Goal: Task Accomplishment & Management: Manage account settings

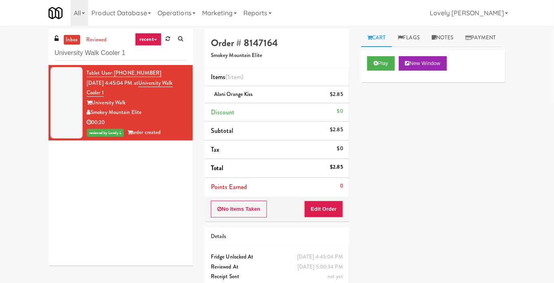
click at [39, 54] on div "inbox reviewed recent all unclear take inventory issue suspicious failed recent…" at bounding box center [277, 166] width 554 height 274
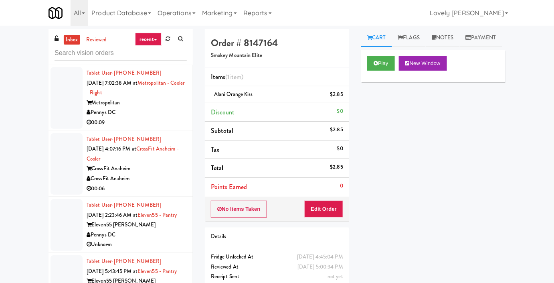
click at [74, 51] on input "text" at bounding box center [121, 53] width 132 height 15
click at [83, 51] on input "text" at bounding box center [121, 53] width 132 height 15
paste input "1000 S [PERSON_NAME] -Right - Ambient"
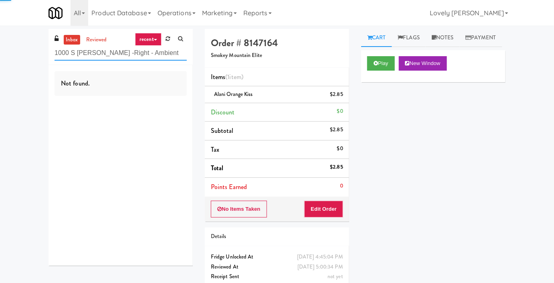
type input "1000 S [PERSON_NAME] -Right - Ambient"
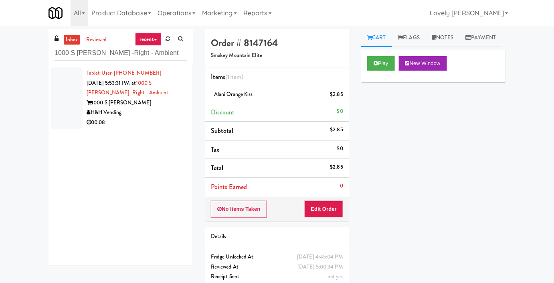
click at [133, 116] on div "H&H Vending" at bounding box center [137, 113] width 100 height 10
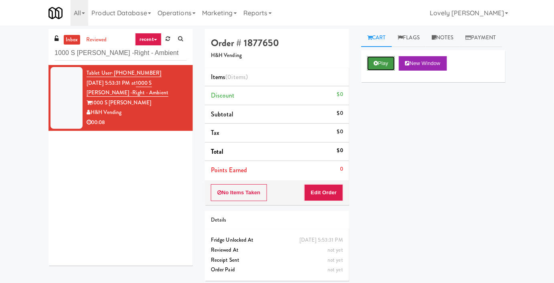
click at [376, 71] on button "Play" at bounding box center [382, 63] width 28 height 14
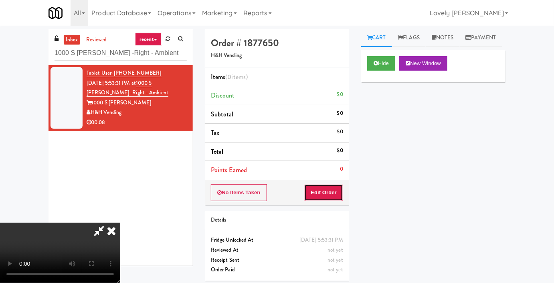
click at [317, 192] on button "Edit Order" at bounding box center [324, 192] width 39 height 17
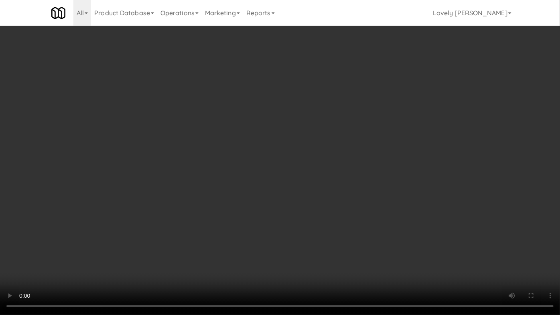
click at [370, 167] on video at bounding box center [280, 157] width 560 height 315
click at [362, 169] on video at bounding box center [280, 157] width 560 height 315
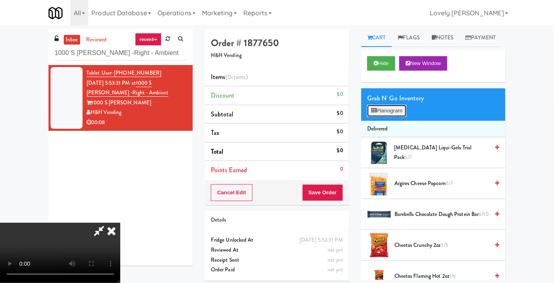
click at [394, 117] on button "Planogram" at bounding box center [387, 111] width 39 height 12
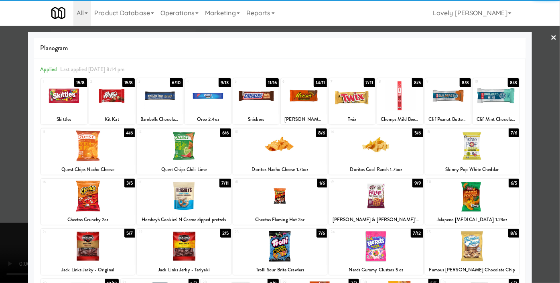
click at [370, 151] on div at bounding box center [376, 145] width 94 height 31
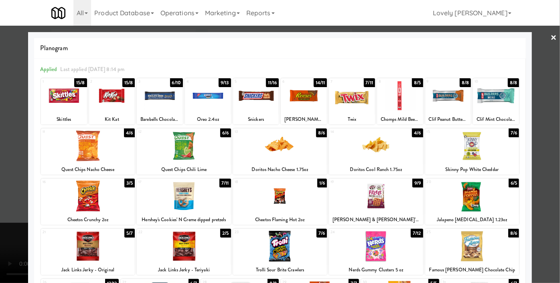
click at [0, 144] on div at bounding box center [280, 141] width 560 height 283
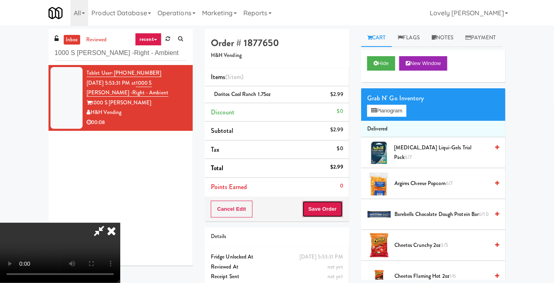
click at [336, 213] on button "Save Order" at bounding box center [323, 209] width 41 height 17
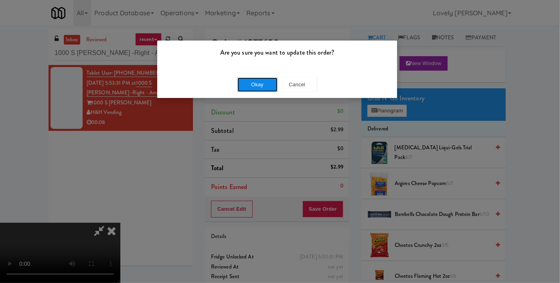
click at [256, 79] on button "Okay" at bounding box center [258, 84] width 40 height 14
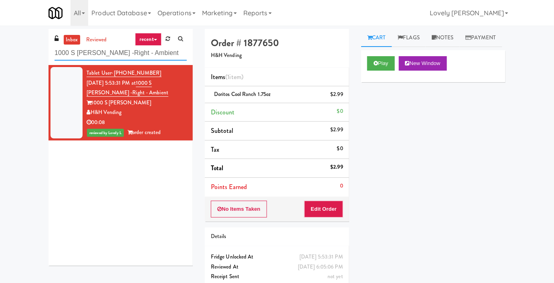
drag, startPoint x: 143, startPoint y: 57, endPoint x: 52, endPoint y: 58, distance: 91.1
click at [52, 58] on div "inbox reviewed recent all unclear take inventory issue suspicious failed recent…" at bounding box center [121, 47] width 144 height 36
paste input "70 Capitol Yards - Cooler"
type input "70 Capitol Yards - Cooler"
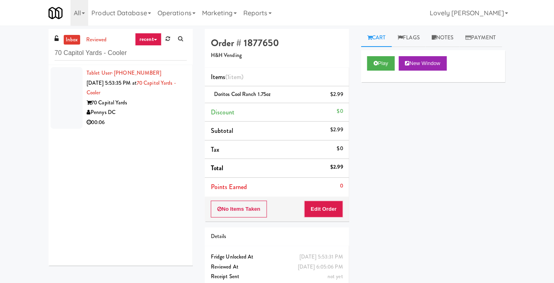
click at [135, 108] on div "Pennys DC" at bounding box center [137, 113] width 100 height 10
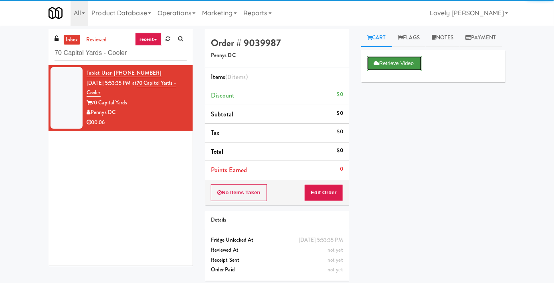
click at [377, 66] on icon at bounding box center [377, 63] width 6 height 5
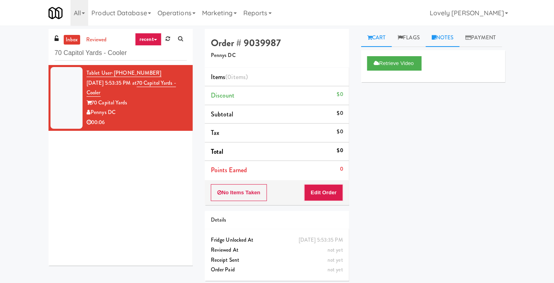
click at [444, 38] on link "Notes" at bounding box center [443, 38] width 34 height 18
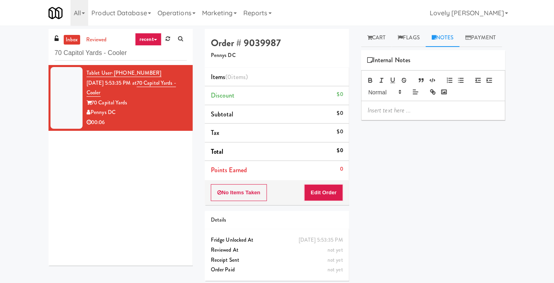
click at [390, 115] on p at bounding box center [434, 110] width 132 height 9
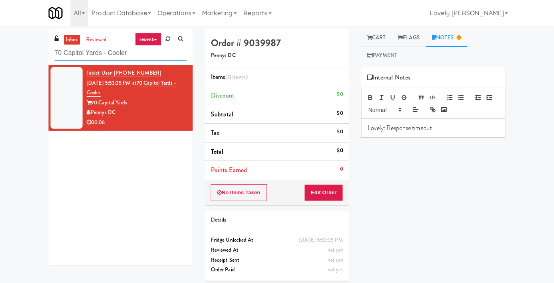
drag, startPoint x: 135, startPoint y: 59, endPoint x: 9, endPoint y: 58, distance: 125.6
click at [9, 58] on div "inbox reviewed recent all unclear take inventory issue suspicious failed recent…" at bounding box center [277, 158] width 554 height 258
paste input "Rosedale-Pantry-Right"
type input "Rosedale-Pantry-Right"
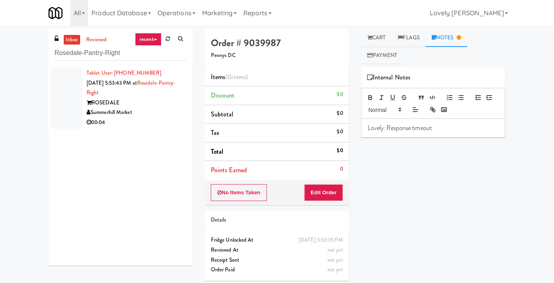
click at [161, 118] on div "00:04" at bounding box center [137, 123] width 100 height 10
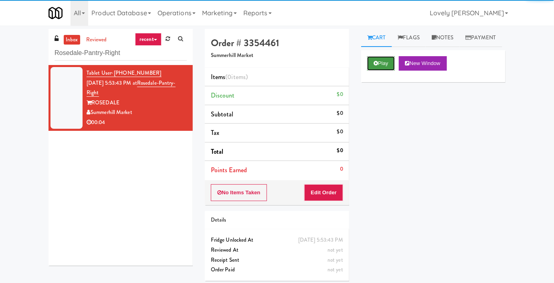
click at [369, 71] on button "Play" at bounding box center [382, 63] width 28 height 14
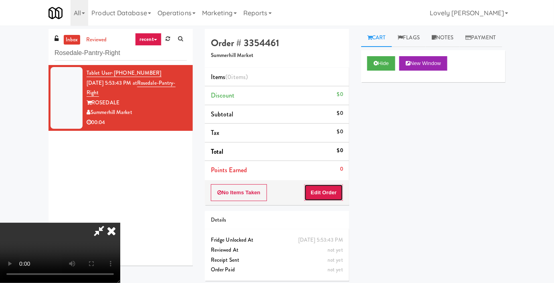
click at [315, 195] on button "Edit Order" at bounding box center [324, 192] width 39 height 17
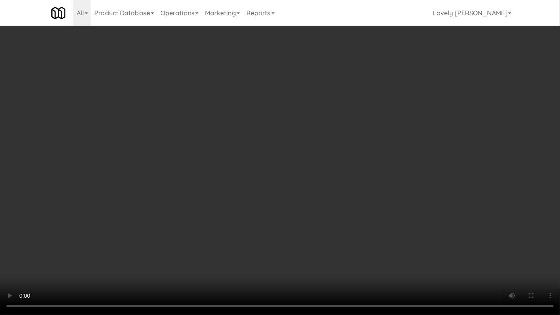
click at [377, 240] on video at bounding box center [280, 157] width 560 height 315
click at [333, 216] on video at bounding box center [280, 157] width 560 height 315
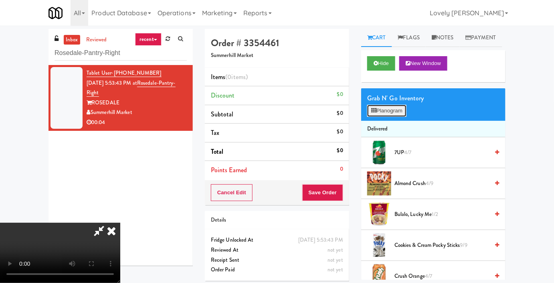
click at [384, 117] on button "Planogram" at bounding box center [387, 111] width 39 height 12
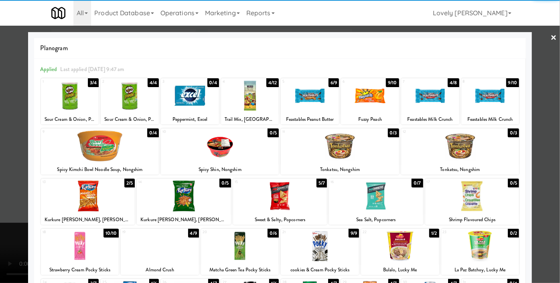
click at [120, 99] on div at bounding box center [130, 95] width 58 height 31
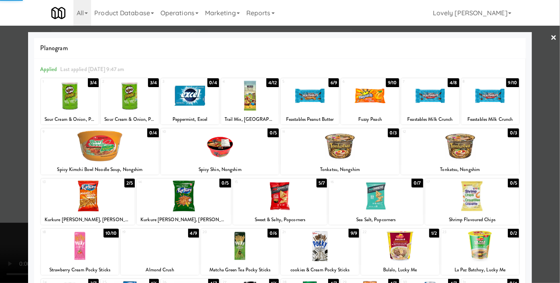
click at [0, 109] on div at bounding box center [280, 141] width 560 height 283
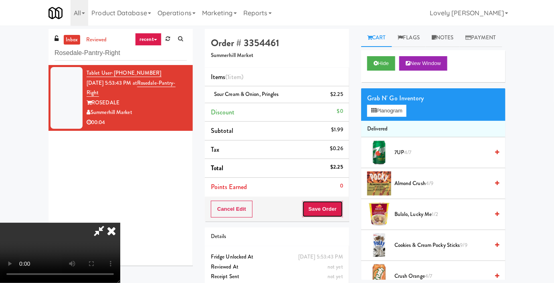
click at [337, 211] on button "Save Order" at bounding box center [323, 209] width 41 height 17
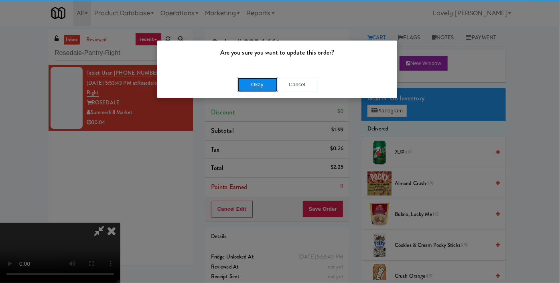
click at [252, 83] on button "Okay" at bounding box center [258, 84] width 40 height 14
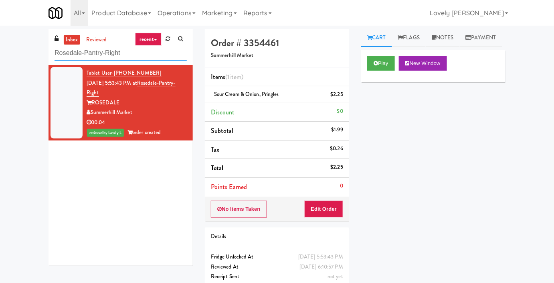
drag, startPoint x: 127, startPoint y: 51, endPoint x: 50, endPoint y: 51, distance: 76.6
click at [50, 51] on div "inbox reviewed recent all unclear take inventory issue suspicious failed recent…" at bounding box center [121, 47] width 144 height 36
paste input "Accolade - Pool"
type input "Accolade - Pool"
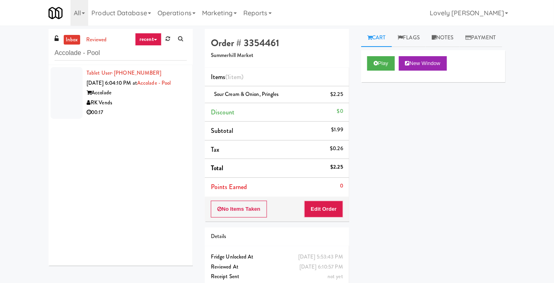
click at [133, 118] on div "00:17" at bounding box center [137, 113] width 100 height 10
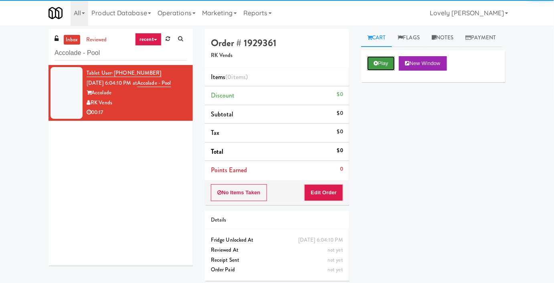
drag, startPoint x: 378, startPoint y: 78, endPoint x: 371, endPoint y: 216, distance: 138.2
click at [378, 66] on icon at bounding box center [376, 63] width 4 height 5
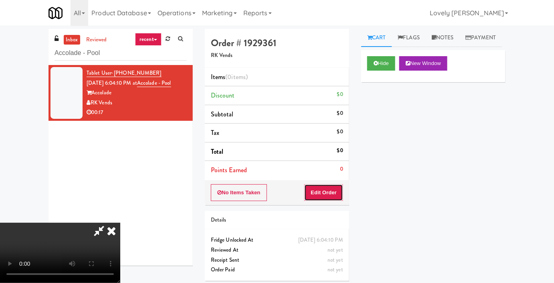
click at [308, 192] on button "Edit Order" at bounding box center [324, 192] width 39 height 17
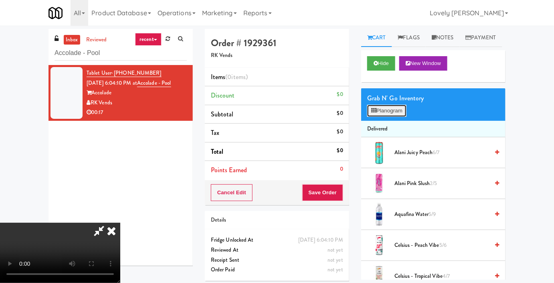
click at [386, 117] on button "Planogram" at bounding box center [387, 111] width 39 height 12
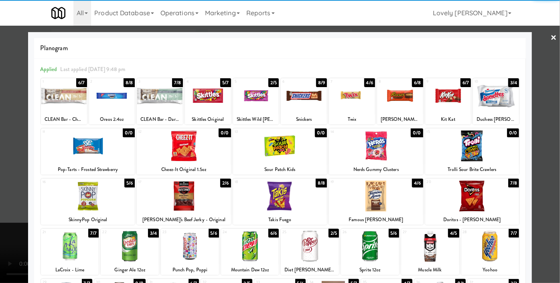
click at [170, 196] on div at bounding box center [184, 196] width 94 height 31
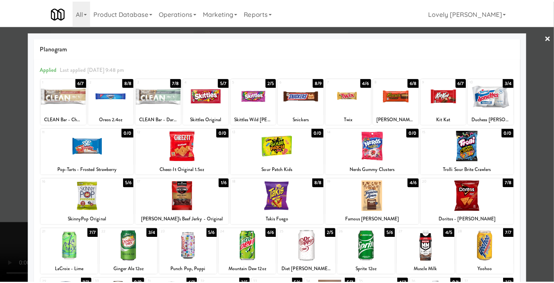
scroll to position [109, 0]
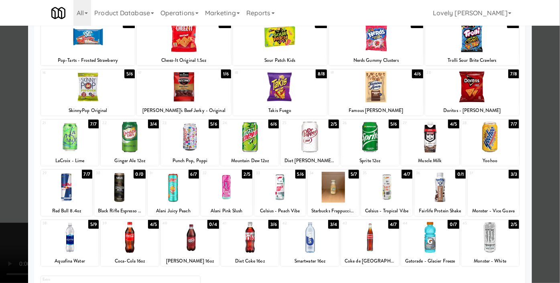
click at [168, 196] on div at bounding box center [173, 187] width 51 height 31
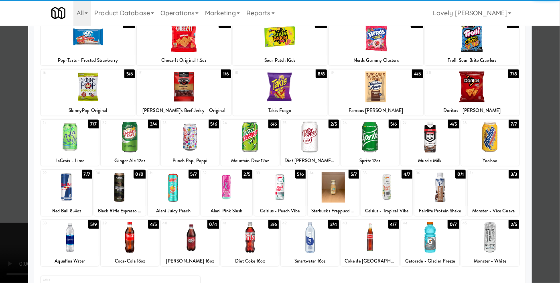
click at [0, 172] on div at bounding box center [280, 141] width 560 height 283
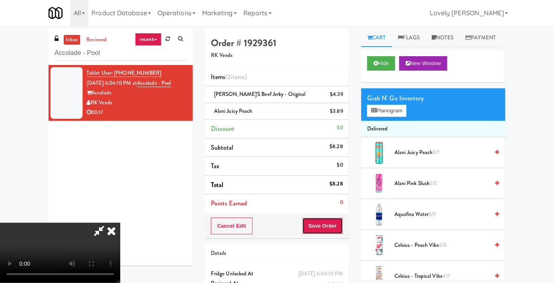
click at [337, 227] on button "Save Order" at bounding box center [323, 225] width 41 height 17
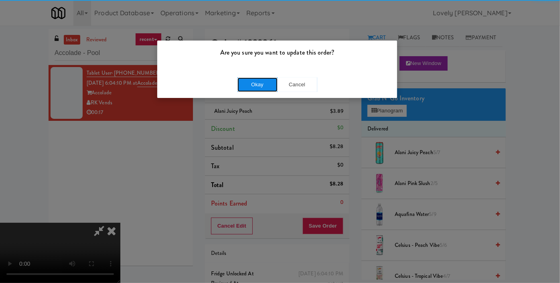
click at [249, 80] on button "Okay" at bounding box center [258, 84] width 40 height 14
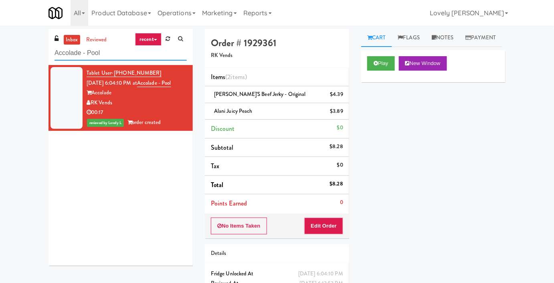
drag, startPoint x: 122, startPoint y: 56, endPoint x: 43, endPoint y: 57, distance: 78.2
click at [43, 57] on div "inbox reviewed recent all unclear take inventory issue suspicious failed recent…" at bounding box center [121, 150] width 156 height 243
paste input "The Waverly - Drinks"
type input "The Waverly - Drinks"
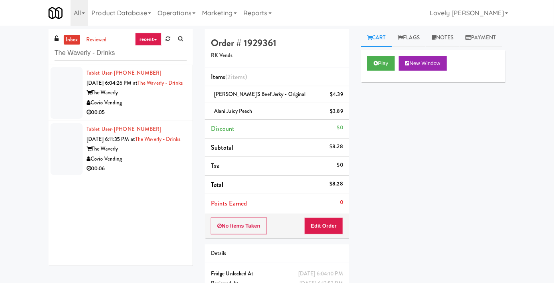
click at [164, 108] on div "Covio Vending" at bounding box center [137, 103] width 100 height 10
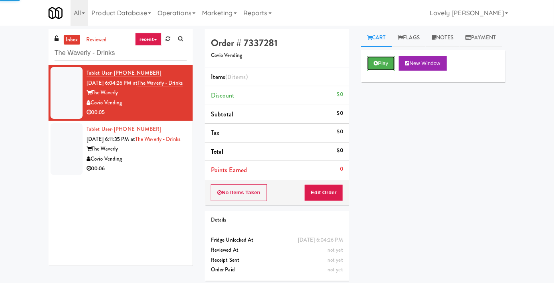
drag, startPoint x: 384, startPoint y: 77, endPoint x: 368, endPoint y: 114, distance: 39.9
click at [377, 82] on div "Play New Window" at bounding box center [433, 66] width 144 height 32
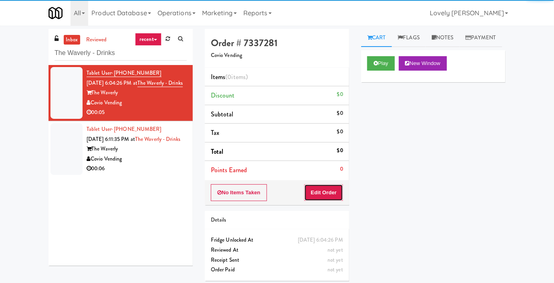
click at [336, 191] on button "Edit Order" at bounding box center [324, 192] width 39 height 17
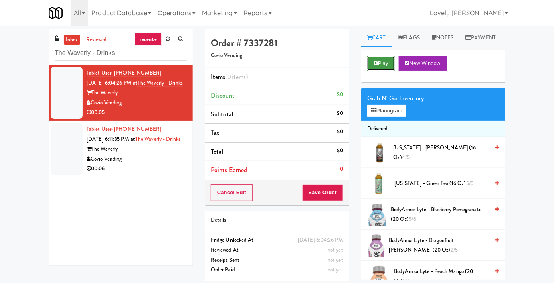
click at [383, 71] on button "Play" at bounding box center [382, 63] width 28 height 14
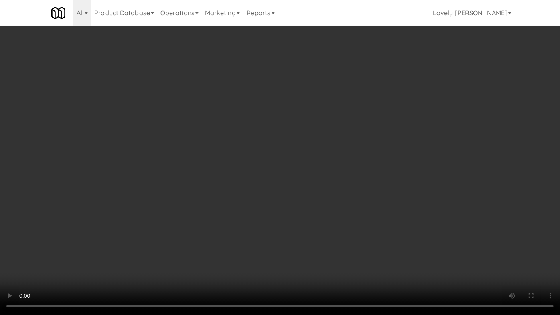
click at [410, 195] on video at bounding box center [280, 157] width 560 height 315
click at [392, 207] on video at bounding box center [280, 157] width 560 height 315
click at [393, 207] on video at bounding box center [280, 157] width 560 height 315
click at [274, 232] on video at bounding box center [280, 157] width 560 height 315
click at [268, 222] on video at bounding box center [280, 157] width 560 height 315
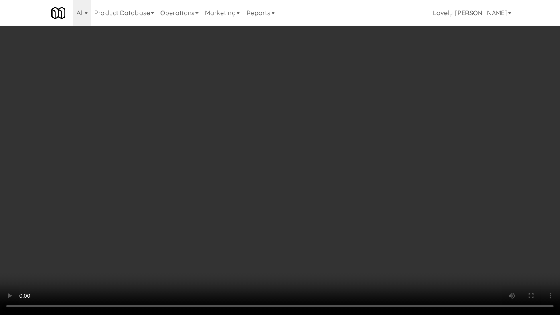
click at [268, 219] on video at bounding box center [280, 157] width 560 height 315
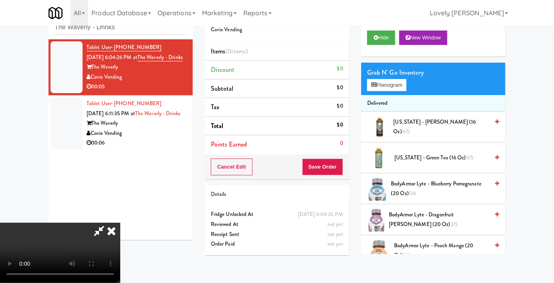
click at [376, 79] on div "Grab N' Go Inventory" at bounding box center [434, 73] width 132 height 12
click at [380, 91] on button "Planogram" at bounding box center [387, 85] width 39 height 12
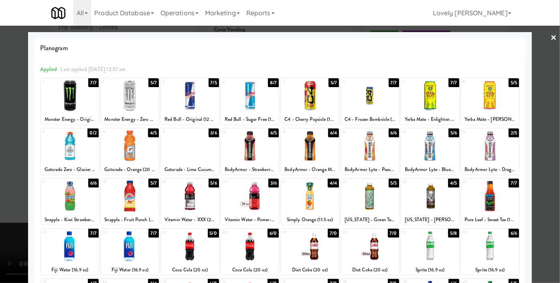
click at [238, 193] on div at bounding box center [250, 196] width 58 height 31
click at [0, 229] on div at bounding box center [280, 141] width 560 height 283
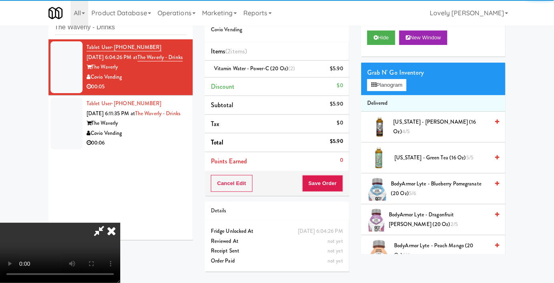
click at [120, 226] on video at bounding box center [60, 253] width 120 height 60
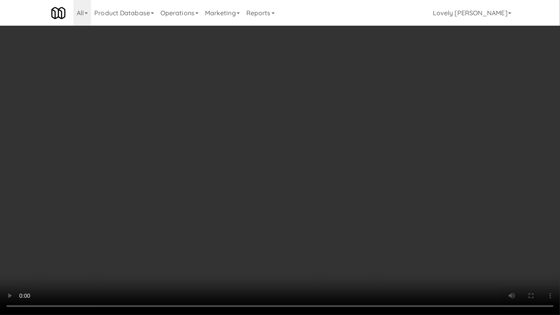
click at [343, 208] on video at bounding box center [280, 157] width 560 height 315
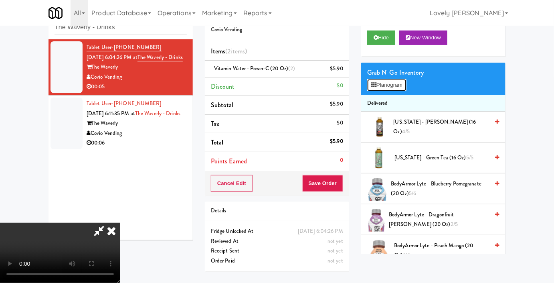
click at [398, 91] on button "Planogram" at bounding box center [387, 85] width 39 height 12
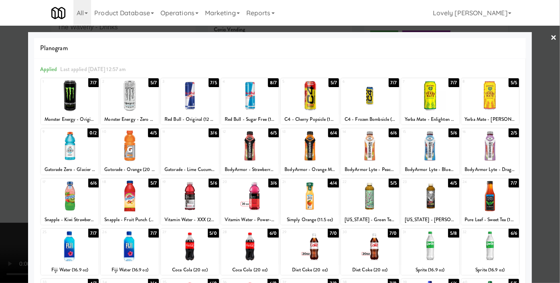
click at [0, 210] on div at bounding box center [280, 141] width 560 height 283
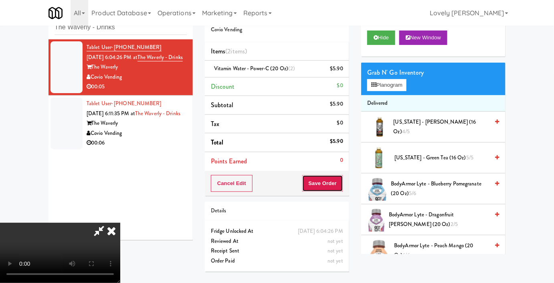
drag, startPoint x: 340, startPoint y: 180, endPoint x: 330, endPoint y: 184, distance: 11.2
click at [340, 180] on button "Save Order" at bounding box center [323, 183] width 41 height 17
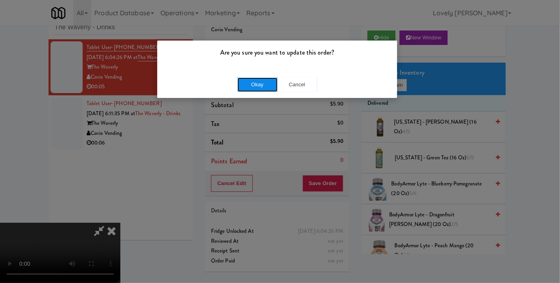
click at [244, 80] on button "Okay" at bounding box center [258, 84] width 40 height 14
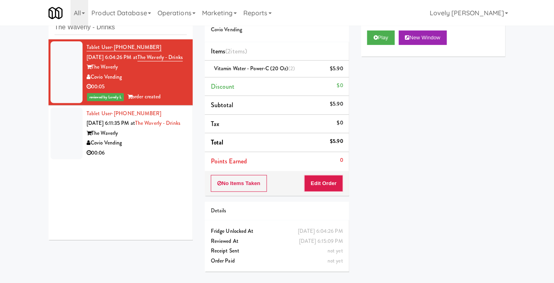
click at [140, 158] on div "00:06" at bounding box center [137, 153] width 100 height 10
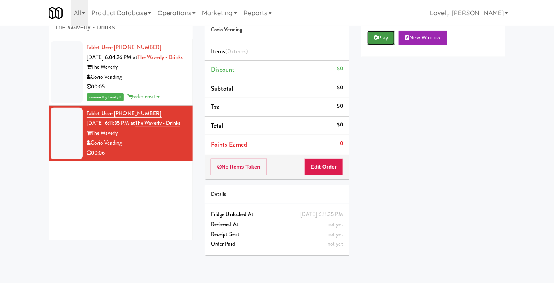
click at [382, 45] on button "Play" at bounding box center [382, 37] width 28 height 14
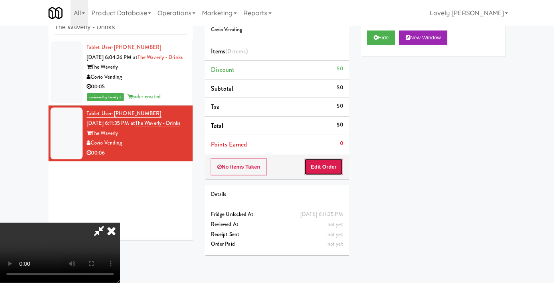
click at [320, 169] on button "Edit Order" at bounding box center [324, 166] width 39 height 17
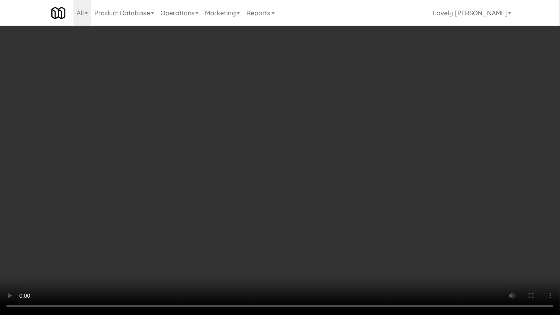
click at [290, 231] on video at bounding box center [280, 157] width 560 height 315
click at [296, 205] on video at bounding box center [280, 157] width 560 height 315
click at [357, 225] on video at bounding box center [280, 157] width 560 height 315
click at [356, 225] on video at bounding box center [280, 157] width 560 height 315
click at [342, 234] on video at bounding box center [280, 157] width 560 height 315
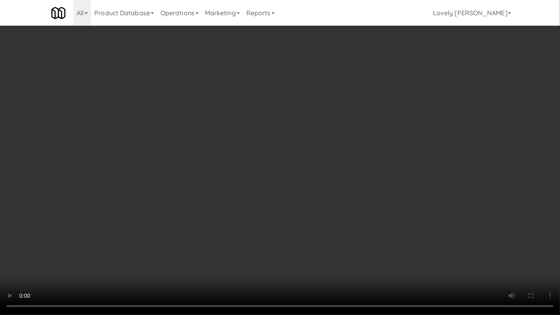
drag, startPoint x: 343, startPoint y: 234, endPoint x: 342, endPoint y: 247, distance: 12.8
click at [343, 234] on video at bounding box center [280, 157] width 560 height 315
click at [341, 227] on video at bounding box center [280, 157] width 560 height 315
click at [348, 214] on video at bounding box center [280, 157] width 560 height 315
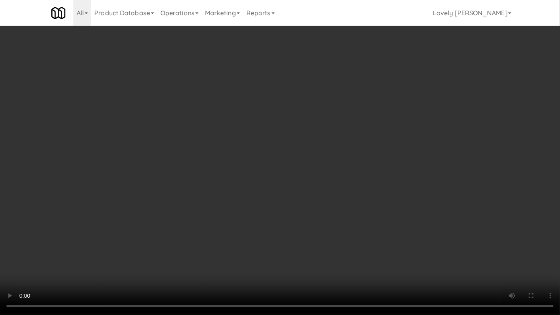
click at [348, 214] on video at bounding box center [280, 157] width 560 height 315
click at [341, 218] on video at bounding box center [280, 157] width 560 height 315
click at [347, 188] on video at bounding box center [280, 157] width 560 height 315
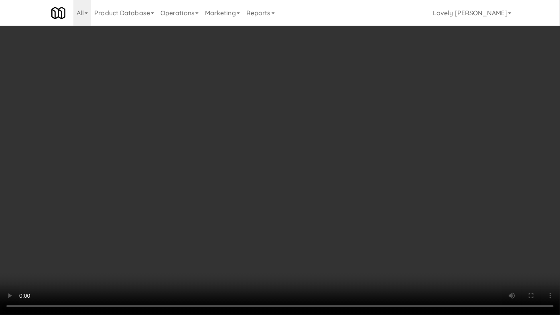
click at [346, 185] on video at bounding box center [280, 157] width 560 height 315
drag, startPoint x: 346, startPoint y: 185, endPoint x: 341, endPoint y: 188, distance: 5.2
click at [345, 185] on video at bounding box center [280, 157] width 560 height 315
click at [341, 188] on video at bounding box center [280, 157] width 560 height 315
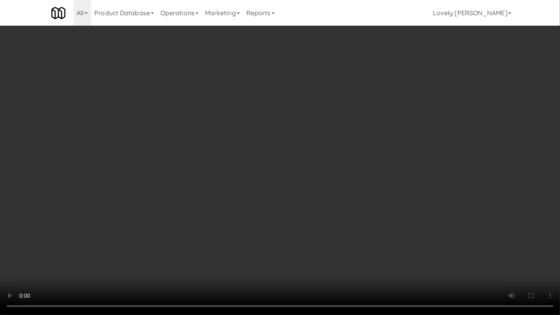
click at [318, 210] on video at bounding box center [280, 157] width 560 height 315
click at [290, 201] on video at bounding box center [280, 157] width 560 height 315
click at [290, 202] on video at bounding box center [280, 157] width 560 height 315
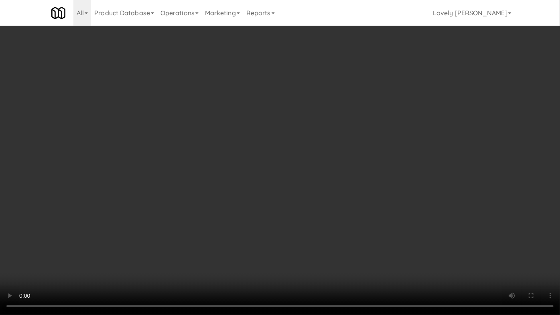
click at [290, 202] on video at bounding box center [280, 157] width 560 height 315
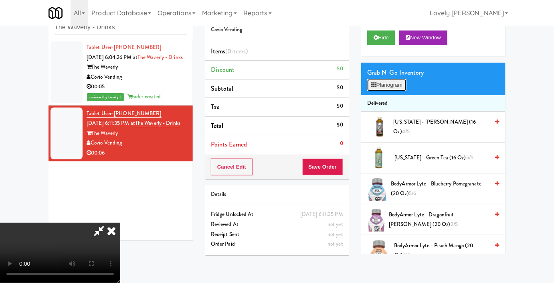
click at [399, 91] on button "Planogram" at bounding box center [387, 85] width 39 height 12
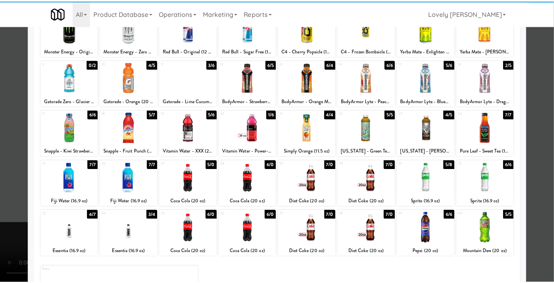
scroll to position [111, 0]
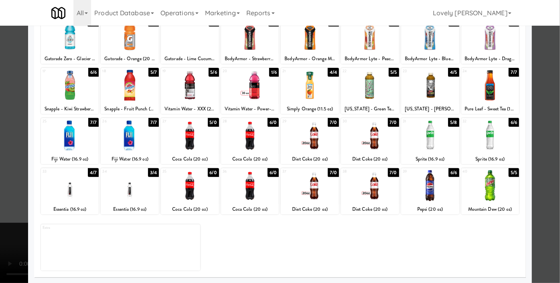
click at [73, 190] on div at bounding box center [70, 185] width 58 height 31
click at [0, 150] on div at bounding box center [280, 141] width 560 height 283
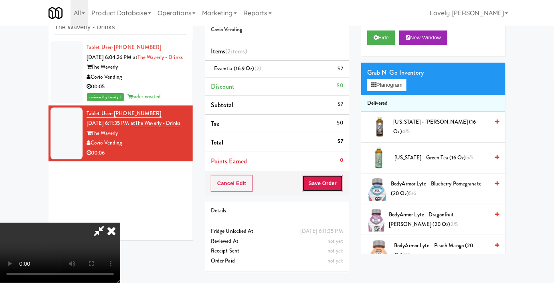
click at [337, 182] on button "Save Order" at bounding box center [323, 183] width 41 height 17
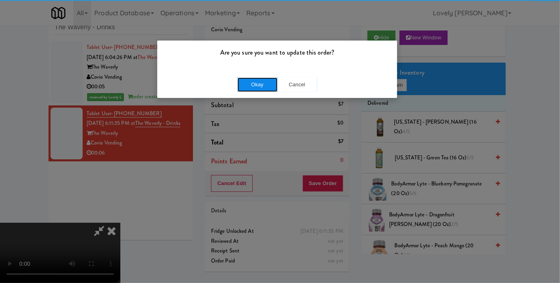
click at [266, 78] on button "Okay" at bounding box center [258, 84] width 40 height 14
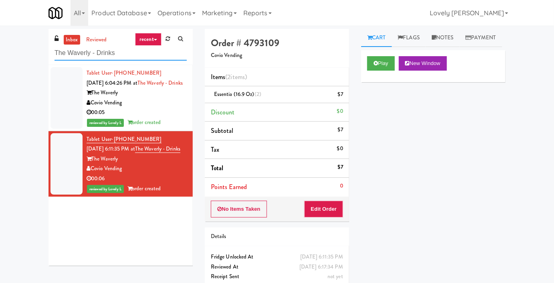
drag, startPoint x: 120, startPoint y: 53, endPoint x: 41, endPoint y: 57, distance: 78.4
click at [41, 57] on div "inbox reviewed recent all unclear take inventory issue suspicious failed recent…" at bounding box center [277, 166] width 554 height 274
paste input "Hitter's House - Cooler - Right"
type input "Hitter's House - Cooler - Right"
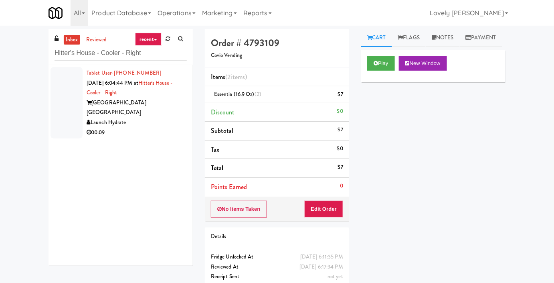
click at [139, 128] on div "00:09" at bounding box center [137, 133] width 100 height 10
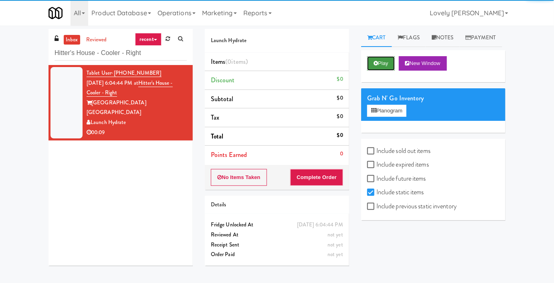
click at [377, 71] on button "Play" at bounding box center [382, 63] width 28 height 14
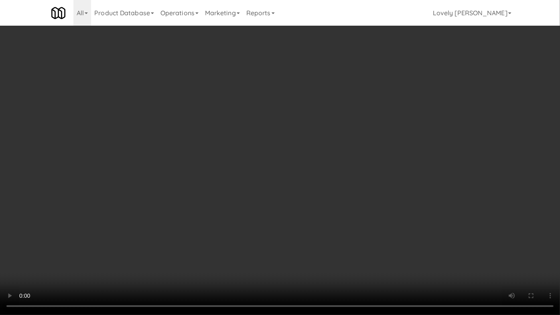
click at [417, 245] on video at bounding box center [280, 157] width 560 height 315
click at [400, 251] on video at bounding box center [280, 157] width 560 height 315
drag, startPoint x: 399, startPoint y: 236, endPoint x: 386, endPoint y: 251, distance: 19.6
click at [398, 238] on video at bounding box center [280, 157] width 560 height 315
click at [337, 193] on video at bounding box center [280, 157] width 560 height 315
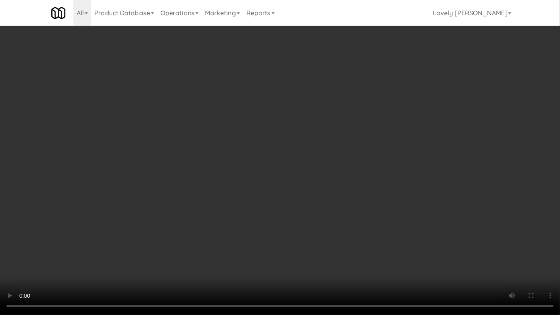
drag, startPoint x: 364, startPoint y: 170, endPoint x: 356, endPoint y: 174, distance: 8.1
click at [363, 170] on video at bounding box center [280, 157] width 560 height 315
click at [356, 174] on video at bounding box center [280, 157] width 560 height 315
click at [356, 173] on video at bounding box center [280, 157] width 560 height 315
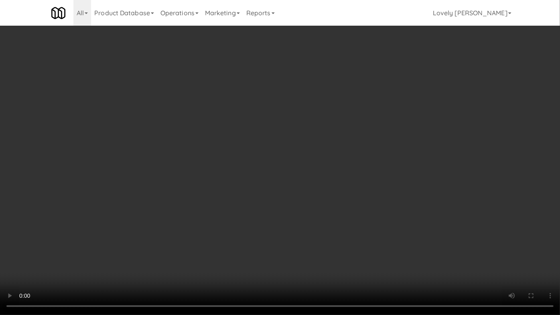
click at [356, 170] on video at bounding box center [280, 157] width 560 height 315
click at [365, 193] on video at bounding box center [280, 157] width 560 height 315
click at [374, 187] on video at bounding box center [280, 157] width 560 height 315
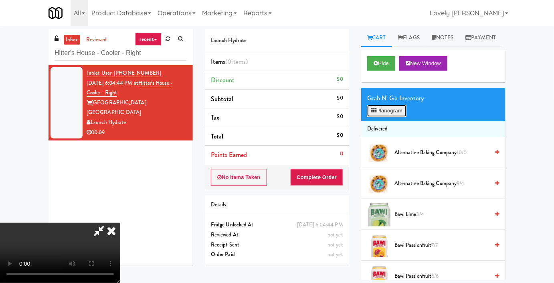
click at [402, 117] on button "Planogram" at bounding box center [387, 111] width 39 height 12
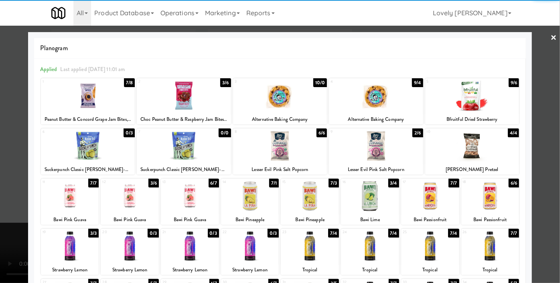
click at [475, 101] on div at bounding box center [472, 95] width 94 height 31
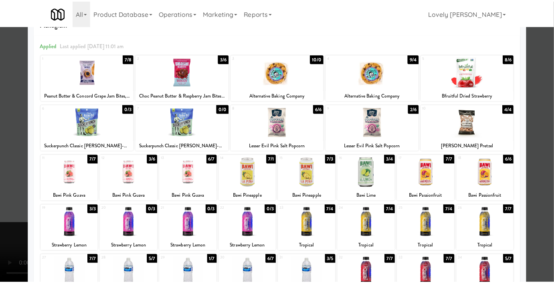
scroll to position [109, 0]
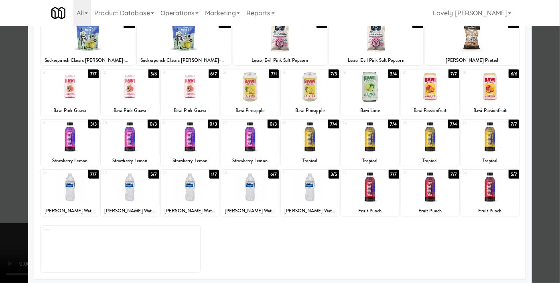
click at [58, 134] on div at bounding box center [70, 137] width 58 height 31
click at [0, 129] on div at bounding box center [280, 141] width 560 height 283
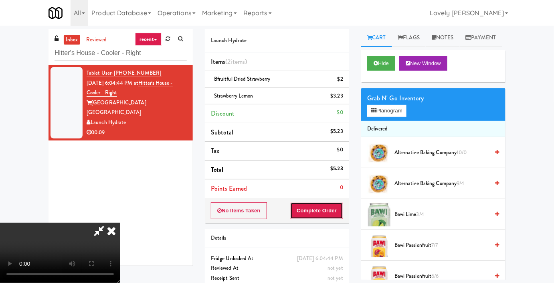
click at [338, 215] on button "Complete Order" at bounding box center [316, 210] width 53 height 17
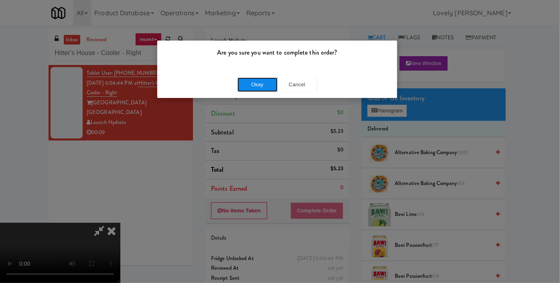
click at [263, 77] on button "Okay" at bounding box center [258, 84] width 40 height 14
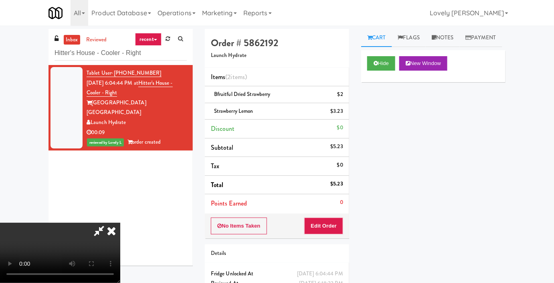
click at [120, 223] on icon at bounding box center [112, 231] width 18 height 16
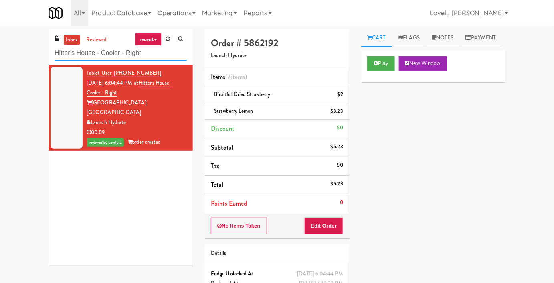
click at [119, 56] on input "Hitter's House - Cooler - Right" at bounding box center [121, 53] width 132 height 15
paste input "CrossFit Anaheim - Cooler"
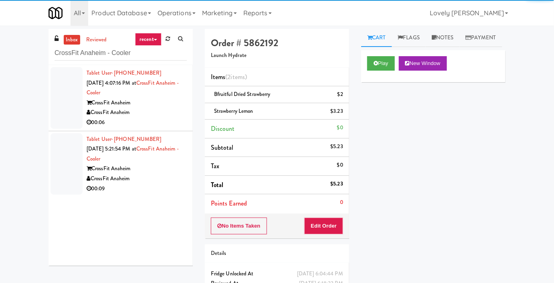
click at [152, 115] on div "CrossFit Anaheim" at bounding box center [137, 113] width 100 height 10
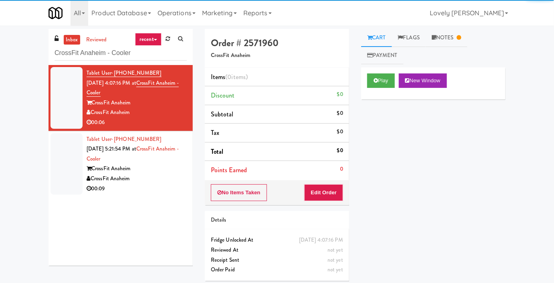
click at [163, 184] on div "00:09" at bounding box center [137, 189] width 100 height 10
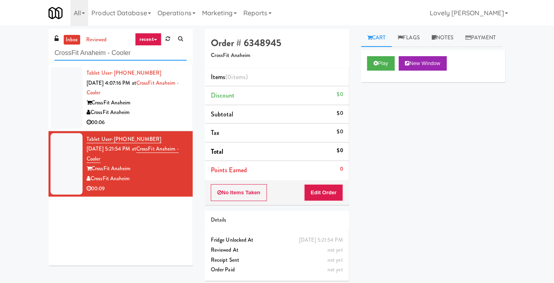
drag, startPoint x: 138, startPoint y: 53, endPoint x: 37, endPoint y: 55, distance: 101.1
click at [37, 55] on div "inbox reviewed recent all unclear take inventory issue suspicious failed recent…" at bounding box center [277, 158] width 554 height 258
paste input "IKEA Burlington EMPU"
type input "IKEA Burlington EMPU"
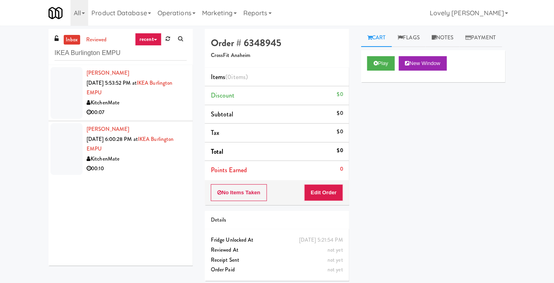
click at [148, 120] on li "[PERSON_NAME] [DATE] 5:53:52 PM at [GEOGRAPHIC_DATA] EMPU KitchenMate 00:07" at bounding box center [121, 93] width 144 height 56
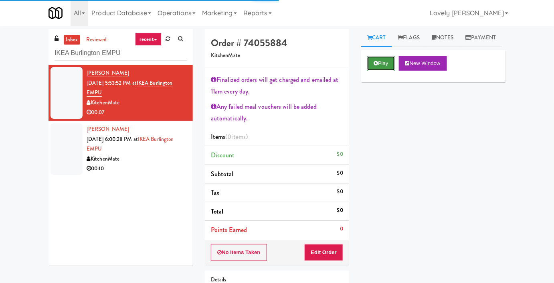
click at [392, 71] on button "Play" at bounding box center [382, 63] width 28 height 14
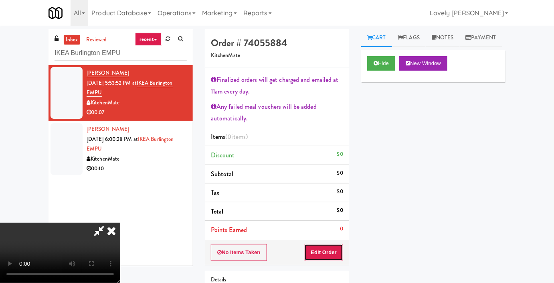
click at [320, 254] on button "Edit Order" at bounding box center [324, 252] width 39 height 17
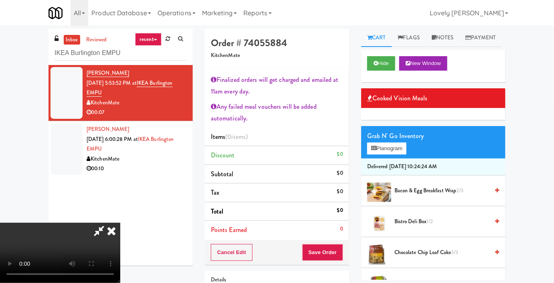
click at [120, 223] on video at bounding box center [60, 253] width 120 height 60
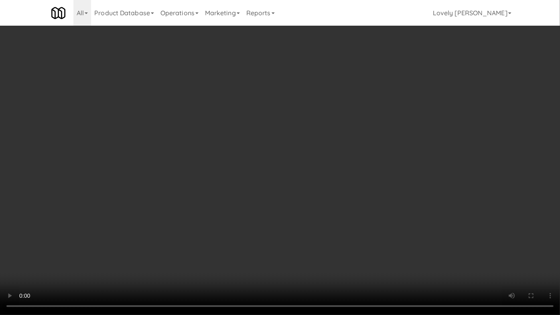
drag, startPoint x: 295, startPoint y: 254, endPoint x: 305, endPoint y: 233, distance: 23.9
click at [302, 241] on video at bounding box center [280, 157] width 560 height 315
click at [322, 136] on video at bounding box center [280, 157] width 560 height 315
click at [320, 138] on video at bounding box center [280, 157] width 560 height 315
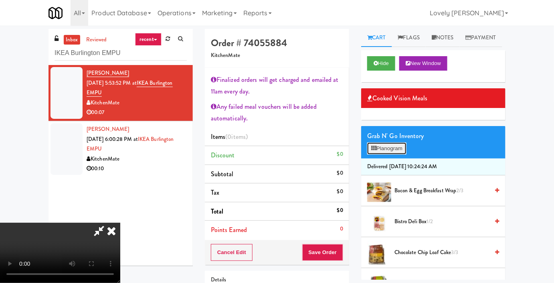
click at [382, 154] on button "Planogram" at bounding box center [387, 148] width 39 height 12
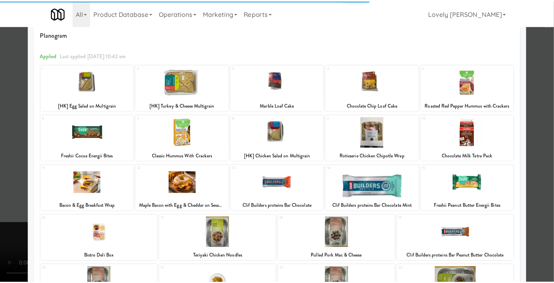
scroll to position [36, 0]
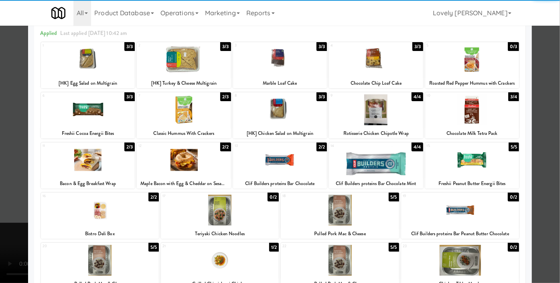
click at [460, 164] on div at bounding box center [472, 159] width 94 height 31
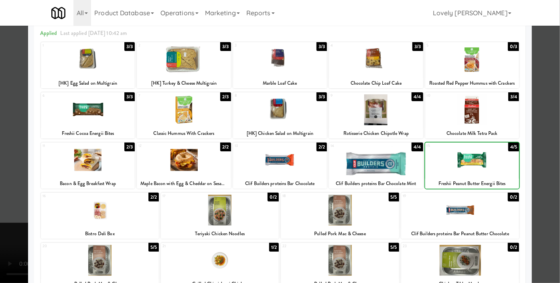
click at [460, 164] on div at bounding box center [472, 159] width 94 height 31
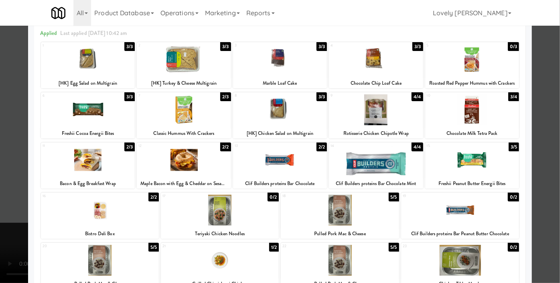
drag, startPoint x: 528, startPoint y: 169, endPoint x: 534, endPoint y: 169, distance: 6.0
click at [534, 169] on div at bounding box center [280, 141] width 560 height 283
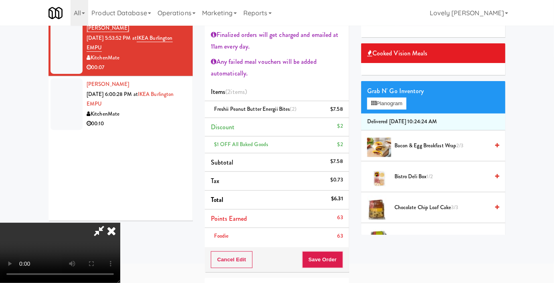
scroll to position [109, 0]
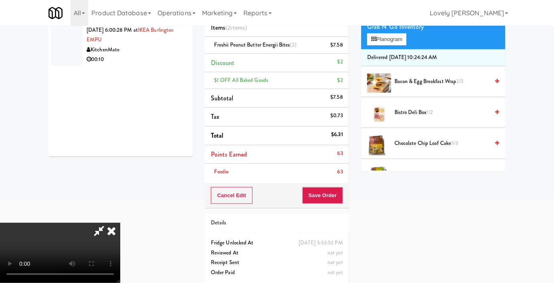
click at [338, 203] on div "Cancel Edit Save Order" at bounding box center [277, 195] width 144 height 25
click at [337, 198] on button "Save Order" at bounding box center [323, 195] width 41 height 17
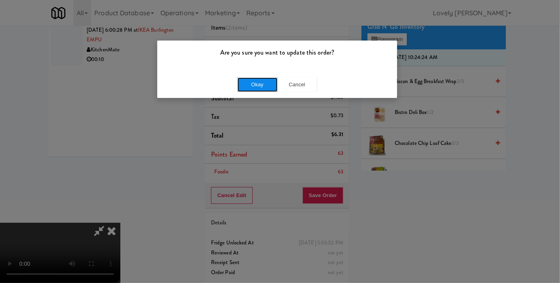
click at [262, 89] on button "Okay" at bounding box center [258, 84] width 40 height 14
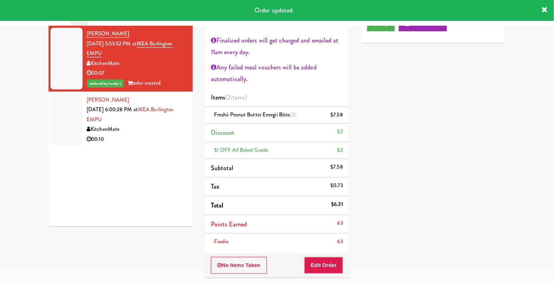
scroll to position [36, 0]
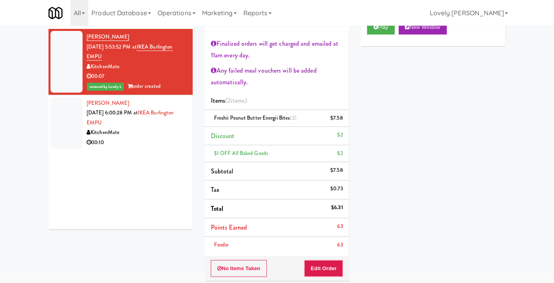
click at [146, 139] on div "00:10" at bounding box center [137, 143] width 100 height 10
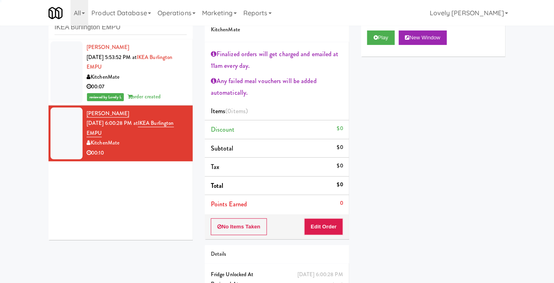
scroll to position [36, 0]
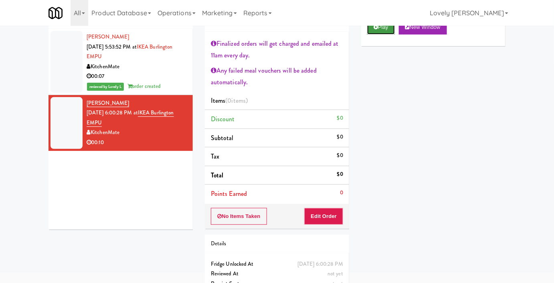
click at [380, 35] on button "Play" at bounding box center [382, 27] width 28 height 14
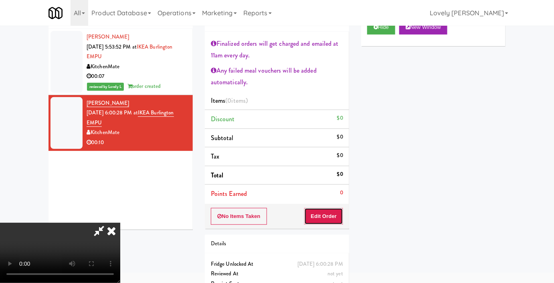
click at [312, 221] on button "Edit Order" at bounding box center [324, 216] width 39 height 17
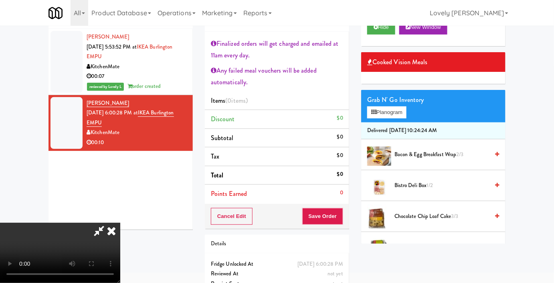
scroll to position [0, 0]
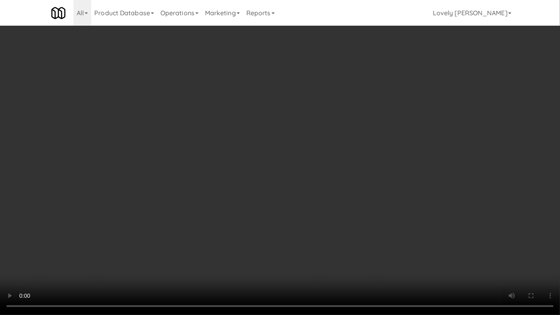
click at [393, 240] on video at bounding box center [280, 157] width 560 height 315
click at [389, 242] on video at bounding box center [280, 157] width 560 height 315
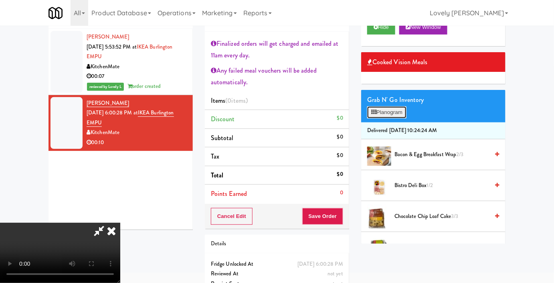
click at [392, 118] on button "Planogram" at bounding box center [387, 112] width 39 height 12
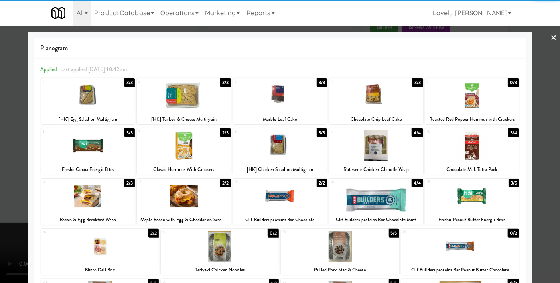
click at [455, 87] on div at bounding box center [472, 95] width 94 height 31
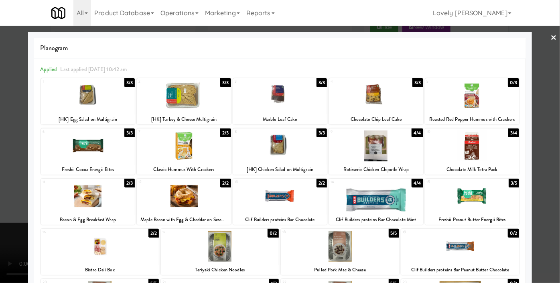
click at [531, 142] on div at bounding box center [280, 141] width 560 height 283
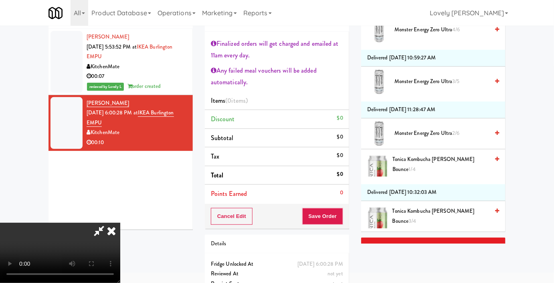
scroll to position [1518, 0]
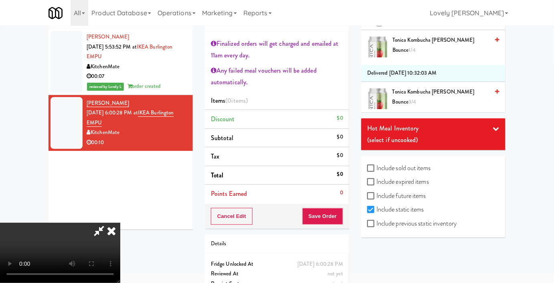
click at [388, 225] on label "Include previous static inventory" at bounding box center [412, 223] width 89 height 12
click at [377, 225] on input "Include previous static inventory" at bounding box center [372, 224] width 9 height 6
checkbox input "true"
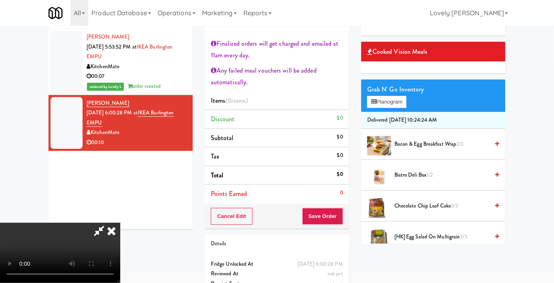
scroll to position [0, 0]
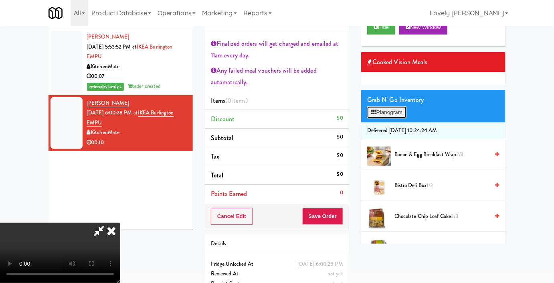
click at [382, 118] on button "Planogram" at bounding box center [387, 112] width 39 height 12
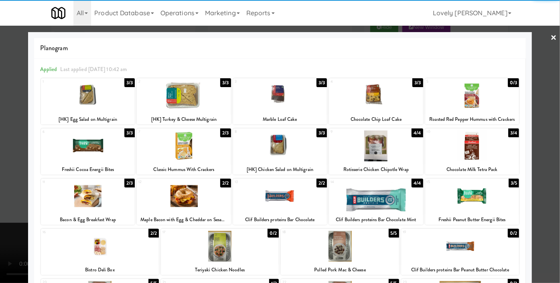
click at [467, 100] on div at bounding box center [472, 95] width 94 height 31
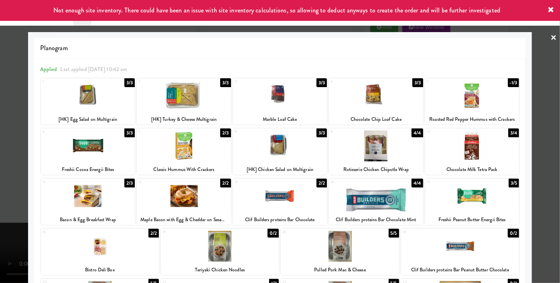
click at [539, 121] on div at bounding box center [280, 141] width 560 height 283
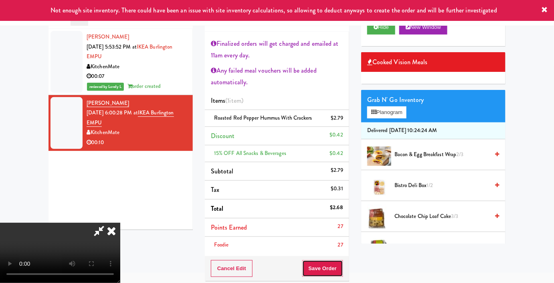
click at [339, 262] on button "Save Order" at bounding box center [323, 268] width 41 height 17
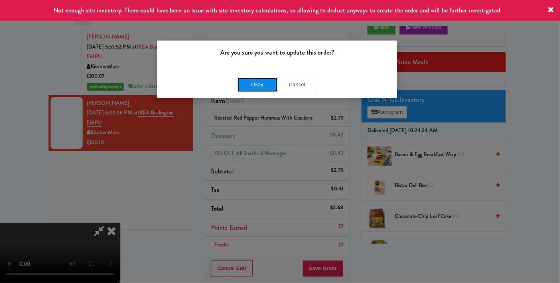
click at [249, 91] on button "Okay" at bounding box center [258, 84] width 40 height 14
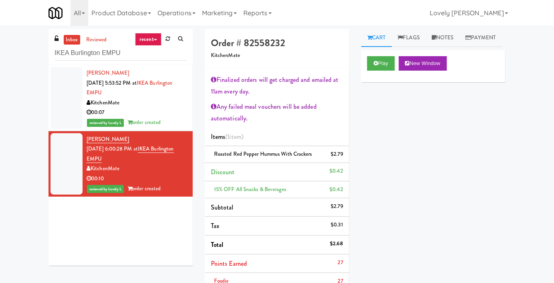
drag, startPoint x: 131, startPoint y: 43, endPoint x: 110, endPoint y: 49, distance: 21.6
click at [110, 48] on div "inbox reviewed recent all unclear take inventory issue suspicious failed recent…" at bounding box center [121, 47] width 144 height 36
click at [128, 53] on input "IKEA Burlington EMPU" at bounding box center [121, 53] width 132 height 15
click at [127, 53] on input "IKEA Burlington EMPU" at bounding box center [121, 53] width 132 height 15
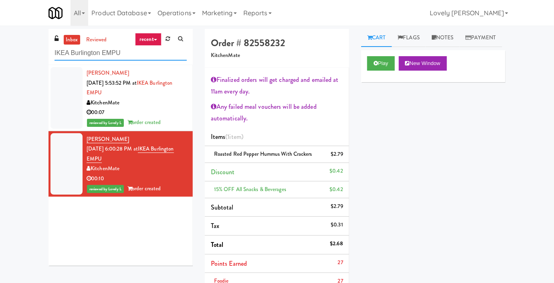
click at [127, 53] on input "IKEA Burlington EMPU" at bounding box center [121, 53] width 132 height 15
paste input "Stonebriar #2 Cooler"
type input "Stonebriar #2 Cooler"
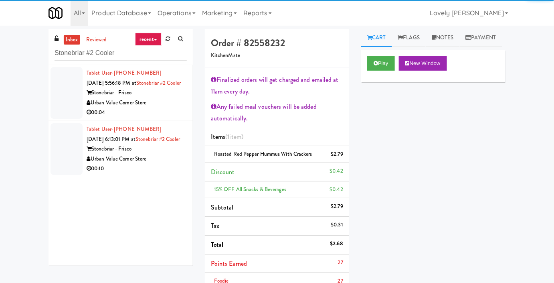
click at [161, 118] on div "00:04" at bounding box center [137, 113] width 100 height 10
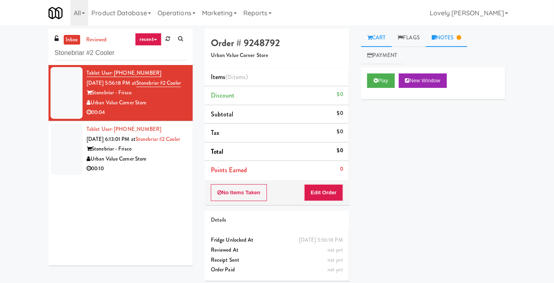
click at [440, 35] on link "Notes" at bounding box center [447, 38] width 42 height 18
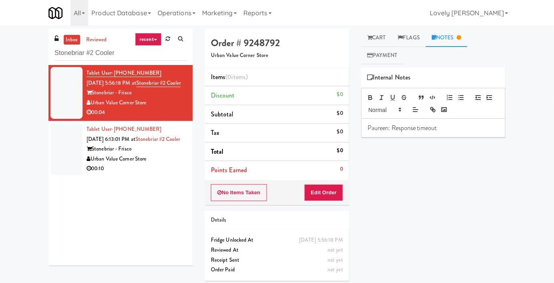
click at [148, 174] on div "00:10" at bounding box center [137, 169] width 100 height 10
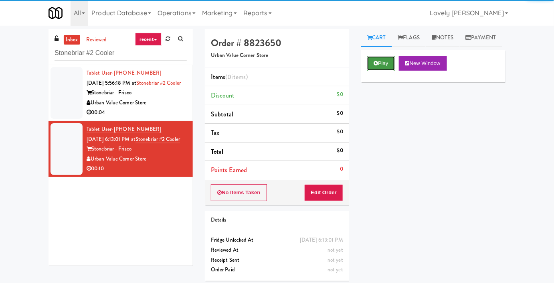
click at [386, 71] on button "Play" at bounding box center [382, 63] width 28 height 14
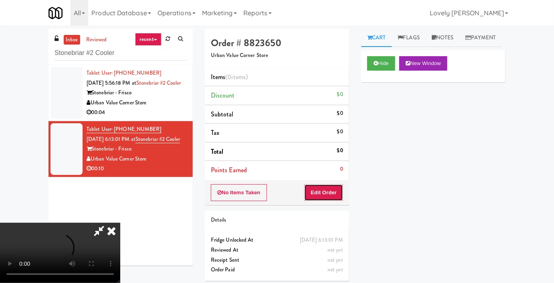
click at [317, 193] on button "Edit Order" at bounding box center [324, 192] width 39 height 17
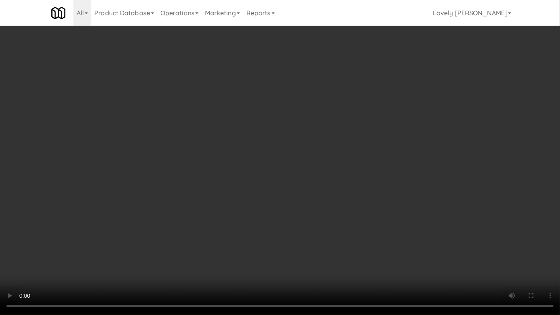
click at [370, 204] on video at bounding box center [280, 157] width 560 height 315
click at [369, 204] on video at bounding box center [280, 157] width 560 height 315
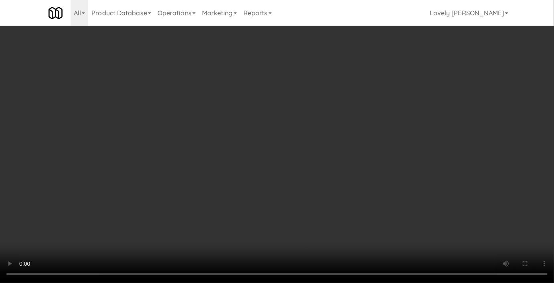
click at [288, 178] on video at bounding box center [277, 141] width 554 height 283
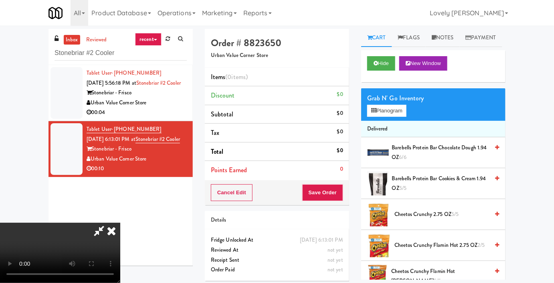
click at [120, 223] on video at bounding box center [60, 253] width 120 height 60
click at [383, 117] on button "Planogram" at bounding box center [387, 111] width 39 height 12
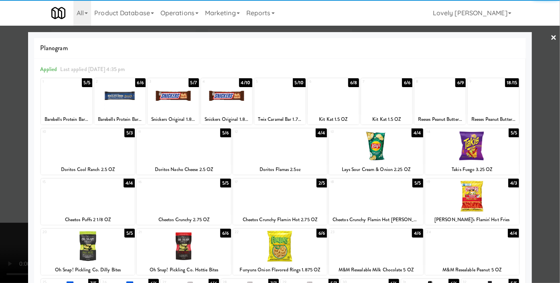
click at [475, 141] on div at bounding box center [472, 145] width 94 height 31
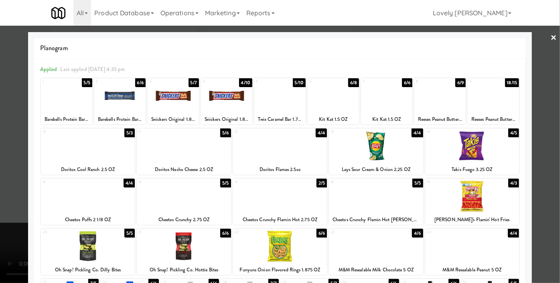
click at [363, 195] on div at bounding box center [376, 196] width 94 height 31
click at [0, 164] on div at bounding box center [280, 141] width 560 height 283
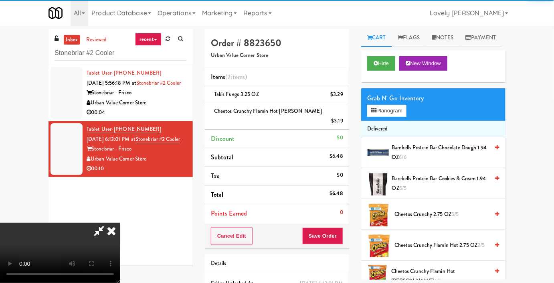
click at [115, 223] on video at bounding box center [60, 253] width 120 height 60
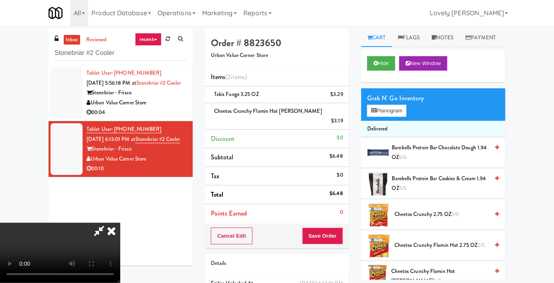
scroll to position [15, 0]
click at [120, 223] on video at bounding box center [60, 253] width 120 height 60
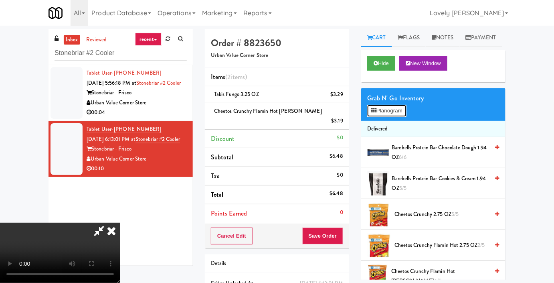
click at [399, 117] on button "Planogram" at bounding box center [387, 111] width 39 height 12
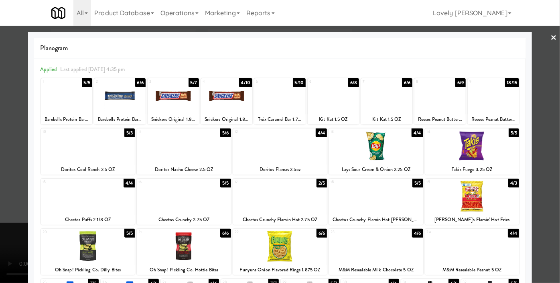
click at [197, 199] on div at bounding box center [184, 196] width 94 height 31
click at [0, 189] on div at bounding box center [280, 141] width 560 height 283
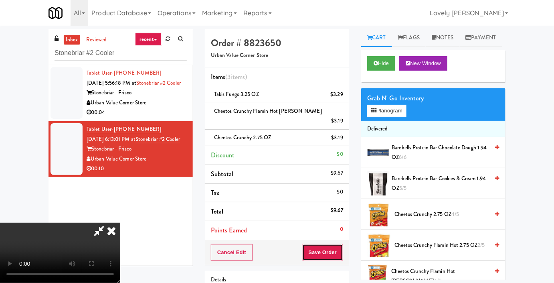
click at [336, 244] on button "Save Order" at bounding box center [323, 252] width 41 height 17
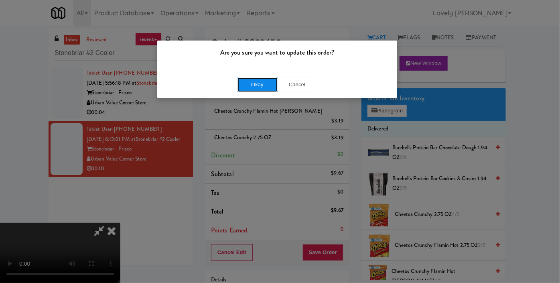
click at [257, 86] on button "Okay" at bounding box center [258, 84] width 40 height 14
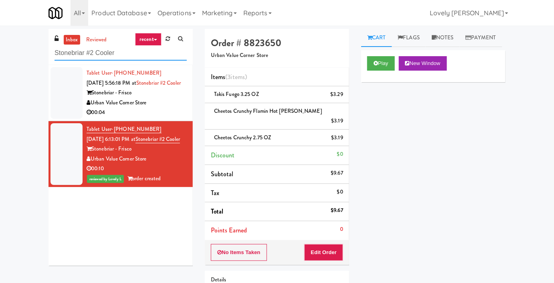
drag, startPoint x: 118, startPoint y: 56, endPoint x: 55, endPoint y: 59, distance: 63.1
click at [54, 59] on div "inbox reviewed recent all unclear take inventory issue suspicious failed recent…" at bounding box center [121, 47] width 144 height 36
paste input "MH - Cooler - Left"
type input "MH - Cooler - Left"
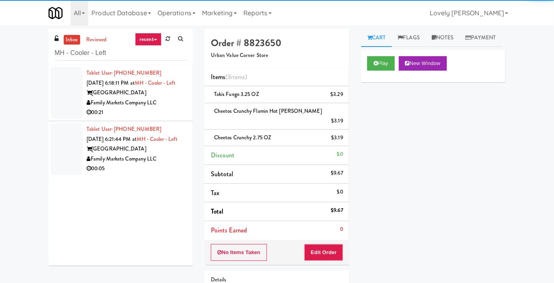
click at [164, 117] on div "00:21" at bounding box center [137, 113] width 100 height 10
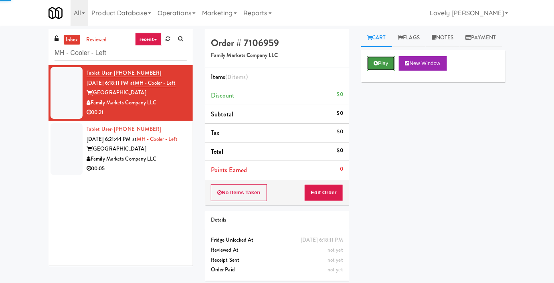
click at [383, 71] on button "Play" at bounding box center [382, 63] width 28 height 14
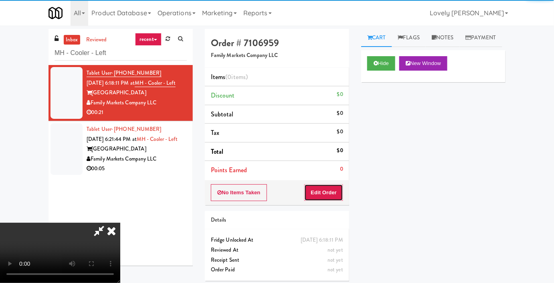
click at [319, 195] on button "Edit Order" at bounding box center [324, 192] width 39 height 17
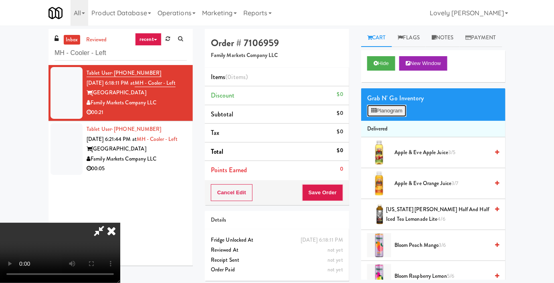
click at [385, 117] on button "Planogram" at bounding box center [387, 111] width 39 height 12
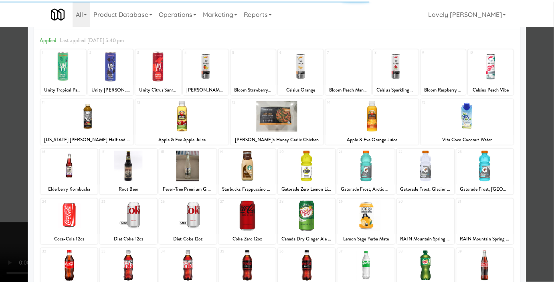
scroll to position [73, 0]
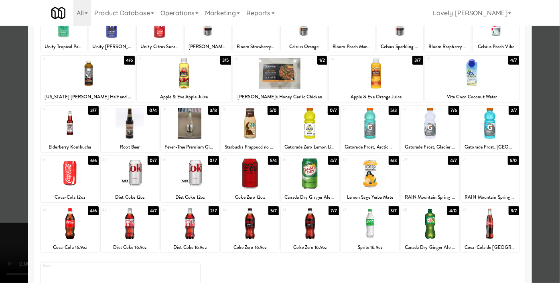
click at [374, 179] on div at bounding box center [370, 173] width 58 height 31
click at [191, 122] on div at bounding box center [190, 123] width 58 height 31
click at [0, 137] on div at bounding box center [280, 141] width 560 height 283
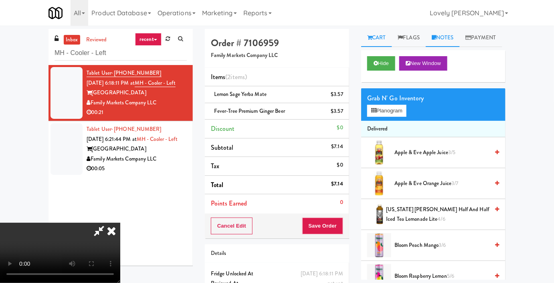
drag, startPoint x: 451, startPoint y: 33, endPoint x: 413, endPoint y: 125, distance: 99.3
click at [451, 34] on link "Notes" at bounding box center [443, 38] width 34 height 18
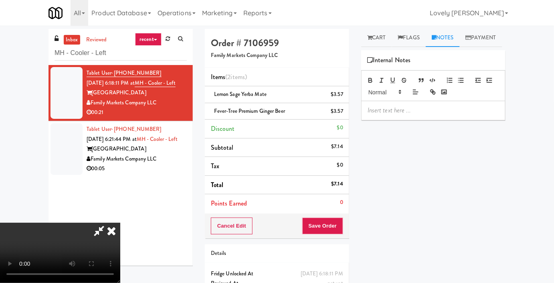
click at [414, 120] on div at bounding box center [434, 110] width 144 height 18
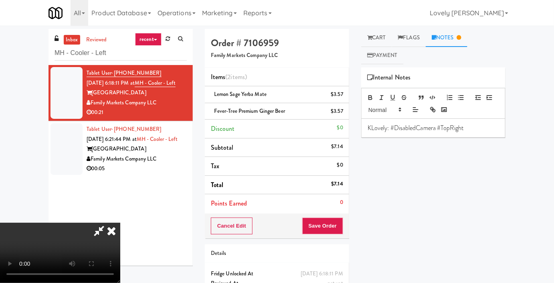
click at [372, 129] on p "KLovely: #DisabledCamera #TopRight" at bounding box center [434, 128] width 132 height 9
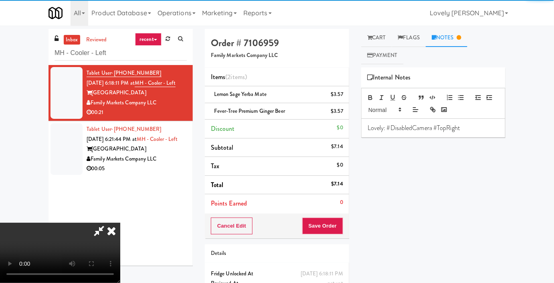
click at [120, 223] on icon at bounding box center [112, 231] width 18 height 16
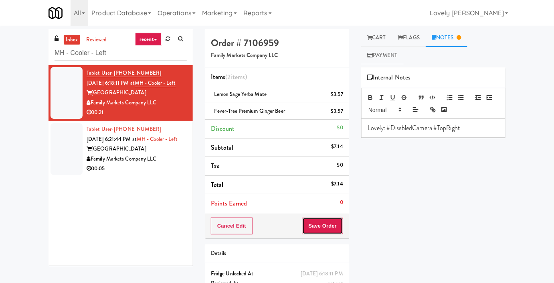
click at [323, 221] on button "Save Order" at bounding box center [323, 225] width 41 height 17
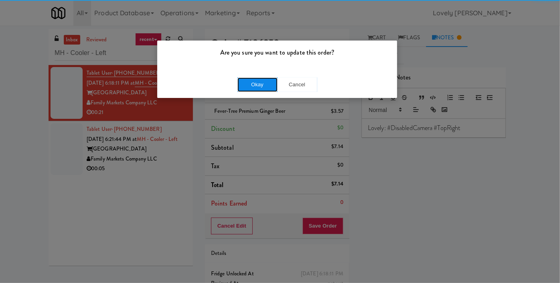
click at [267, 83] on button "Okay" at bounding box center [258, 84] width 40 height 14
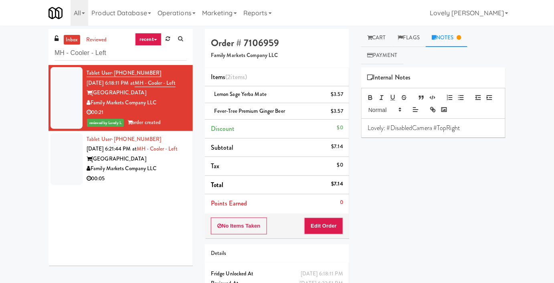
click at [155, 184] on div "00:05" at bounding box center [137, 179] width 100 height 10
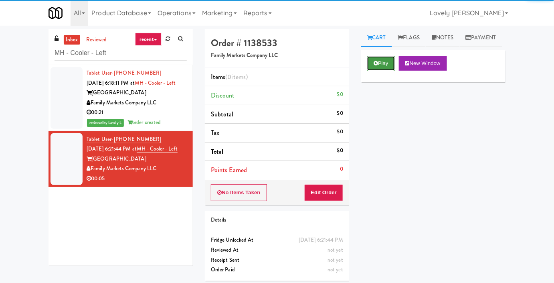
click at [387, 71] on button "Play" at bounding box center [382, 63] width 28 height 14
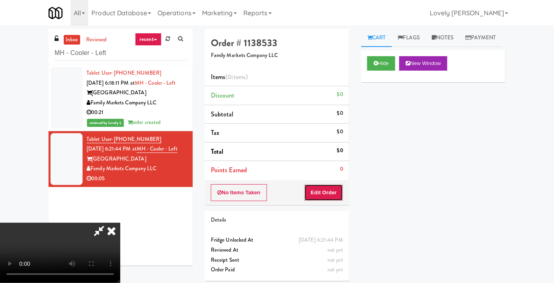
click at [322, 194] on button "Edit Order" at bounding box center [324, 192] width 39 height 17
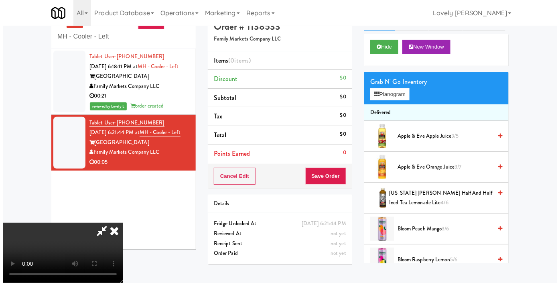
scroll to position [26, 0]
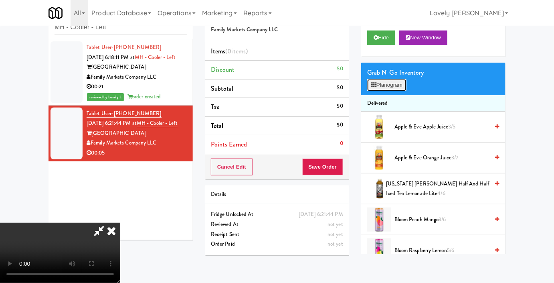
click at [385, 91] on button "Planogram" at bounding box center [387, 85] width 39 height 12
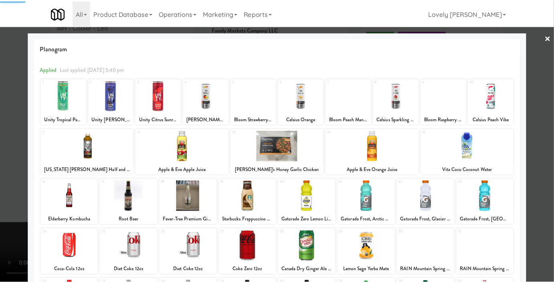
scroll to position [111, 0]
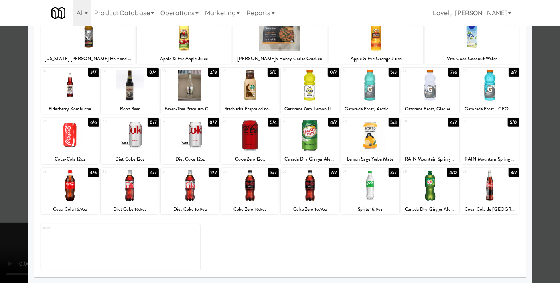
click at [196, 186] on div at bounding box center [190, 185] width 58 height 31
click at [0, 188] on div at bounding box center [280, 141] width 560 height 283
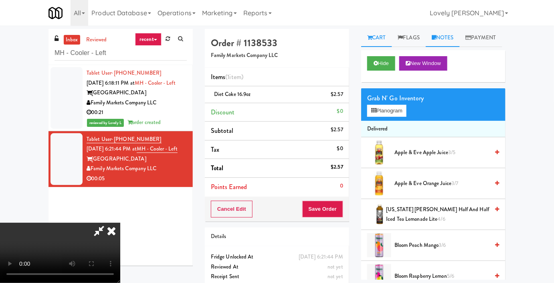
click at [454, 40] on link "Notes" at bounding box center [443, 38] width 34 height 18
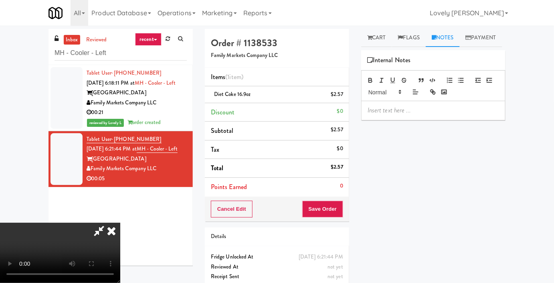
click at [408, 115] on p at bounding box center [434, 110] width 132 height 9
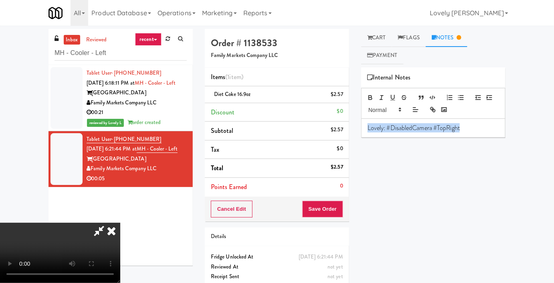
copy p "Lovely: #DisabledCamera #TopRight"
click at [336, 205] on button "Save Order" at bounding box center [323, 209] width 41 height 17
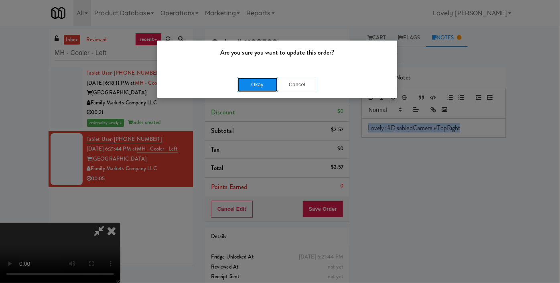
click at [249, 81] on button "Okay" at bounding box center [258, 84] width 40 height 14
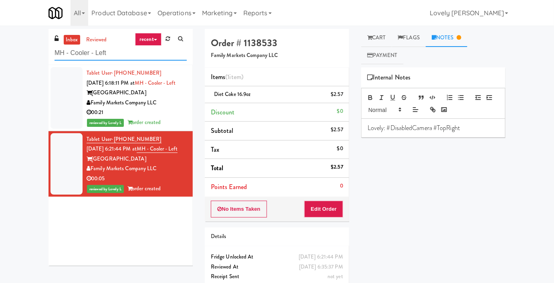
drag, startPoint x: 114, startPoint y: 57, endPoint x: 32, endPoint y: 54, distance: 81.1
click at [32, 54] on div "inbox reviewed recent all unclear take inventory issue suspicious failed recent…" at bounding box center [277, 166] width 554 height 274
paste input "Hospital"
type input "Hospital - Cooler - Left"
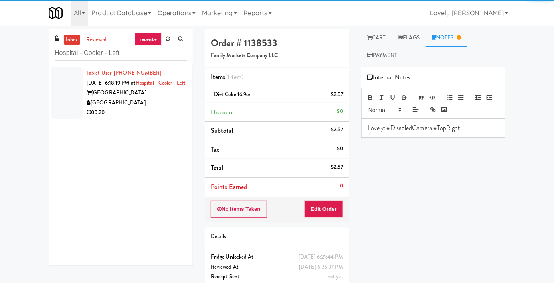
click at [151, 118] on div "00:20" at bounding box center [137, 113] width 100 height 10
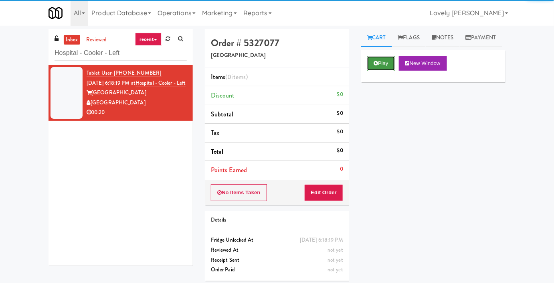
click at [386, 71] on button "Play" at bounding box center [382, 63] width 28 height 14
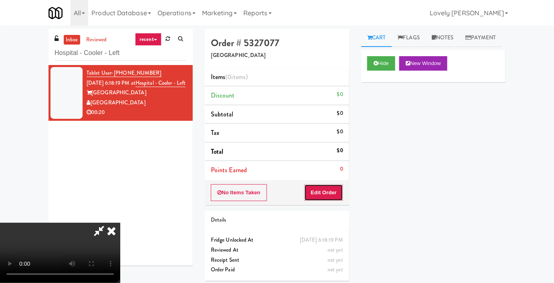
click at [326, 184] on button "Edit Order" at bounding box center [324, 192] width 39 height 17
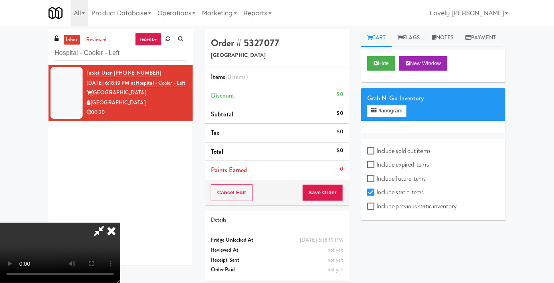
click at [388, 212] on label "Include previous static inventory" at bounding box center [412, 206] width 89 height 12
click at [377, 210] on input "Include previous static inventory" at bounding box center [372, 206] width 9 height 6
checkbox input "true"
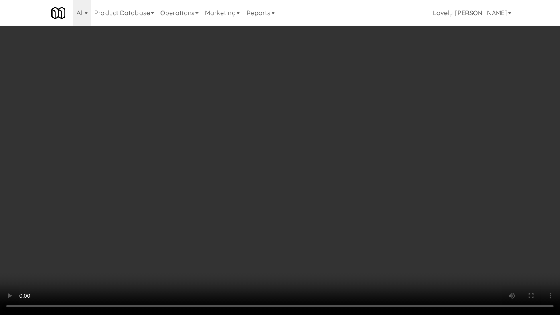
click at [368, 188] on video at bounding box center [280, 157] width 560 height 315
drag, startPoint x: 368, startPoint y: 188, endPoint x: 372, endPoint y: 194, distance: 7.5
click at [371, 192] on video at bounding box center [280, 157] width 560 height 315
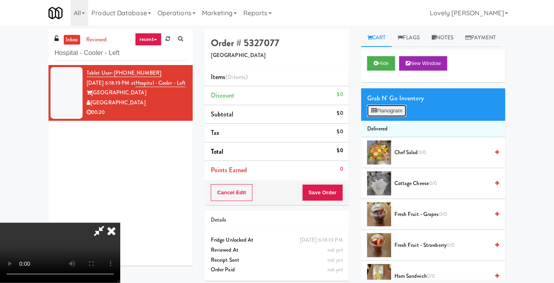
click at [377, 117] on button "Planogram" at bounding box center [387, 111] width 39 height 12
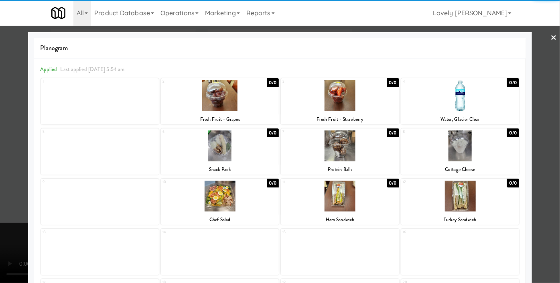
click at [333, 197] on div at bounding box center [340, 196] width 118 height 31
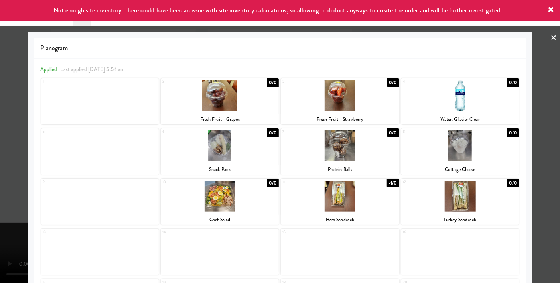
click at [239, 150] on div at bounding box center [220, 145] width 118 height 31
click at [0, 148] on div at bounding box center [280, 141] width 560 height 283
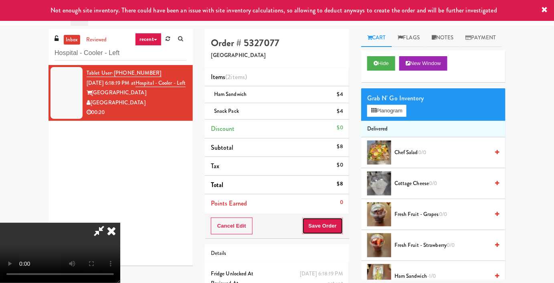
click at [337, 227] on button "Save Order" at bounding box center [323, 225] width 41 height 17
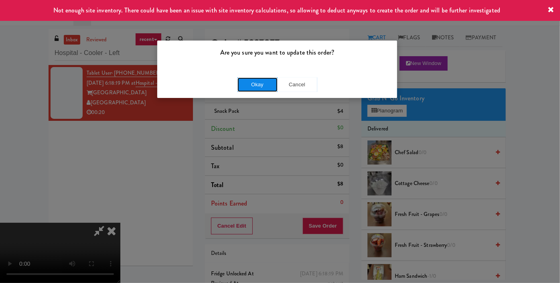
click at [258, 86] on button "Okay" at bounding box center [258, 84] width 40 height 14
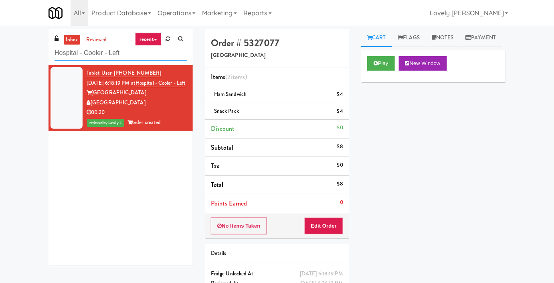
drag, startPoint x: 124, startPoint y: 54, endPoint x: 47, endPoint y: 56, distance: 77.5
click at [47, 56] on div "inbox reviewed recent all unclear take inventory issue suspicious failed recent…" at bounding box center [121, 150] width 156 height 243
paste input "Lancaster lofts Combo Cooler"
type input "Lancaster lofts Combo Cooler"
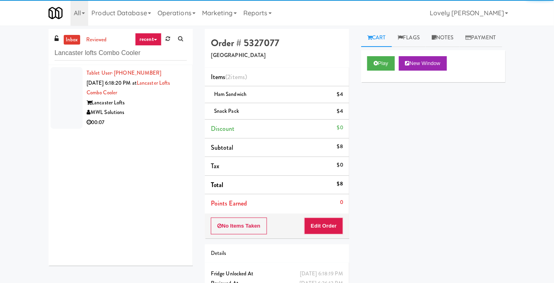
click at [140, 122] on div "00:07" at bounding box center [137, 123] width 100 height 10
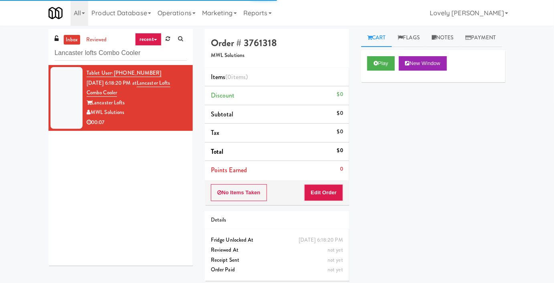
click at [390, 82] on div "Play New Window" at bounding box center [433, 66] width 144 height 32
drag, startPoint x: 383, startPoint y: 70, endPoint x: 383, endPoint y: 75, distance: 4.8
click at [383, 73] on div "Play New Window" at bounding box center [433, 66] width 144 height 32
click at [378, 66] on icon at bounding box center [376, 63] width 4 height 5
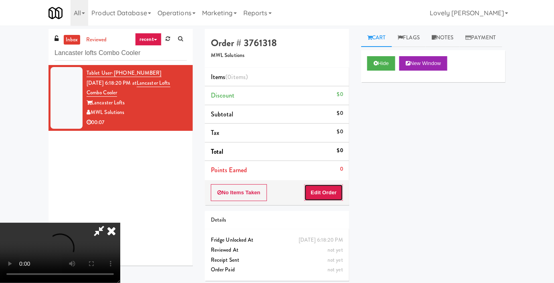
click at [336, 196] on button "Edit Order" at bounding box center [324, 192] width 39 height 17
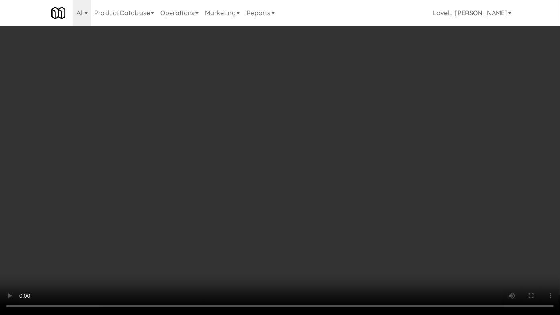
click at [392, 213] on video at bounding box center [280, 157] width 560 height 315
click at [372, 233] on video at bounding box center [280, 157] width 560 height 315
drag, startPoint x: 357, startPoint y: 235, endPoint x: 350, endPoint y: 239, distance: 8.6
click at [353, 238] on video at bounding box center [280, 157] width 560 height 315
click at [327, 246] on video at bounding box center [280, 157] width 560 height 315
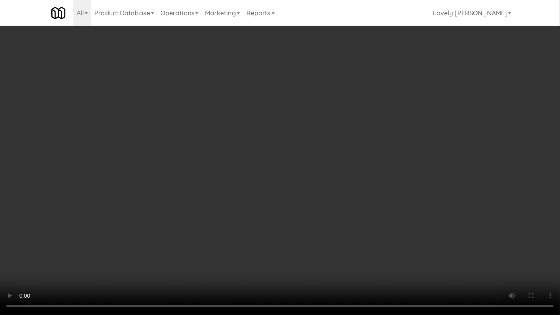
click at [327, 235] on video at bounding box center [280, 157] width 560 height 315
click at [324, 232] on video at bounding box center [280, 157] width 560 height 315
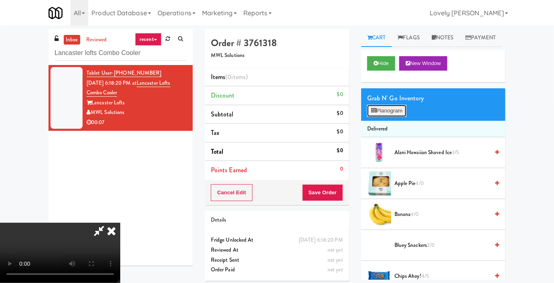
click at [371, 117] on button "Planogram" at bounding box center [387, 111] width 39 height 12
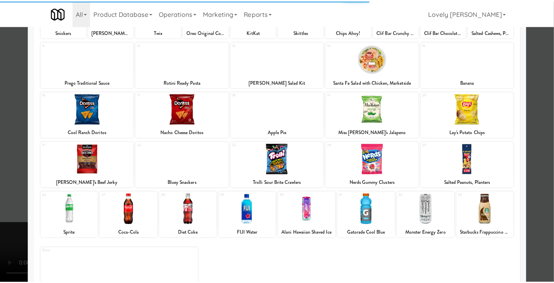
scroll to position [109, 0]
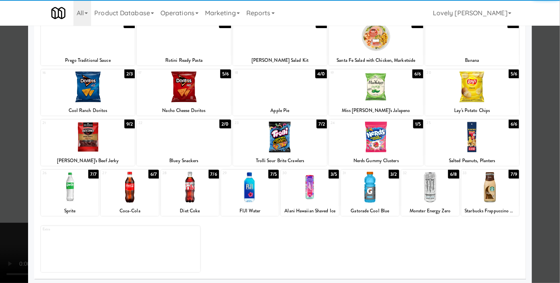
click at [362, 140] on div at bounding box center [376, 137] width 94 height 31
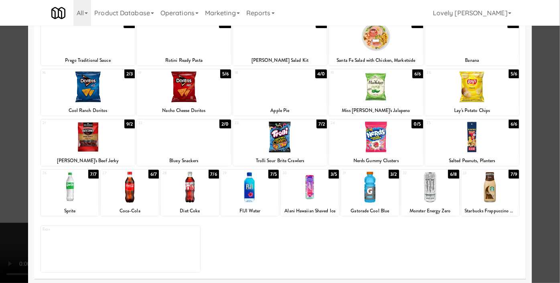
click at [285, 144] on div at bounding box center [280, 137] width 94 height 31
click at [0, 135] on div at bounding box center [280, 141] width 560 height 283
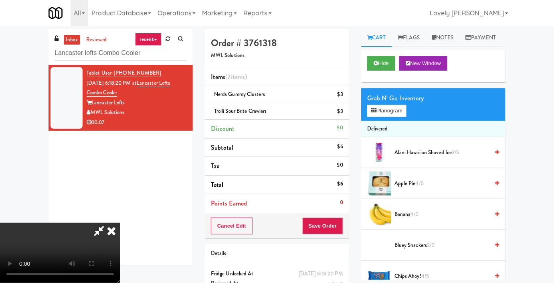
click at [108, 223] on icon at bounding box center [99, 231] width 18 height 16
click at [243, 92] on span "Nerds Gummy Clusters" at bounding box center [239, 94] width 51 height 8
copy span "Nerds Gummy Clusters"
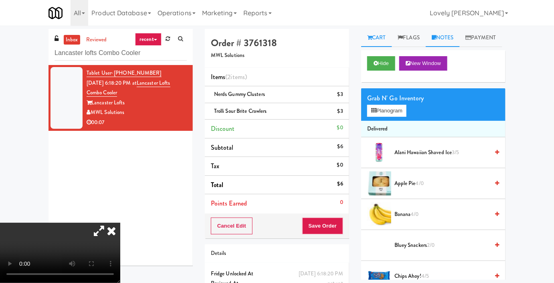
click at [456, 33] on link "Notes" at bounding box center [443, 38] width 34 height 18
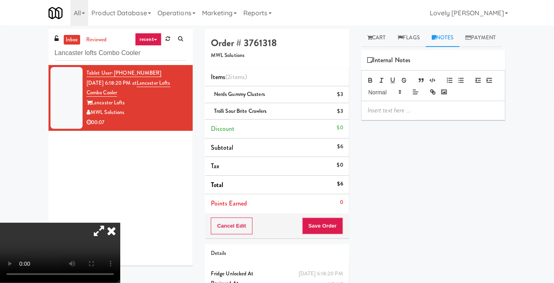
click at [399, 120] on div at bounding box center [434, 110] width 144 height 18
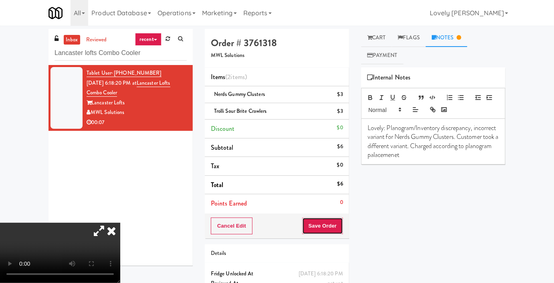
click at [319, 224] on button "Save Order" at bounding box center [323, 225] width 41 height 17
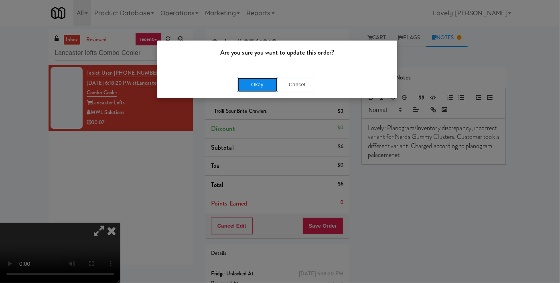
click at [260, 86] on button "Okay" at bounding box center [258, 84] width 40 height 14
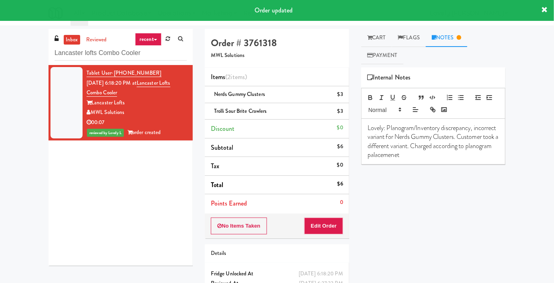
click at [434, 154] on p "Lovely: Planogram/Inventory discrepancy, incorrect variant for Nerds Gummy Clus…" at bounding box center [434, 142] width 132 height 36
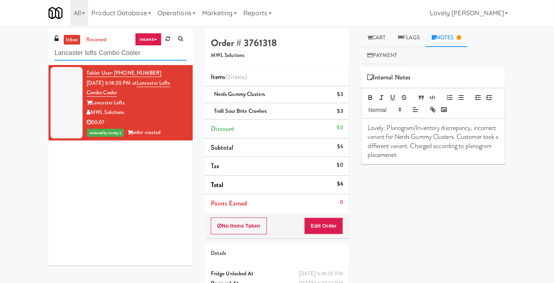
drag, startPoint x: 150, startPoint y: 53, endPoint x: 30, endPoint y: 69, distance: 121.0
click at [30, 69] on div "inbox reviewed recent all unclear take inventory issue suspicious failed recent…" at bounding box center [277, 174] width 554 height 291
paste input "Cirrus - Cooler - Right"
type input "Cirrus - Cooler - Right"
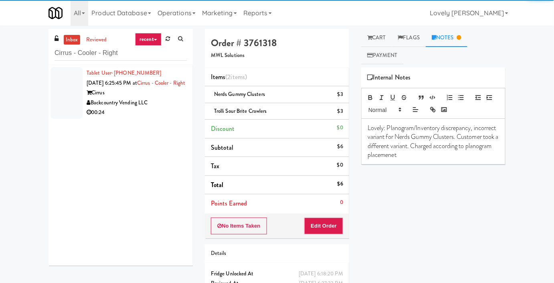
click at [167, 108] on div "Backcountry Vending LLC" at bounding box center [137, 103] width 100 height 10
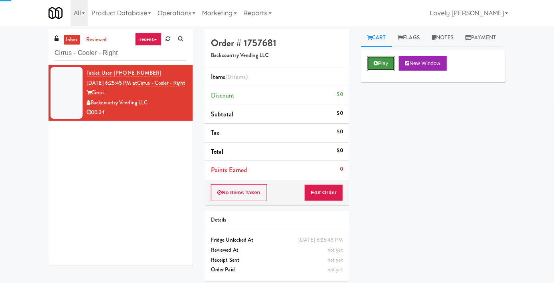
click at [384, 71] on button "Play" at bounding box center [382, 63] width 28 height 14
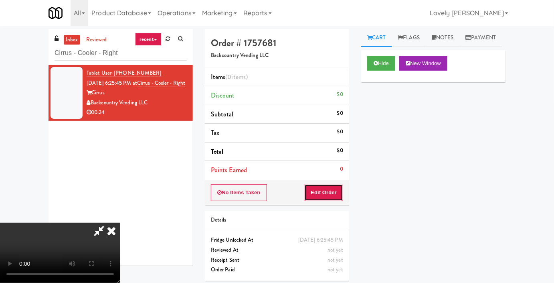
click at [334, 193] on button "Edit Order" at bounding box center [324, 192] width 39 height 17
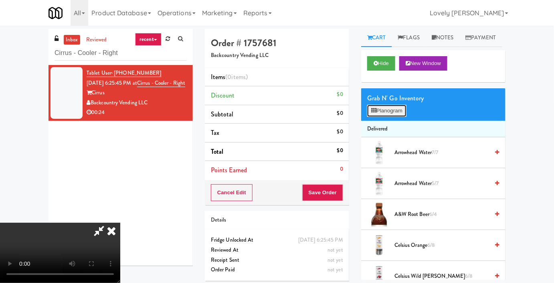
click at [388, 117] on button "Planogram" at bounding box center [387, 111] width 39 height 12
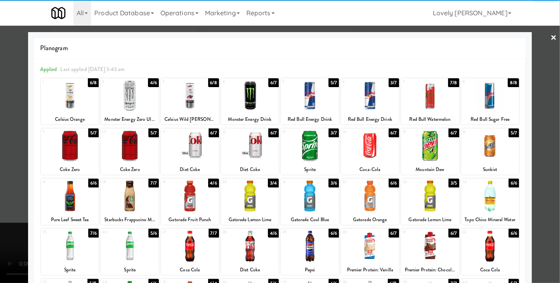
click at [424, 201] on div at bounding box center [430, 196] width 58 height 31
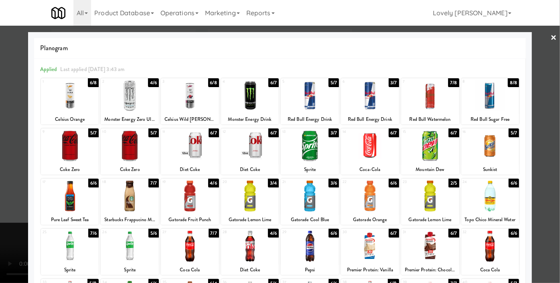
click at [497, 199] on div at bounding box center [490, 196] width 58 height 31
drag, startPoint x: 325, startPoint y: 198, endPoint x: 311, endPoint y: 199, distance: 14.1
click at [322, 199] on div at bounding box center [310, 196] width 58 height 31
click at [0, 132] on div at bounding box center [280, 141] width 560 height 283
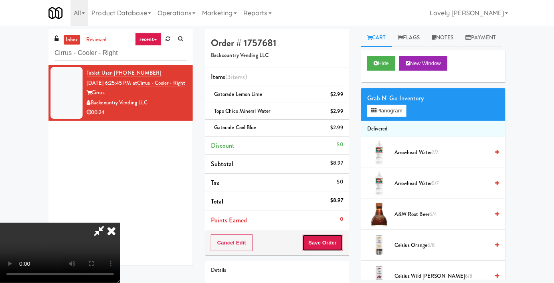
click at [337, 242] on button "Save Order" at bounding box center [323, 242] width 41 height 17
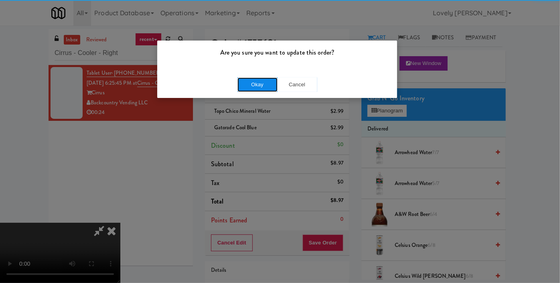
click at [256, 83] on button "Okay" at bounding box center [258, 84] width 40 height 14
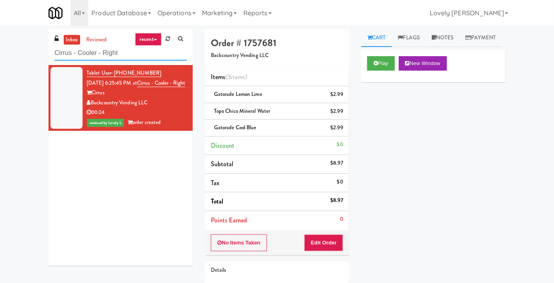
click at [118, 55] on input "Cirrus - Cooler - Right" at bounding box center [121, 53] width 132 height 15
paste input "50 Canterfield - Left - Fridge"
type input "50 Canterfield - Left - Fridge"
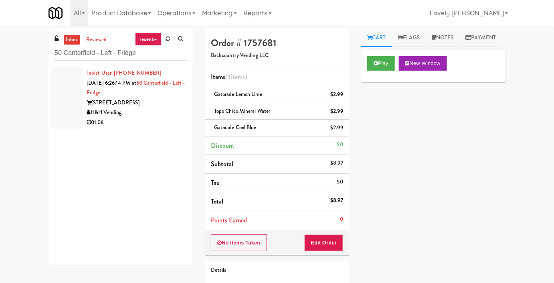
click at [161, 119] on div "01:08" at bounding box center [137, 123] width 100 height 10
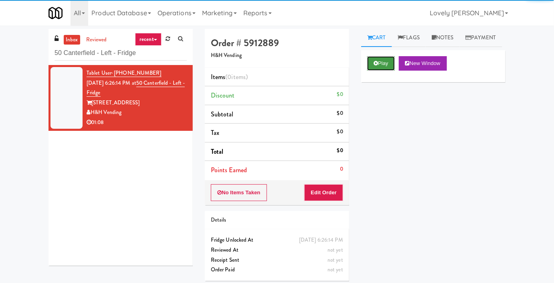
click at [385, 71] on button "Play" at bounding box center [382, 63] width 28 height 14
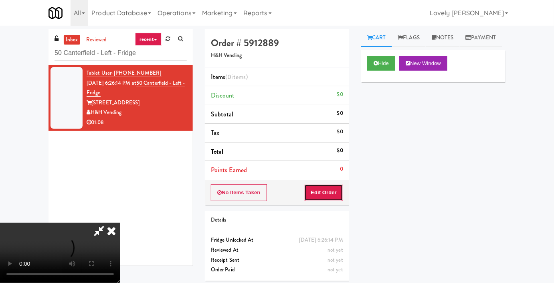
click at [317, 192] on button "Edit Order" at bounding box center [324, 192] width 39 height 17
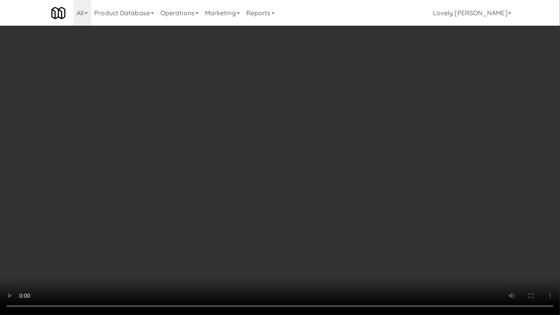
click at [261, 258] on video at bounding box center [280, 157] width 560 height 315
click at [353, 119] on video at bounding box center [280, 157] width 560 height 315
click at [353, 118] on video at bounding box center [280, 157] width 560 height 315
click at [344, 148] on video at bounding box center [280, 157] width 560 height 315
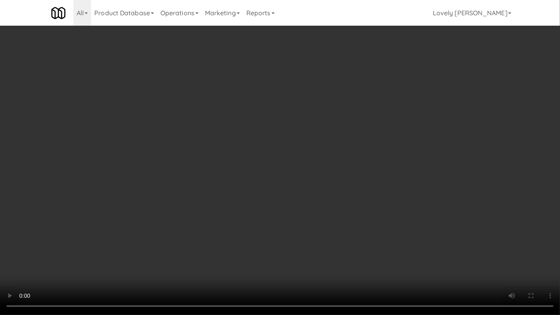
click at [344, 148] on video at bounding box center [280, 157] width 560 height 315
click at [344, 215] on video at bounding box center [280, 157] width 560 height 315
click at [303, 217] on video at bounding box center [280, 157] width 560 height 315
click at [303, 215] on video at bounding box center [280, 157] width 560 height 315
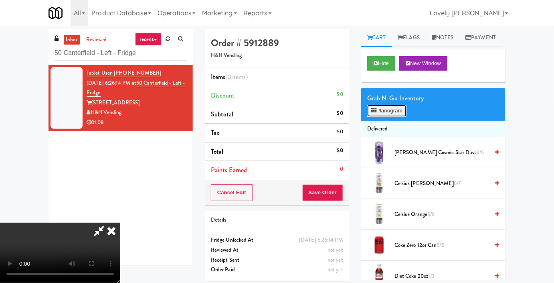
click at [394, 117] on button "Planogram" at bounding box center [387, 111] width 39 height 12
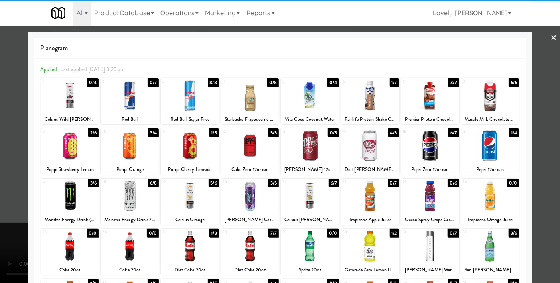
click at [60, 200] on div at bounding box center [70, 196] width 58 height 31
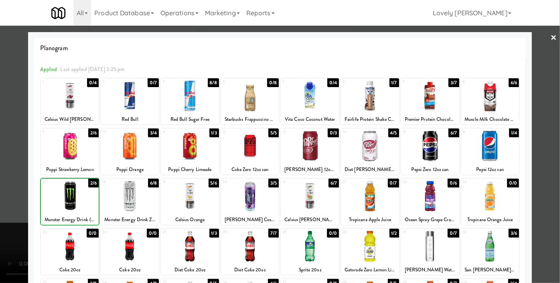
click at [60, 200] on div at bounding box center [70, 196] width 58 height 31
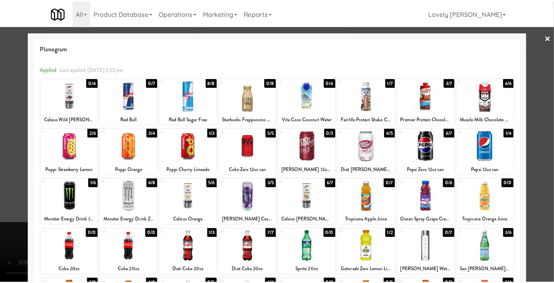
scroll to position [111, 0]
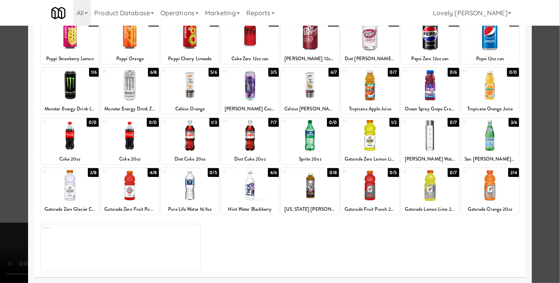
click at [119, 185] on div at bounding box center [130, 185] width 58 height 31
drag, startPoint x: 0, startPoint y: 188, endPoint x: 29, endPoint y: 191, distance: 29.1
click at [0, 188] on div at bounding box center [280, 141] width 560 height 283
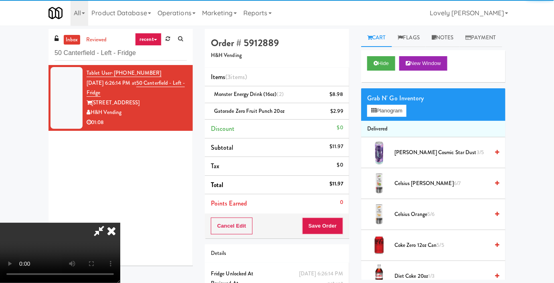
click at [120, 223] on video at bounding box center [60, 253] width 120 height 60
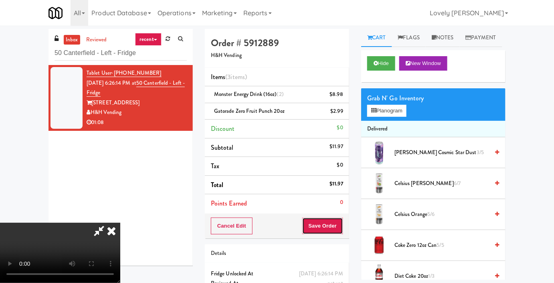
click at [338, 225] on button "Save Order" at bounding box center [323, 225] width 41 height 17
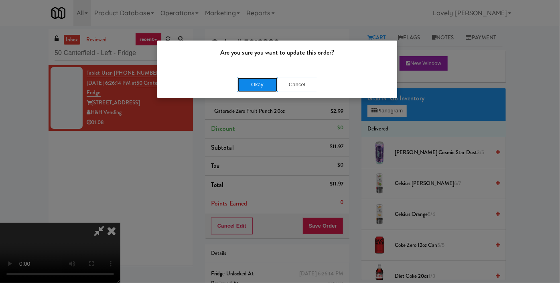
click at [251, 87] on button "Okay" at bounding box center [258, 84] width 40 height 14
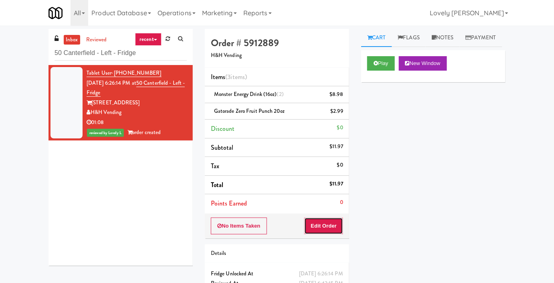
click at [313, 224] on button "Edit Order" at bounding box center [324, 225] width 39 height 17
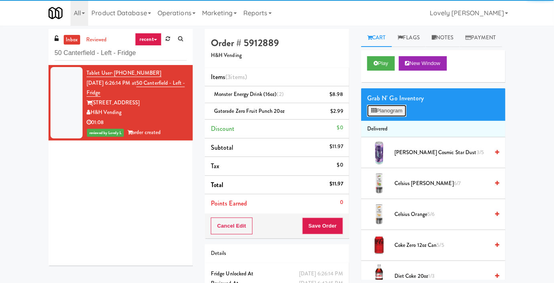
click at [378, 117] on button "Planogram" at bounding box center [387, 111] width 39 height 12
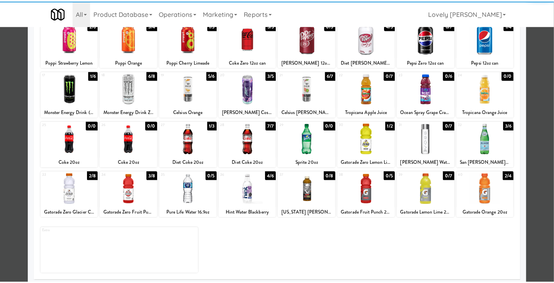
scroll to position [111, 0]
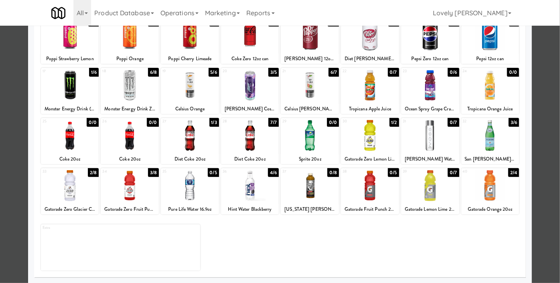
click at [0, 161] on div at bounding box center [280, 141] width 560 height 283
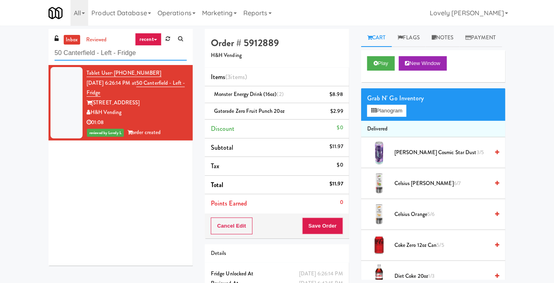
click at [96, 53] on input "50 Canterfield - Left - Fridge" at bounding box center [121, 53] width 132 height 15
paste input "Laurel (Left)"
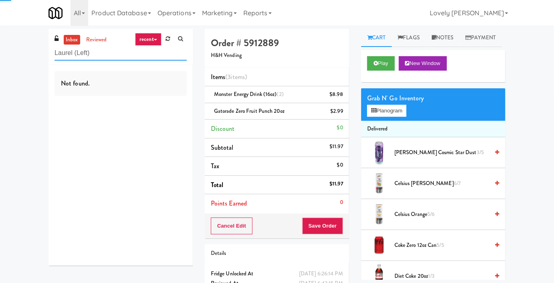
type input "Laurel (Left)"
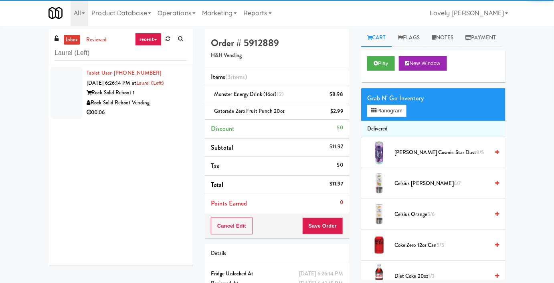
click at [150, 117] on li "Tablet User · (240) 752-4138 [DATE] 6:26:14 PM at [GEOGRAPHIC_DATA] (Left) Rock…" at bounding box center [121, 93] width 144 height 56
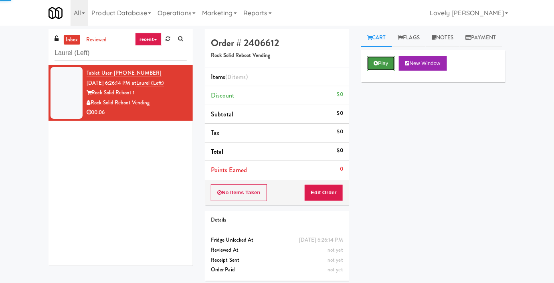
click at [381, 71] on button "Play" at bounding box center [382, 63] width 28 height 14
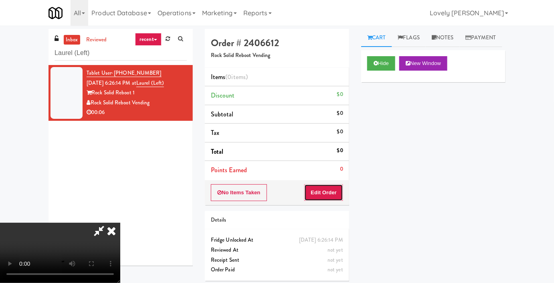
click at [331, 192] on button "Edit Order" at bounding box center [324, 192] width 39 height 17
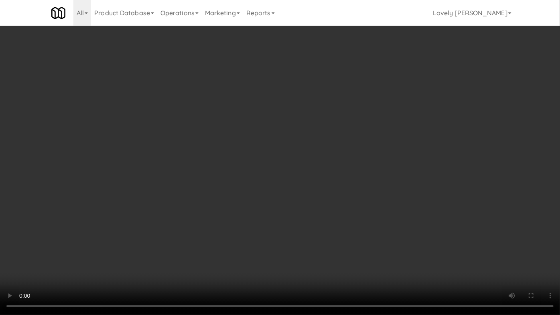
drag, startPoint x: 391, startPoint y: 195, endPoint x: 355, endPoint y: 219, distance: 43.2
click at [388, 197] on video at bounding box center [280, 157] width 560 height 315
click at [356, 219] on video at bounding box center [280, 157] width 560 height 315
click at [352, 222] on video at bounding box center [280, 157] width 560 height 315
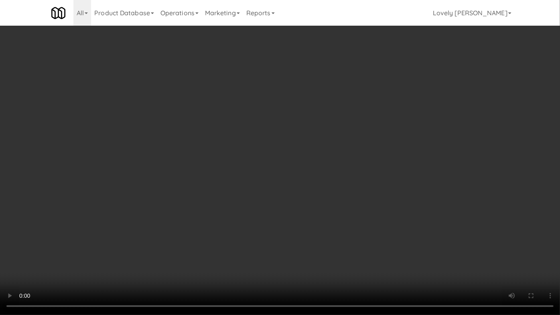
click at [352, 222] on video at bounding box center [280, 157] width 560 height 315
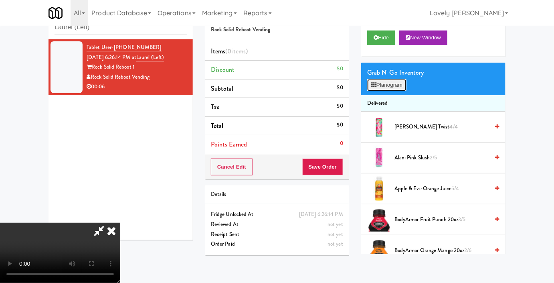
click at [393, 91] on button "Planogram" at bounding box center [387, 85] width 39 height 12
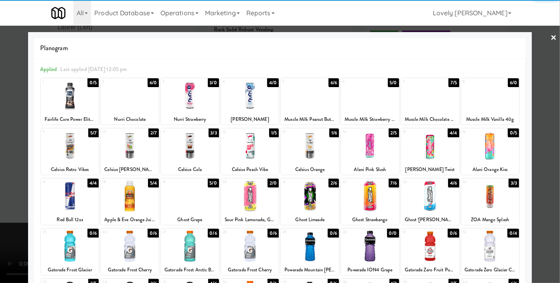
click at [64, 199] on div at bounding box center [70, 196] width 58 height 31
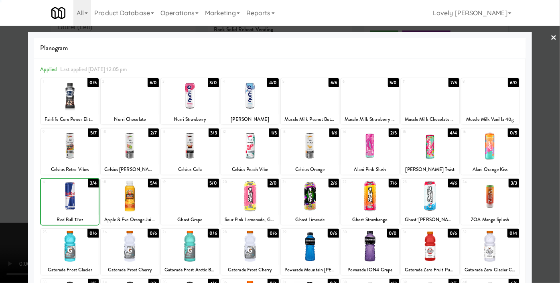
click at [0, 190] on div at bounding box center [280, 141] width 560 height 283
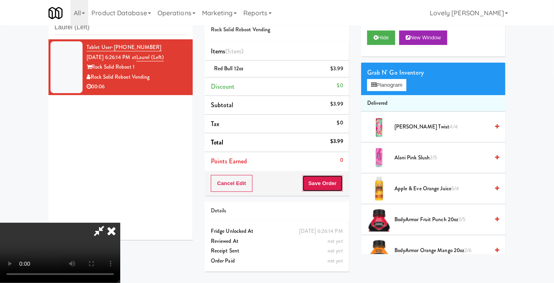
click at [334, 182] on button "Save Order" at bounding box center [323, 183] width 41 height 17
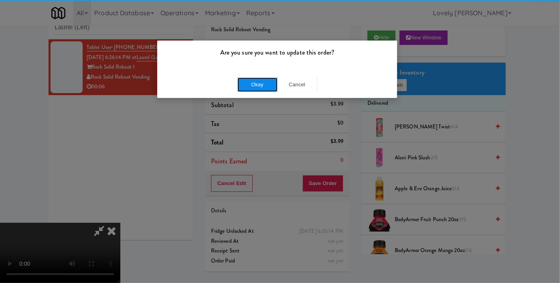
click at [246, 83] on button "Okay" at bounding box center [258, 84] width 40 height 14
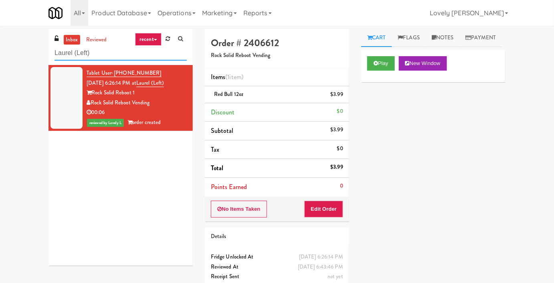
click at [91, 53] on input "Laurel (Left)" at bounding box center [121, 53] width 132 height 15
paste input "Tempo Combo Cooler"
type input "Tempo Combo Cooler"
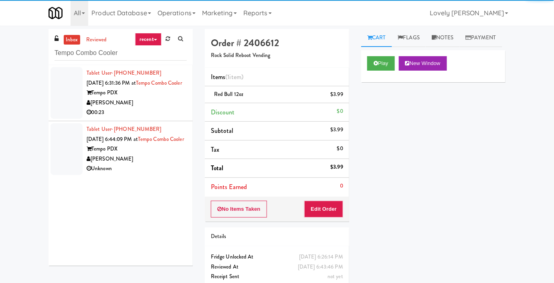
click at [167, 118] on div "00:23" at bounding box center [137, 113] width 100 height 10
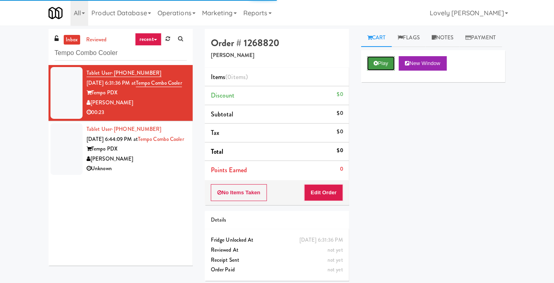
click at [378, 66] on icon at bounding box center [376, 63] width 4 height 5
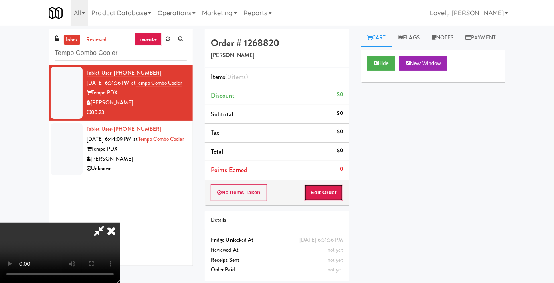
click at [327, 194] on button "Edit Order" at bounding box center [324, 192] width 39 height 17
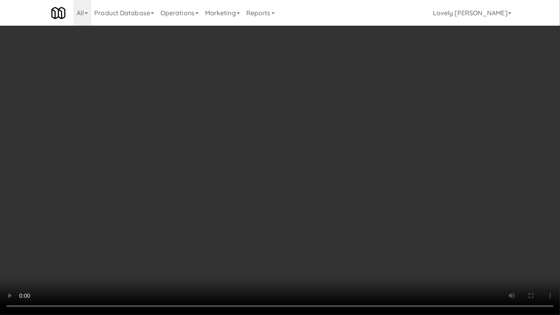
click at [385, 204] on video at bounding box center [280, 157] width 560 height 315
click at [327, 203] on video at bounding box center [280, 157] width 560 height 315
click at [306, 216] on video at bounding box center [280, 157] width 560 height 315
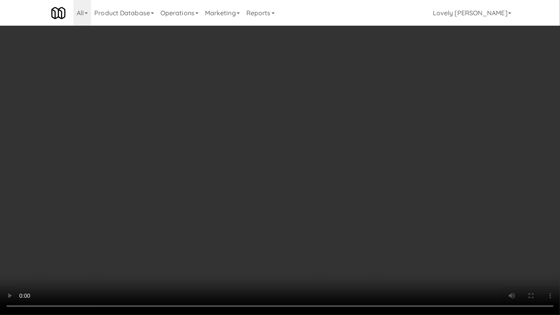
click at [306, 216] on video at bounding box center [280, 157] width 560 height 315
click at [310, 215] on video at bounding box center [280, 157] width 560 height 315
click at [416, 198] on video at bounding box center [280, 157] width 560 height 315
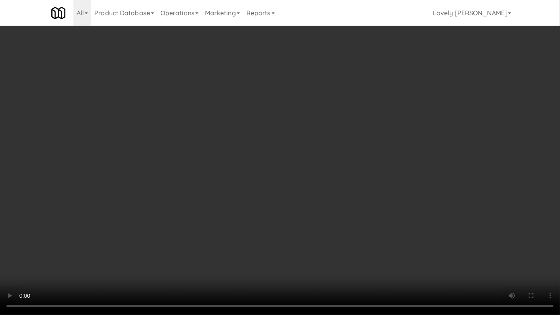
click at [382, 193] on video at bounding box center [280, 157] width 560 height 315
click at [375, 191] on video at bounding box center [280, 157] width 560 height 315
click at [374, 191] on video at bounding box center [280, 157] width 560 height 315
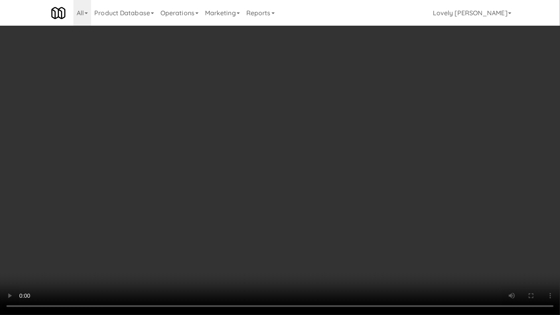
click at [374, 191] on video at bounding box center [280, 157] width 560 height 315
click at [374, 192] on video at bounding box center [280, 157] width 560 height 315
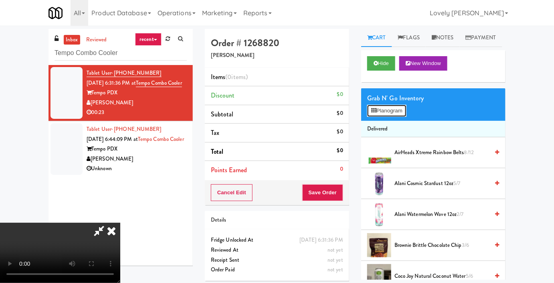
click at [398, 117] on button "Planogram" at bounding box center [387, 111] width 39 height 12
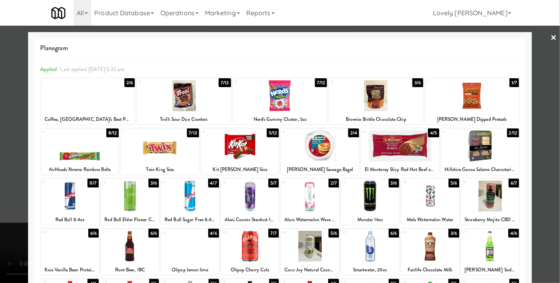
click at [385, 148] on div at bounding box center [400, 145] width 78 height 31
click at [320, 156] on div at bounding box center [320, 145] width 78 height 31
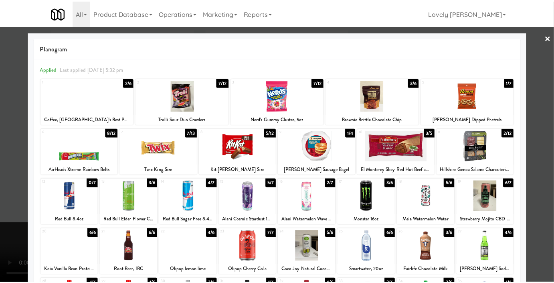
scroll to position [109, 0]
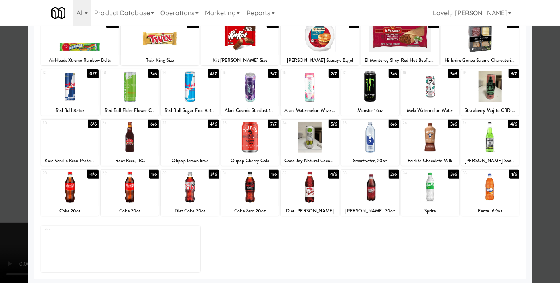
click at [418, 138] on div at bounding box center [430, 137] width 58 height 31
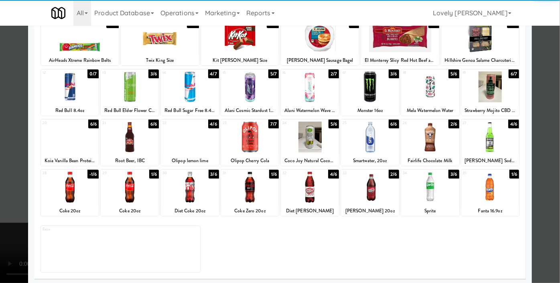
click at [0, 156] on div at bounding box center [280, 141] width 560 height 283
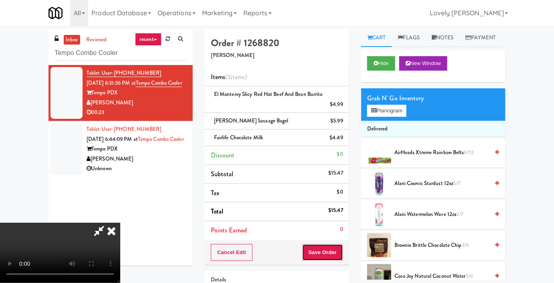
click at [337, 250] on button "Save Order" at bounding box center [323, 252] width 41 height 17
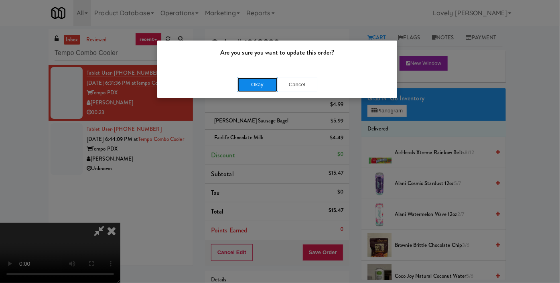
click at [254, 89] on button "Okay" at bounding box center [258, 84] width 40 height 14
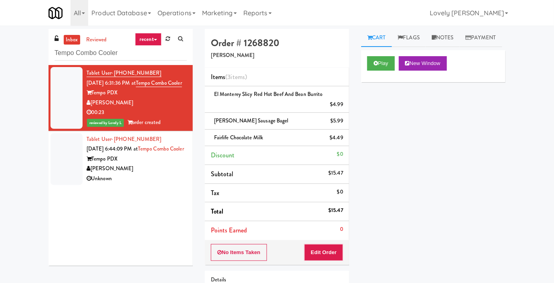
click at [150, 174] on div "[PERSON_NAME]" at bounding box center [137, 169] width 100 height 10
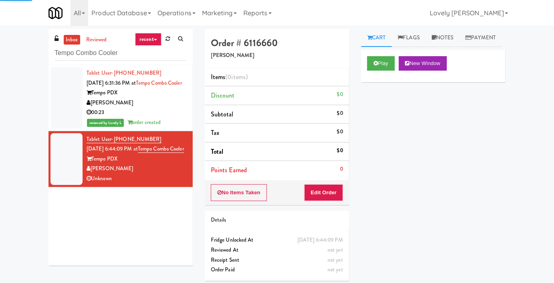
click at [373, 70] on div "Play New Window" at bounding box center [433, 66] width 144 height 32
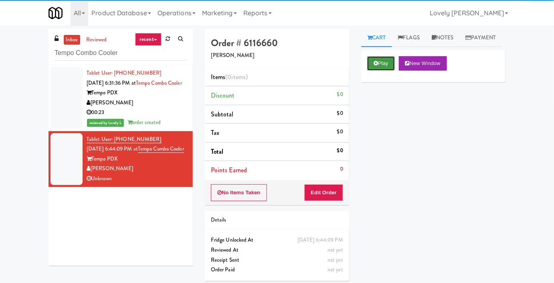
click at [376, 66] on icon at bounding box center [376, 63] width 4 height 5
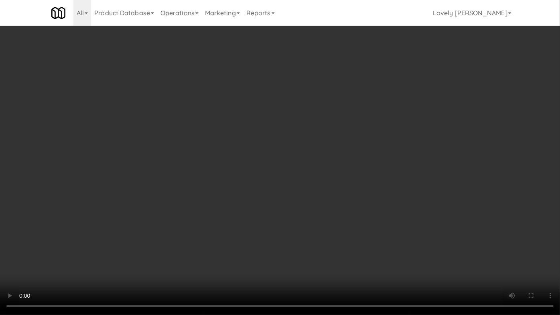
click at [331, 206] on video at bounding box center [280, 157] width 560 height 315
click at [311, 205] on video at bounding box center [280, 157] width 560 height 315
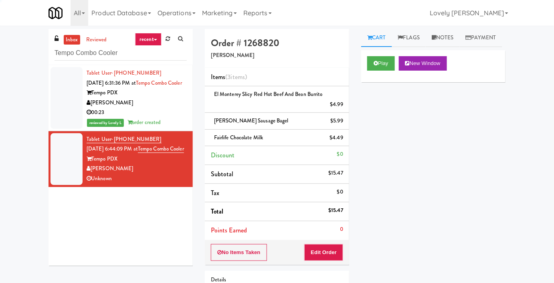
click at [150, 174] on div "[PERSON_NAME]" at bounding box center [137, 169] width 100 height 10
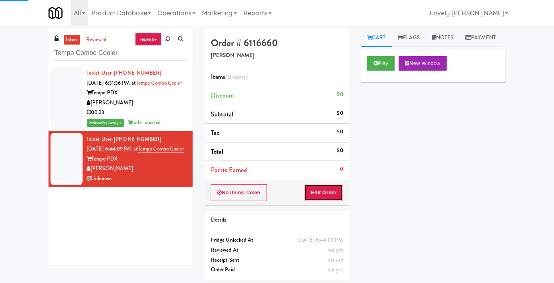
click at [322, 187] on button "Edit Order" at bounding box center [324, 192] width 39 height 17
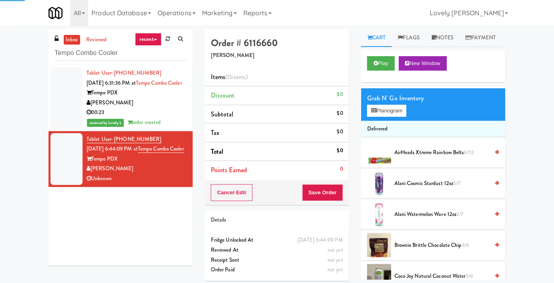
click at [392, 73] on div "Play New Window" at bounding box center [433, 66] width 144 height 32
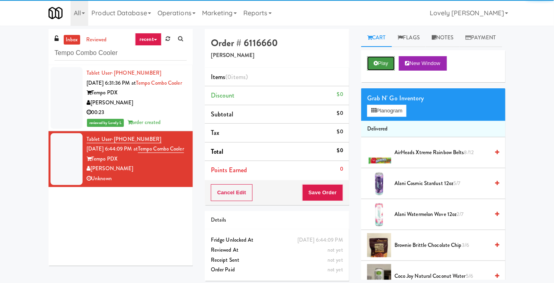
click at [389, 71] on button "Play" at bounding box center [382, 63] width 28 height 14
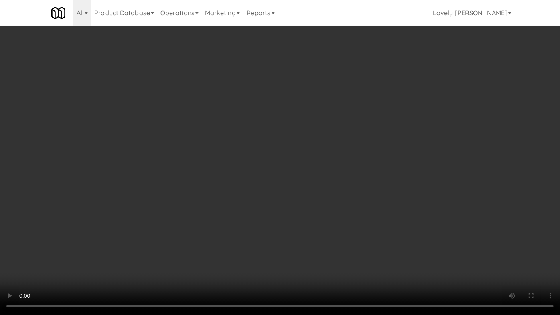
click at [386, 227] on video at bounding box center [280, 157] width 560 height 315
click at [127, 239] on video at bounding box center [280, 157] width 560 height 315
click at [277, 156] on video at bounding box center [280, 157] width 560 height 315
drag, startPoint x: 292, startPoint y: 208, endPoint x: 297, endPoint y: 206, distance: 5.5
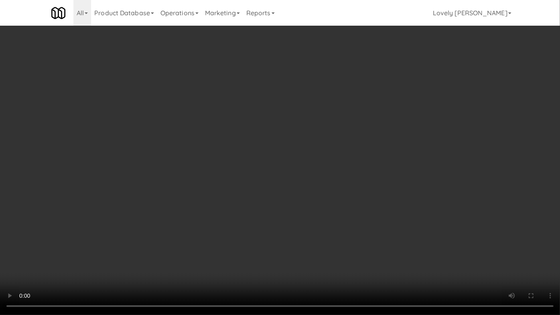
click at [297, 206] on video at bounding box center [280, 157] width 560 height 315
click at [351, 209] on video at bounding box center [280, 157] width 560 height 315
click at [340, 233] on video at bounding box center [280, 157] width 560 height 315
click at [342, 233] on video at bounding box center [280, 157] width 560 height 315
click at [344, 228] on video at bounding box center [280, 157] width 560 height 315
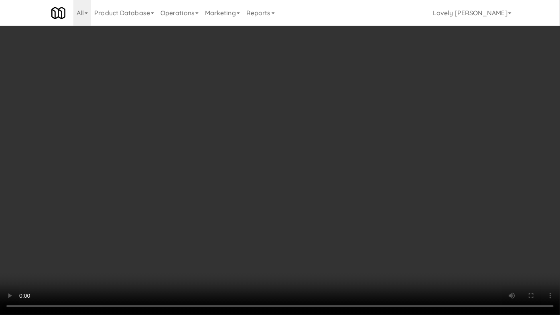
click at [331, 242] on video at bounding box center [280, 157] width 560 height 315
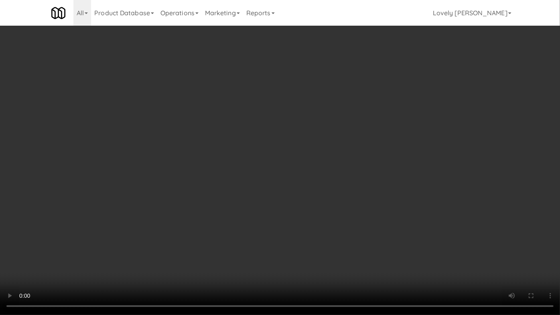
click at [330, 241] on video at bounding box center [280, 157] width 560 height 315
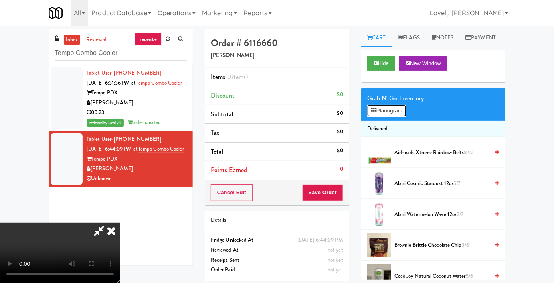
click at [371, 117] on button "Planogram" at bounding box center [387, 111] width 39 height 12
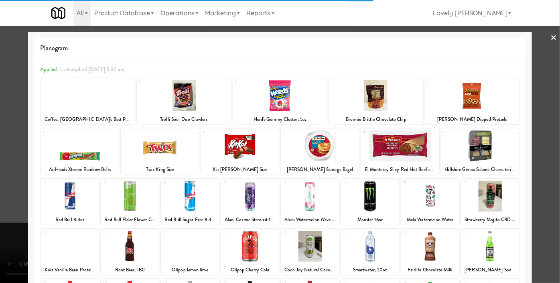
scroll to position [109, 0]
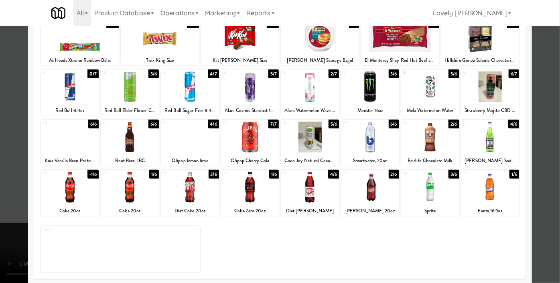
click at [484, 131] on div at bounding box center [490, 137] width 58 height 31
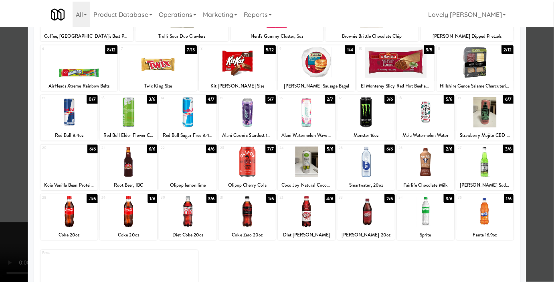
scroll to position [36, 0]
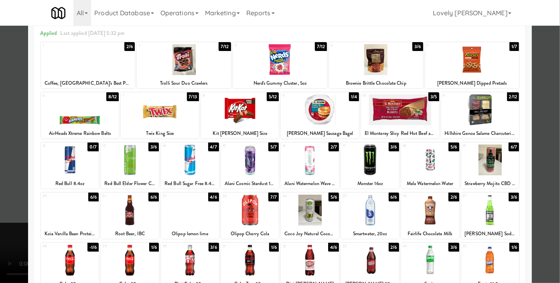
click at [120, 158] on div at bounding box center [130, 159] width 58 height 31
click at [81, 106] on div at bounding box center [80, 109] width 78 height 31
drag, startPoint x: 0, startPoint y: 182, endPoint x: 0, endPoint y: 189, distance: 7.2
click at [0, 187] on div at bounding box center [280, 141] width 560 height 283
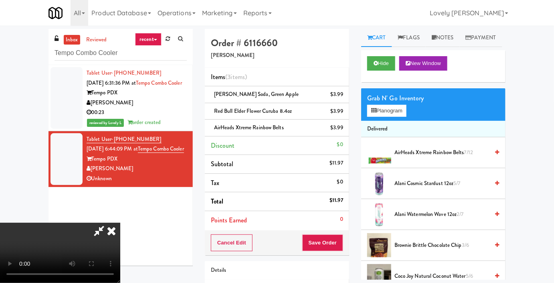
click at [120, 225] on video at bounding box center [60, 253] width 120 height 60
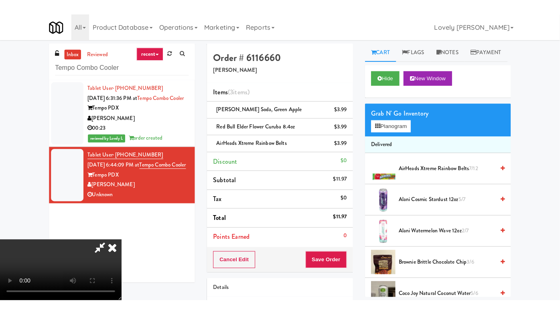
scroll to position [88, 0]
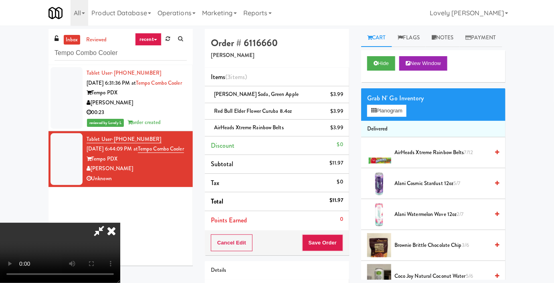
click at [120, 223] on video at bounding box center [60, 253] width 120 height 60
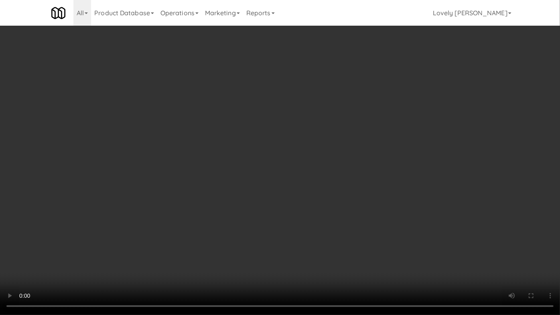
click at [212, 220] on video at bounding box center [280, 157] width 560 height 315
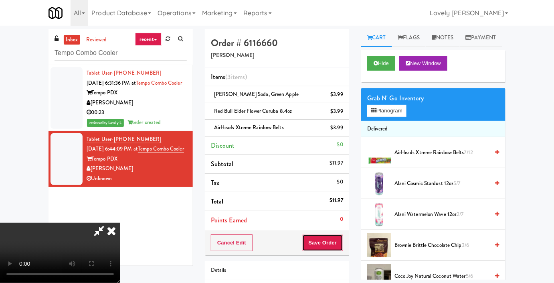
drag, startPoint x: 341, startPoint y: 241, endPoint x: 298, endPoint y: 224, distance: 46.1
click at [341, 241] on button "Save Order" at bounding box center [323, 242] width 41 height 17
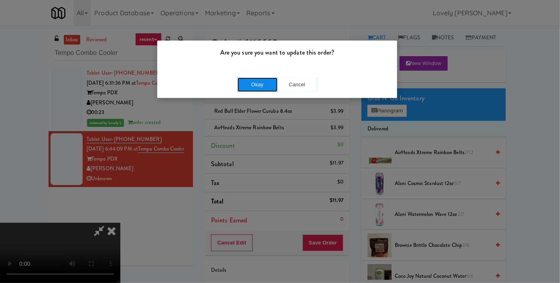
click at [252, 82] on button "Okay" at bounding box center [258, 84] width 40 height 14
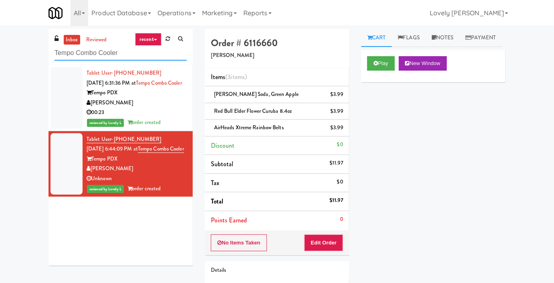
drag, startPoint x: 123, startPoint y: 49, endPoint x: 31, endPoint y: 64, distance: 92.8
click at [31, 64] on div "inbox reviewed recent all unclear take inventory issue suspicious failed recent…" at bounding box center [277, 183] width 554 height 308
paste input "Icon - Cooler - Right"
type input "Icon - Cooler - Right"
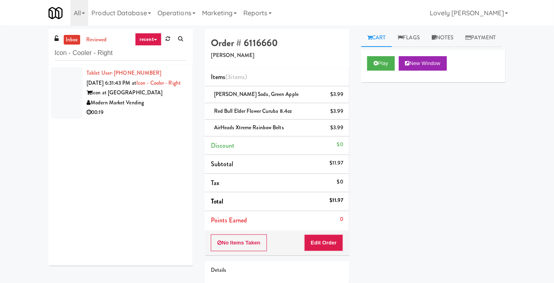
click at [128, 118] on div "00:19" at bounding box center [137, 113] width 100 height 10
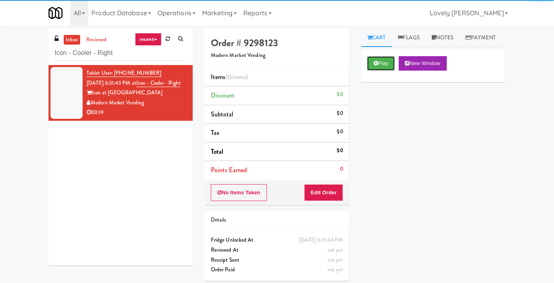
drag, startPoint x: 372, startPoint y: 85, endPoint x: 375, endPoint y: 88, distance: 4.8
click at [378, 71] on button "Play" at bounding box center [382, 63] width 28 height 14
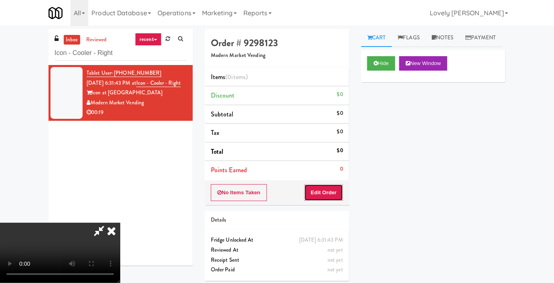
click at [315, 192] on button "Edit Order" at bounding box center [324, 192] width 39 height 17
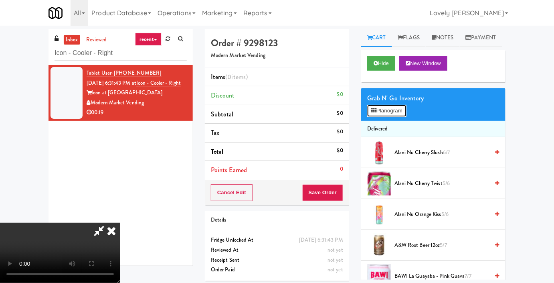
click at [402, 117] on button "Planogram" at bounding box center [387, 111] width 39 height 12
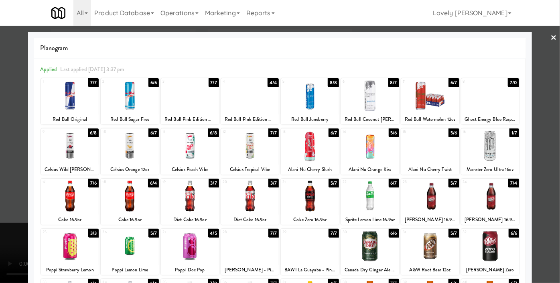
click at [133, 142] on div at bounding box center [130, 145] width 58 height 31
drag, startPoint x: 0, startPoint y: 181, endPoint x: 192, endPoint y: 189, distance: 191.9
click at [1, 181] on div at bounding box center [280, 141] width 560 height 283
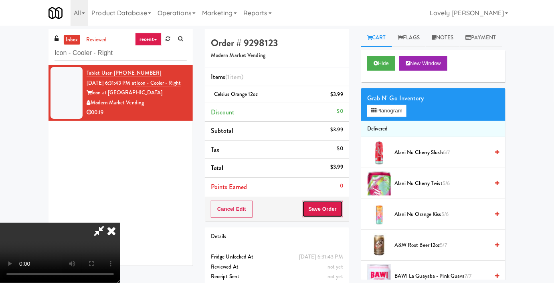
click at [339, 209] on button "Save Order" at bounding box center [323, 209] width 41 height 17
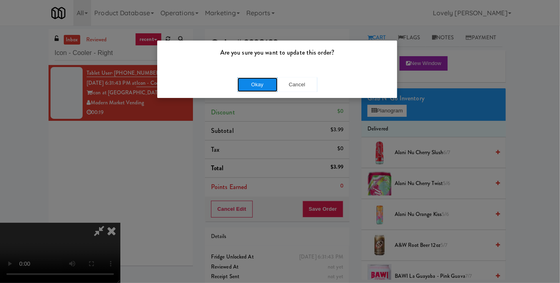
click at [257, 79] on button "Okay" at bounding box center [258, 84] width 40 height 14
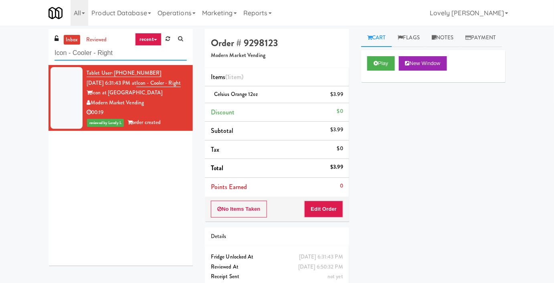
drag, startPoint x: 118, startPoint y: 49, endPoint x: 24, endPoint y: 51, distance: 94.3
click at [24, 51] on div "inbox reviewed recent all unclear take inventory issue suspicious failed recent…" at bounding box center [277, 166] width 554 height 274
paste input "Locale - Ambient - Lef"
type input "Locale - Ambient - Left"
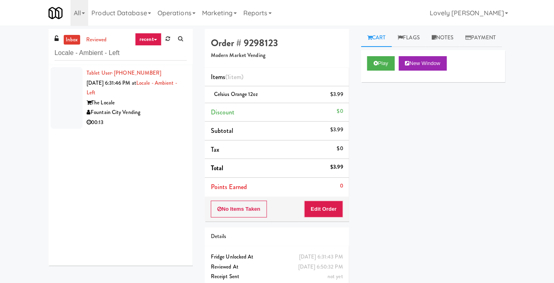
click at [148, 123] on div "00:13" at bounding box center [137, 123] width 100 height 10
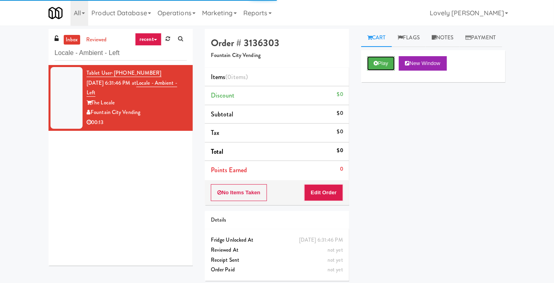
click at [374, 66] on icon at bounding box center [376, 63] width 4 height 5
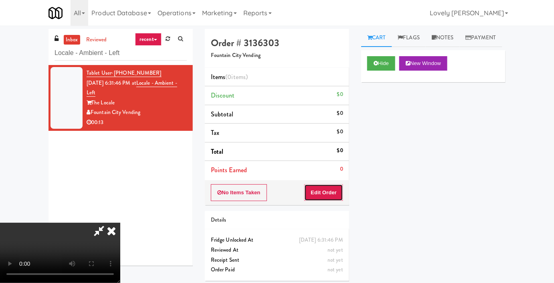
click at [326, 190] on button "Edit Order" at bounding box center [324, 192] width 39 height 17
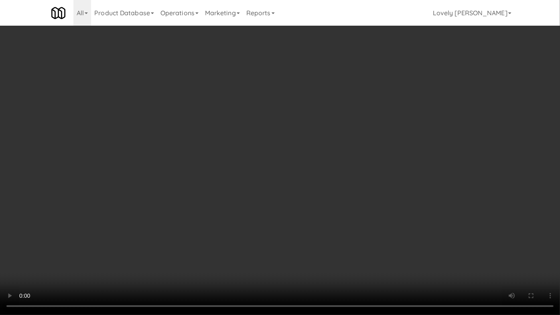
click at [384, 234] on video at bounding box center [280, 157] width 560 height 315
click at [369, 234] on video at bounding box center [280, 157] width 560 height 315
click at [366, 240] on video at bounding box center [280, 157] width 560 height 315
click at [364, 238] on video at bounding box center [280, 157] width 560 height 315
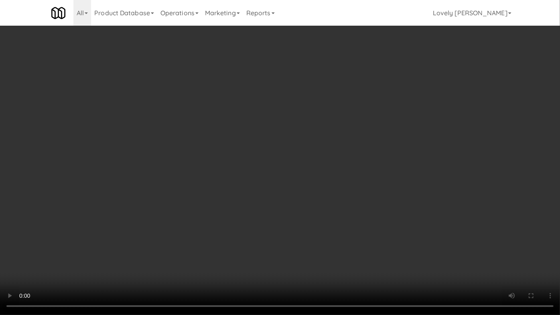
click at [361, 238] on video at bounding box center [280, 157] width 560 height 315
click at [379, 236] on video at bounding box center [280, 157] width 560 height 315
click at [370, 247] on video at bounding box center [280, 157] width 560 height 315
click at [369, 233] on video at bounding box center [280, 157] width 560 height 315
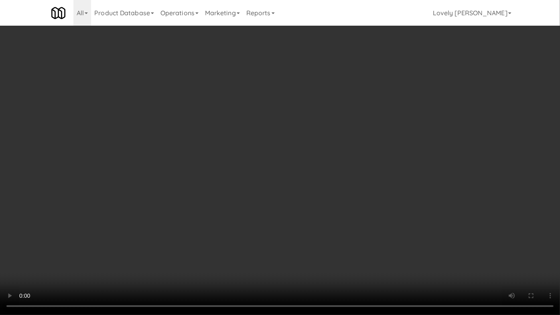
click at [369, 226] on video at bounding box center [280, 157] width 560 height 315
click at [369, 247] on video at bounding box center [280, 157] width 560 height 315
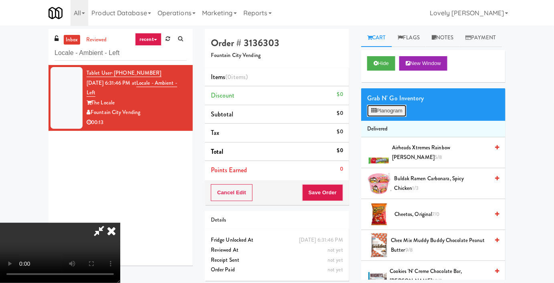
click at [392, 117] on button "Planogram" at bounding box center [387, 111] width 39 height 12
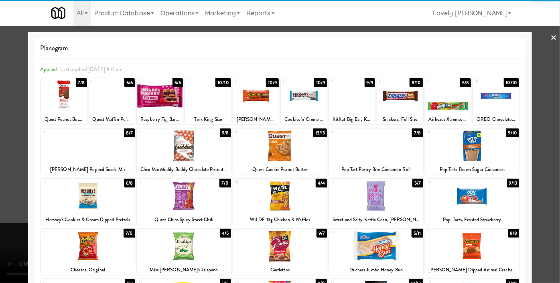
click at [313, 99] on div at bounding box center [304, 95] width 46 height 31
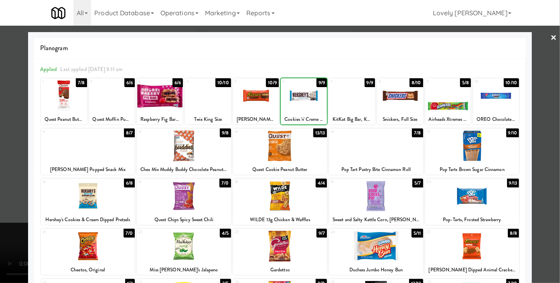
click at [313, 99] on div at bounding box center [304, 95] width 46 height 31
click at [281, 199] on div at bounding box center [280, 196] width 94 height 31
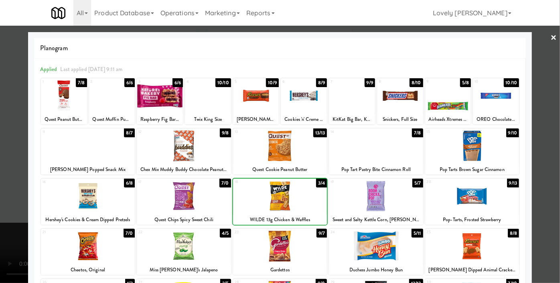
click at [281, 199] on div at bounding box center [280, 196] width 94 height 31
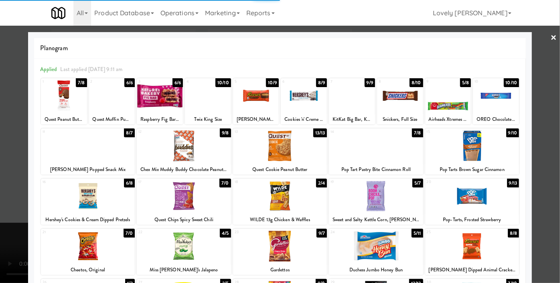
click at [0, 161] on div at bounding box center [280, 141] width 560 height 283
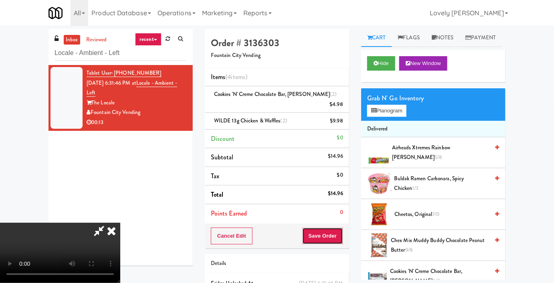
drag, startPoint x: 336, startPoint y: 222, endPoint x: 333, endPoint y: 217, distance: 5.0
click at [336, 227] on button "Save Order" at bounding box center [323, 235] width 41 height 17
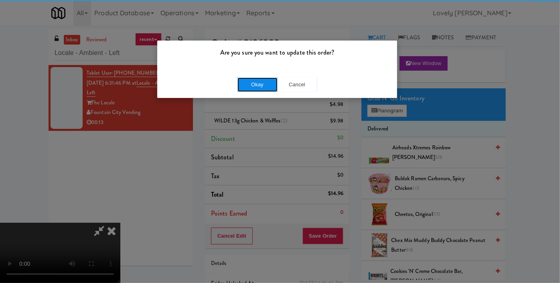
click at [256, 87] on button "Okay" at bounding box center [258, 84] width 40 height 14
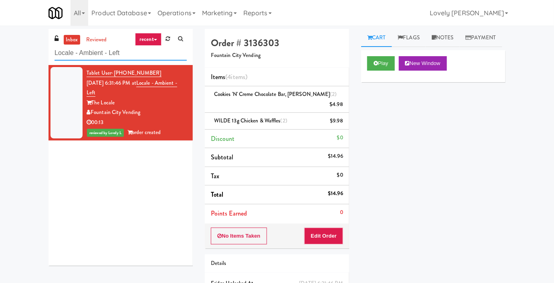
drag, startPoint x: 127, startPoint y: 54, endPoint x: 44, endPoint y: 52, distance: 82.7
click at [44, 52] on div "inbox reviewed recent all unclear take inventory issue suspicious failed recent…" at bounding box center [121, 150] width 156 height 243
paste input "The Pointe-Outpost-C2"
type input "The Pointe-Outpost-C2"
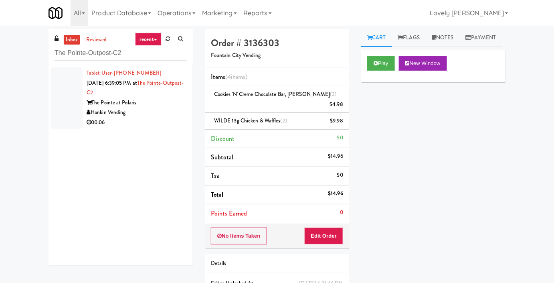
click at [164, 108] on div "Honkin Vending" at bounding box center [137, 113] width 100 height 10
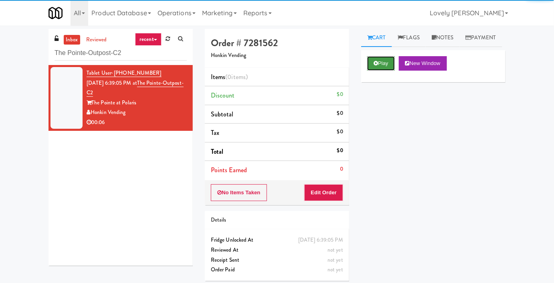
click at [378, 66] on icon at bounding box center [376, 63] width 4 height 5
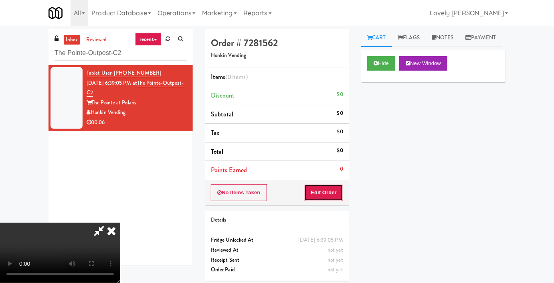
click at [327, 187] on button "Edit Order" at bounding box center [324, 192] width 39 height 17
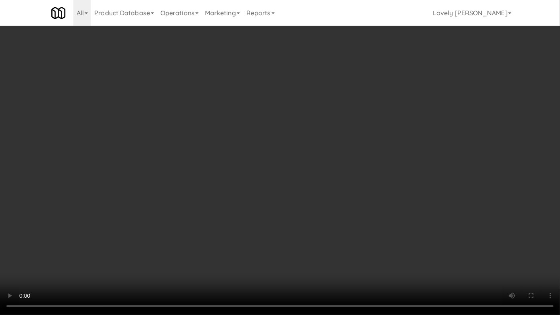
click at [408, 242] on video at bounding box center [280, 157] width 560 height 315
click at [367, 263] on video at bounding box center [280, 157] width 560 height 315
click at [353, 250] on video at bounding box center [280, 157] width 560 height 315
click at [345, 260] on video at bounding box center [280, 157] width 560 height 315
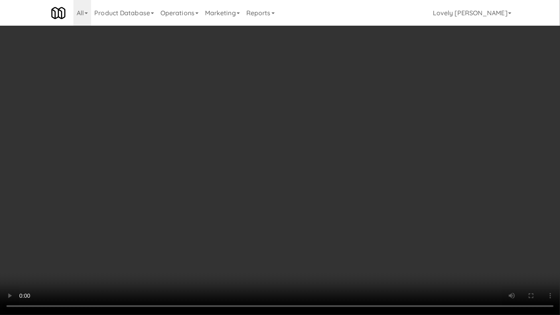
click at [345, 260] on video at bounding box center [280, 157] width 560 height 315
click at [345, 261] on video at bounding box center [280, 157] width 560 height 315
drag, startPoint x: 345, startPoint y: 261, endPoint x: 342, endPoint y: 268, distance: 8.3
click at [345, 264] on video at bounding box center [280, 157] width 560 height 315
click at [339, 272] on video at bounding box center [280, 157] width 560 height 315
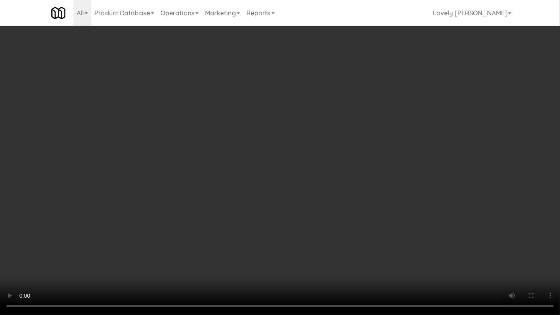
click at [339, 272] on video at bounding box center [280, 157] width 560 height 315
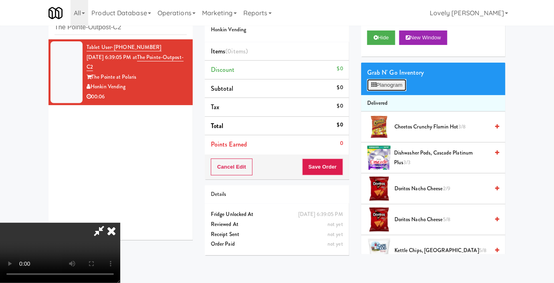
click at [407, 91] on button "Planogram" at bounding box center [387, 85] width 39 height 12
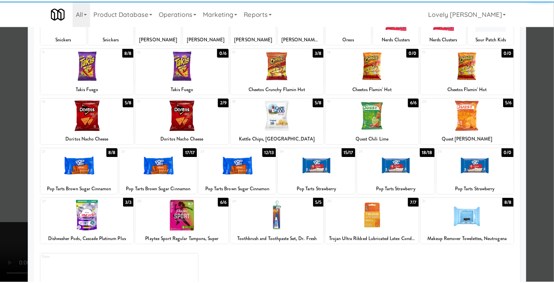
scroll to position [109, 0]
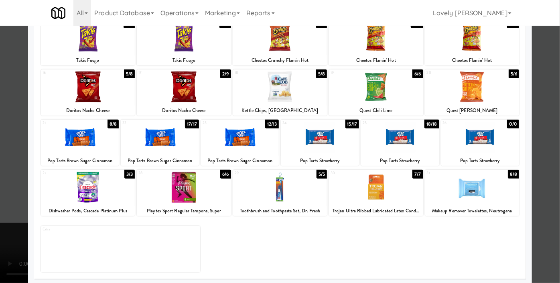
click at [309, 144] on div at bounding box center [320, 137] width 78 height 31
click at [253, 146] on div at bounding box center [240, 137] width 78 height 31
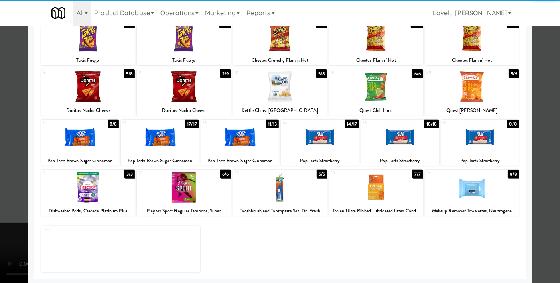
click at [0, 128] on div at bounding box center [280, 141] width 560 height 283
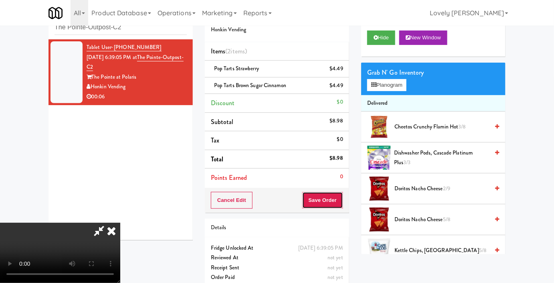
click at [339, 198] on button "Save Order" at bounding box center [323, 200] width 41 height 17
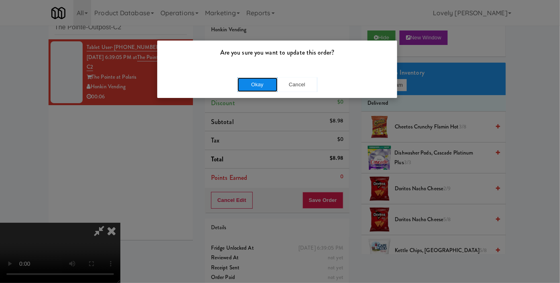
click at [262, 83] on button "Okay" at bounding box center [258, 84] width 40 height 14
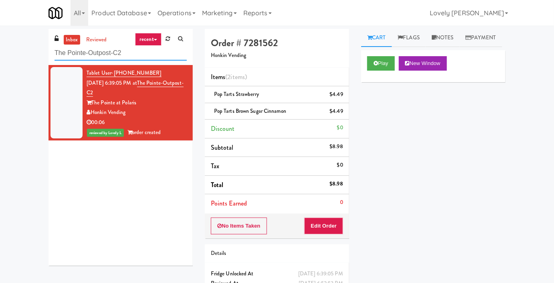
drag, startPoint x: 128, startPoint y: 58, endPoint x: 45, endPoint y: 57, distance: 82.3
click at [44, 58] on div "inbox reviewed recent all unclear take inventory issue suspicious failed recent…" at bounding box center [121, 150] width 156 height 243
paste input "Horizons - Cooler #1"
type input "The Horizons - Cooler #1"
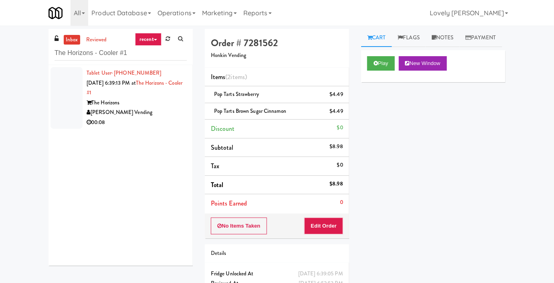
click at [135, 103] on div "The Horizons" at bounding box center [137, 103] width 100 height 10
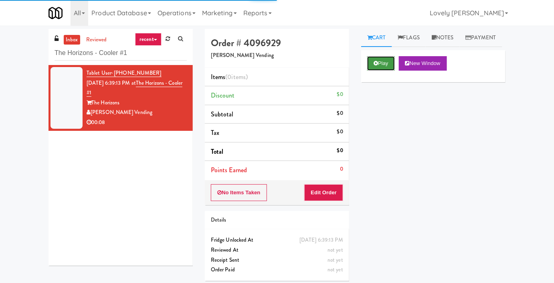
click at [378, 71] on button "Play" at bounding box center [382, 63] width 28 height 14
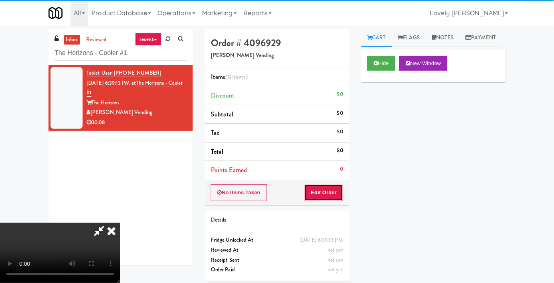
click at [322, 187] on button "Edit Order" at bounding box center [324, 192] width 39 height 17
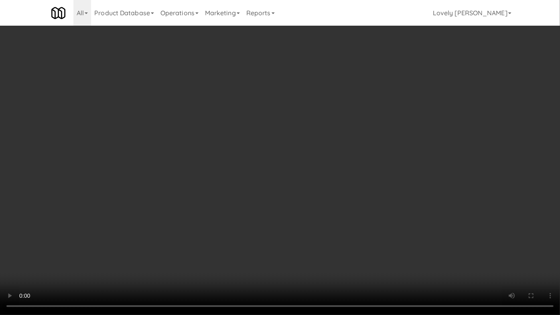
click at [388, 193] on video at bounding box center [280, 157] width 560 height 315
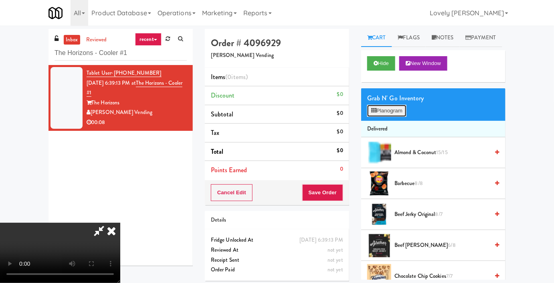
click at [390, 117] on button "Planogram" at bounding box center [387, 111] width 39 height 12
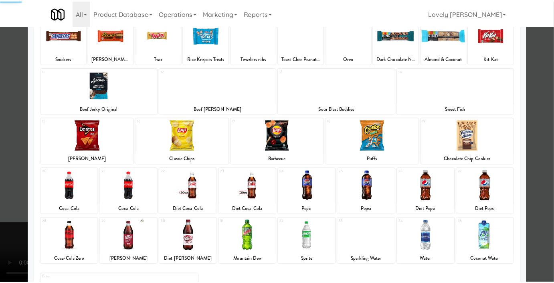
scroll to position [111, 0]
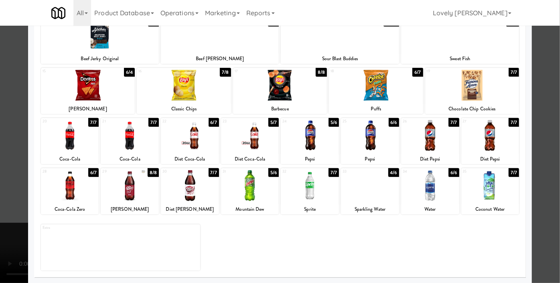
click at [126, 196] on div at bounding box center [130, 185] width 58 height 31
click at [0, 139] on div at bounding box center [280, 141] width 560 height 283
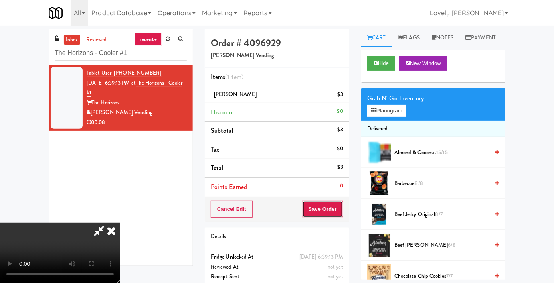
click at [336, 207] on button "Save Order" at bounding box center [323, 209] width 41 height 17
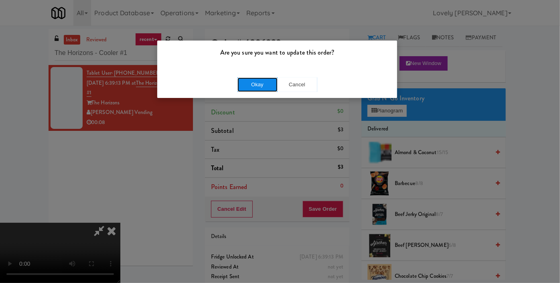
click at [254, 90] on button "Okay" at bounding box center [258, 84] width 40 height 14
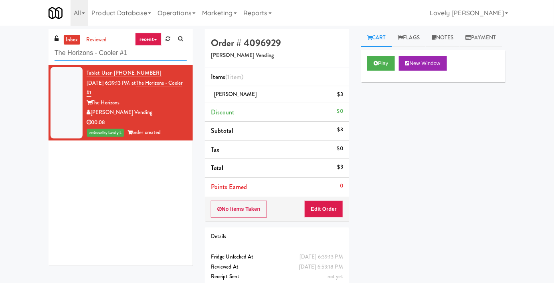
drag, startPoint x: 132, startPoint y: 52, endPoint x: 52, endPoint y: 71, distance: 82.5
click at [52, 71] on div "inbox reviewed recent all unclear take inventory issue suspicious failed recent…" at bounding box center [121, 147] width 144 height 237
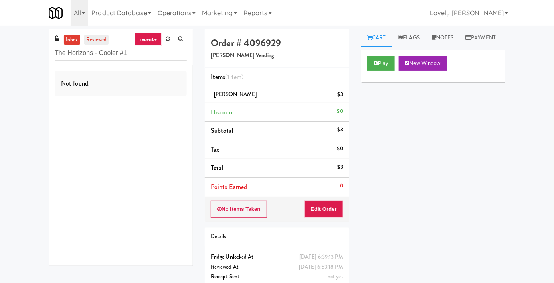
click at [97, 39] on link "reviewed" at bounding box center [96, 40] width 25 height 10
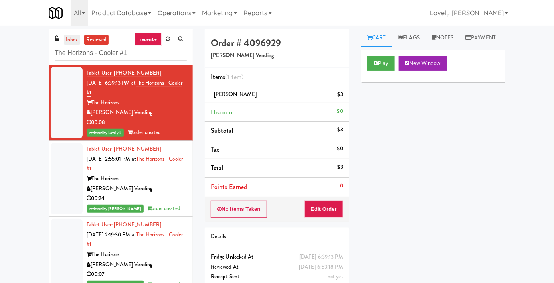
click at [73, 38] on link "inbox" at bounding box center [72, 40] width 16 height 10
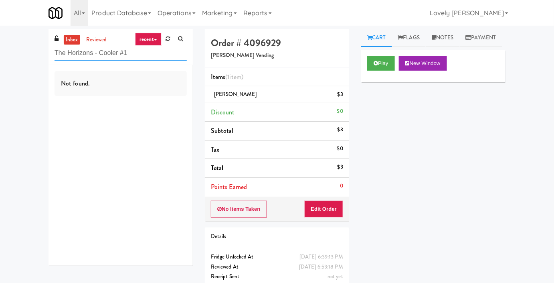
drag, startPoint x: 140, startPoint y: 59, endPoint x: 46, endPoint y: 63, distance: 94.4
click at [46, 63] on div "inbox reviewed recent all unclear take inventory issue suspicious failed recent…" at bounding box center [121, 150] width 156 height 243
paste input "Optima - Left - Fridge"
type input "Optima - Left - Fridge"
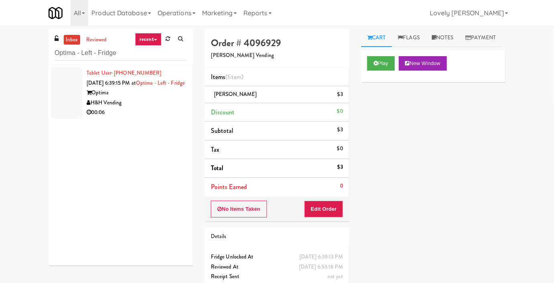
click at [147, 118] on div "00:06" at bounding box center [137, 113] width 100 height 10
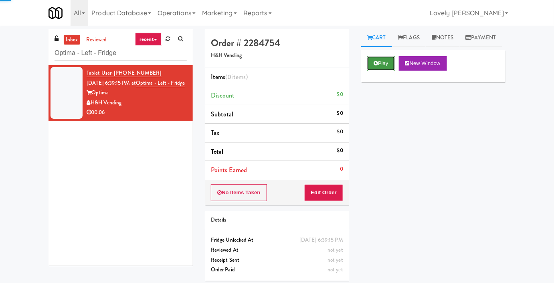
click at [384, 71] on button "Play" at bounding box center [382, 63] width 28 height 14
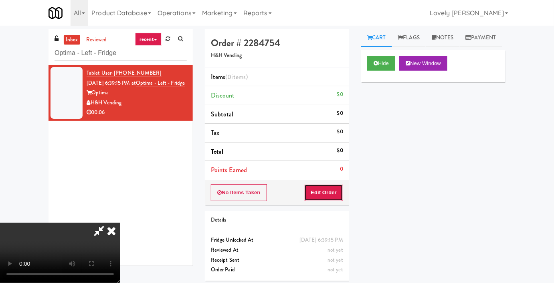
click at [327, 195] on button "Edit Order" at bounding box center [324, 192] width 39 height 17
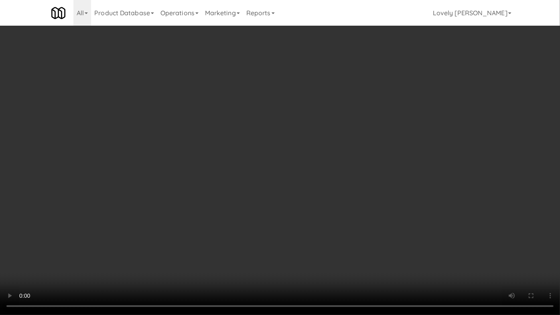
click at [417, 222] on video at bounding box center [280, 157] width 560 height 315
click at [412, 220] on video at bounding box center [280, 157] width 560 height 315
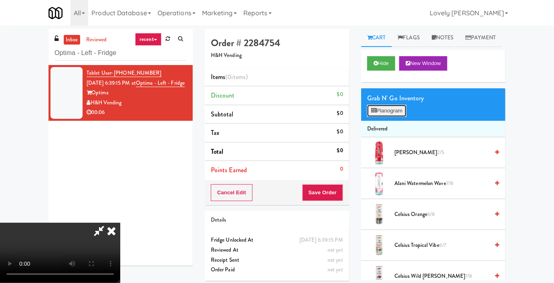
click at [380, 117] on button "Planogram" at bounding box center [387, 111] width 39 height 12
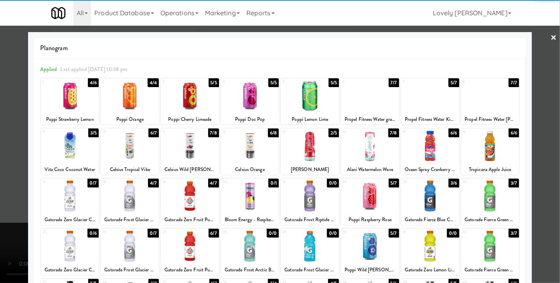
click at [261, 106] on div at bounding box center [250, 95] width 58 height 31
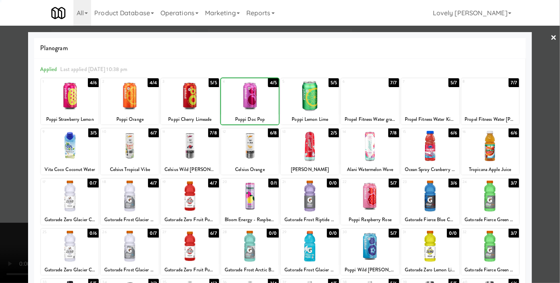
click at [0, 162] on div at bounding box center [280, 141] width 560 height 283
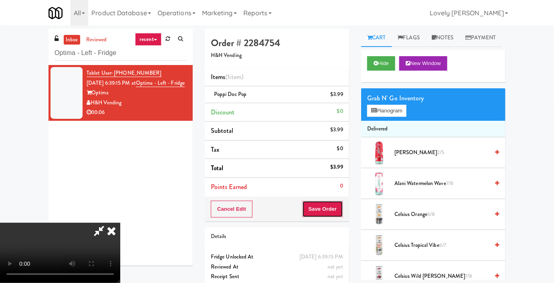
click at [337, 209] on button "Save Order" at bounding box center [323, 209] width 41 height 17
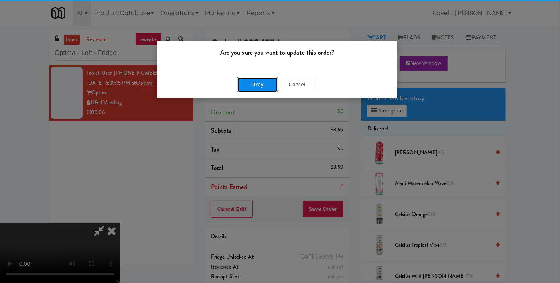
click at [249, 86] on button "Okay" at bounding box center [258, 84] width 40 height 14
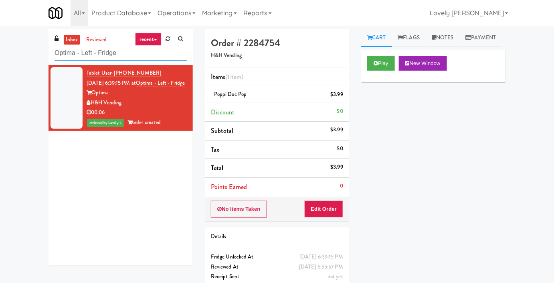
drag, startPoint x: 123, startPoint y: 53, endPoint x: 55, endPoint y: 60, distance: 68.2
click at [55, 60] on input "Optima - Left - Fridge" at bounding box center [121, 53] width 132 height 15
paste input "The 87 - Fridge - Middl"
type input "The 87 - Fridge - Middle"
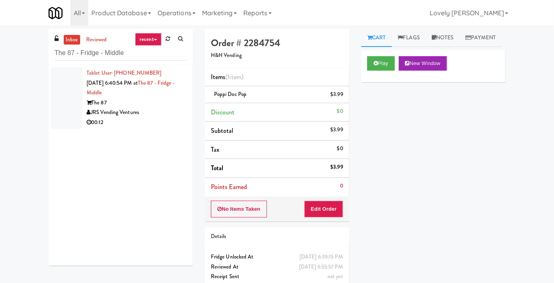
click at [177, 102] on div "The 87" at bounding box center [137, 103] width 100 height 10
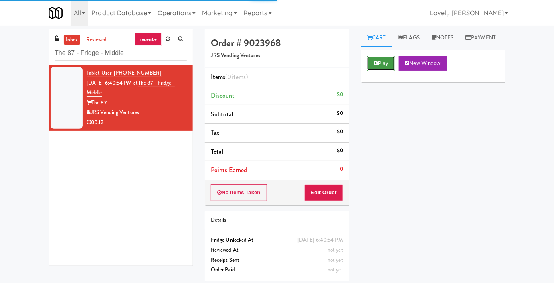
click at [382, 71] on button "Play" at bounding box center [382, 63] width 28 height 14
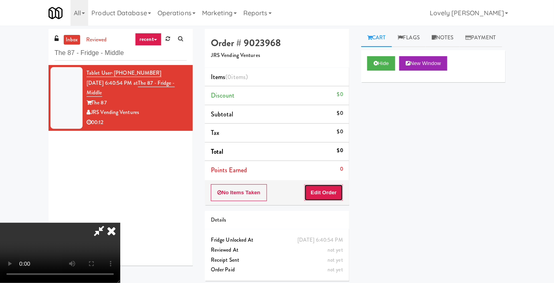
click at [314, 193] on button "Edit Order" at bounding box center [324, 192] width 39 height 17
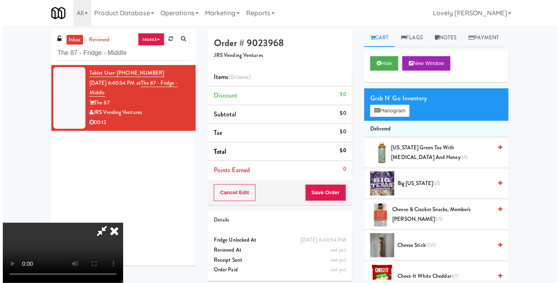
scroll to position [26, 0]
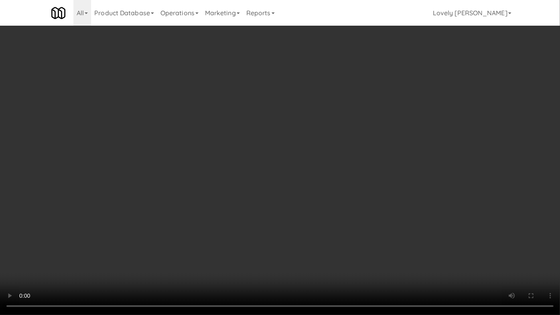
click at [355, 231] on video at bounding box center [280, 157] width 560 height 315
click at [284, 218] on video at bounding box center [280, 157] width 560 height 315
click at [283, 201] on video at bounding box center [280, 157] width 560 height 315
click at [282, 197] on video at bounding box center [280, 157] width 560 height 315
click at [281, 196] on video at bounding box center [280, 157] width 560 height 315
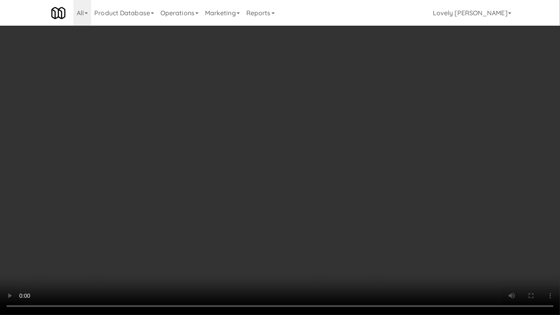
click at [299, 185] on video at bounding box center [280, 157] width 560 height 315
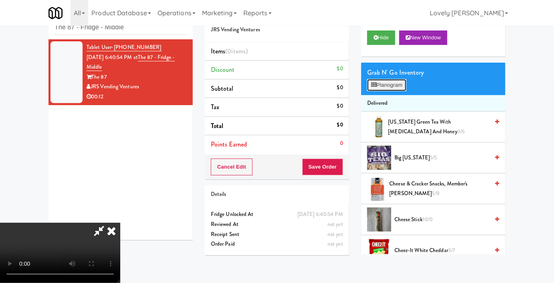
click at [399, 91] on button "Planogram" at bounding box center [387, 85] width 39 height 12
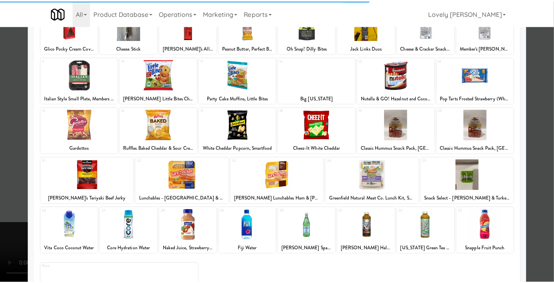
scroll to position [111, 0]
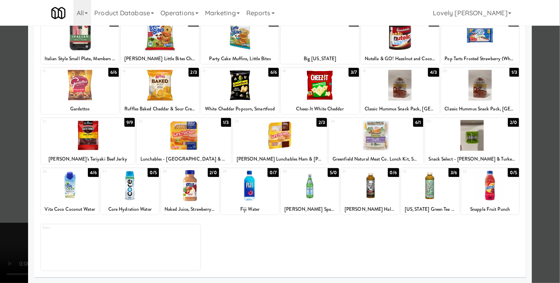
click at [238, 185] on div at bounding box center [250, 185] width 58 height 31
click at [0, 181] on div at bounding box center [280, 141] width 560 height 283
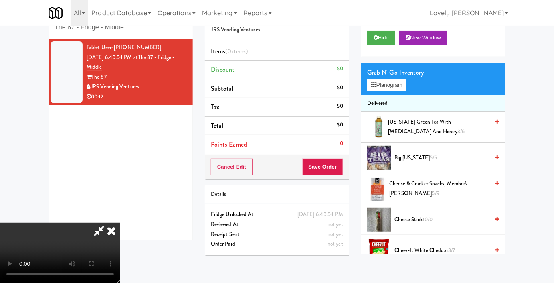
click at [118, 223] on video at bounding box center [60, 253] width 120 height 60
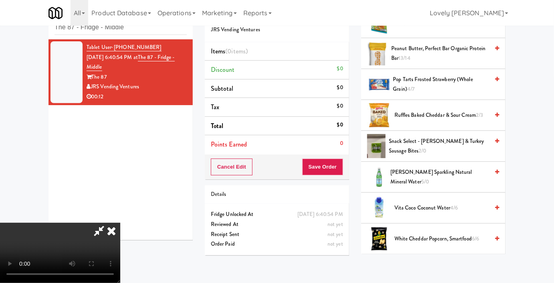
scroll to position [799, 0]
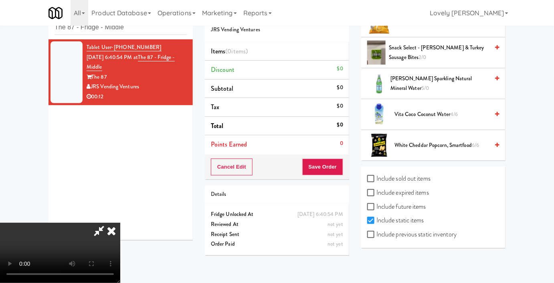
click at [400, 233] on label "Include previous static inventory" at bounding box center [412, 234] width 89 height 12
click at [377, 233] on input "Include previous static inventory" at bounding box center [372, 235] width 9 height 6
checkbox input "true"
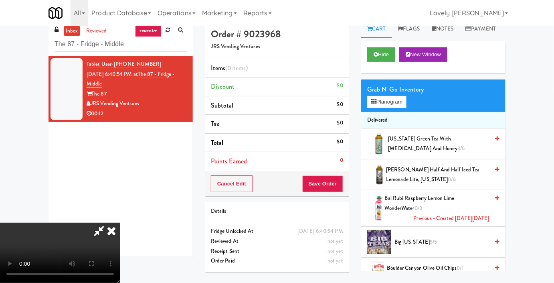
scroll to position [0, 0]
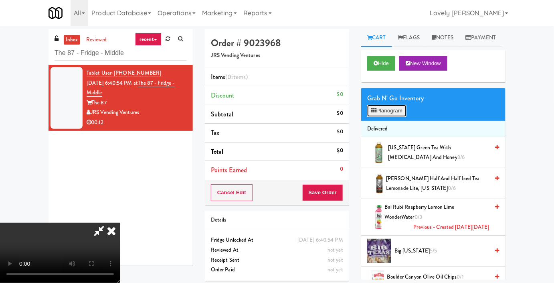
click at [390, 117] on button "Planogram" at bounding box center [387, 111] width 39 height 12
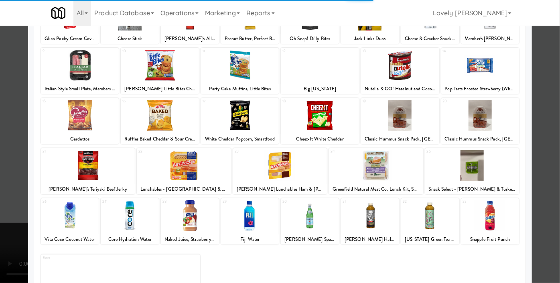
scroll to position [111, 0]
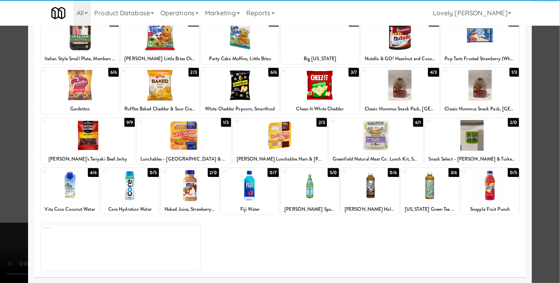
click at [240, 195] on div at bounding box center [250, 185] width 58 height 31
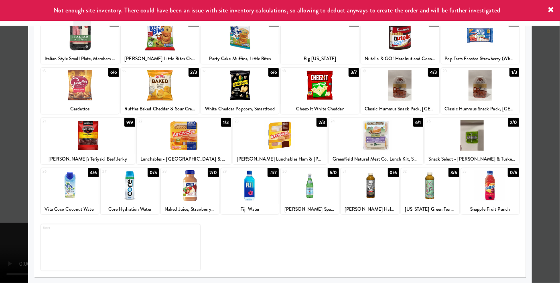
click at [0, 189] on div at bounding box center [280, 141] width 560 height 283
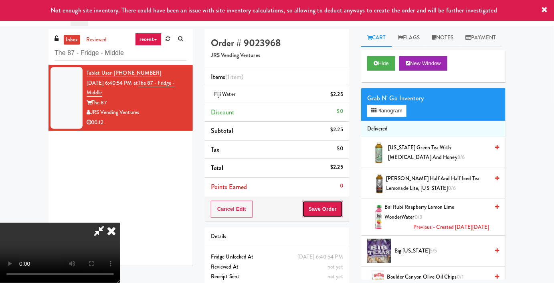
click at [337, 213] on button "Save Order" at bounding box center [323, 209] width 41 height 17
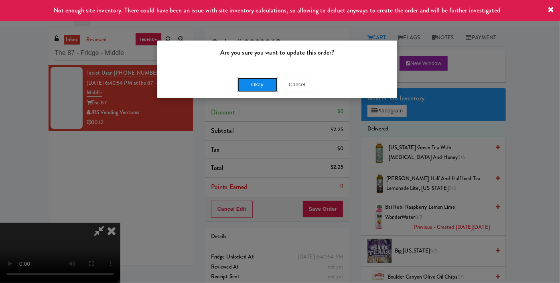
click at [256, 87] on button "Okay" at bounding box center [258, 84] width 40 height 14
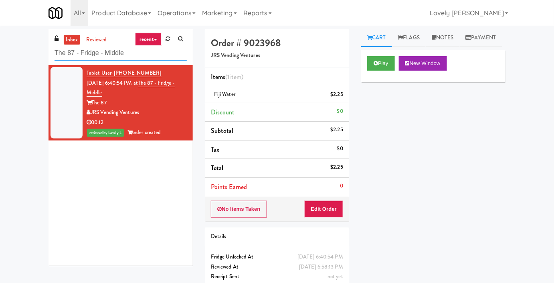
click at [103, 57] on input "The 87 - Fridge - Middle" at bounding box center [121, 53] width 132 height 15
paste input "[PERSON_NAME] - Cooler - Right"
type input "[PERSON_NAME] - Cooler - Right"
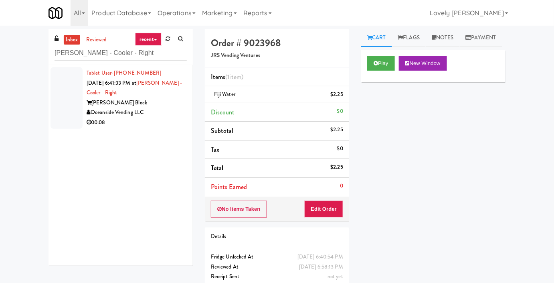
click at [163, 109] on div "Oceanside Vending LLC" at bounding box center [137, 113] width 100 height 10
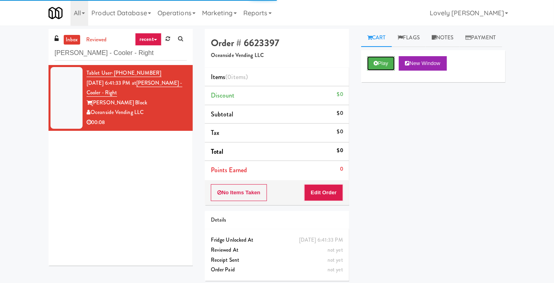
drag, startPoint x: 376, startPoint y: 83, endPoint x: 292, endPoint y: 238, distance: 175.8
click at [376, 66] on icon at bounding box center [376, 63] width 4 height 5
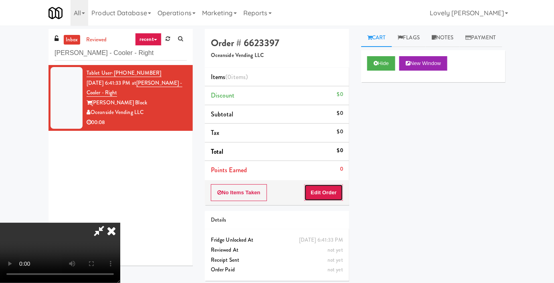
click at [330, 187] on button "Edit Order" at bounding box center [324, 192] width 39 height 17
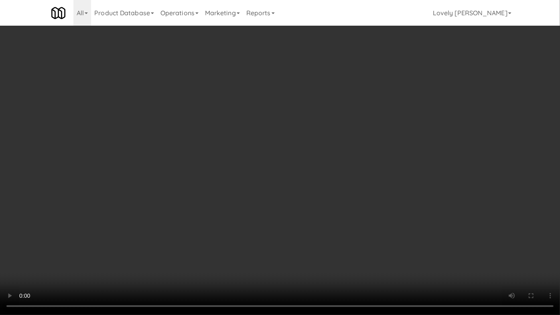
click at [375, 217] on video at bounding box center [280, 157] width 560 height 315
click at [368, 219] on video at bounding box center [280, 157] width 560 height 315
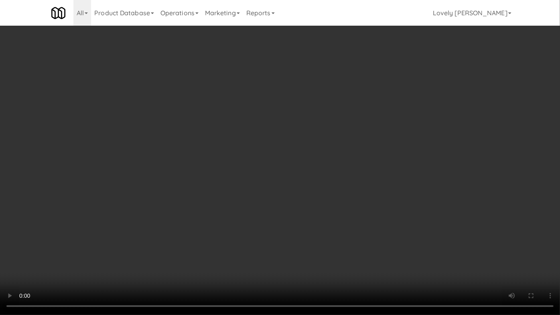
click at [372, 219] on video at bounding box center [280, 157] width 560 height 315
click at [390, 233] on video at bounding box center [280, 157] width 560 height 315
click at [388, 234] on video at bounding box center [280, 157] width 560 height 315
click at [318, 240] on video at bounding box center [280, 157] width 560 height 315
click at [332, 217] on video at bounding box center [280, 157] width 560 height 315
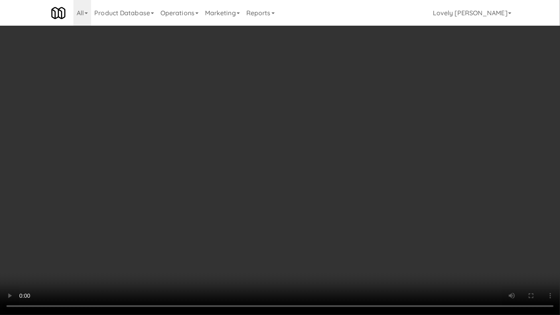
click at [332, 217] on video at bounding box center [280, 157] width 560 height 315
click at [345, 219] on video at bounding box center [280, 157] width 560 height 315
click at [353, 217] on video at bounding box center [280, 157] width 560 height 315
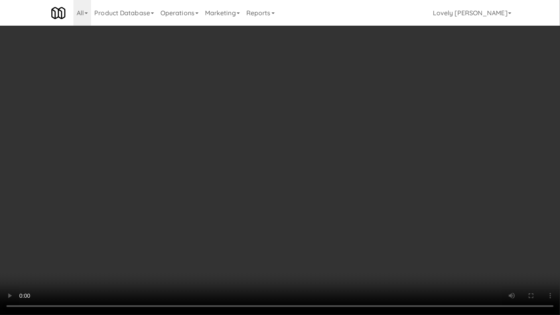
click at [351, 227] on video at bounding box center [280, 157] width 560 height 315
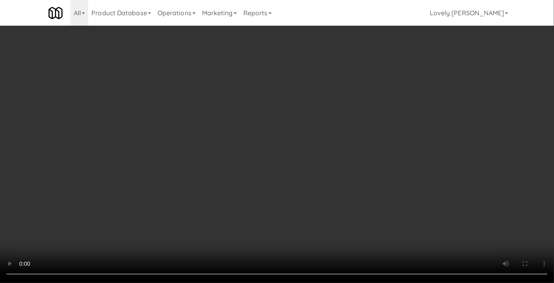
click at [267, 216] on video at bounding box center [277, 141] width 554 height 283
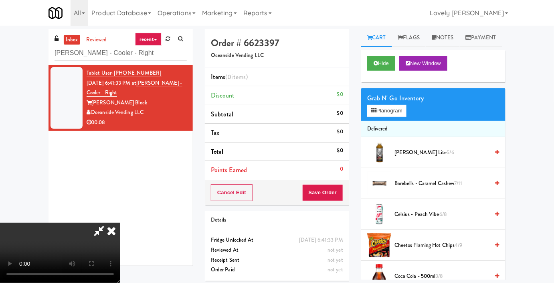
drag, startPoint x: 267, startPoint y: 216, endPoint x: 267, endPoint y: 248, distance: 31.7
click at [120, 223] on video at bounding box center [60, 253] width 120 height 60
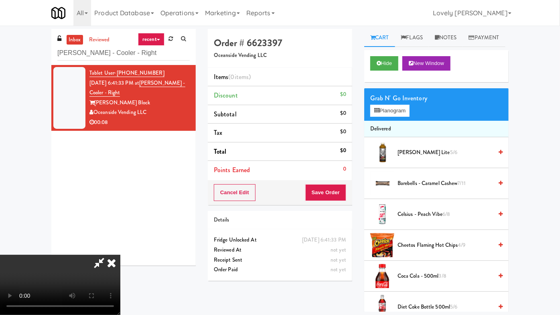
click at [120, 255] on video at bounding box center [60, 285] width 120 height 60
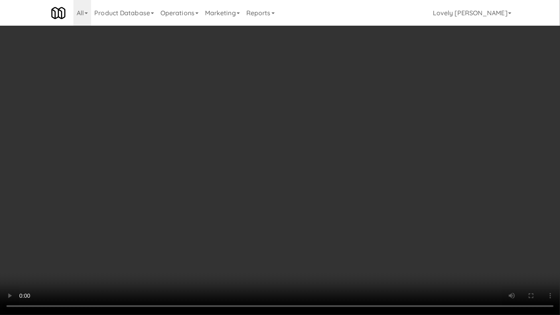
click at [259, 254] on video at bounding box center [280, 157] width 560 height 315
drag, startPoint x: 260, startPoint y: 254, endPoint x: 354, endPoint y: 279, distance: 97.6
click at [260, 254] on video at bounding box center [280, 157] width 560 height 315
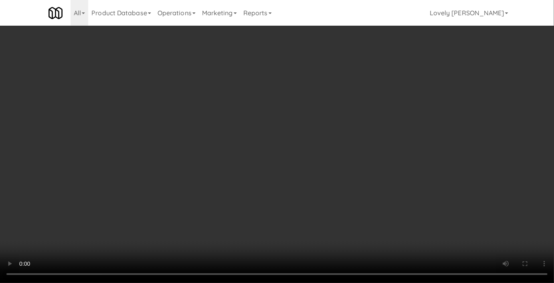
click at [382, 121] on div "Grab N' Go Inventory Planogram" at bounding box center [433, 104] width 144 height 32
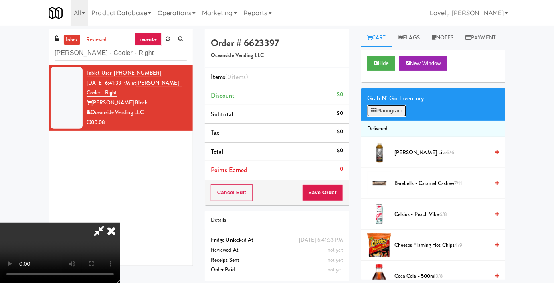
click at [383, 117] on button "Planogram" at bounding box center [387, 111] width 39 height 12
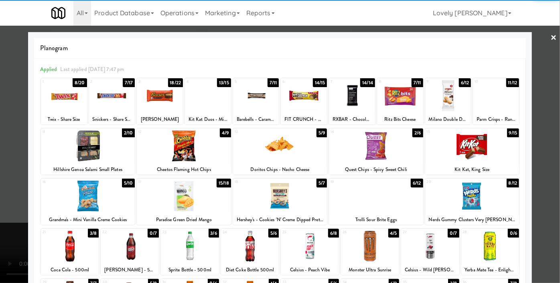
scroll to position [109, 0]
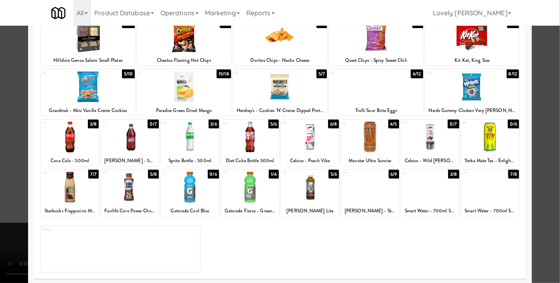
click at [312, 144] on div at bounding box center [310, 137] width 58 height 31
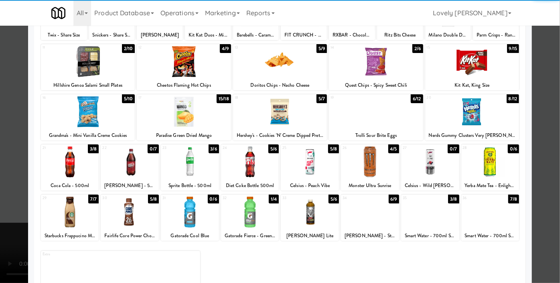
scroll to position [36, 0]
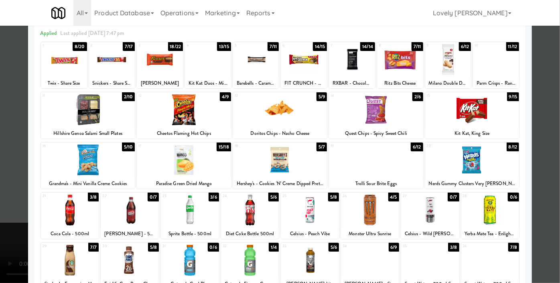
click at [274, 120] on div at bounding box center [280, 109] width 94 height 31
click at [0, 154] on div at bounding box center [280, 141] width 560 height 283
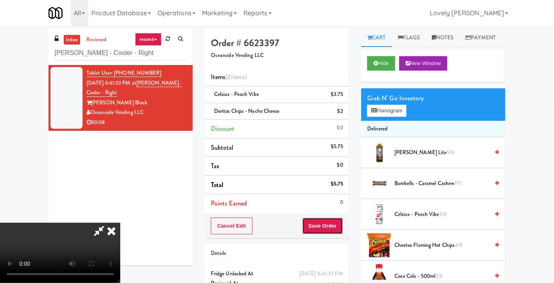
click at [339, 224] on button "Save Order" at bounding box center [323, 225] width 41 height 17
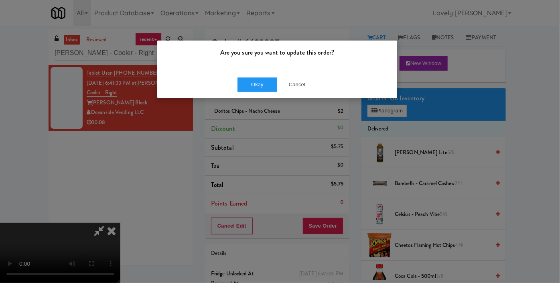
click at [268, 93] on div "Okay Cancel" at bounding box center [277, 84] width 240 height 27
click at [258, 87] on button "Okay" at bounding box center [258, 84] width 40 height 14
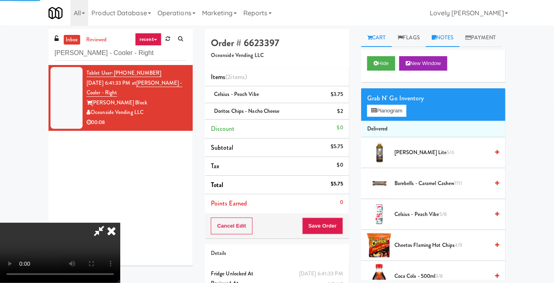
click at [448, 42] on link "Notes" at bounding box center [443, 38] width 34 height 18
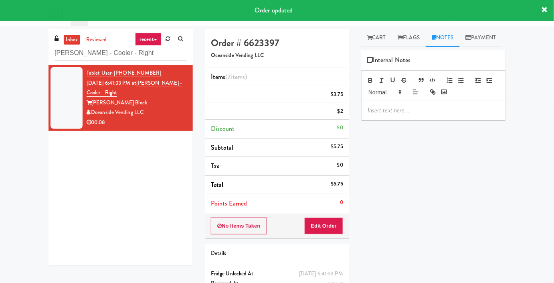
click at [413, 120] on div at bounding box center [434, 110] width 144 height 18
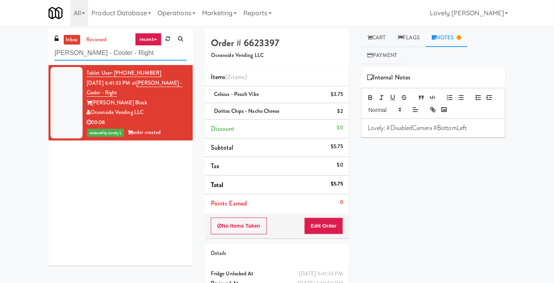
click at [106, 49] on input "[PERSON_NAME] - Cooler - Right" at bounding box center [121, 53] width 132 height 15
paste input "Elara - Pantry - Lef"
type input "Elara - Pantry - Left"
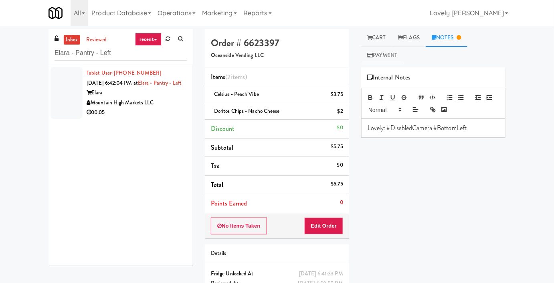
click at [162, 98] on div "Elara" at bounding box center [137, 93] width 100 height 10
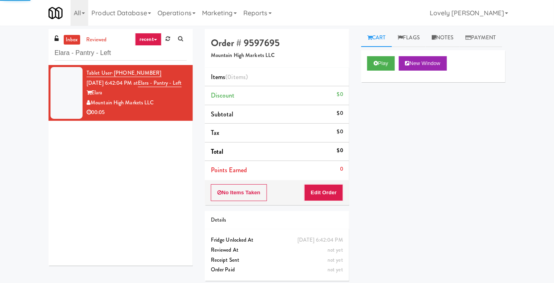
click at [396, 68] on div "Play New Window" at bounding box center [433, 66] width 144 height 32
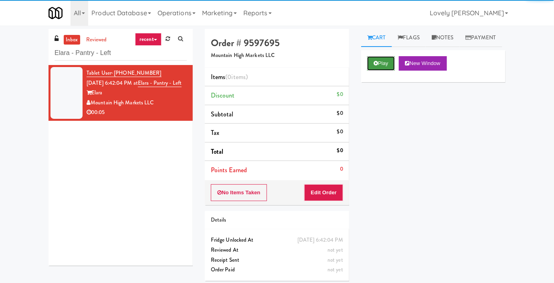
click at [388, 71] on button "Play" at bounding box center [382, 63] width 28 height 14
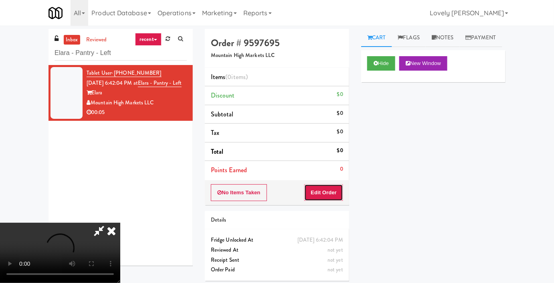
click at [336, 185] on button "Edit Order" at bounding box center [324, 192] width 39 height 17
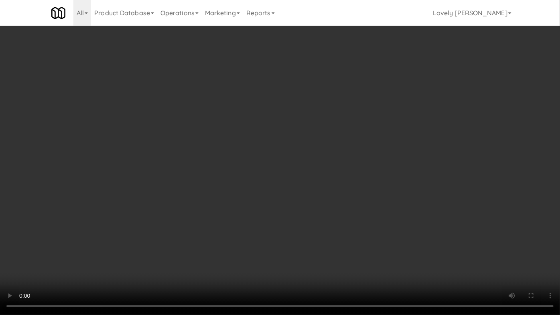
click at [282, 207] on video at bounding box center [280, 157] width 560 height 315
click at [318, 171] on video at bounding box center [280, 157] width 560 height 315
click at [291, 231] on video at bounding box center [280, 157] width 560 height 315
click at [313, 177] on video at bounding box center [280, 157] width 560 height 315
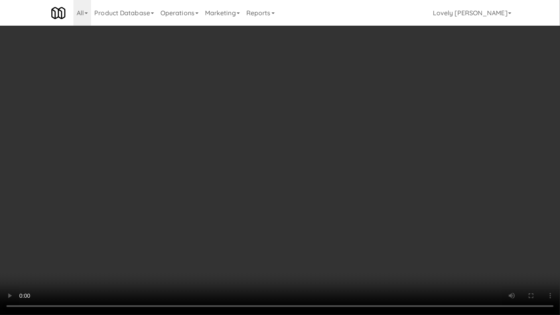
click at [313, 177] on video at bounding box center [280, 157] width 560 height 315
click at [309, 180] on video at bounding box center [280, 157] width 560 height 315
click at [308, 182] on video at bounding box center [280, 157] width 560 height 315
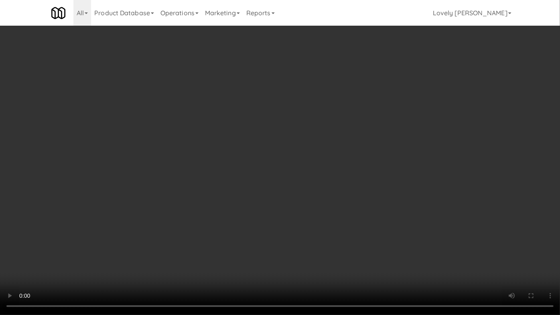
click at [308, 182] on video at bounding box center [280, 157] width 560 height 315
click at [307, 182] on video at bounding box center [280, 157] width 560 height 315
click at [304, 187] on video at bounding box center [280, 157] width 560 height 315
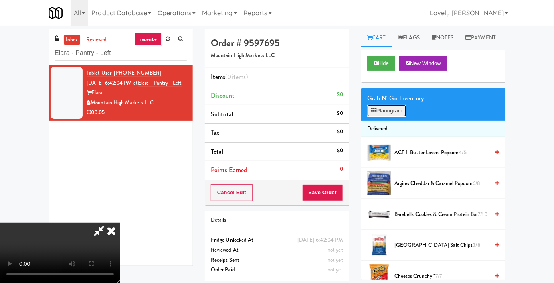
click at [385, 117] on button "Planogram" at bounding box center [387, 111] width 39 height 12
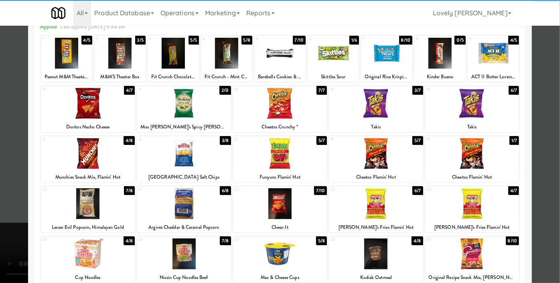
scroll to position [109, 0]
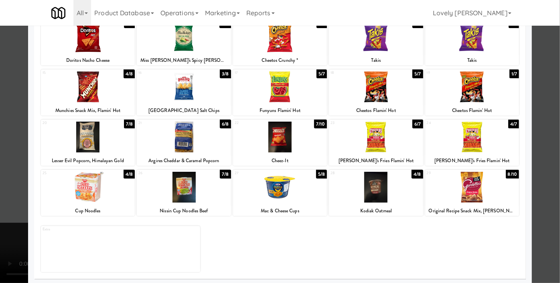
click at [462, 198] on div at bounding box center [472, 187] width 94 height 31
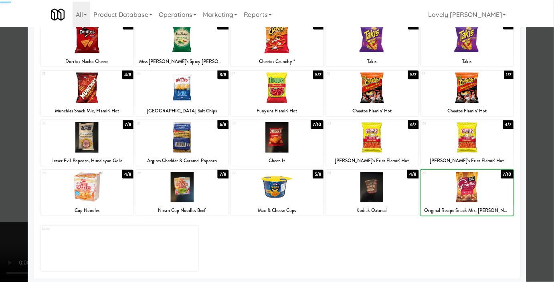
scroll to position [0, 0]
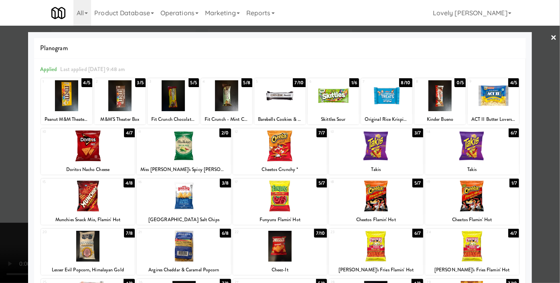
click at [469, 154] on div at bounding box center [472, 145] width 94 height 31
click at [545, 179] on div at bounding box center [280, 141] width 560 height 283
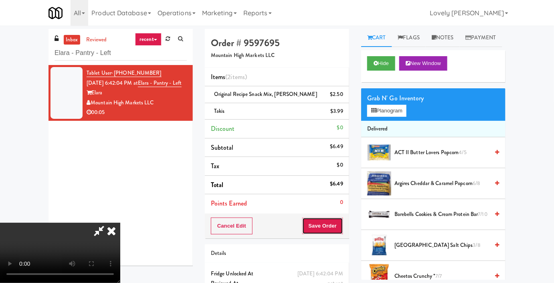
click at [337, 226] on button "Save Order" at bounding box center [323, 225] width 41 height 17
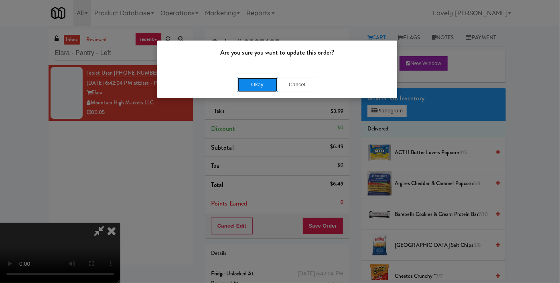
click at [260, 89] on button "Okay" at bounding box center [258, 84] width 40 height 14
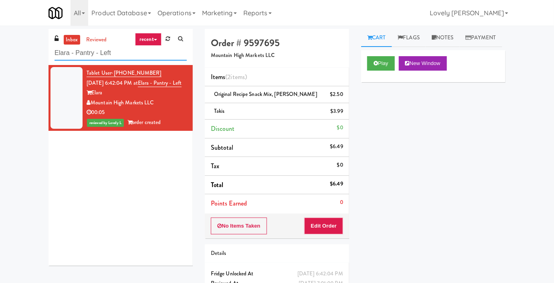
click at [97, 53] on input "Elara - Pantry - Left" at bounding box center [121, 53] width 132 height 15
paste input "Prospect - Cooler"
type input "Prospect - Cooler"
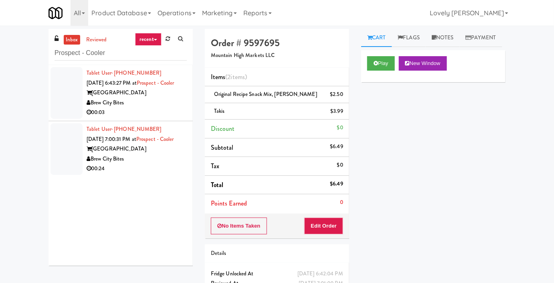
click at [153, 95] on div "Tablet User · (920) 246-5070 [DATE] 6:43:27 PM at [GEOGRAPHIC_DATA] [GEOGRAPHIC…" at bounding box center [137, 92] width 100 height 49
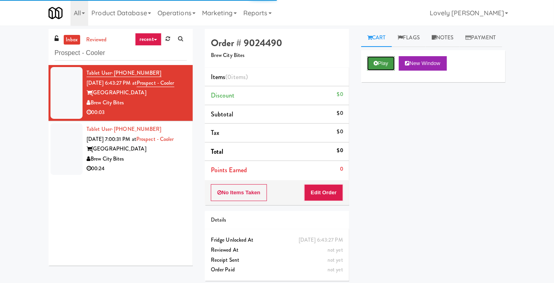
click at [384, 71] on button "Play" at bounding box center [382, 63] width 28 height 14
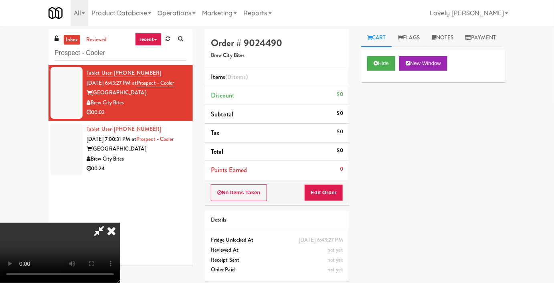
drag, startPoint x: 122, startPoint y: 174, endPoint x: 126, endPoint y: 169, distance: 6.3
click at [120, 223] on video at bounding box center [60, 253] width 120 height 60
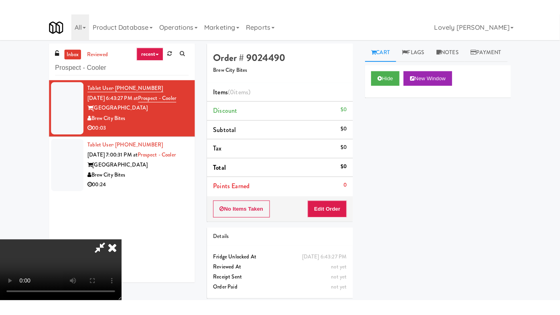
scroll to position [88, 0]
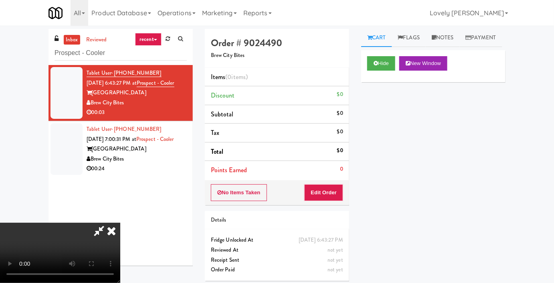
drag, startPoint x: 126, startPoint y: 169, endPoint x: 51, endPoint y: 205, distance: 83.6
click at [51, 223] on video at bounding box center [60, 253] width 120 height 60
click at [68, 223] on video at bounding box center [60, 253] width 120 height 60
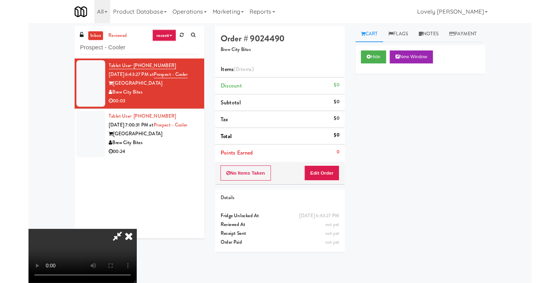
scroll to position [0, 0]
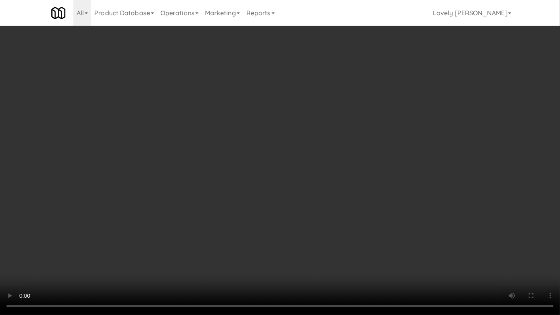
click at [413, 222] on video at bounding box center [280, 157] width 560 height 315
click at [415, 223] on video at bounding box center [280, 157] width 560 height 315
click at [392, 167] on video at bounding box center [280, 157] width 560 height 315
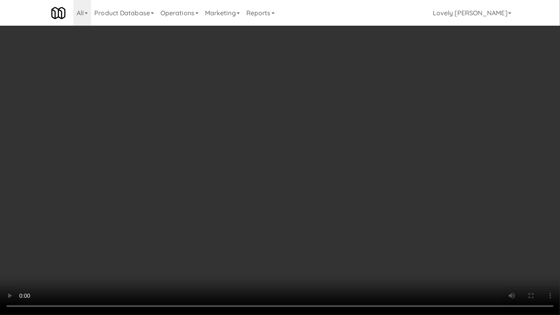
click at [327, 238] on video at bounding box center [280, 157] width 560 height 315
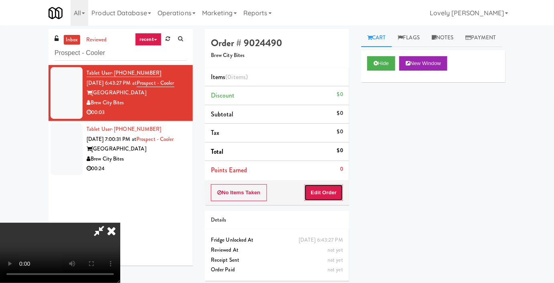
click at [338, 195] on button "Edit Order" at bounding box center [324, 192] width 39 height 17
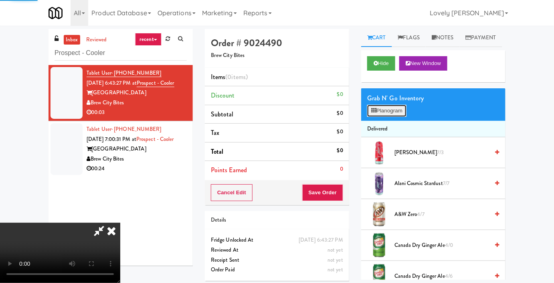
click at [384, 117] on button "Planogram" at bounding box center [387, 111] width 39 height 12
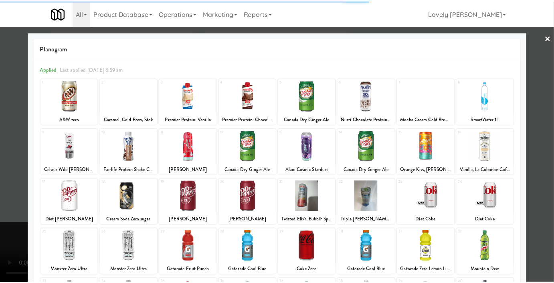
scroll to position [111, 0]
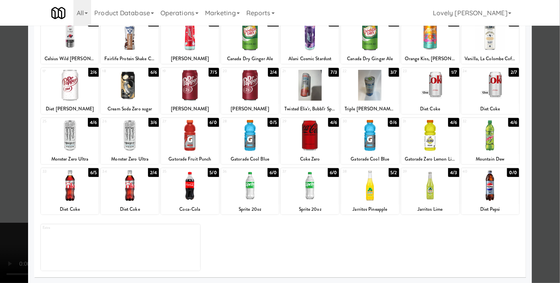
click at [428, 195] on div at bounding box center [430, 185] width 58 height 31
click at [0, 192] on div at bounding box center [280, 141] width 560 height 283
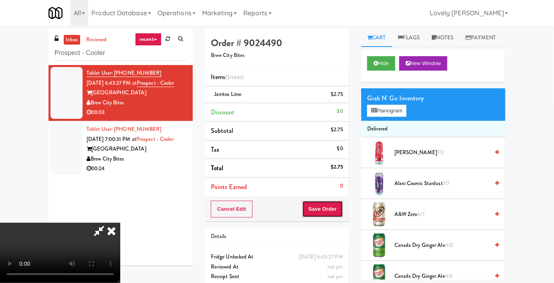
click at [333, 210] on button "Save Order" at bounding box center [323, 209] width 41 height 17
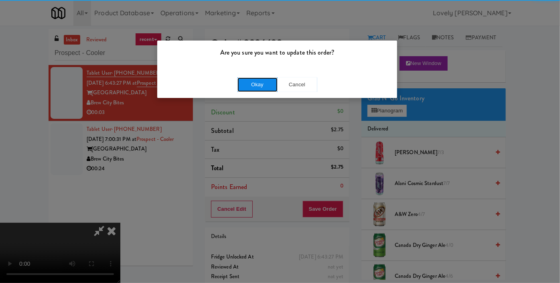
click at [250, 77] on button "Okay" at bounding box center [258, 84] width 40 height 14
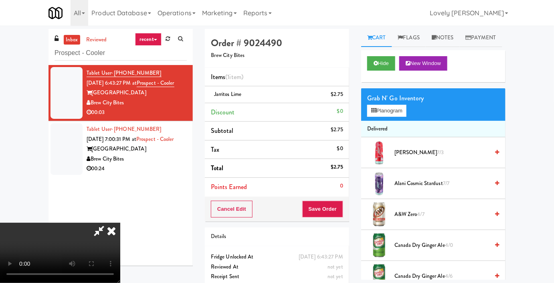
click at [108, 223] on icon at bounding box center [99, 231] width 18 height 16
click at [120, 223] on icon at bounding box center [112, 231] width 18 height 16
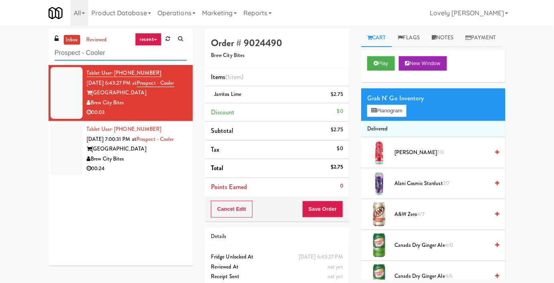
drag, startPoint x: 120, startPoint y: 50, endPoint x: 23, endPoint y: 62, distance: 97.4
click at [23, 62] on div "inbox reviewed recent all unclear take inventory issue suspicious failed recent…" at bounding box center [277, 166] width 554 height 274
paste input "VOC"
type input "VOC - Cooler"
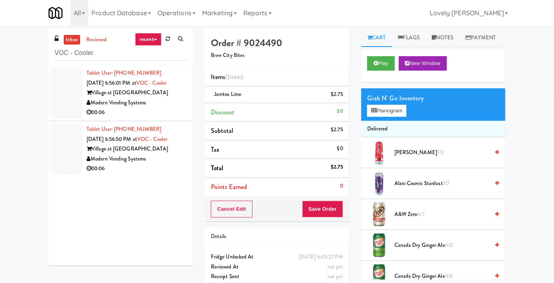
click at [129, 115] on div "00:06" at bounding box center [137, 113] width 100 height 10
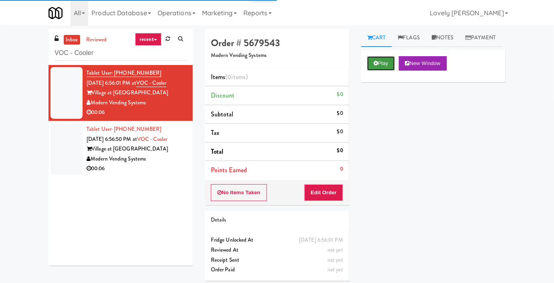
click at [374, 71] on button "Play" at bounding box center [382, 63] width 28 height 14
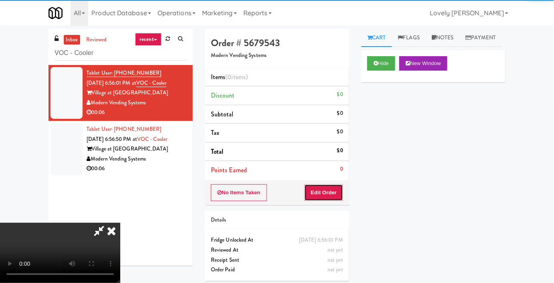
click at [331, 195] on button "Edit Order" at bounding box center [324, 192] width 39 height 17
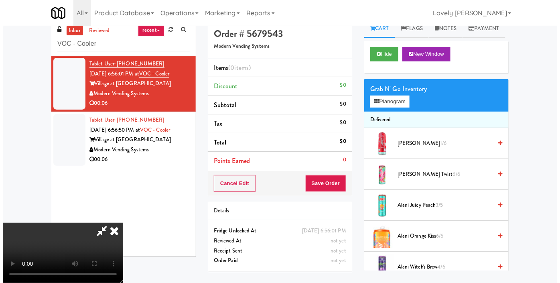
scroll to position [26, 0]
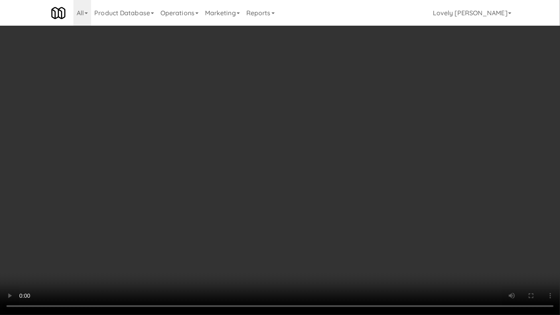
click at [390, 215] on video at bounding box center [280, 157] width 560 height 315
click at [389, 215] on video at bounding box center [280, 157] width 560 height 315
click at [388, 216] on video at bounding box center [280, 157] width 560 height 315
click at [384, 218] on video at bounding box center [280, 157] width 560 height 315
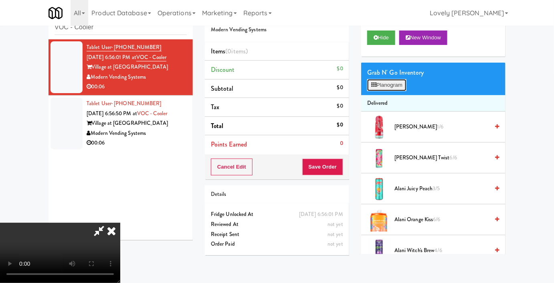
click at [390, 91] on button "Planogram" at bounding box center [387, 85] width 39 height 12
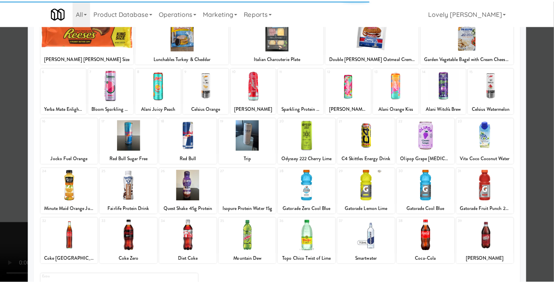
scroll to position [111, 0]
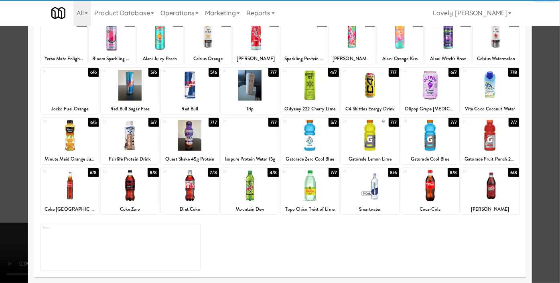
click at [140, 196] on div at bounding box center [130, 185] width 58 height 31
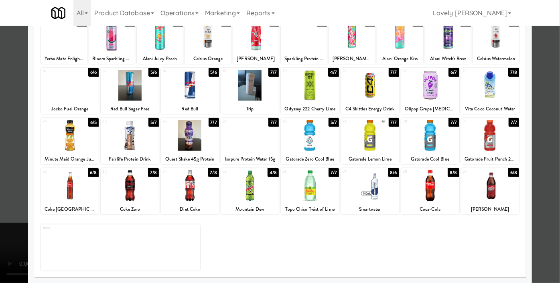
click at [199, 193] on div at bounding box center [190, 185] width 58 height 31
click at [0, 155] on div at bounding box center [280, 141] width 560 height 283
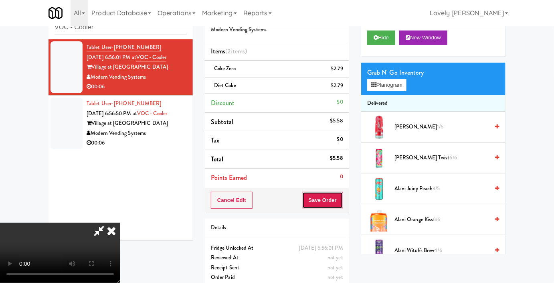
click at [341, 203] on button "Save Order" at bounding box center [323, 200] width 41 height 17
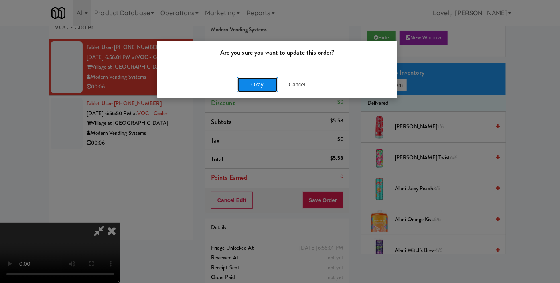
click at [250, 86] on button "Okay" at bounding box center [258, 84] width 40 height 14
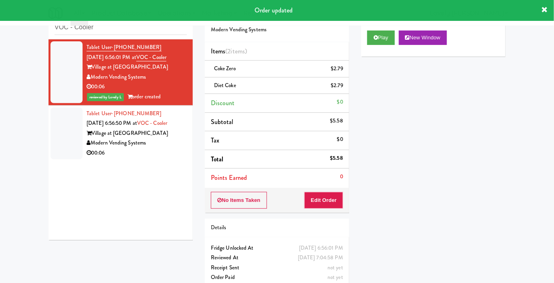
click at [172, 148] on div "Modern Vending Systems" at bounding box center [137, 143] width 100 height 10
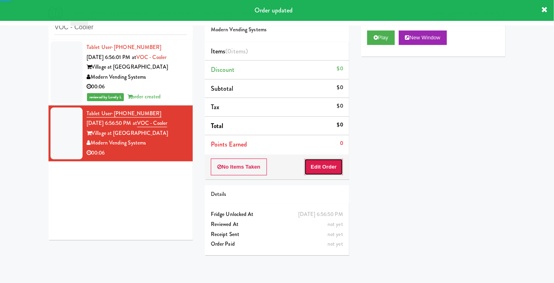
click at [321, 169] on button "Edit Order" at bounding box center [324, 166] width 39 height 17
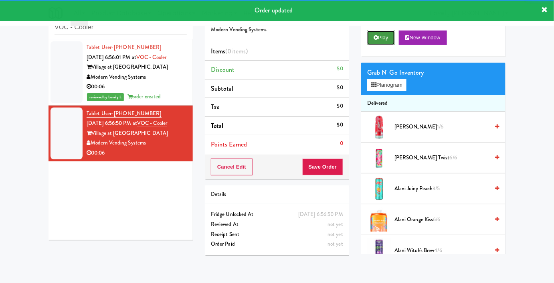
click at [373, 45] on button "Play" at bounding box center [382, 37] width 28 height 14
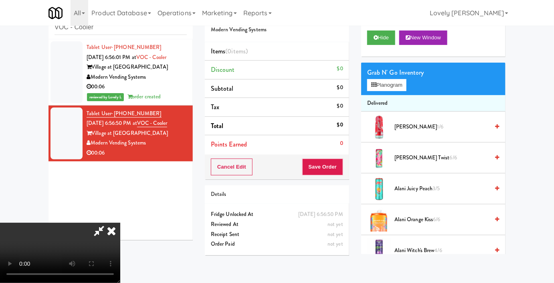
click at [120, 223] on video at bounding box center [60, 253] width 120 height 60
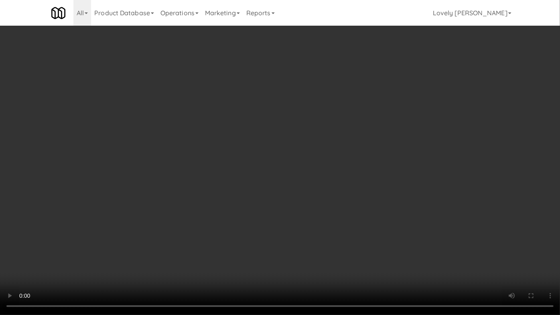
click at [369, 152] on video at bounding box center [280, 157] width 560 height 315
click at [357, 161] on video at bounding box center [280, 157] width 560 height 315
click at [339, 154] on video at bounding box center [280, 157] width 560 height 315
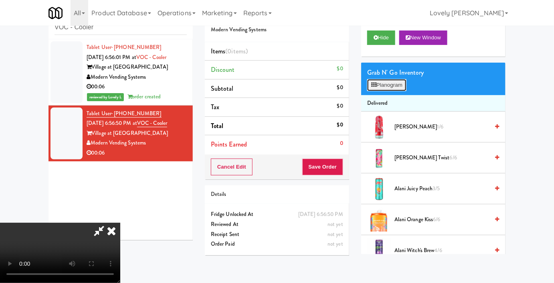
click at [372, 87] on icon at bounding box center [374, 84] width 5 height 5
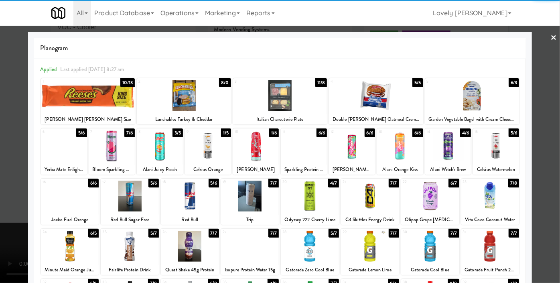
click at [447, 150] on div at bounding box center [448, 145] width 46 height 31
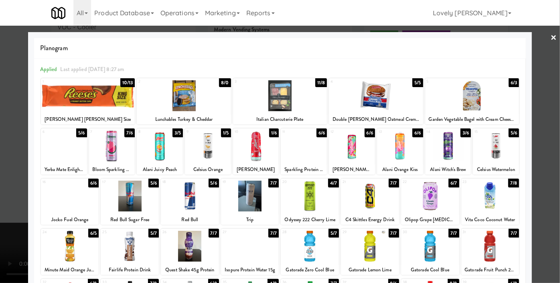
click at [537, 114] on div at bounding box center [280, 141] width 560 height 283
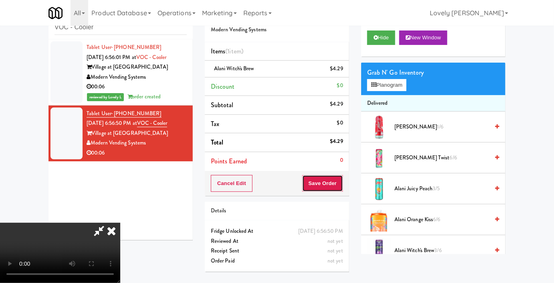
click at [338, 187] on button "Save Order" at bounding box center [323, 183] width 41 height 17
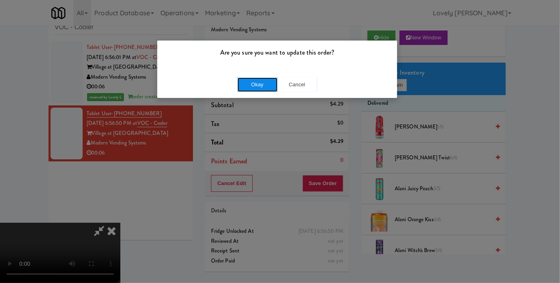
click at [264, 89] on button "Okay" at bounding box center [258, 84] width 40 height 14
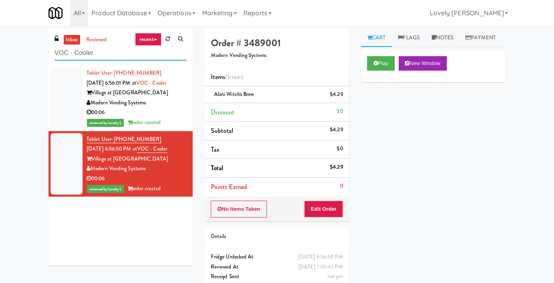
drag, startPoint x: 105, startPoint y: 51, endPoint x: 47, endPoint y: 53, distance: 58.2
click at [47, 53] on div "inbox reviewed recent all unclear take inventory issue suspicious failed recent…" at bounding box center [121, 150] width 156 height 243
paste input "Cirrus - Pantry - Left"
type input "Cirrus - Pantry - Left"
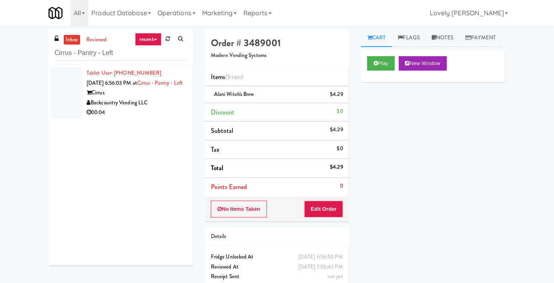
click at [168, 118] on div "00:04" at bounding box center [137, 113] width 100 height 10
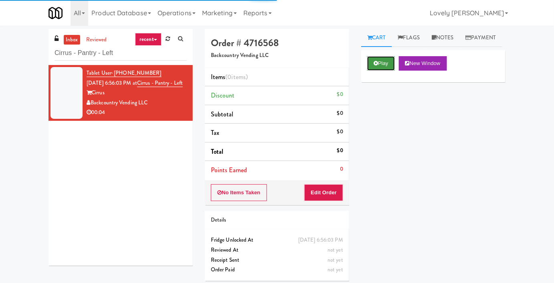
click at [373, 71] on button "Play" at bounding box center [382, 63] width 28 height 14
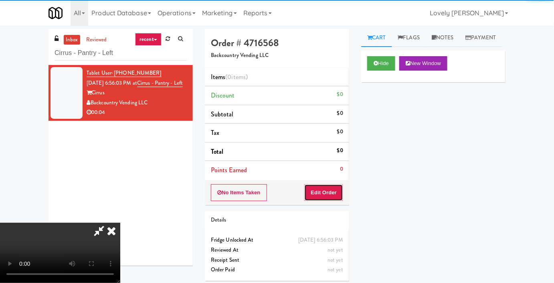
click at [313, 192] on button "Edit Order" at bounding box center [324, 192] width 39 height 17
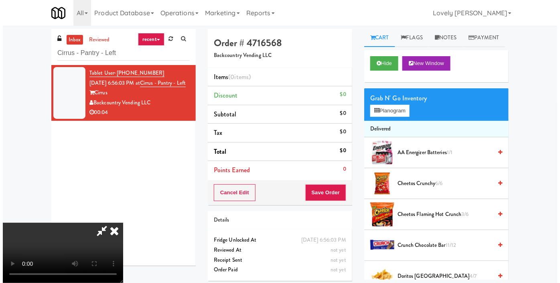
scroll to position [26, 0]
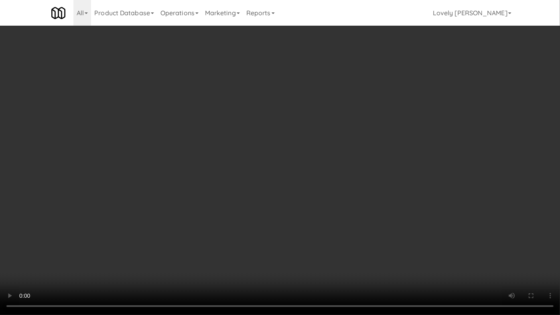
click at [212, 238] on video at bounding box center [280, 157] width 560 height 315
click at [205, 250] on video at bounding box center [280, 157] width 560 height 315
click at [208, 245] on video at bounding box center [280, 157] width 560 height 315
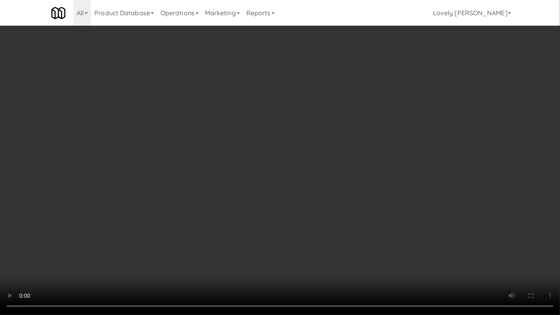
click at [206, 247] on video at bounding box center [280, 157] width 560 height 315
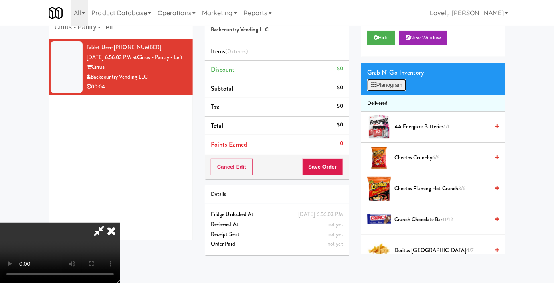
click at [387, 91] on button "Planogram" at bounding box center [387, 85] width 39 height 12
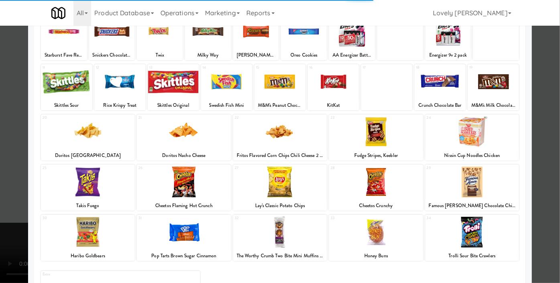
scroll to position [111, 0]
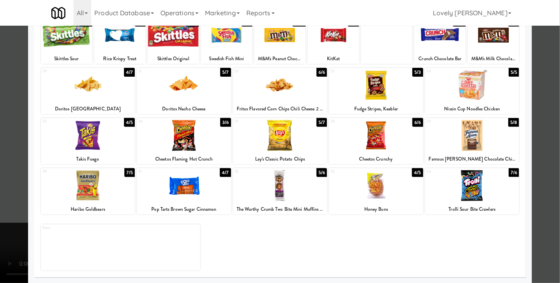
click at [0, 140] on div at bounding box center [280, 141] width 560 height 283
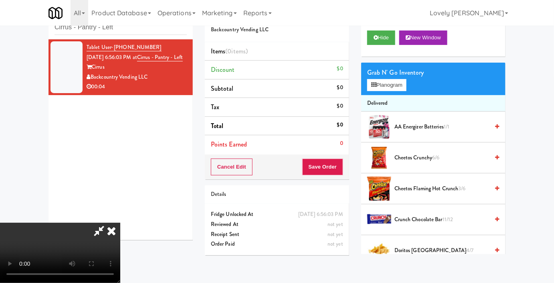
click at [105, 223] on video at bounding box center [60, 253] width 120 height 60
click at [120, 223] on video at bounding box center [60, 253] width 120 height 60
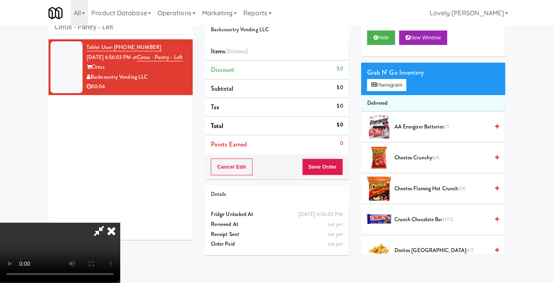
click at [120, 223] on video at bounding box center [60, 253] width 120 height 60
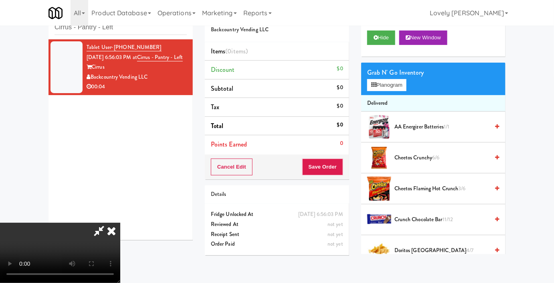
click at [120, 223] on video at bounding box center [60, 253] width 120 height 60
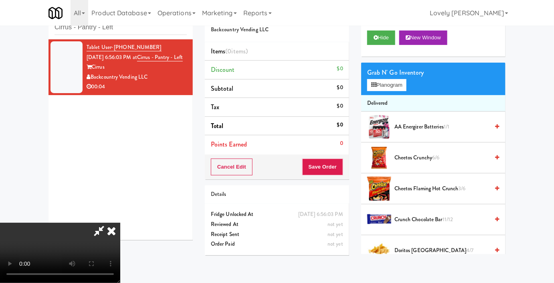
click at [120, 223] on video at bounding box center [60, 253] width 120 height 60
click at [384, 91] on button "Planogram" at bounding box center [387, 85] width 39 height 12
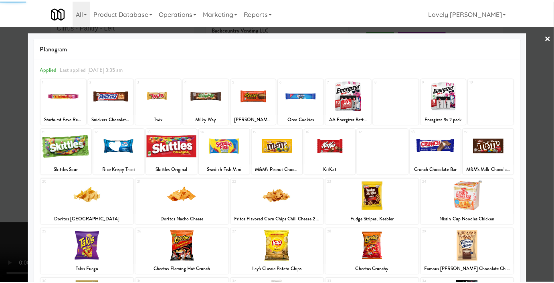
scroll to position [109, 0]
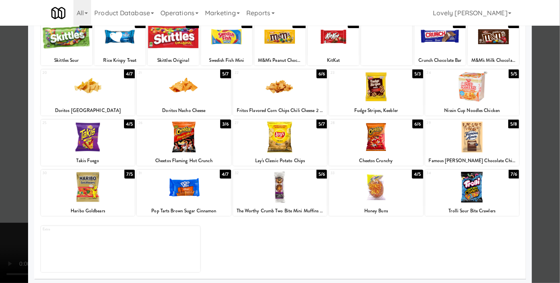
click at [373, 196] on div at bounding box center [376, 187] width 94 height 31
drag, startPoint x: 373, startPoint y: 196, endPoint x: 371, endPoint y: 201, distance: 5.6
click at [373, 198] on div at bounding box center [376, 187] width 94 height 31
click at [0, 174] on div at bounding box center [280, 141] width 560 height 283
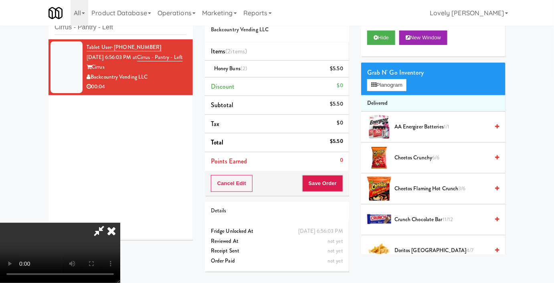
click at [120, 223] on video at bounding box center [60, 253] width 120 height 60
click at [340, 180] on button "Save Order" at bounding box center [323, 183] width 41 height 17
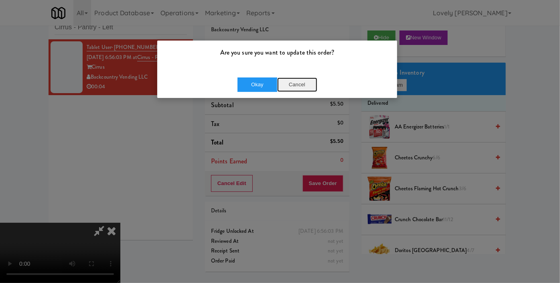
click at [301, 86] on button "Cancel" at bounding box center [297, 84] width 40 height 14
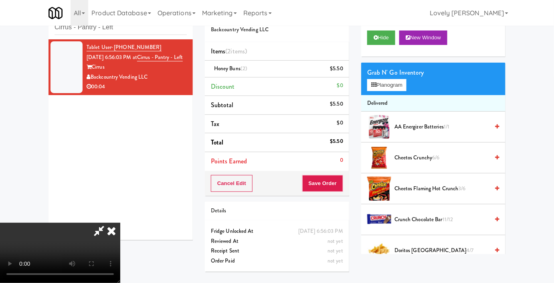
drag, startPoint x: 261, startPoint y: 212, endPoint x: 237, endPoint y: 219, distance: 25.1
click at [120, 223] on video at bounding box center [60, 253] width 120 height 60
click at [338, 187] on button "Save Order" at bounding box center [323, 183] width 41 height 17
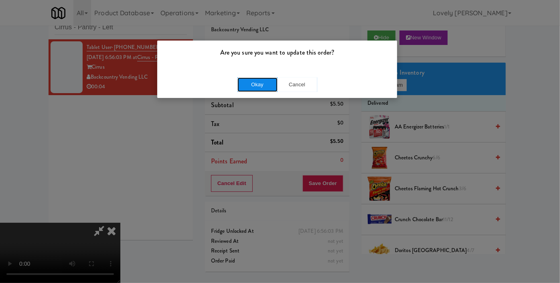
click at [256, 89] on button "Okay" at bounding box center [258, 84] width 40 height 14
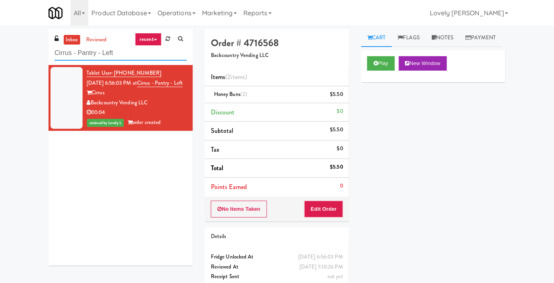
click at [76, 51] on input "Cirrus - Pantry - Left" at bounding box center [121, 53] width 132 height 15
paste input "Notre Dame - Cooler"
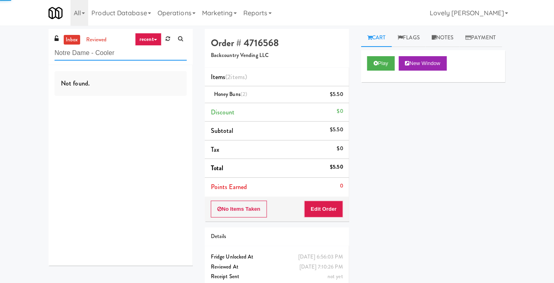
type input "Notre Dame - Cooler"
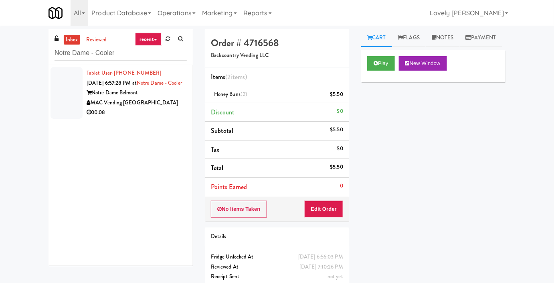
click at [133, 118] on div "00:08" at bounding box center [137, 113] width 100 height 10
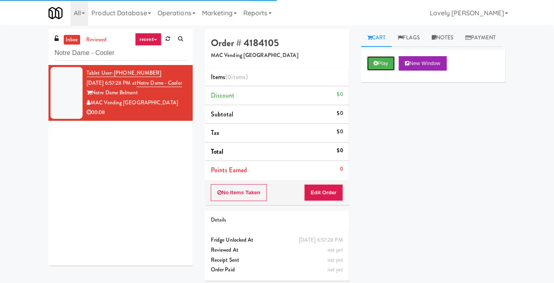
drag, startPoint x: 372, startPoint y: 78, endPoint x: 359, endPoint y: 104, distance: 28.7
click at [373, 71] on button "Play" at bounding box center [382, 63] width 28 height 14
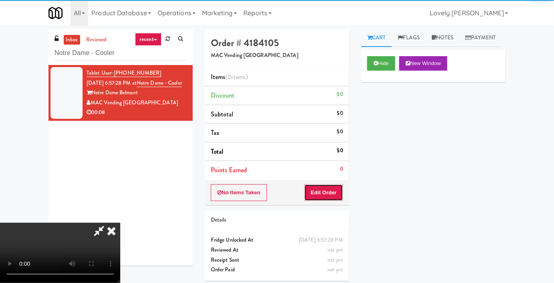
click at [316, 187] on button "Edit Order" at bounding box center [324, 192] width 39 height 17
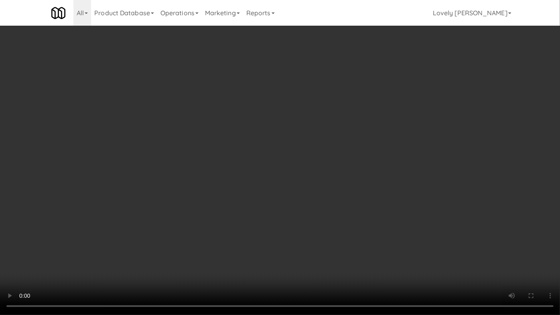
click at [398, 206] on video at bounding box center [280, 157] width 560 height 315
click at [378, 227] on video at bounding box center [280, 157] width 560 height 315
click at [378, 223] on video at bounding box center [280, 157] width 560 height 315
click at [374, 225] on video at bounding box center [280, 157] width 560 height 315
click at [406, 250] on video at bounding box center [280, 157] width 560 height 315
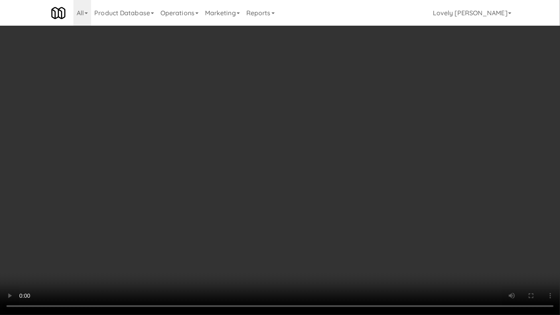
click at [397, 231] on video at bounding box center [280, 157] width 560 height 315
click at [384, 247] on video at bounding box center [280, 157] width 560 height 315
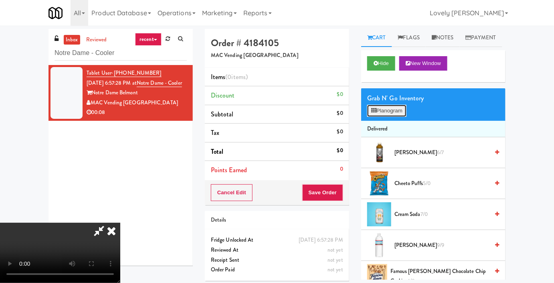
click at [392, 117] on button "Planogram" at bounding box center [387, 111] width 39 height 12
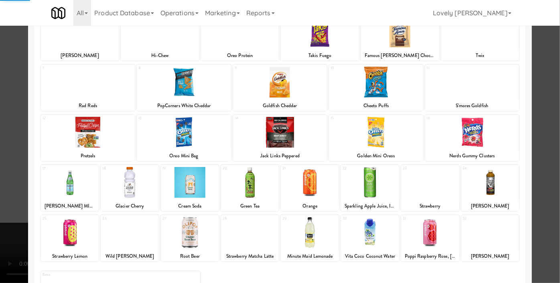
scroll to position [111, 0]
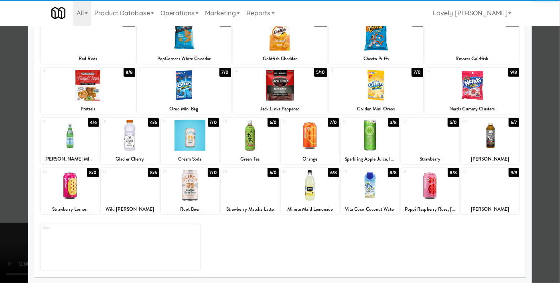
click at [474, 190] on div at bounding box center [490, 185] width 58 height 31
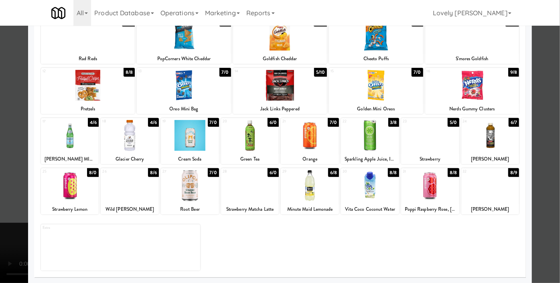
click at [146, 139] on div at bounding box center [130, 135] width 58 height 31
click at [0, 171] on div at bounding box center [280, 141] width 560 height 283
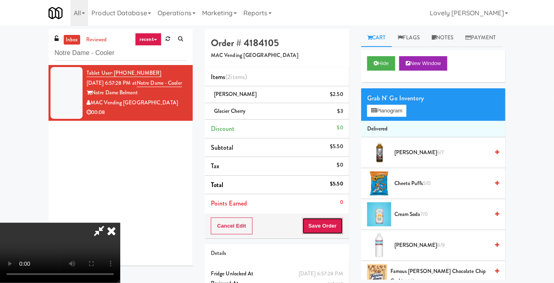
click at [339, 225] on button "Save Order" at bounding box center [323, 225] width 41 height 17
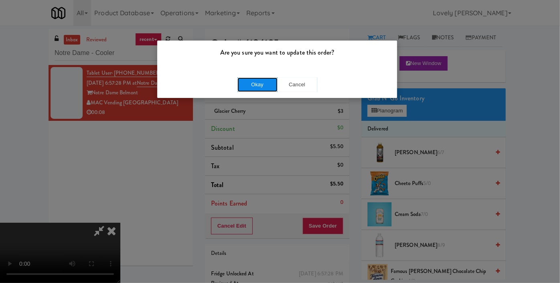
click at [249, 81] on button "Okay" at bounding box center [258, 84] width 40 height 14
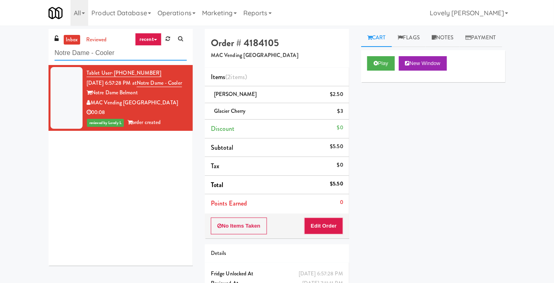
click at [111, 59] on input "Notre Dame - Cooler" at bounding box center [121, 53] width 132 height 15
paste input "[PERSON_NAME] - Cooler - Left"
type input "[PERSON_NAME] - Cooler - Left"
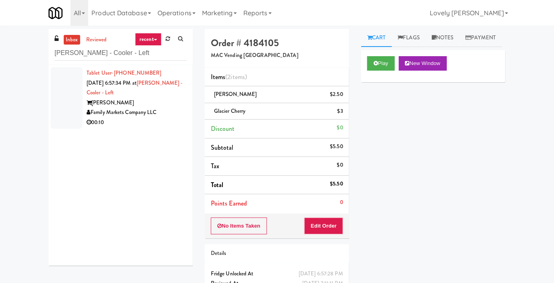
click at [126, 122] on div "00:10" at bounding box center [137, 123] width 100 height 10
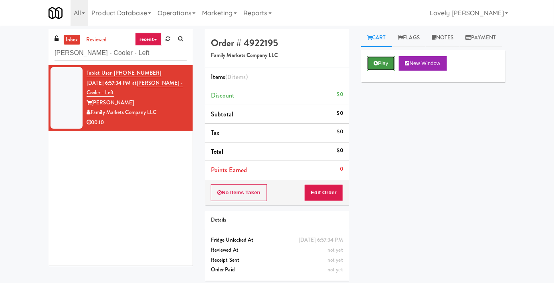
click at [375, 66] on icon at bounding box center [376, 63] width 4 height 5
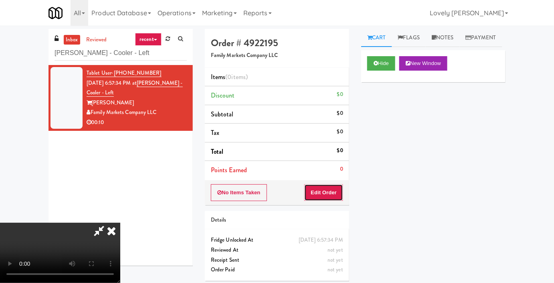
click at [323, 191] on button "Edit Order" at bounding box center [324, 192] width 39 height 17
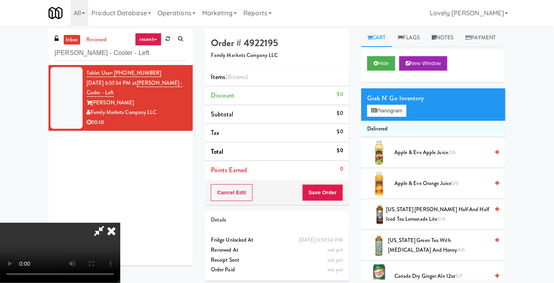
click at [120, 223] on video at bounding box center [60, 253] width 120 height 60
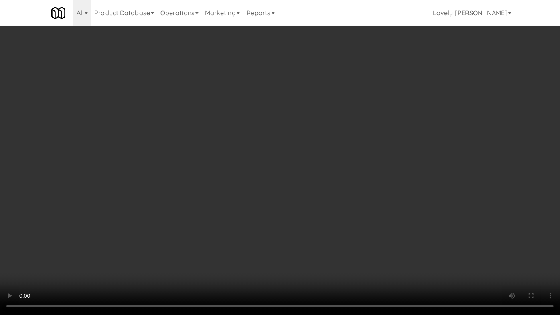
click at [254, 242] on video at bounding box center [280, 157] width 560 height 315
drag, startPoint x: 421, startPoint y: 241, endPoint x: 370, endPoint y: 233, distance: 51.5
click at [421, 241] on video at bounding box center [280, 157] width 560 height 315
drag, startPoint x: 365, startPoint y: 231, endPoint x: 366, endPoint y: 238, distance: 7.2
click at [366, 237] on video at bounding box center [280, 157] width 560 height 315
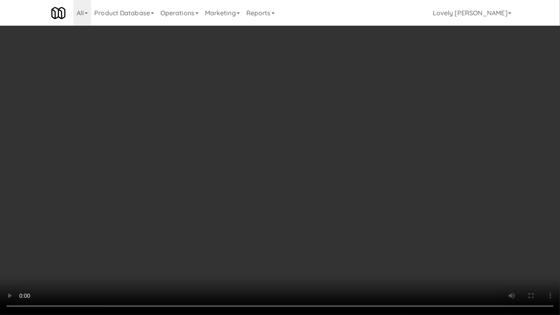
click at [357, 236] on video at bounding box center [280, 157] width 560 height 315
click at [347, 223] on video at bounding box center [280, 157] width 560 height 315
click at [345, 222] on video at bounding box center [280, 157] width 560 height 315
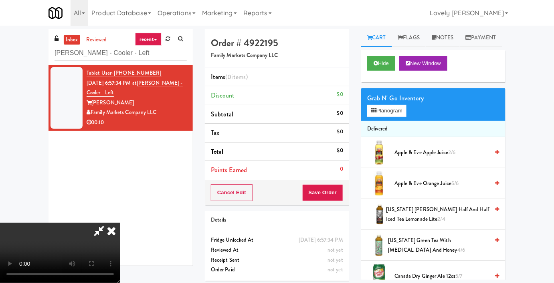
click at [120, 223] on video at bounding box center [60, 253] width 120 height 60
drag, startPoint x: 132, startPoint y: 232, endPoint x: 136, endPoint y: 228, distance: 6.0
click at [120, 230] on video at bounding box center [60, 253] width 120 height 60
click at [375, 113] on icon at bounding box center [374, 110] width 5 height 5
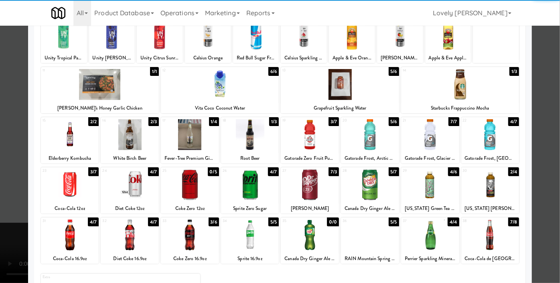
scroll to position [111, 0]
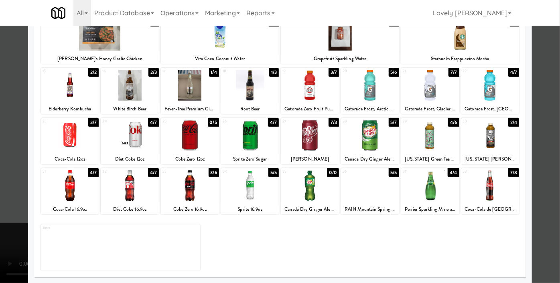
click at [130, 140] on div at bounding box center [130, 135] width 58 height 31
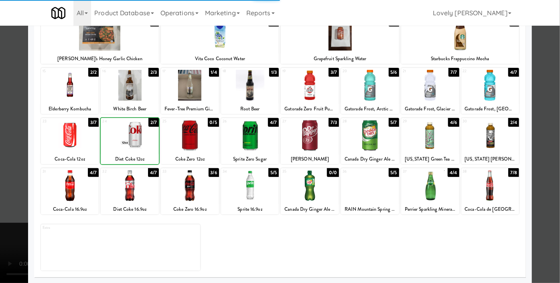
click at [130, 140] on div at bounding box center [130, 135] width 58 height 31
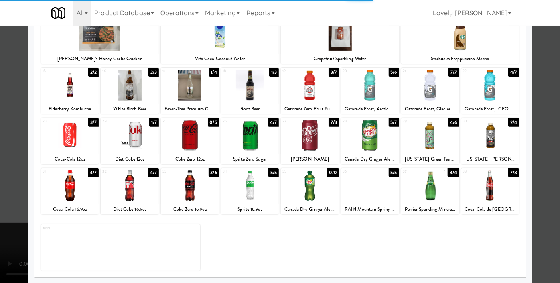
click at [0, 151] on div at bounding box center [280, 141] width 560 height 283
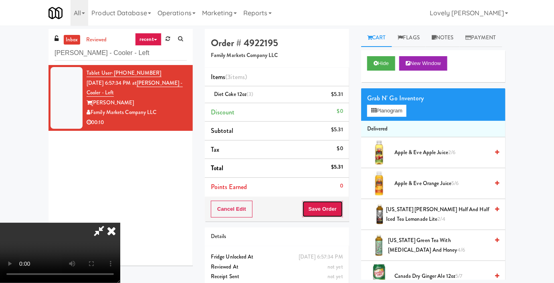
click at [341, 212] on button "Save Order" at bounding box center [323, 209] width 41 height 17
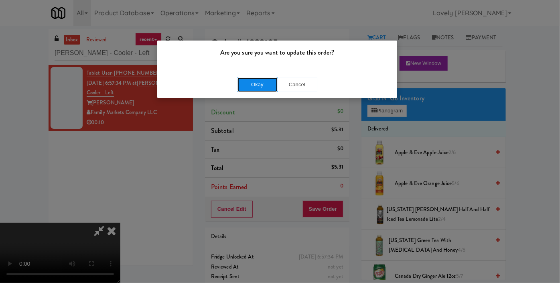
click at [246, 83] on button "Okay" at bounding box center [258, 84] width 40 height 14
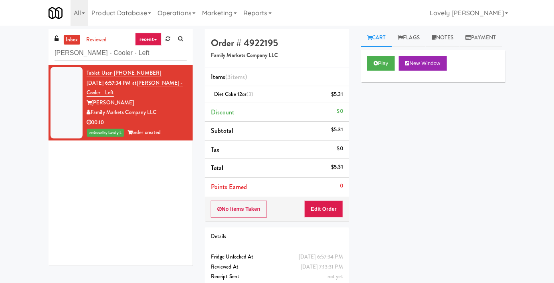
drag, startPoint x: 123, startPoint y: 45, endPoint x: 44, endPoint y: 55, distance: 79.8
click at [44, 55] on div "inbox reviewed recent all unclear take inventory issue suspicious failed recent…" at bounding box center [121, 150] width 156 height 243
click at [135, 56] on input "[PERSON_NAME] - Cooler - Left" at bounding box center [121, 53] width 132 height 15
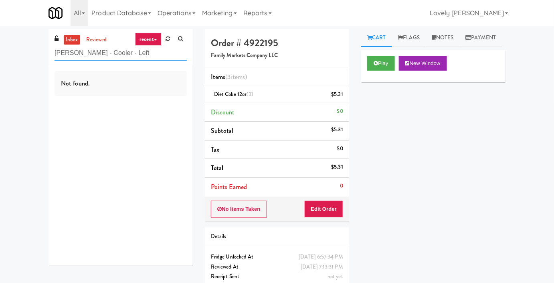
click at [90, 51] on input "[PERSON_NAME] - Cooler - Left" at bounding box center [121, 53] width 132 height 15
paste input "1000 S [PERSON_NAME] - Left - Fridge"
type input "1000 S [PERSON_NAME] - Left - Fridge"
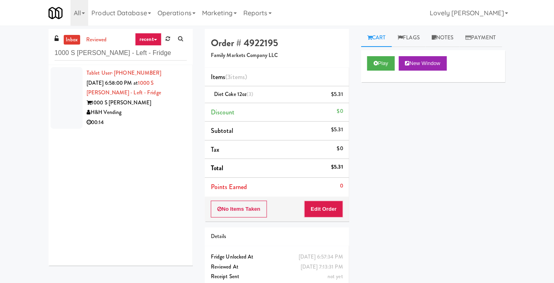
click at [165, 109] on div "H&H Vending" at bounding box center [137, 113] width 100 height 10
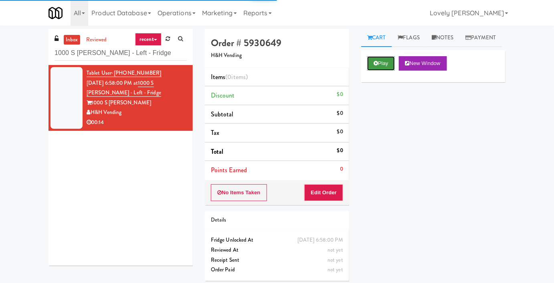
click at [380, 71] on button "Play" at bounding box center [382, 63] width 28 height 14
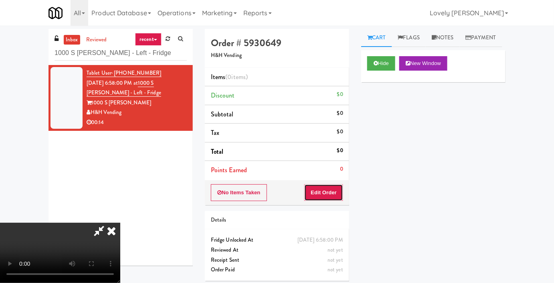
click at [313, 197] on button "Edit Order" at bounding box center [324, 192] width 39 height 17
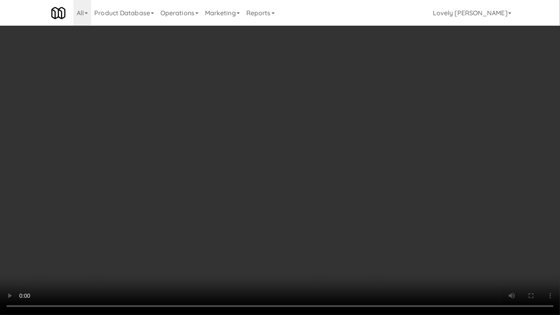
click at [452, 235] on video at bounding box center [280, 157] width 560 height 315
click at [418, 247] on video at bounding box center [280, 157] width 560 height 315
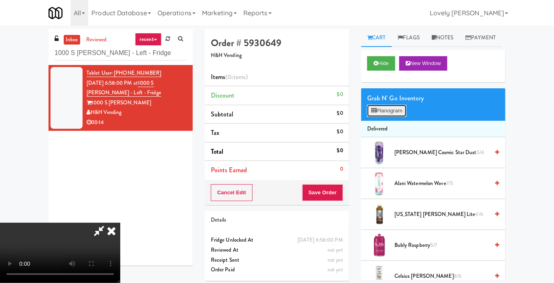
click at [392, 117] on button "Planogram" at bounding box center [387, 111] width 39 height 12
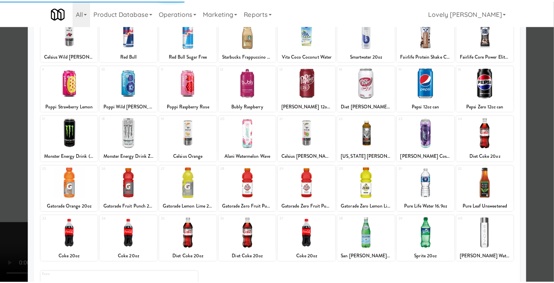
scroll to position [109, 0]
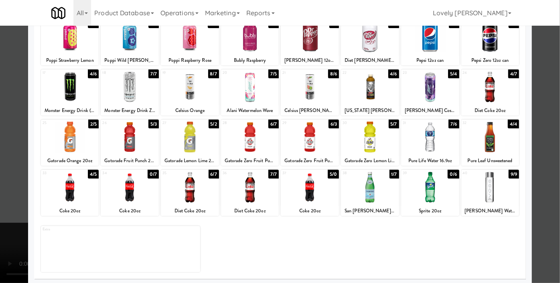
click at [80, 191] on div at bounding box center [70, 187] width 58 height 31
click at [0, 178] on div at bounding box center [280, 141] width 560 height 283
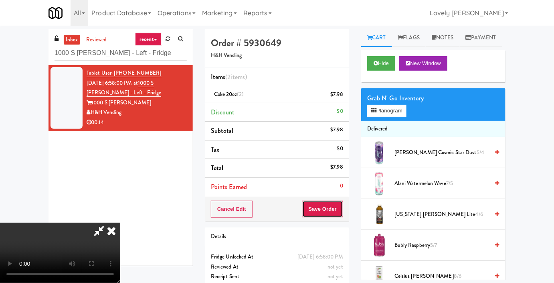
click at [336, 212] on button "Save Order" at bounding box center [323, 209] width 41 height 17
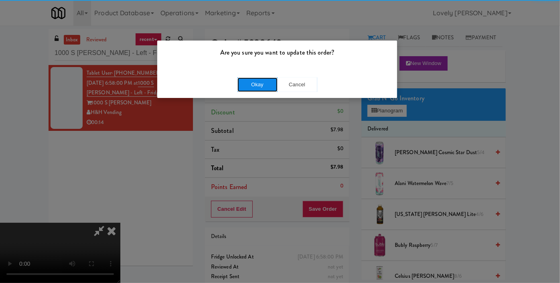
click at [259, 81] on button "Okay" at bounding box center [258, 84] width 40 height 14
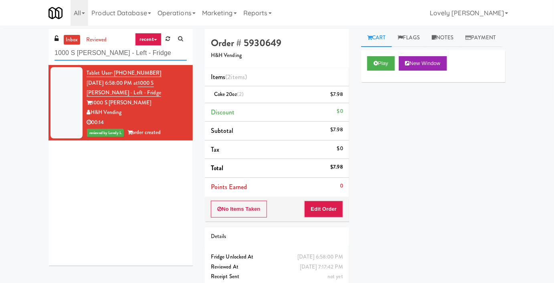
click at [105, 52] on input "1000 S [PERSON_NAME] - Left - Fridge" at bounding box center [121, 53] width 132 height 15
paste input "[GEOGRAPHIC_DATA] - Cooler"
type input "[GEOGRAPHIC_DATA] - Cooler"
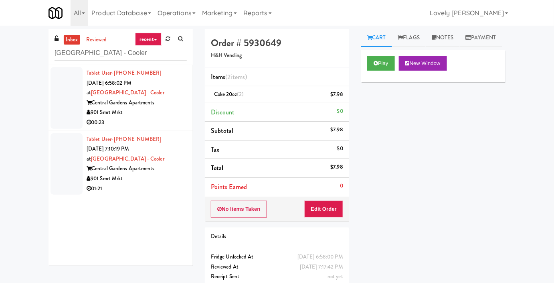
click at [137, 108] on div "901 Smrt Mrkt" at bounding box center [137, 113] width 100 height 10
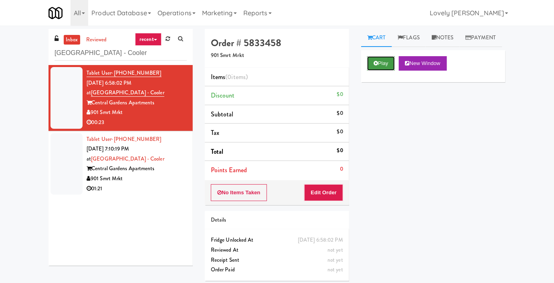
click at [382, 71] on button "Play" at bounding box center [382, 63] width 28 height 14
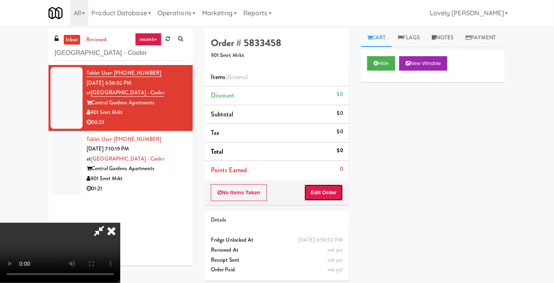
click at [310, 192] on button "Edit Order" at bounding box center [324, 192] width 39 height 17
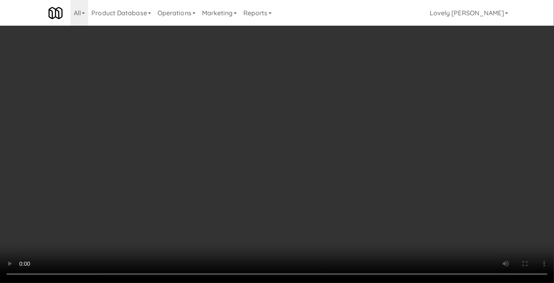
scroll to position [88, 0]
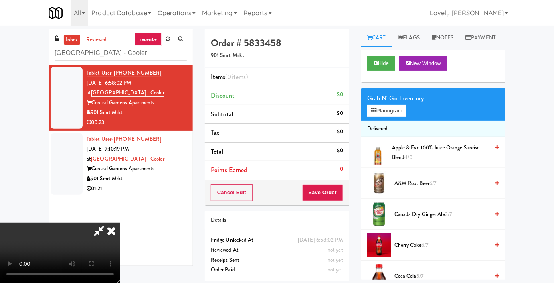
click at [118, 223] on video at bounding box center [60, 253] width 120 height 60
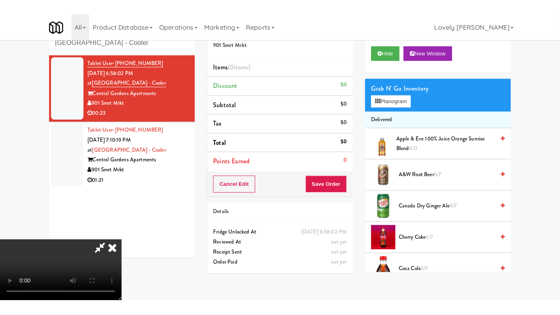
scroll to position [26, 0]
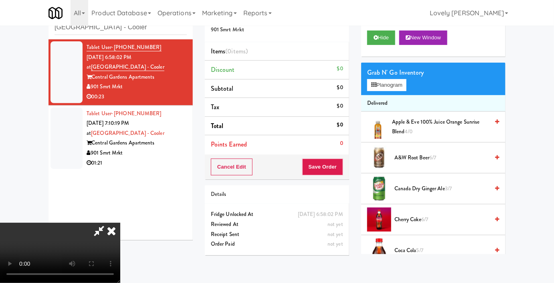
click at [120, 223] on video at bounding box center [60, 253] width 120 height 60
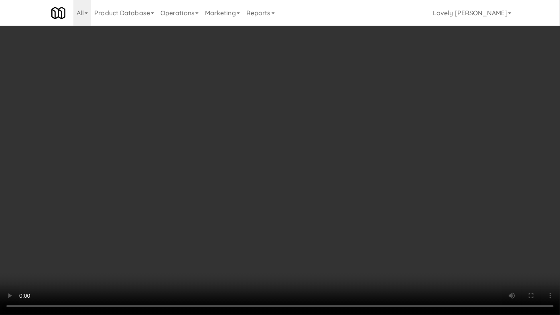
click at [337, 231] on video at bounding box center [280, 157] width 560 height 315
click at [315, 220] on video at bounding box center [280, 157] width 560 height 315
click at [314, 215] on video at bounding box center [280, 157] width 560 height 315
click at [320, 195] on video at bounding box center [280, 157] width 560 height 315
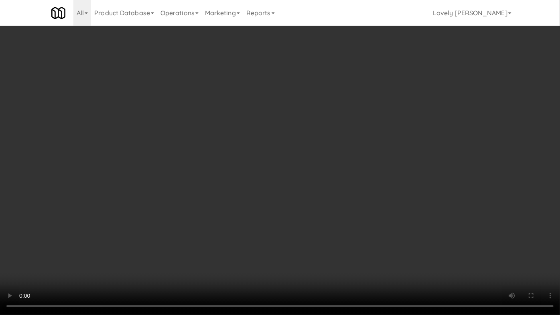
click at [343, 195] on video at bounding box center [280, 157] width 560 height 315
click at [380, 213] on video at bounding box center [280, 157] width 560 height 315
click at [403, 218] on video at bounding box center [280, 157] width 560 height 315
click at [400, 171] on video at bounding box center [280, 157] width 560 height 315
click at [400, 173] on video at bounding box center [280, 157] width 560 height 315
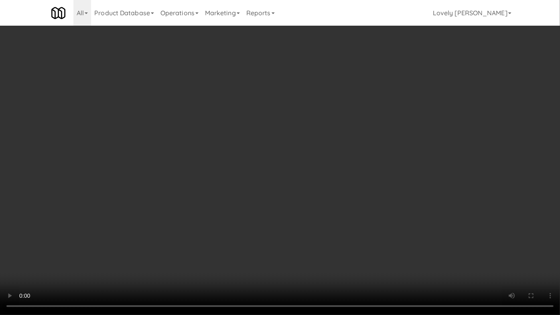
click at [400, 173] on video at bounding box center [280, 157] width 560 height 315
click at [400, 171] on video at bounding box center [280, 157] width 560 height 315
click at [399, 167] on video at bounding box center [280, 157] width 560 height 315
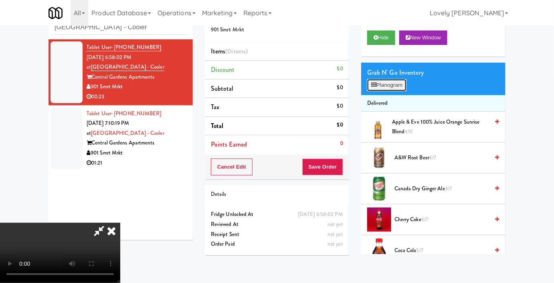
click at [398, 91] on button "Planogram" at bounding box center [387, 85] width 39 height 12
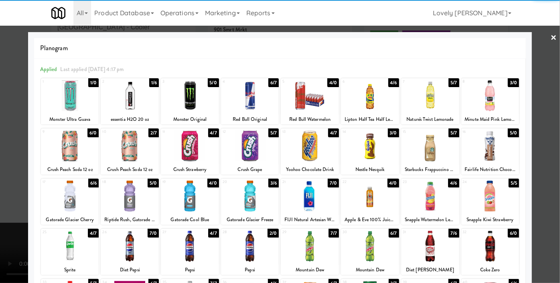
click at [374, 103] on div at bounding box center [370, 95] width 58 height 31
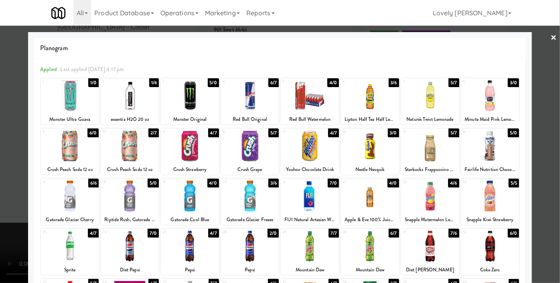
click at [183, 193] on div at bounding box center [190, 196] width 58 height 31
click at [2, 143] on div at bounding box center [280, 141] width 560 height 283
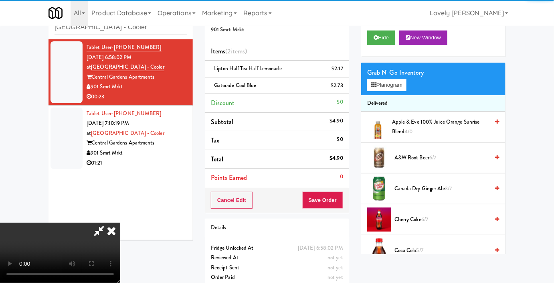
click at [120, 223] on video at bounding box center [60, 253] width 120 height 60
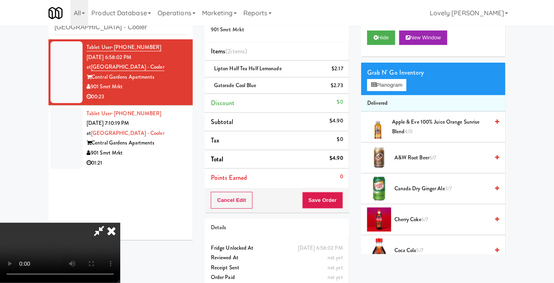
click at [120, 223] on video at bounding box center [60, 253] width 120 height 60
drag, startPoint x: 189, startPoint y: 171, endPoint x: 185, endPoint y: 175, distance: 5.4
click at [120, 223] on video at bounding box center [60, 253] width 120 height 60
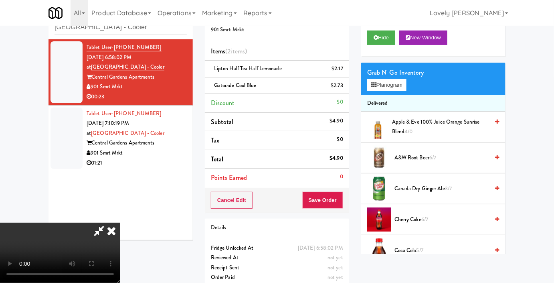
click at [120, 223] on video at bounding box center [60, 253] width 120 height 60
click at [341, 194] on button "Save Order" at bounding box center [323, 200] width 41 height 17
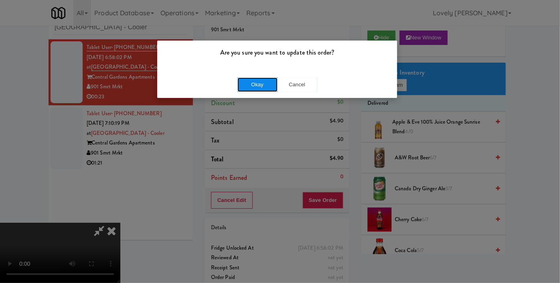
click at [259, 85] on button "Okay" at bounding box center [258, 84] width 40 height 14
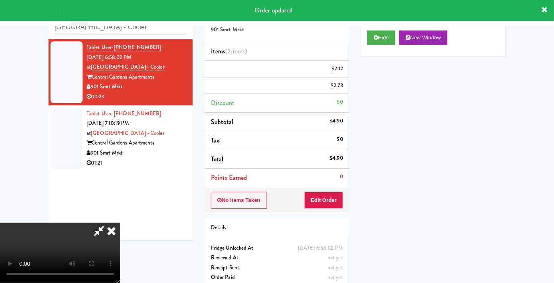
scroll to position [0, 0]
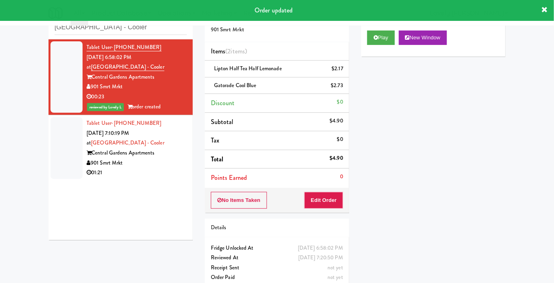
click at [148, 172] on div "01:21" at bounding box center [137, 173] width 100 height 10
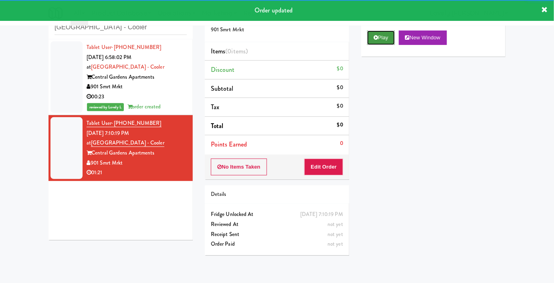
click at [376, 45] on button "Play" at bounding box center [382, 37] width 28 height 14
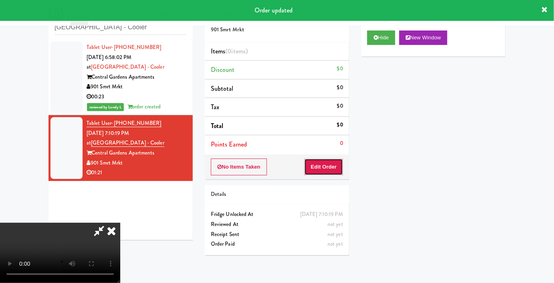
click at [317, 166] on button "Edit Order" at bounding box center [324, 166] width 39 height 17
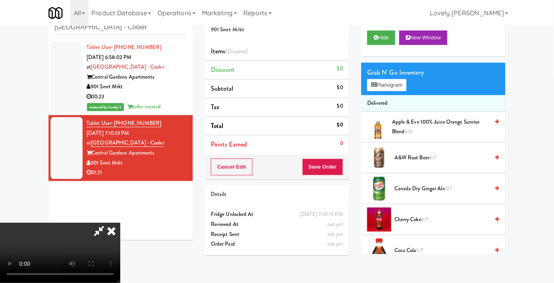
click at [120, 223] on video at bounding box center [60, 253] width 120 height 60
click at [380, 91] on button "Planogram" at bounding box center [387, 85] width 39 height 12
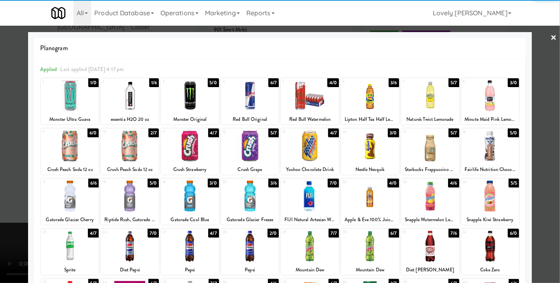
click at [180, 100] on div at bounding box center [190, 95] width 58 height 31
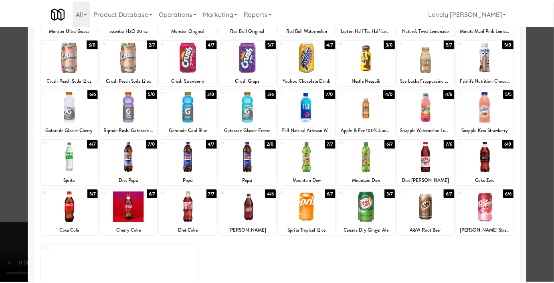
scroll to position [109, 0]
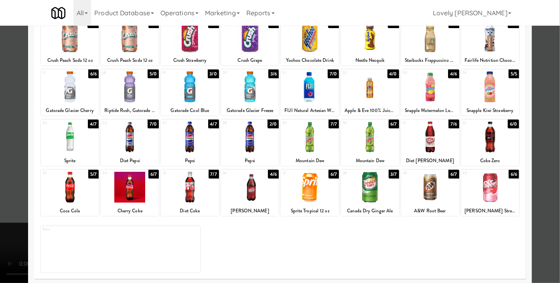
click at [69, 134] on div at bounding box center [70, 137] width 58 height 31
click at [0, 132] on div at bounding box center [280, 141] width 560 height 283
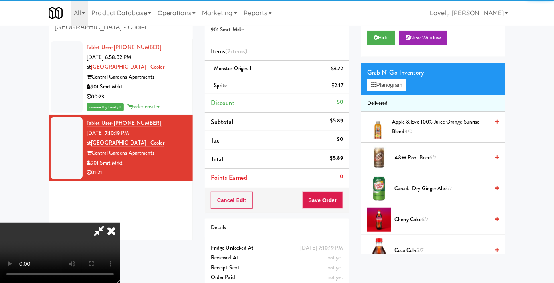
drag, startPoint x: 109, startPoint y: 152, endPoint x: 132, endPoint y: 160, distance: 24.2
click at [110, 223] on video at bounding box center [60, 253] width 120 height 60
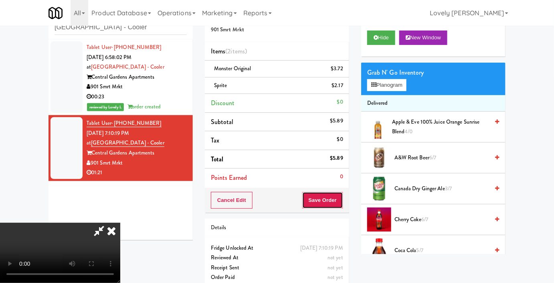
click at [337, 201] on button "Save Order" at bounding box center [323, 200] width 41 height 17
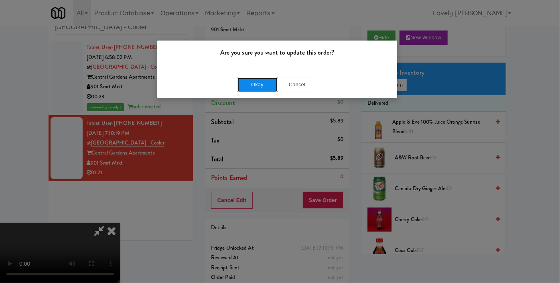
click at [250, 81] on button "Okay" at bounding box center [258, 84] width 40 height 14
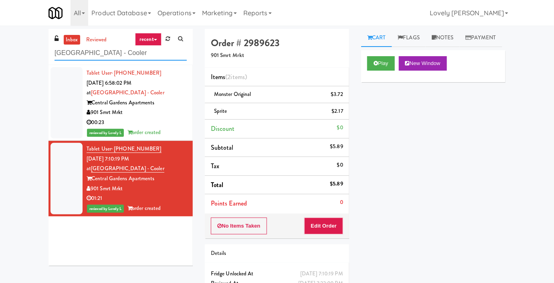
click at [115, 51] on input "[GEOGRAPHIC_DATA] - Cooler" at bounding box center [121, 53] width 132 height 15
paste input "Essex Luxe - Cooler - Left"
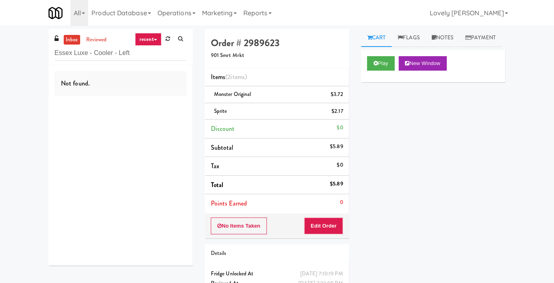
click at [103, 61] on div "inbox reviewed recent all unclear take inventory issue suspicious failed recent…" at bounding box center [121, 47] width 144 height 36
click at [102, 57] on input "Essex Luxe - Cooler - Left" at bounding box center [121, 53] width 132 height 15
paste input "The Retreat - Cooler"
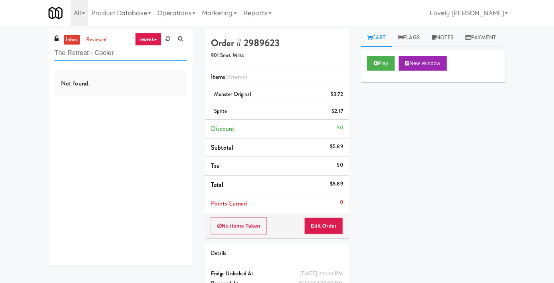
click at [90, 52] on input "The Retreat - Cooler" at bounding box center [121, 53] width 132 height 15
paste input "(Snack & Drink) EWR 6-TB-2ND FLOOR-PRIVATE"
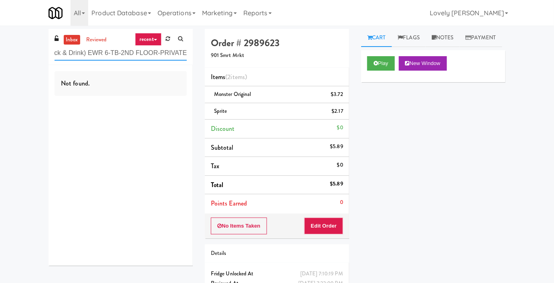
type input "(Snack & Drink) EWR 6-TB-2ND FLOOR-PRIVATE"
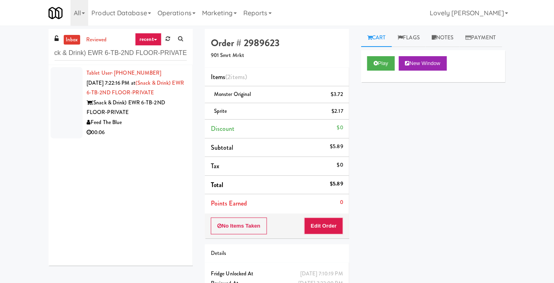
click at [154, 126] on div "Feed The Blue" at bounding box center [137, 123] width 100 height 10
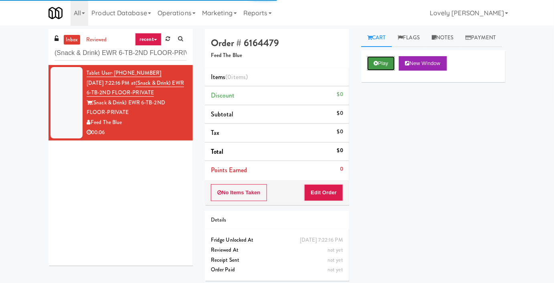
click at [380, 71] on button "Play" at bounding box center [382, 63] width 28 height 14
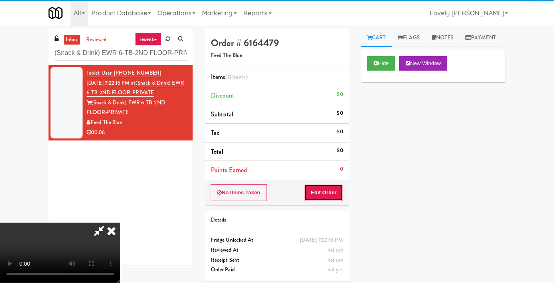
click at [321, 187] on button "Edit Order" at bounding box center [324, 192] width 39 height 17
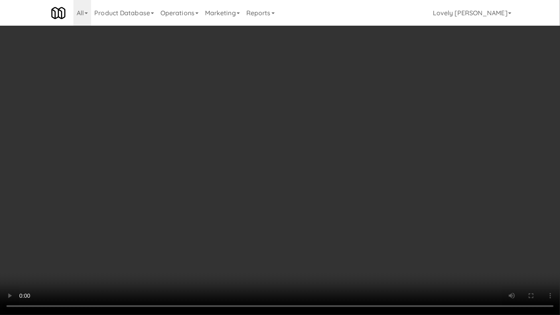
click at [217, 209] on video at bounding box center [280, 157] width 560 height 315
click at [228, 189] on video at bounding box center [280, 157] width 560 height 315
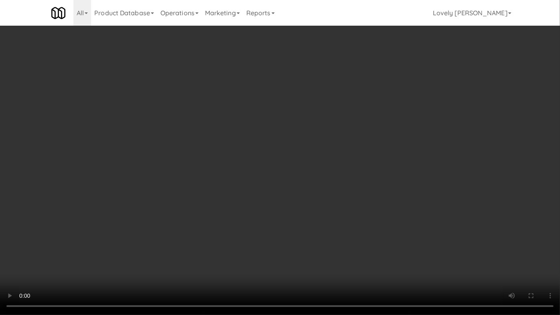
click at [180, 231] on video at bounding box center [280, 157] width 560 height 315
click at [232, 246] on video at bounding box center [280, 157] width 560 height 315
click at [260, 242] on video at bounding box center [280, 157] width 560 height 315
drag, startPoint x: 284, startPoint y: 201, endPoint x: 307, endPoint y: 195, distance: 23.0
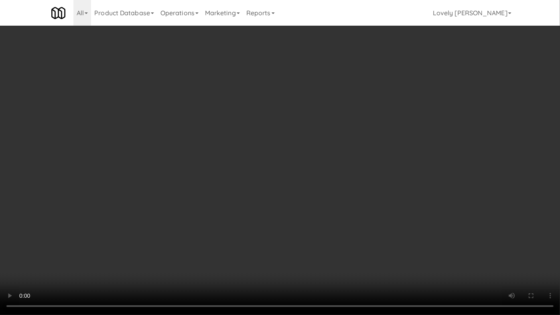
click at [288, 201] on video at bounding box center [280, 157] width 560 height 315
click at [308, 189] on video at bounding box center [280, 157] width 560 height 315
click at [328, 193] on video at bounding box center [280, 157] width 560 height 315
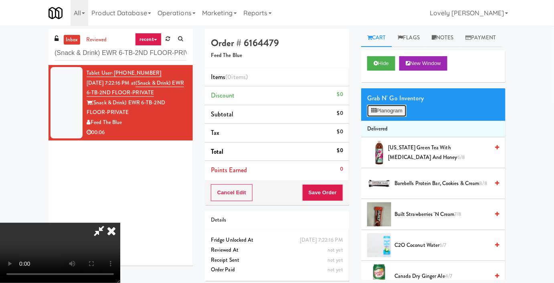
click at [394, 117] on button "Planogram" at bounding box center [387, 111] width 39 height 12
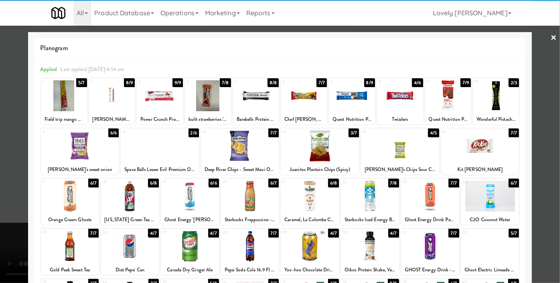
click at [364, 196] on div at bounding box center [370, 196] width 58 height 31
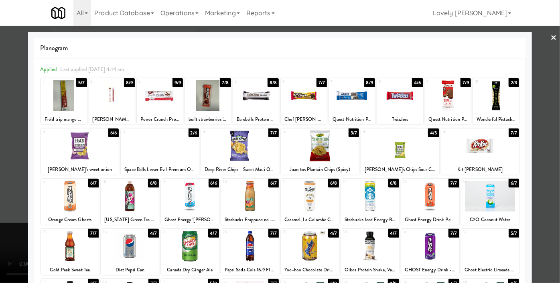
click at [0, 160] on div at bounding box center [280, 141] width 560 height 283
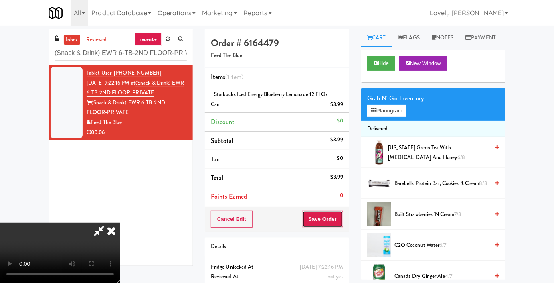
click at [337, 220] on button "Save Order" at bounding box center [323, 219] width 41 height 17
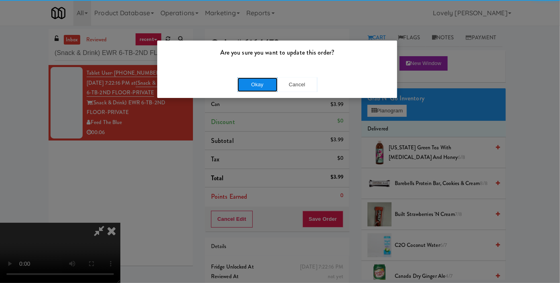
click at [264, 83] on button "Okay" at bounding box center [258, 84] width 40 height 14
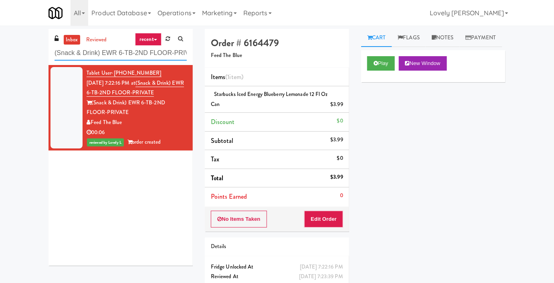
click at [116, 57] on input "(Snack & Drink) EWR 6-TB-2ND FLOOR-PRIVATE" at bounding box center [121, 53] width 132 height 15
paste input "The 87 - Fridge - Left"
type input "The 87 - Fridge - Left"
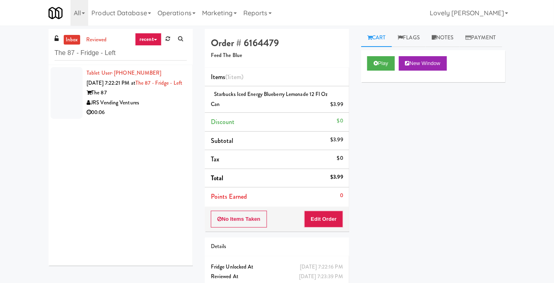
click at [163, 108] on div "JRS Vending Ventures" at bounding box center [137, 103] width 100 height 10
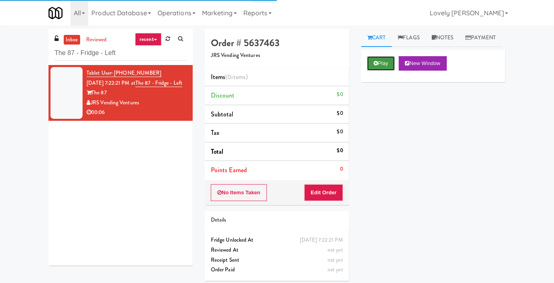
click at [379, 71] on button "Play" at bounding box center [382, 63] width 28 height 14
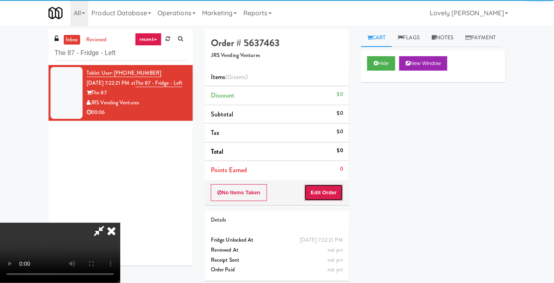
click at [335, 186] on button "Edit Order" at bounding box center [324, 192] width 39 height 17
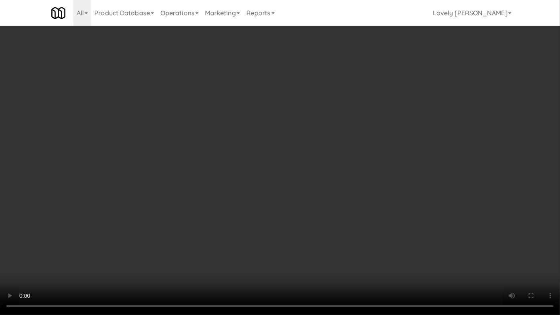
click at [359, 170] on video at bounding box center [280, 157] width 560 height 315
click at [359, 175] on video at bounding box center [280, 157] width 560 height 315
click at [359, 181] on video at bounding box center [280, 157] width 560 height 315
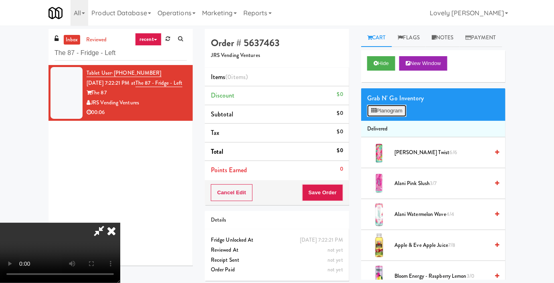
click at [376, 113] on icon at bounding box center [374, 110] width 5 height 5
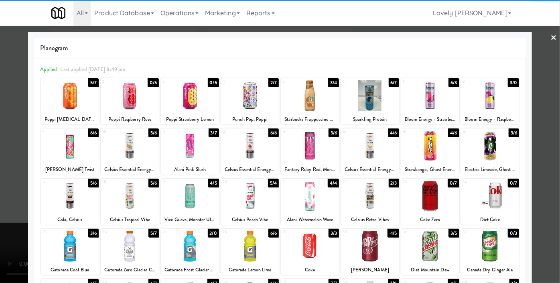
click at [485, 103] on div at bounding box center [490, 95] width 58 height 31
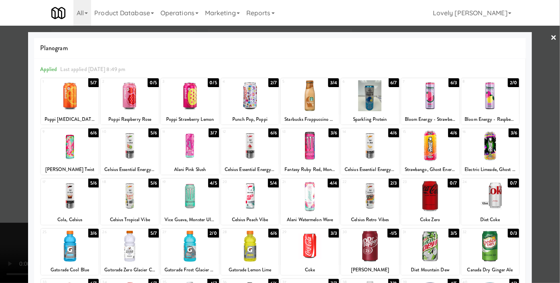
click at [543, 120] on div at bounding box center [280, 141] width 560 height 283
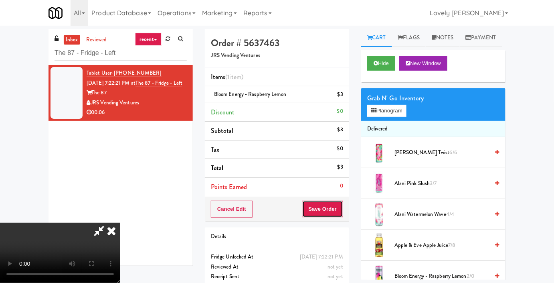
click at [341, 212] on button "Save Order" at bounding box center [323, 209] width 41 height 17
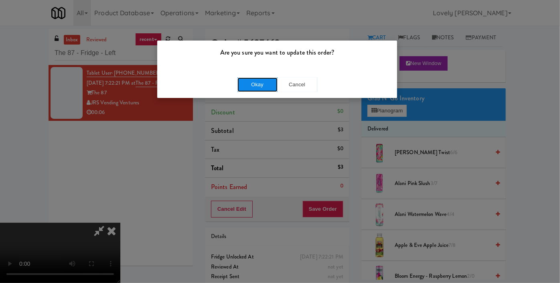
click at [246, 87] on button "Okay" at bounding box center [258, 84] width 40 height 14
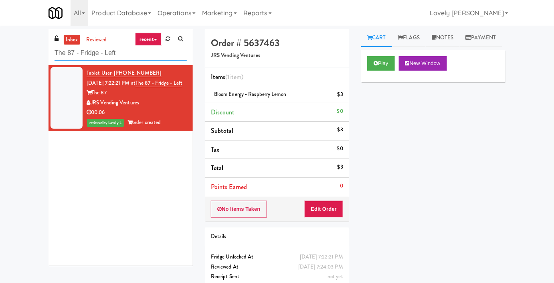
drag, startPoint x: 119, startPoint y: 50, endPoint x: 53, endPoint y: 55, distance: 66.4
click at [53, 55] on div "inbox reviewed recent all unclear take inventory issue suspicious failed recent…" at bounding box center [121, 47] width 144 height 36
paste input "MH - Pantry - Right"
type input "MH - Pantry - Right"
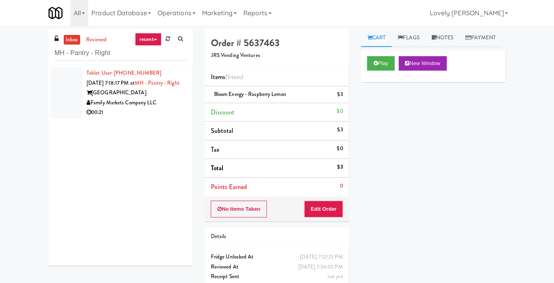
click at [128, 118] on div "00:21" at bounding box center [137, 113] width 100 height 10
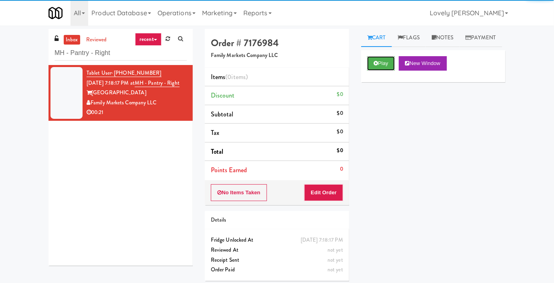
drag, startPoint x: 384, startPoint y: 85, endPoint x: 347, endPoint y: 185, distance: 106.5
click at [384, 71] on button "Play" at bounding box center [382, 63] width 28 height 14
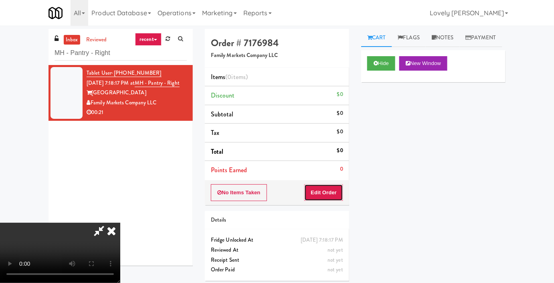
click at [339, 192] on button "Edit Order" at bounding box center [324, 192] width 39 height 17
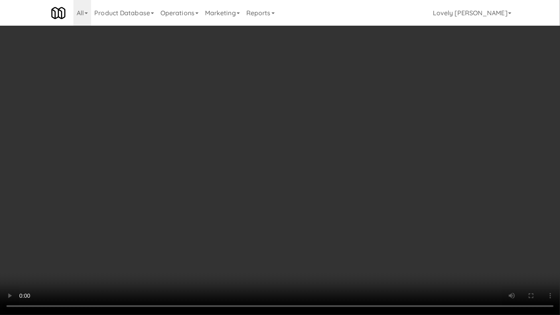
drag, startPoint x: 420, startPoint y: 216, endPoint x: 408, endPoint y: 221, distance: 13.3
click at [417, 217] on video at bounding box center [280, 157] width 560 height 315
click at [408, 222] on video at bounding box center [280, 157] width 560 height 315
click at [395, 219] on video at bounding box center [280, 157] width 560 height 315
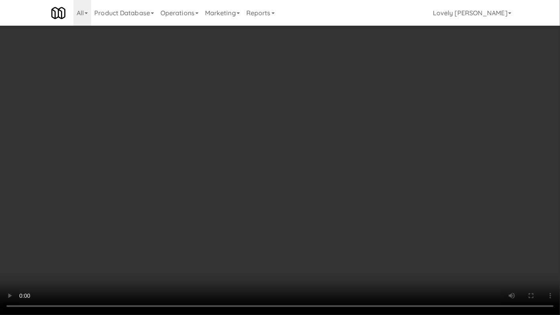
click at [433, 221] on video at bounding box center [280, 157] width 560 height 315
click at [428, 180] on video at bounding box center [280, 157] width 560 height 315
click at [428, 174] on video at bounding box center [280, 157] width 560 height 315
click at [424, 173] on video at bounding box center [280, 157] width 560 height 315
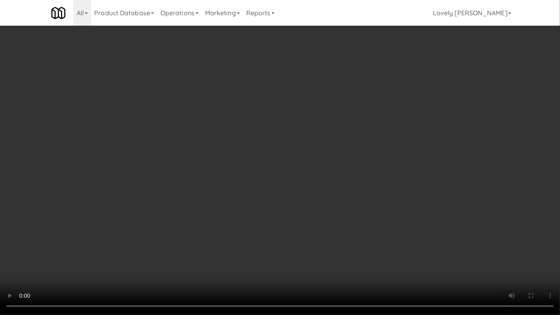
click at [370, 197] on video at bounding box center [280, 157] width 560 height 315
click at [374, 181] on video at bounding box center [280, 157] width 560 height 315
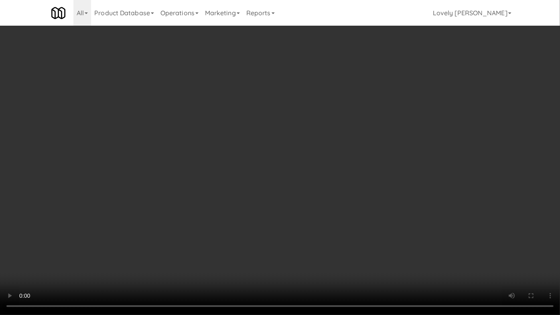
click at [374, 181] on video at bounding box center [280, 157] width 560 height 315
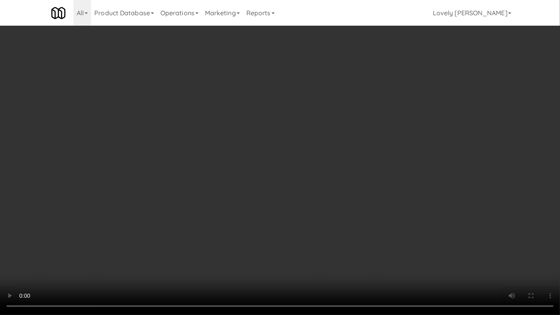
click at [374, 181] on video at bounding box center [280, 157] width 560 height 315
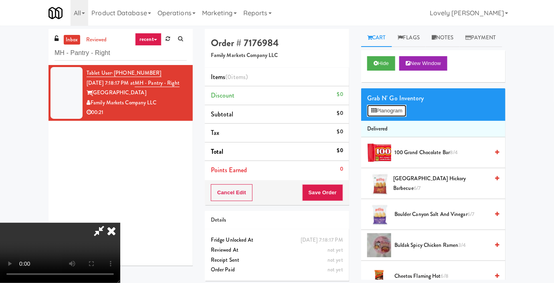
click at [376, 113] on icon at bounding box center [374, 110] width 5 height 5
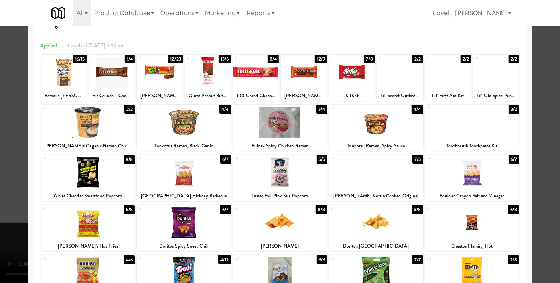
scroll to position [36, 0]
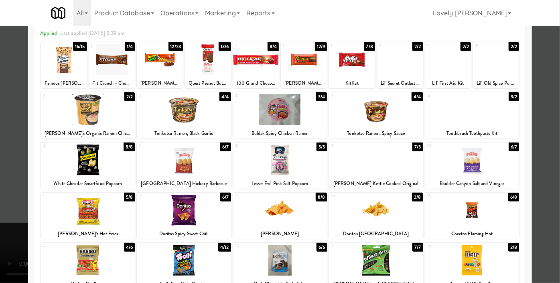
click at [193, 156] on div at bounding box center [184, 159] width 94 height 31
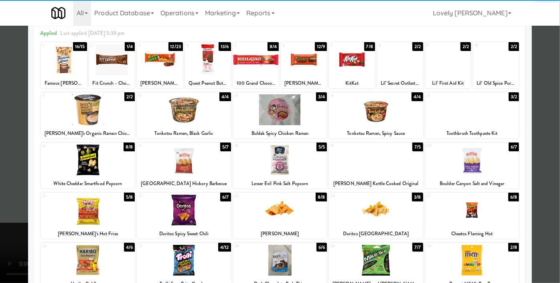
click at [174, 110] on div at bounding box center [184, 109] width 94 height 31
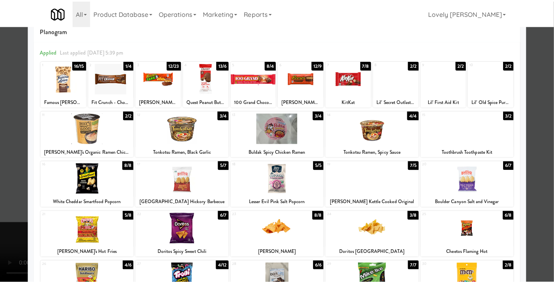
scroll to position [0, 0]
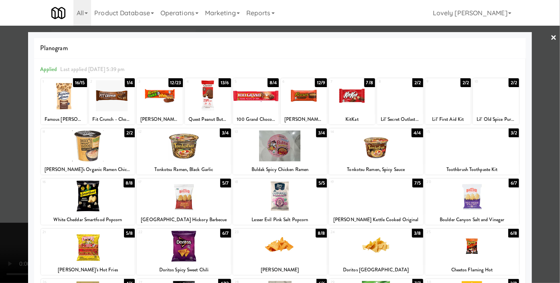
click at [167, 105] on div at bounding box center [160, 95] width 46 height 31
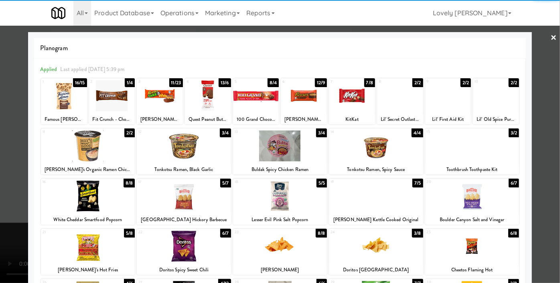
click at [0, 163] on div at bounding box center [280, 141] width 560 height 283
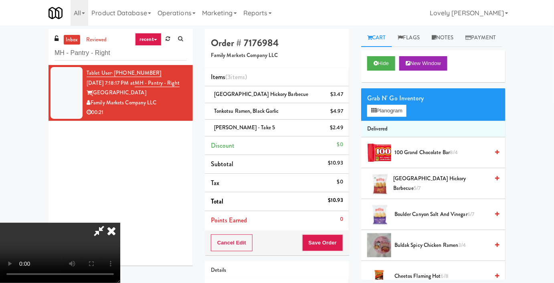
click at [120, 223] on video at bounding box center [60, 253] width 120 height 60
drag, startPoint x: 244, startPoint y: 221, endPoint x: 237, endPoint y: 226, distance: 8.3
click at [120, 223] on video at bounding box center [60, 253] width 120 height 60
click at [120, 226] on video at bounding box center [60, 253] width 120 height 60
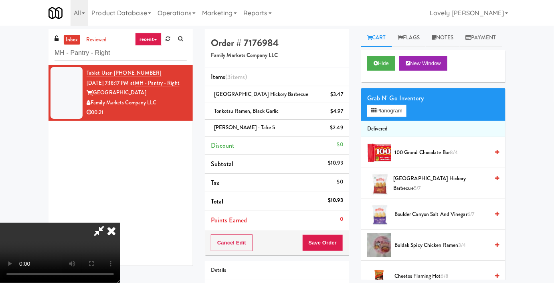
click at [108, 223] on icon at bounding box center [99, 231] width 18 height 16
click at [341, 130] on link at bounding box center [342, 131] width 7 height 10
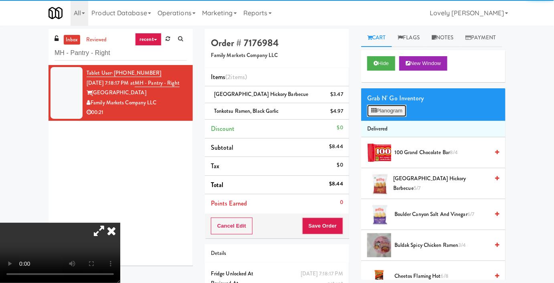
click at [374, 113] on icon at bounding box center [374, 110] width 5 height 5
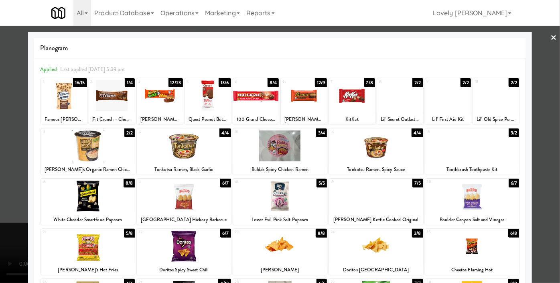
click at [251, 99] on div at bounding box center [256, 95] width 46 height 31
click at [0, 122] on div at bounding box center [280, 141] width 560 height 283
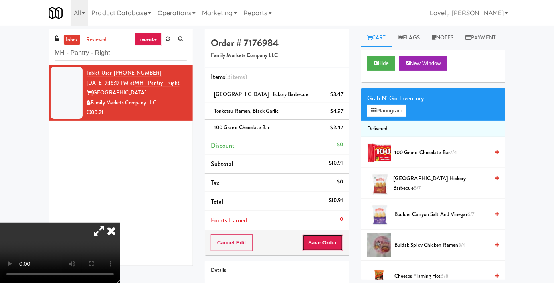
click at [321, 242] on button "Save Order" at bounding box center [323, 242] width 41 height 17
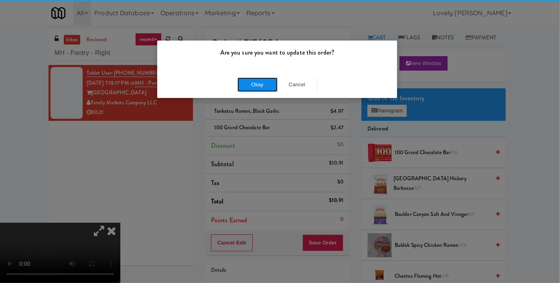
click at [261, 86] on button "Okay" at bounding box center [258, 84] width 40 height 14
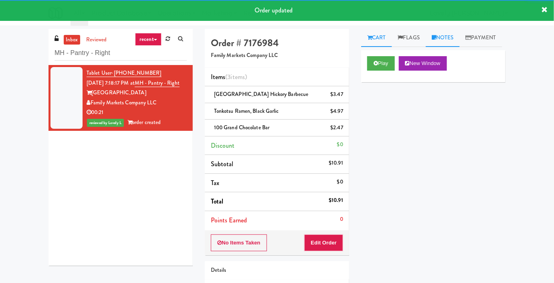
click at [447, 39] on link "Notes" at bounding box center [443, 38] width 34 height 18
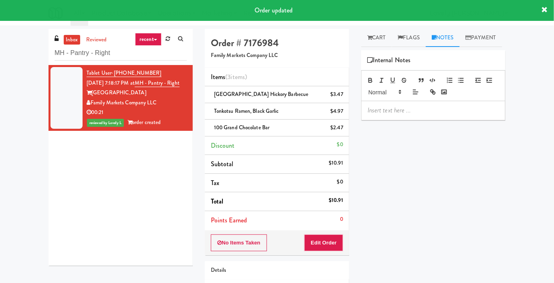
click at [393, 120] on div at bounding box center [434, 110] width 144 height 18
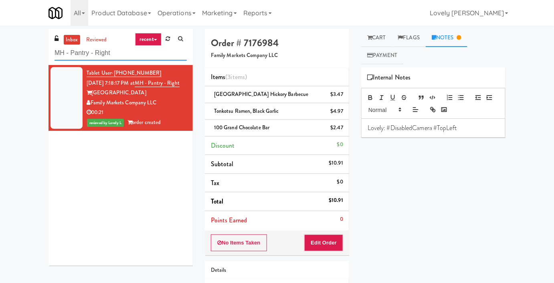
click at [104, 49] on input "MH - Pantry - Right" at bounding box center [121, 53] width 132 height 15
paste input "The [PERSON_NAME] - Left"
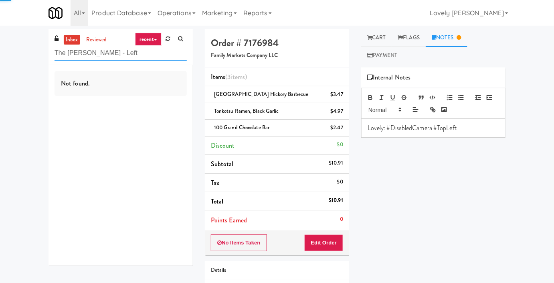
type input "The [PERSON_NAME] - Left"
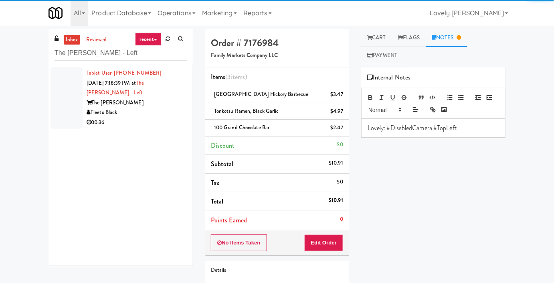
click at [160, 108] on div "Tleeto Black" at bounding box center [137, 113] width 100 height 10
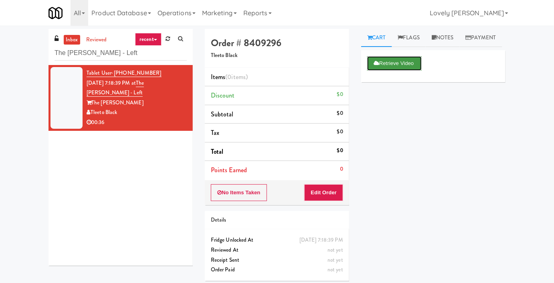
click at [398, 71] on button "Retrieve Video" at bounding box center [395, 63] width 55 height 14
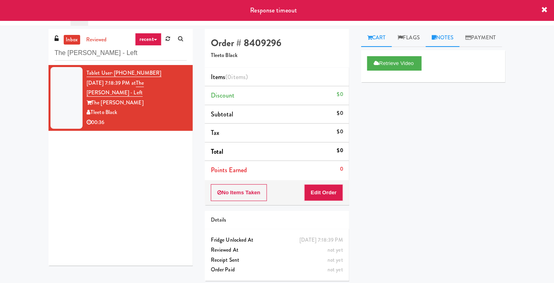
click at [448, 41] on link "Notes" at bounding box center [443, 38] width 34 height 18
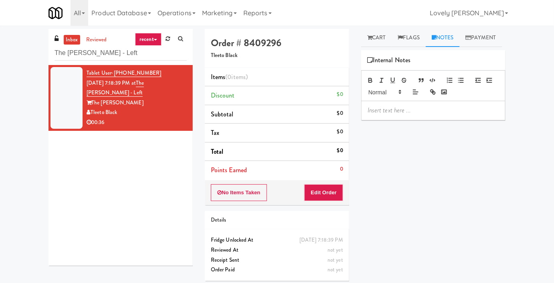
click at [380, 115] on p at bounding box center [434, 110] width 132 height 9
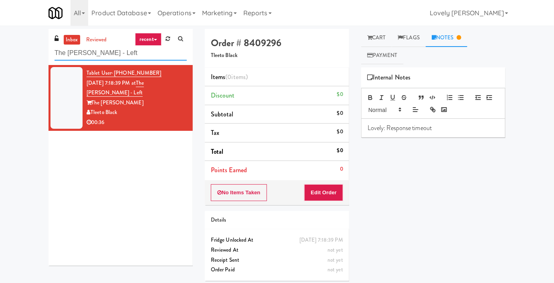
click at [94, 57] on input "The [PERSON_NAME] - Left" at bounding box center [121, 53] width 132 height 15
paste input "Atwater - Cooler"
type input "Atwater - Cooler - Left"
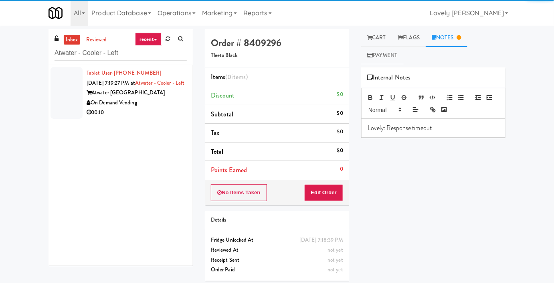
click at [142, 118] on div "00:10" at bounding box center [137, 113] width 100 height 10
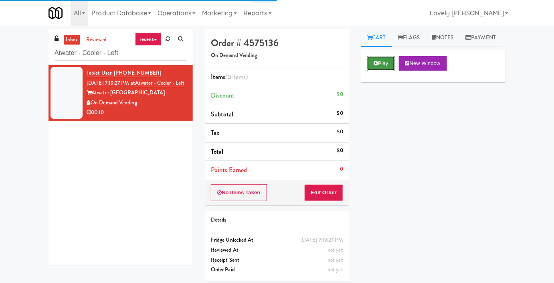
click at [383, 71] on button "Play" at bounding box center [382, 63] width 28 height 14
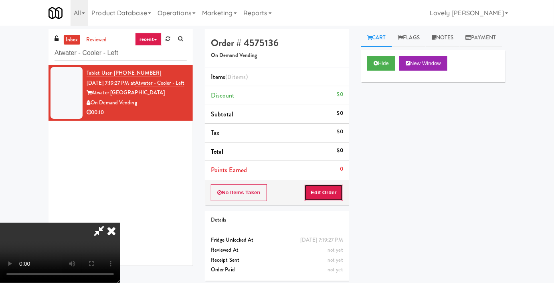
click at [321, 185] on button "Edit Order" at bounding box center [324, 192] width 39 height 17
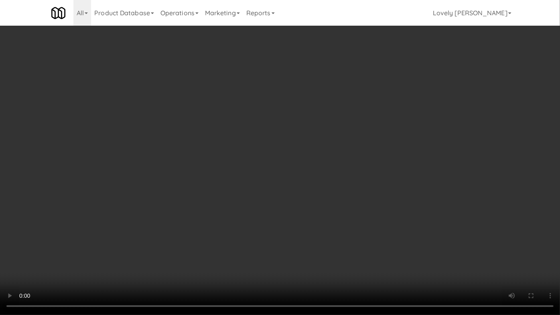
click at [337, 221] on video at bounding box center [280, 157] width 560 height 315
click at [412, 218] on video at bounding box center [280, 157] width 560 height 315
drag, startPoint x: 402, startPoint y: 210, endPoint x: 390, endPoint y: 221, distance: 16.8
click at [397, 213] on video at bounding box center [280, 157] width 560 height 315
click at [386, 222] on video at bounding box center [280, 157] width 560 height 315
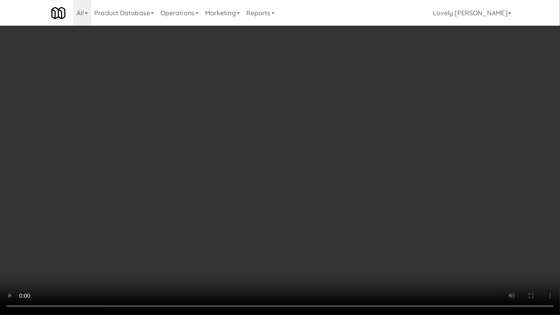
click at [333, 212] on video at bounding box center [280, 157] width 560 height 315
click at [330, 212] on video at bounding box center [280, 157] width 560 height 315
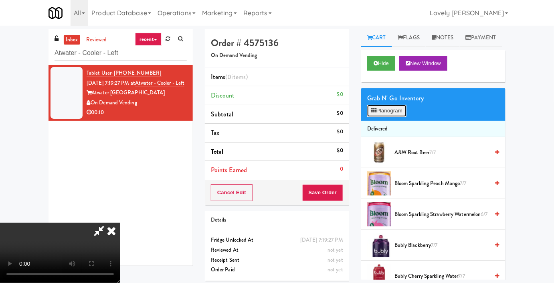
click at [394, 117] on button "Planogram" at bounding box center [387, 111] width 39 height 12
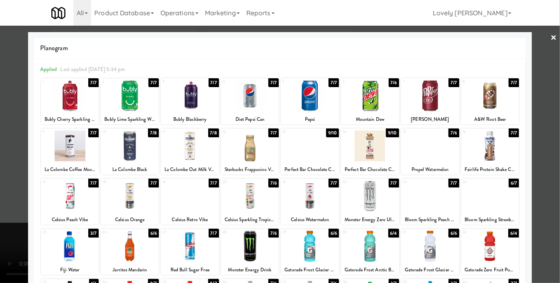
click at [308, 250] on div at bounding box center [310, 246] width 58 height 31
click at [0, 197] on div at bounding box center [280, 141] width 560 height 283
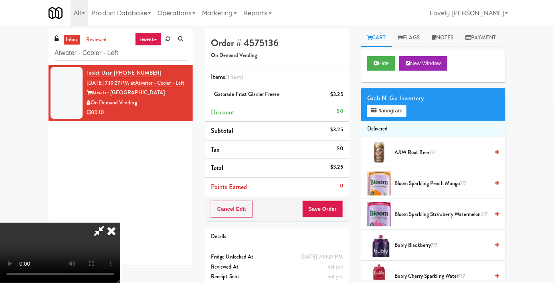
click at [120, 236] on video at bounding box center [60, 253] width 120 height 60
click at [340, 207] on button "Save Order" at bounding box center [323, 209] width 41 height 17
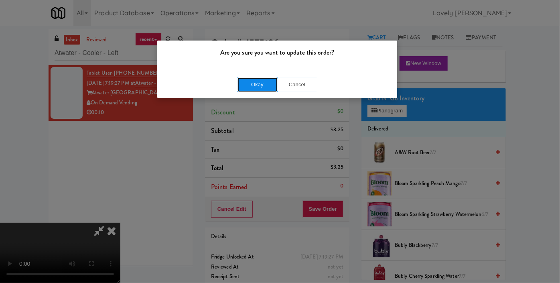
click at [257, 88] on button "Okay" at bounding box center [258, 84] width 40 height 14
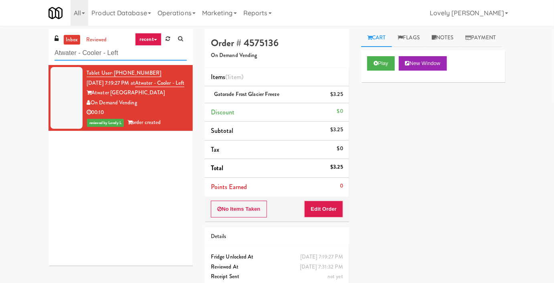
click at [83, 59] on input "Atwater - Cooler - Left" at bounding box center [121, 53] width 132 height 15
paste input "[PERSON_NAME][GEOGRAPHIC_DATA][PERSON_NAME] - Emergency Room"
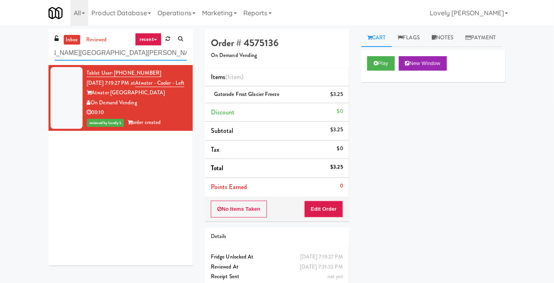
type input "[PERSON_NAME][GEOGRAPHIC_DATA][PERSON_NAME] - Emergency Room"
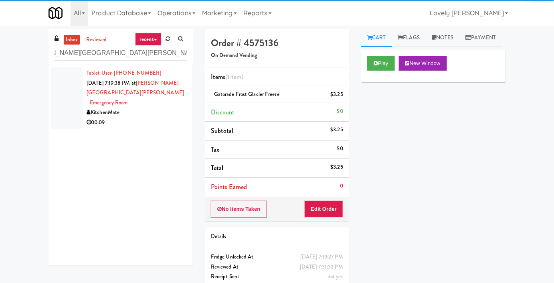
scroll to position [0, 0]
click at [144, 120] on li "Tablet User · (647) 966-2549 [DATE] 7:19:38 PM at [PERSON_NAME][GEOGRAPHIC_DATA…" at bounding box center [121, 98] width 144 height 66
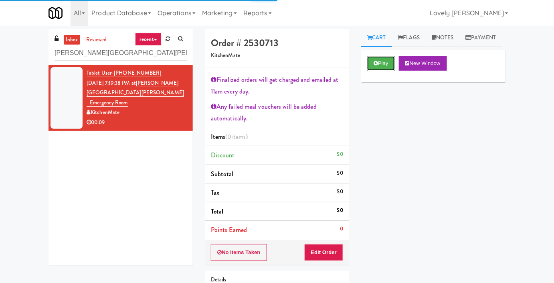
drag, startPoint x: 386, startPoint y: 85, endPoint x: 379, endPoint y: 102, distance: 18.7
click at [386, 71] on button "Play" at bounding box center [382, 63] width 28 height 14
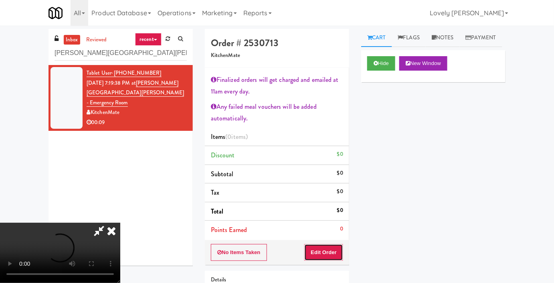
click at [331, 250] on button "Edit Order" at bounding box center [324, 252] width 39 height 17
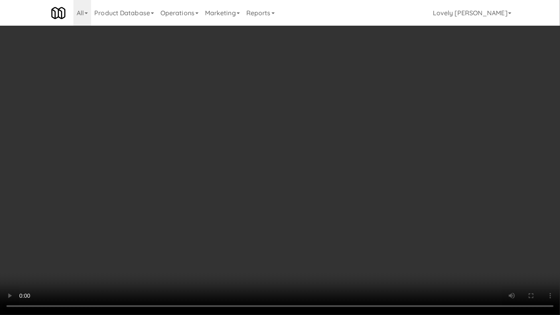
click at [150, 229] on video at bounding box center [280, 157] width 560 height 315
click at [341, 190] on video at bounding box center [280, 157] width 560 height 315
click at [309, 112] on video at bounding box center [280, 157] width 560 height 315
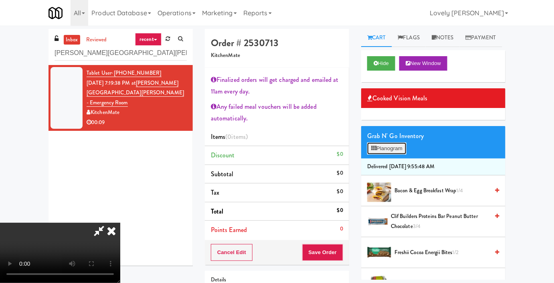
click at [395, 154] on button "Planogram" at bounding box center [387, 148] width 39 height 12
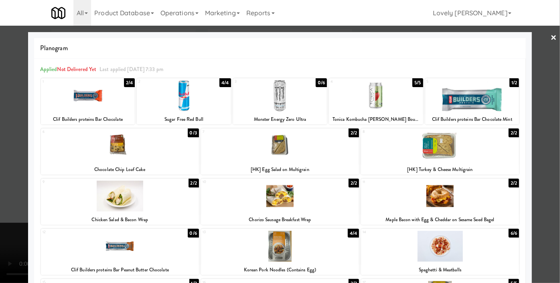
click at [478, 144] on div at bounding box center [440, 145] width 158 height 31
click at [481, 144] on div at bounding box center [440, 145] width 158 height 31
click at [548, 122] on div at bounding box center [280, 141] width 560 height 283
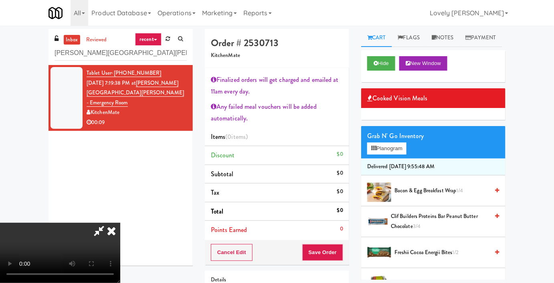
scroll to position [182, 0]
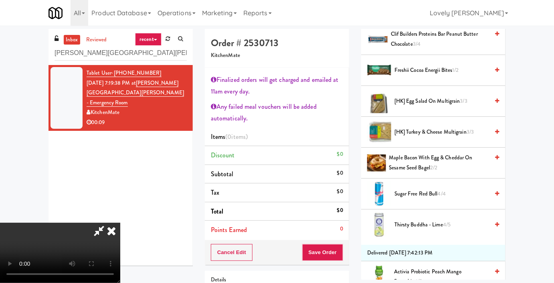
click at [424, 137] on span "[HK] Turkey & Cheese Multigrain 3/3" at bounding box center [442, 132] width 95 height 10
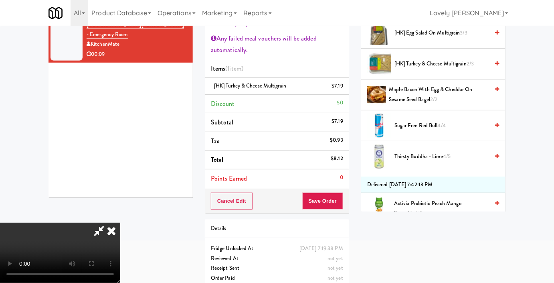
scroll to position [73, 0]
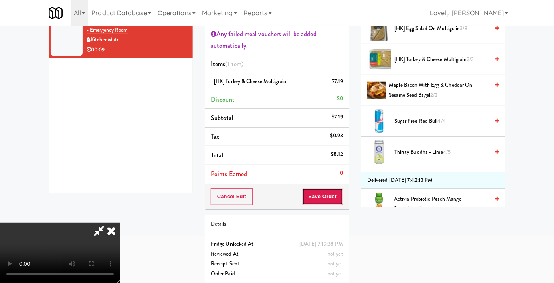
click at [340, 199] on button "Save Order" at bounding box center [323, 196] width 41 height 17
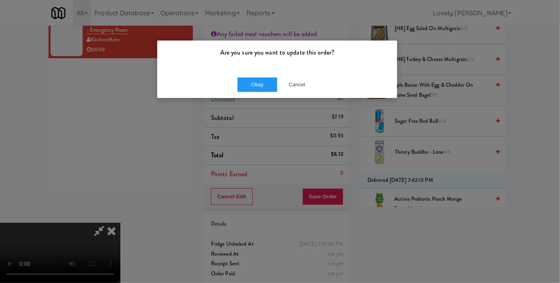
click at [236, 80] on div "Okay Cancel" at bounding box center [277, 84] width 240 height 27
click at [238, 85] on button "Okay" at bounding box center [258, 84] width 40 height 14
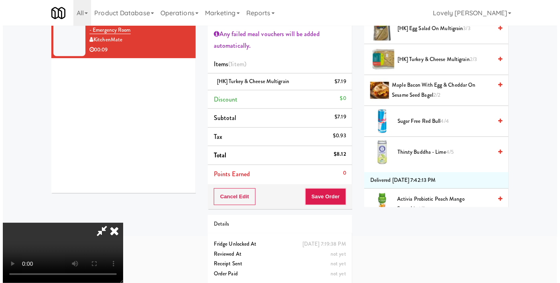
scroll to position [0, 0]
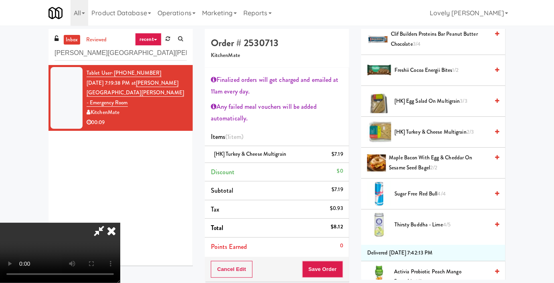
click at [120, 223] on icon at bounding box center [112, 231] width 18 height 16
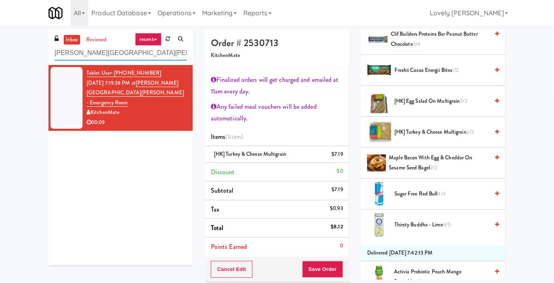
click at [177, 59] on input "[PERSON_NAME][GEOGRAPHIC_DATA][PERSON_NAME] - Emergency Room" at bounding box center [121, 53] width 132 height 15
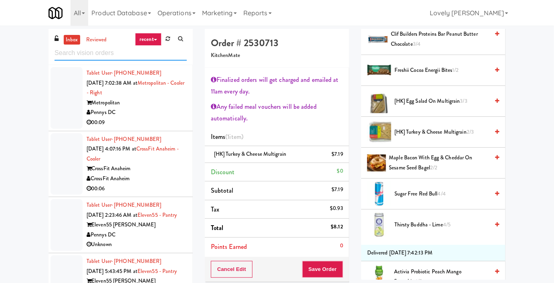
paste input "Alpha Fitness - [PERSON_NAME] [PERSON_NAME]"
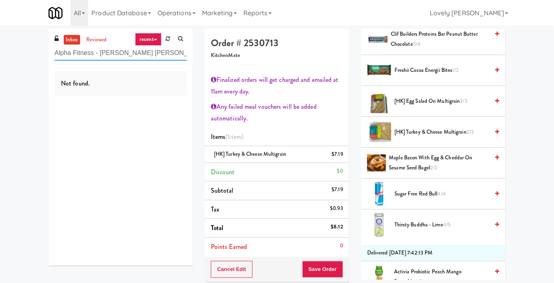
click at [112, 50] on input "Alpha Fitness - [PERSON_NAME] [PERSON_NAME]" at bounding box center [121, 53] width 132 height 15
paste input "MH - Cooler - Left"
type input "MH - Cooler - Left"
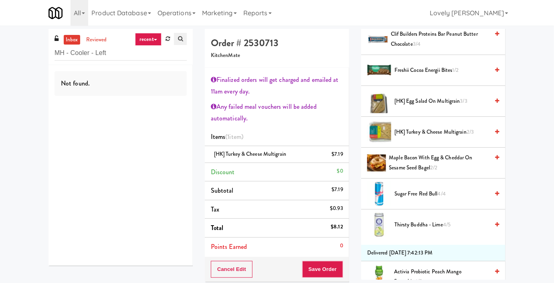
click at [186, 44] on link at bounding box center [180, 39] width 13 height 12
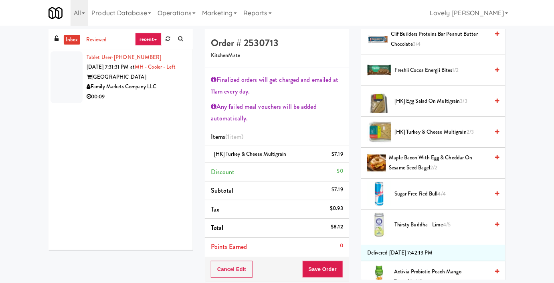
click at [137, 102] on div "00:09" at bounding box center [137, 97] width 100 height 10
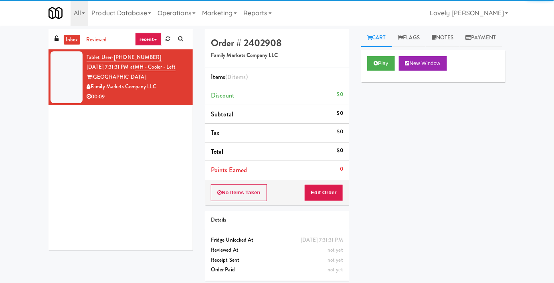
click at [365, 82] on div "Play New Window" at bounding box center [433, 66] width 144 height 32
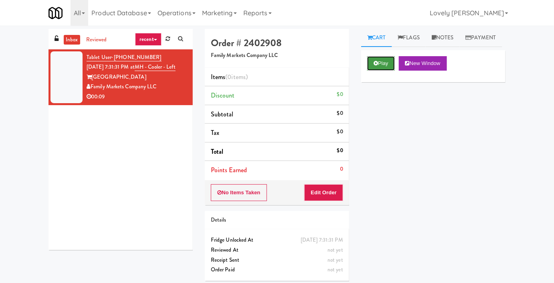
click at [390, 71] on button "Play" at bounding box center [382, 63] width 28 height 14
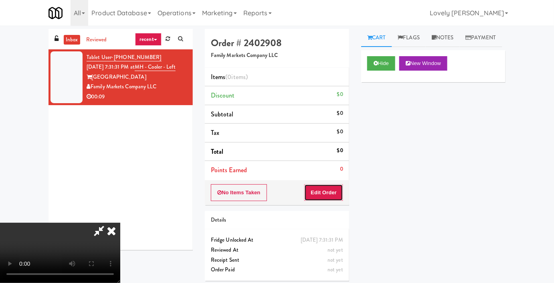
click at [323, 191] on button "Edit Order" at bounding box center [324, 192] width 39 height 17
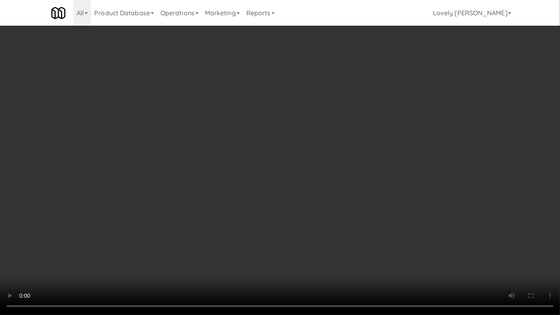
click at [296, 263] on video at bounding box center [280, 157] width 560 height 315
click at [266, 236] on video at bounding box center [280, 157] width 560 height 315
click at [268, 233] on video at bounding box center [280, 157] width 560 height 315
click at [376, 238] on video at bounding box center [280, 157] width 560 height 315
click at [338, 213] on video at bounding box center [280, 157] width 560 height 315
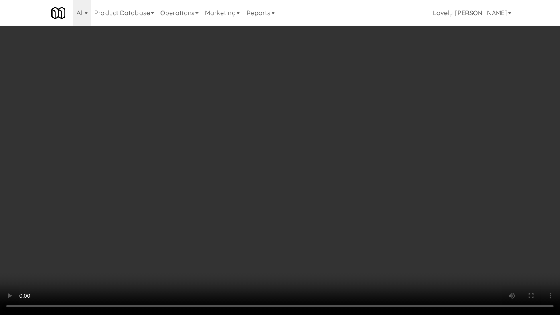
click at [338, 213] on video at bounding box center [280, 157] width 560 height 315
click at [306, 206] on video at bounding box center [280, 157] width 560 height 315
click at [364, 222] on video at bounding box center [280, 157] width 560 height 315
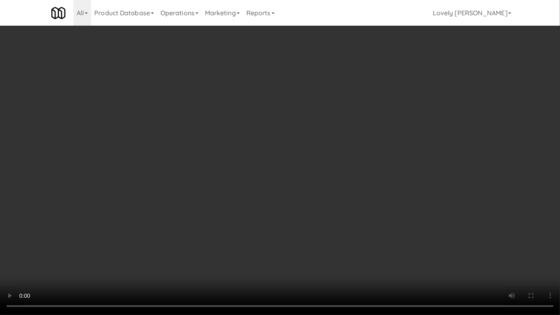
click at [365, 216] on video at bounding box center [280, 157] width 560 height 315
click at [364, 231] on video at bounding box center [280, 157] width 560 height 315
drag, startPoint x: 321, startPoint y: 251, endPoint x: 341, endPoint y: 235, distance: 25.1
click at [326, 248] on video at bounding box center [280, 157] width 560 height 315
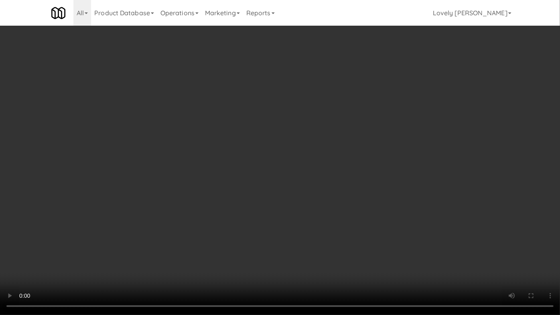
click at [364, 211] on video at bounding box center [280, 157] width 560 height 315
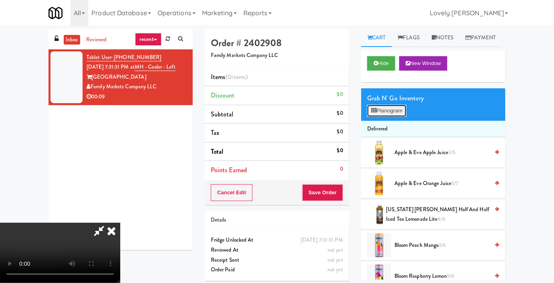
click at [405, 117] on button "Planogram" at bounding box center [387, 111] width 39 height 12
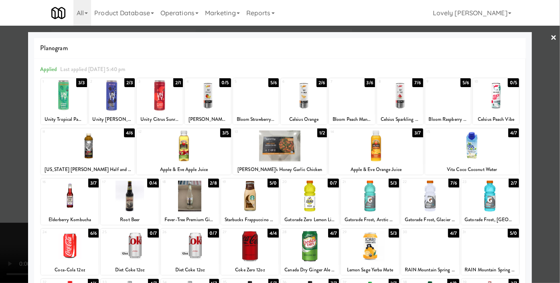
click at [289, 234] on div "28" at bounding box center [295, 232] width 27 height 7
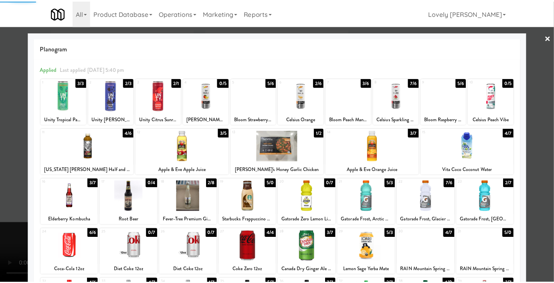
scroll to position [73, 0]
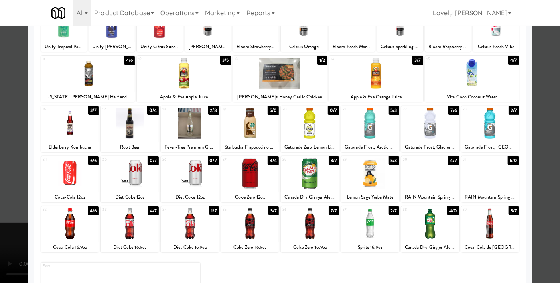
click at [420, 215] on div at bounding box center [430, 223] width 58 height 31
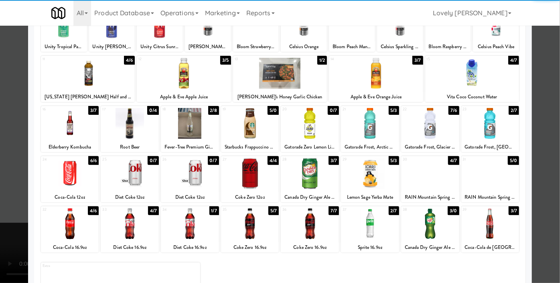
click at [552, 152] on div at bounding box center [280, 141] width 560 height 283
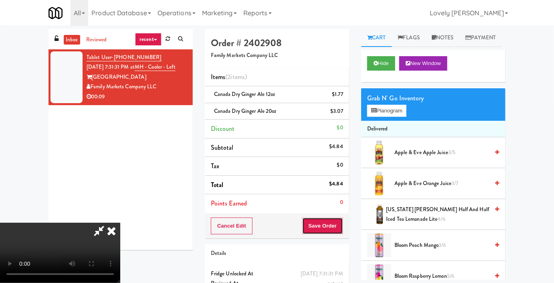
click at [341, 229] on button "Save Order" at bounding box center [323, 225] width 41 height 17
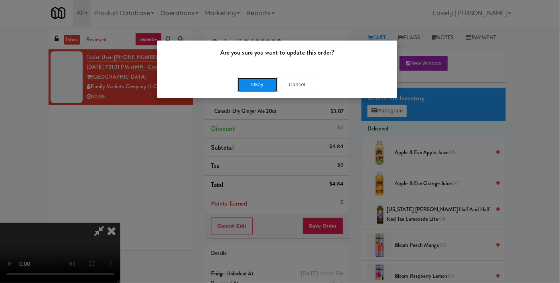
click at [251, 84] on button "Okay" at bounding box center [258, 84] width 40 height 14
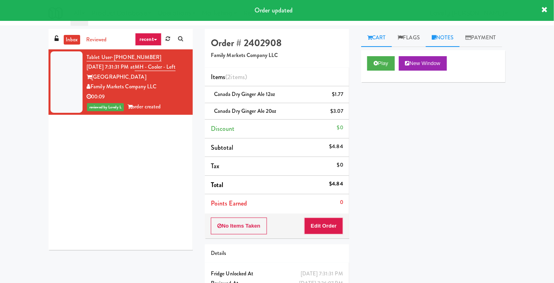
click at [438, 34] on link "Notes" at bounding box center [443, 38] width 34 height 18
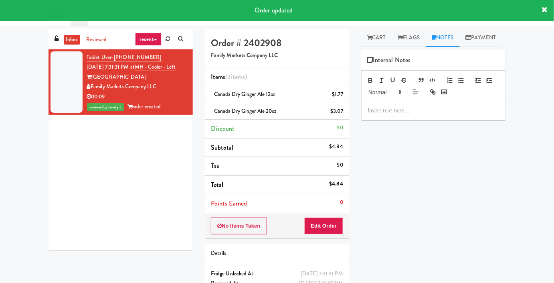
click at [367, 120] on div at bounding box center [434, 110] width 144 height 18
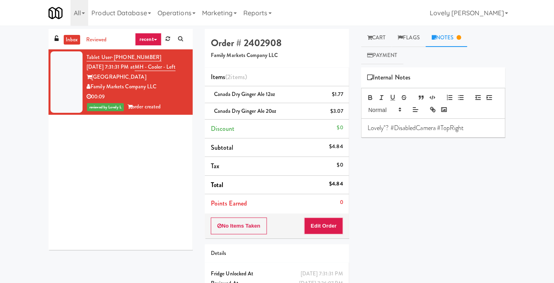
click at [391, 129] on p "Lovely"? #DisabledCamera #TopRight" at bounding box center [434, 128] width 132 height 9
click at [183, 40] on link at bounding box center [180, 39] width 13 height 12
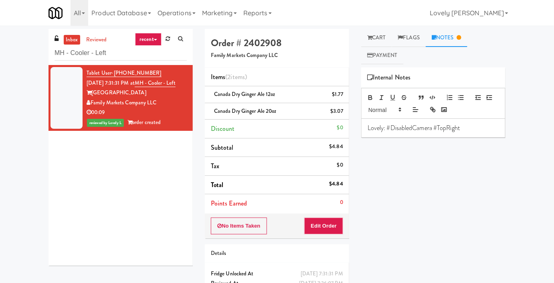
click at [157, 59] on input "MH - Cooler - Left" at bounding box center [121, 53] width 132 height 15
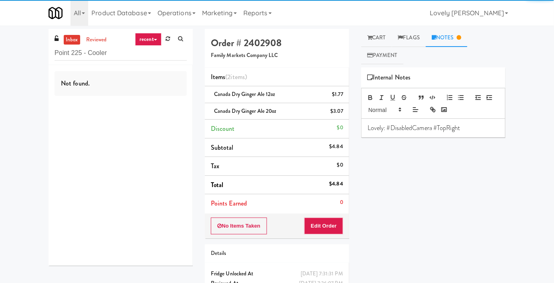
type input "Point 225 - Cooler"
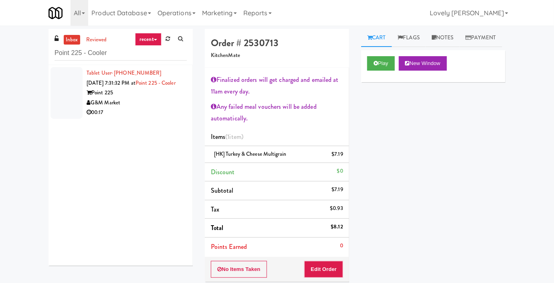
click at [130, 118] on div "00:17" at bounding box center [137, 113] width 100 height 10
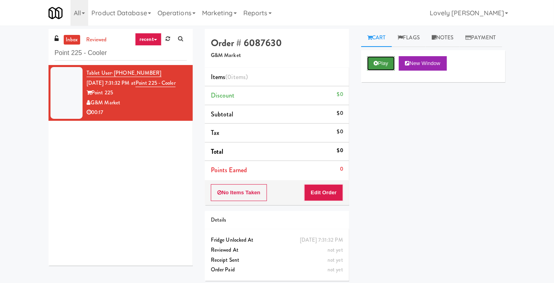
click at [388, 71] on button "Play" at bounding box center [382, 63] width 28 height 14
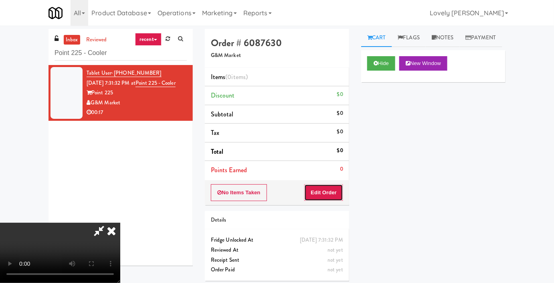
click at [314, 189] on button "Edit Order" at bounding box center [324, 192] width 39 height 17
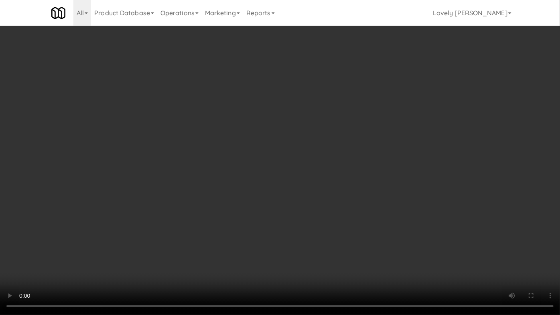
click at [153, 255] on video at bounding box center [280, 157] width 560 height 315
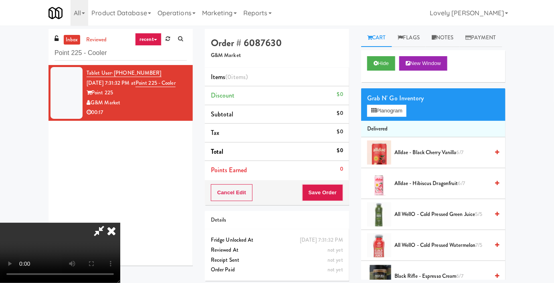
click at [120, 223] on icon at bounding box center [112, 231] width 18 height 16
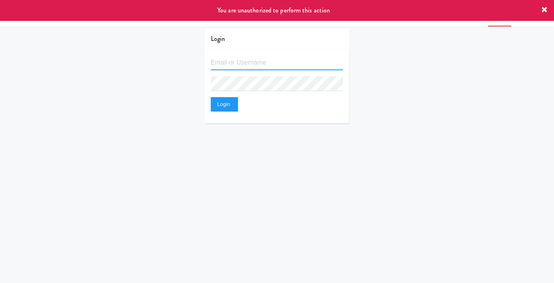
click at [230, 66] on input "text" at bounding box center [277, 62] width 132 height 15
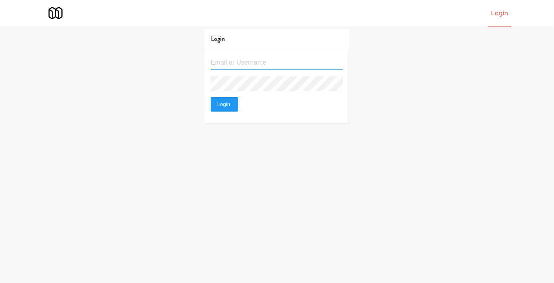
type input "[EMAIL_ADDRESS][DOMAIN_NAME]"
click at [211, 97] on button "Login" at bounding box center [224, 104] width 27 height 14
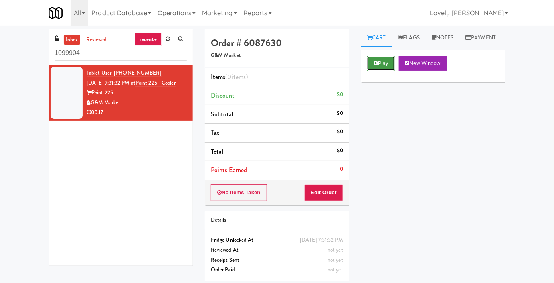
click at [376, 71] on button "Play" at bounding box center [382, 63] width 28 height 14
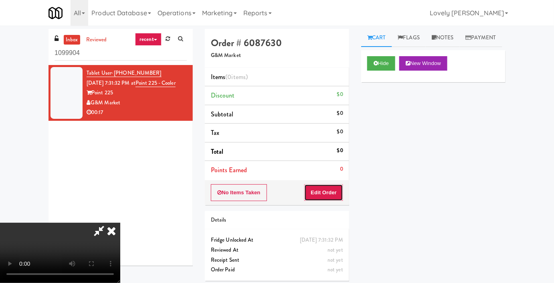
click at [328, 195] on button "Edit Order" at bounding box center [324, 192] width 39 height 17
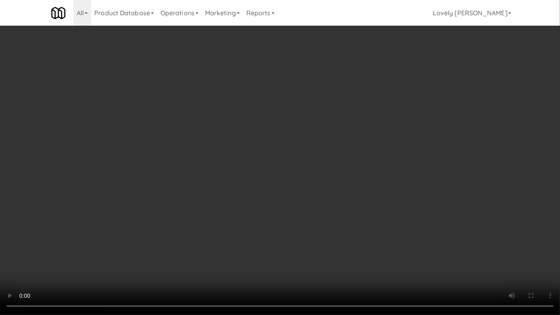
click at [329, 190] on video at bounding box center [280, 157] width 560 height 315
click at [242, 246] on video at bounding box center [280, 157] width 560 height 315
click at [250, 237] on video at bounding box center [280, 157] width 560 height 315
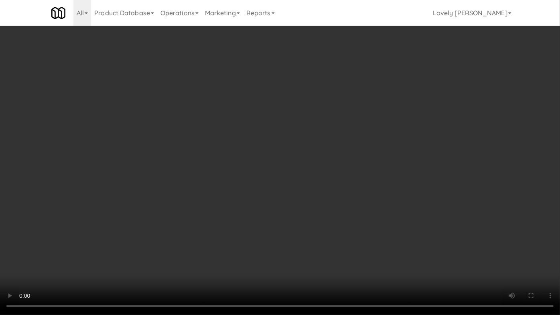
click at [250, 237] on video at bounding box center [280, 157] width 560 height 315
click at [257, 203] on video at bounding box center [280, 157] width 560 height 315
click at [288, 232] on video at bounding box center [280, 157] width 560 height 315
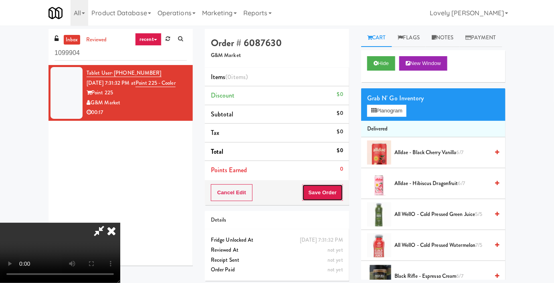
click at [338, 196] on button "Save Order" at bounding box center [323, 192] width 41 height 17
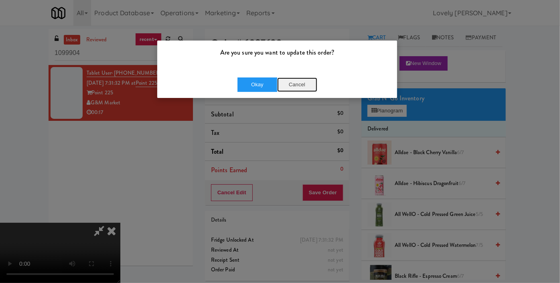
click at [290, 86] on button "Cancel" at bounding box center [297, 84] width 40 height 14
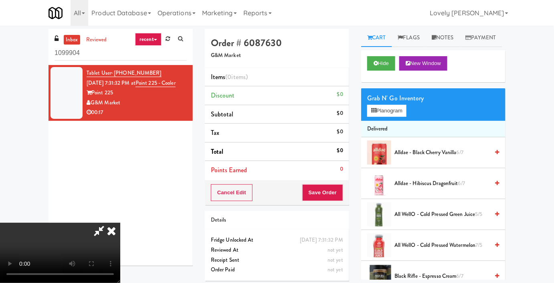
click at [108, 223] on icon at bounding box center [99, 231] width 18 height 16
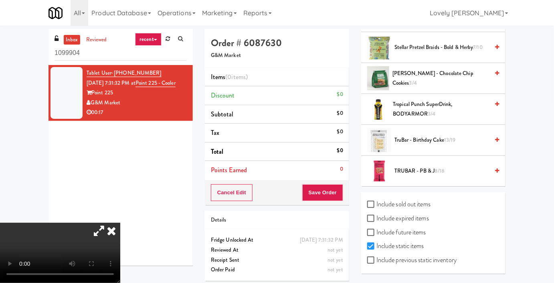
scroll to position [891, 0]
click at [411, 263] on label "Include previous static inventory" at bounding box center [412, 260] width 89 height 12
click at [377, 263] on input "Include previous static inventory" at bounding box center [372, 260] width 9 height 6
checkbox input "true"
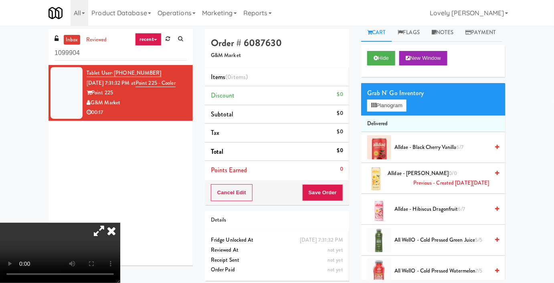
scroll to position [0, 0]
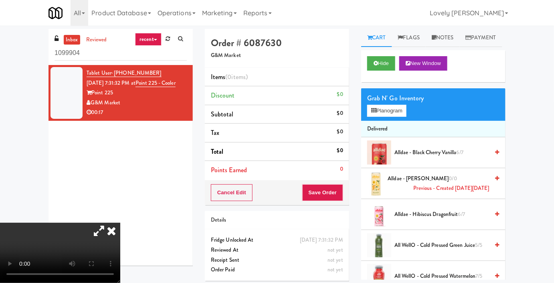
click at [385, 121] on div "Grab N' Go Inventory Planogram" at bounding box center [433, 104] width 144 height 32
click at [386, 117] on button "Planogram" at bounding box center [387, 111] width 39 height 12
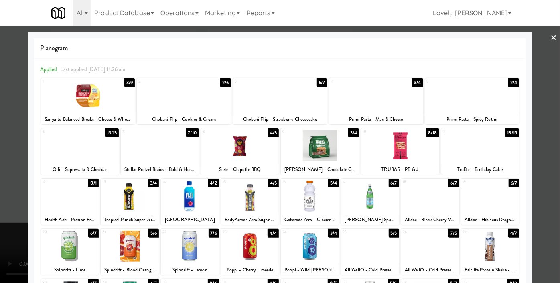
click at [470, 148] on div at bounding box center [480, 145] width 78 height 31
click at [540, 141] on div at bounding box center [280, 141] width 560 height 283
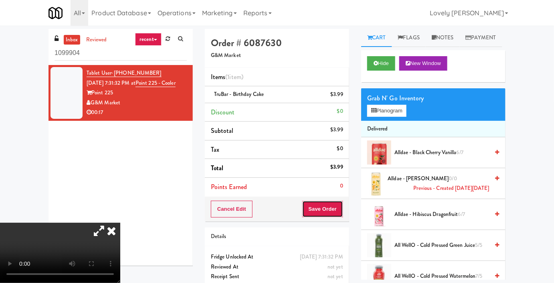
click at [310, 208] on button "Save Order" at bounding box center [323, 209] width 41 height 17
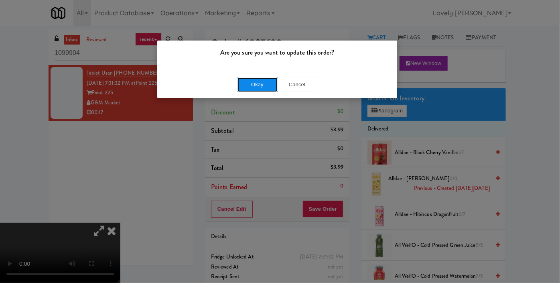
click at [257, 87] on button "Okay" at bounding box center [258, 84] width 40 height 14
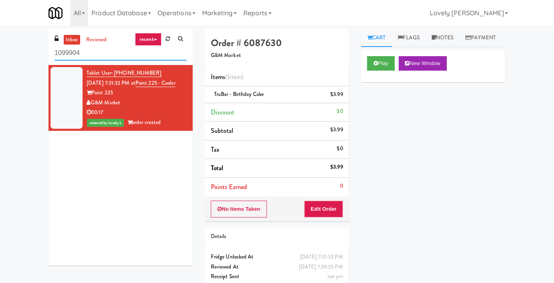
click at [104, 56] on input "1099904" at bounding box center [121, 53] width 132 height 15
paste input "Kinetic - Right"
type input "Kinetic - Right"
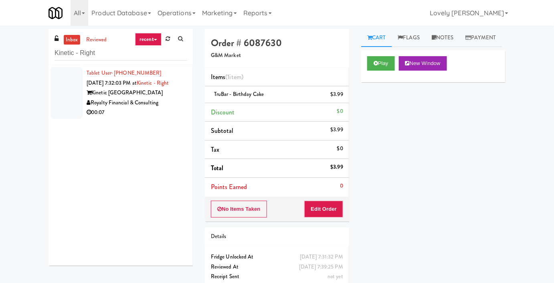
click at [141, 121] on li "Tablet User · (650) 885-1692 Sep 28, 2025 7:32:03 PM at Kinetic - Right Kinetic…" at bounding box center [121, 93] width 144 height 56
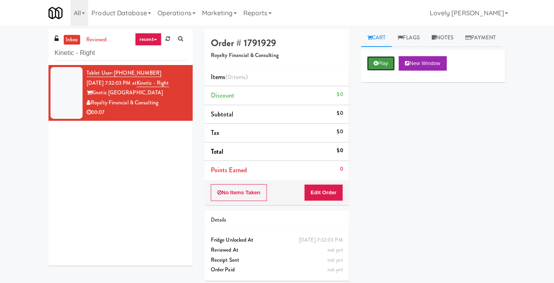
click at [376, 66] on icon at bounding box center [376, 63] width 4 height 5
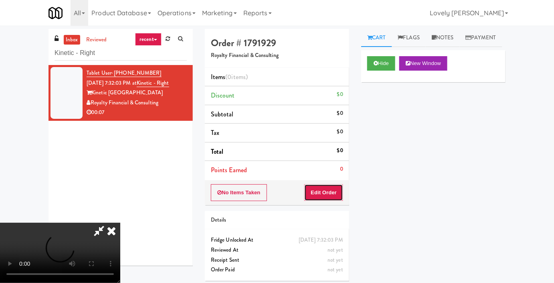
click at [320, 195] on button "Edit Order" at bounding box center [324, 192] width 39 height 17
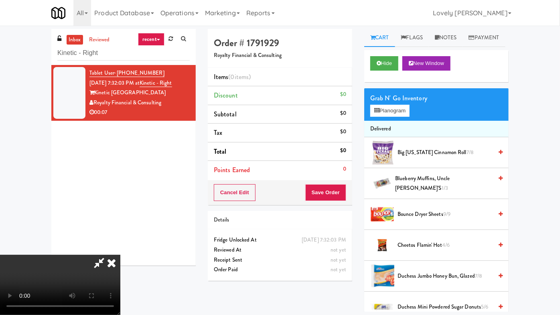
click at [120, 255] on video at bounding box center [60, 285] width 120 height 60
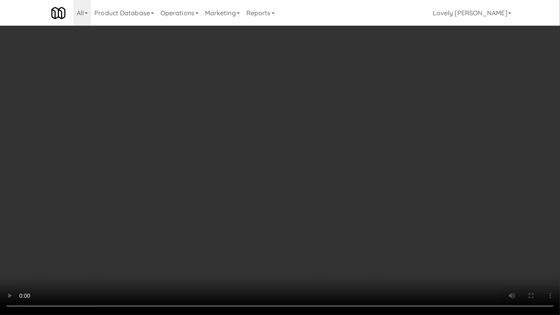
click at [286, 116] on video at bounding box center [280, 157] width 560 height 315
click at [286, 115] on video at bounding box center [280, 157] width 560 height 315
click at [276, 104] on video at bounding box center [280, 157] width 560 height 315
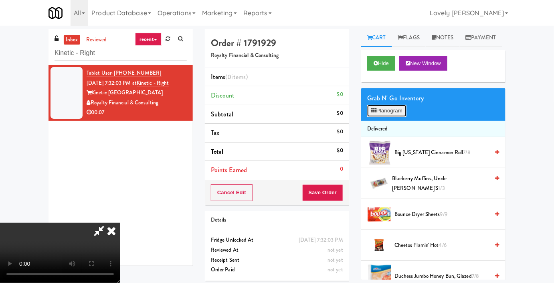
click at [384, 117] on button "Planogram" at bounding box center [387, 111] width 39 height 12
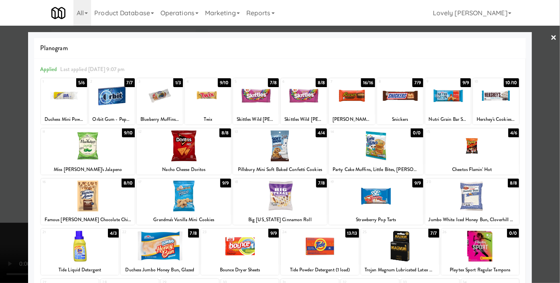
drag, startPoint x: 354, startPoint y: 101, endPoint x: 347, endPoint y: 106, distance: 9.0
click at [353, 103] on div at bounding box center [352, 95] width 46 height 31
click at [347, 106] on div at bounding box center [352, 95] width 46 height 31
drag, startPoint x: 0, startPoint y: 118, endPoint x: 93, endPoint y: 110, distance: 93.4
click at [1, 118] on div at bounding box center [280, 141] width 560 height 283
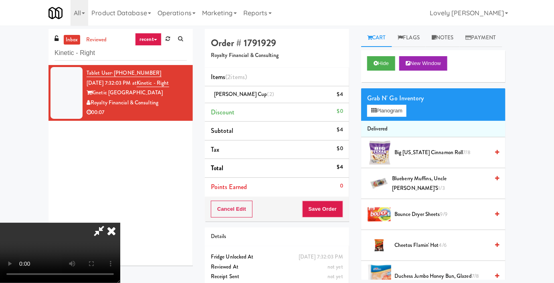
drag, startPoint x: 448, startPoint y: 34, endPoint x: 410, endPoint y: 113, distance: 87.7
click at [448, 34] on link "Notes" at bounding box center [443, 38] width 34 height 18
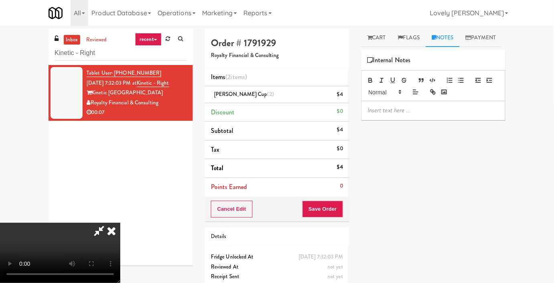
click at [386, 115] on p at bounding box center [434, 110] width 132 height 9
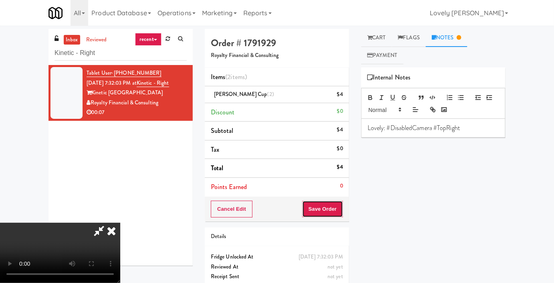
click at [336, 206] on button "Save Order" at bounding box center [323, 209] width 41 height 17
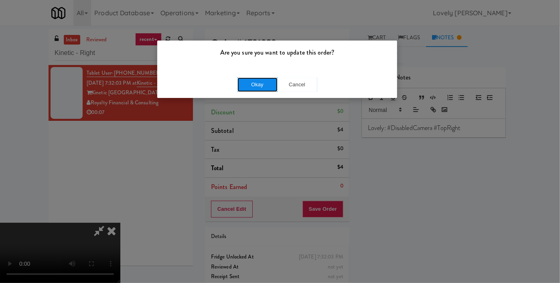
click at [266, 78] on button "Okay" at bounding box center [258, 84] width 40 height 14
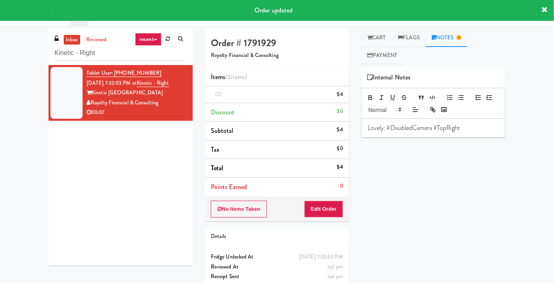
click at [460, 130] on p "Lovely: #DisabledCamera #TopRight" at bounding box center [434, 128] width 132 height 9
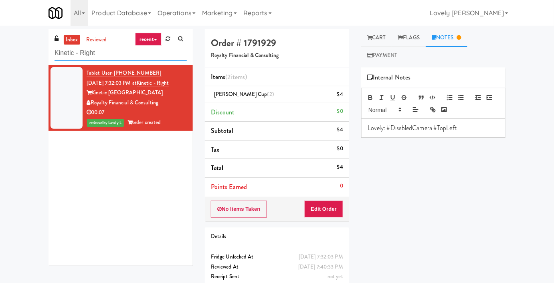
click at [94, 49] on input "Kinetic - Right" at bounding box center [121, 53] width 132 height 15
paste input "500 West Trade - Combo"
type input "500 West Trade - Combo"
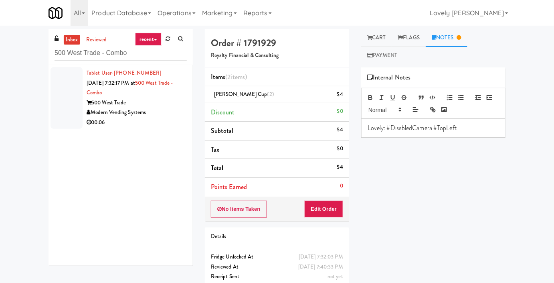
click at [114, 120] on div "00:06" at bounding box center [137, 123] width 100 height 10
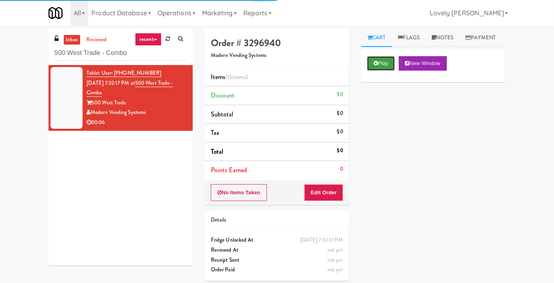
click at [384, 71] on button "Play" at bounding box center [382, 63] width 28 height 14
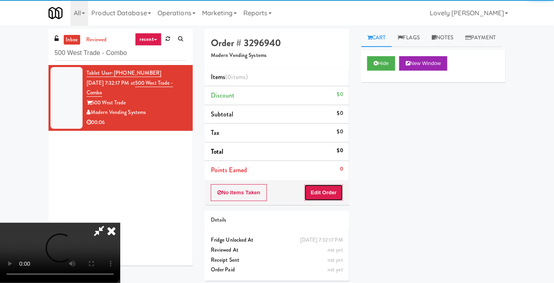
click at [320, 191] on button "Edit Order" at bounding box center [324, 192] width 39 height 17
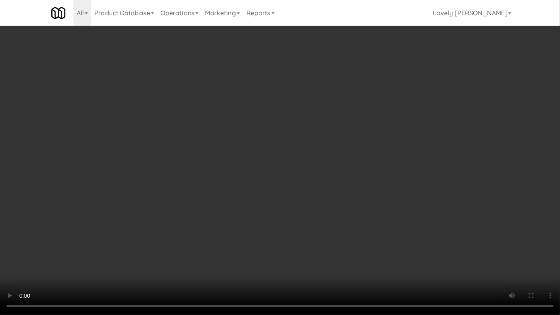
click at [404, 174] on video at bounding box center [280, 157] width 560 height 315
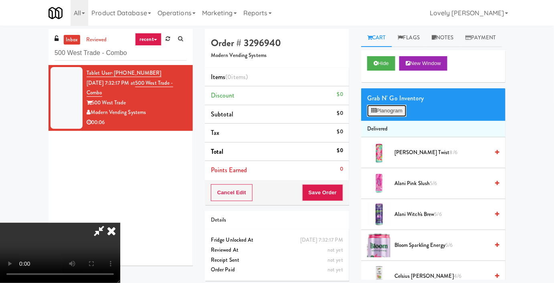
click at [391, 117] on button "Planogram" at bounding box center [387, 111] width 39 height 12
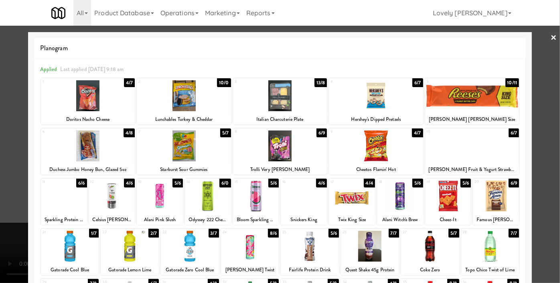
click at [379, 89] on div at bounding box center [376, 95] width 94 height 31
click at [0, 128] on div at bounding box center [280, 141] width 560 height 283
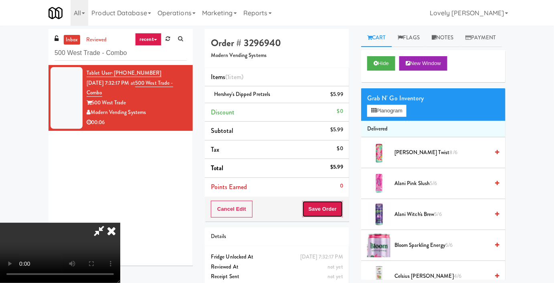
click at [339, 208] on button "Save Order" at bounding box center [323, 209] width 41 height 17
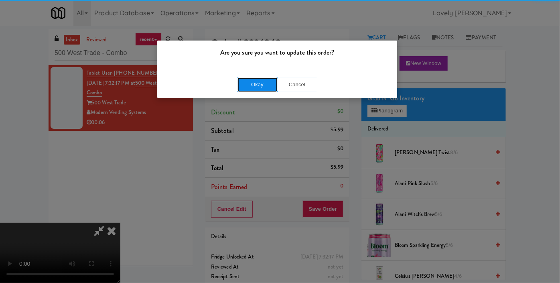
click at [243, 82] on button "Okay" at bounding box center [258, 84] width 40 height 14
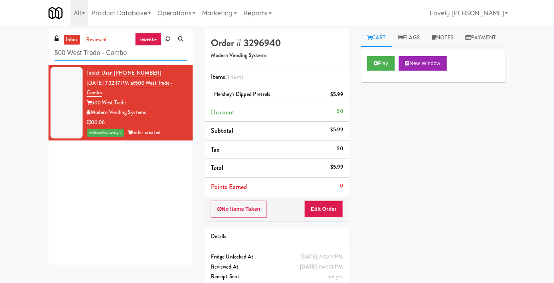
click at [113, 46] on input "500 West Trade - Combo" at bounding box center [121, 53] width 132 height 15
paste input "1331 - Pantry - Right"
type input "1331 - Pantry - Right"
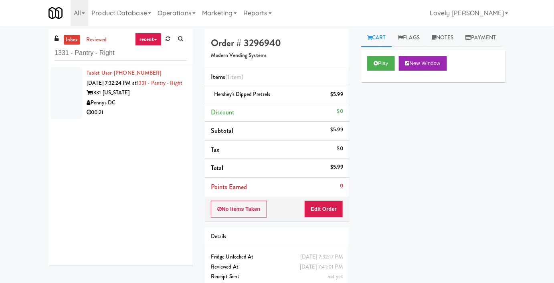
click at [154, 98] on div "1331 Maryland" at bounding box center [137, 93] width 100 height 10
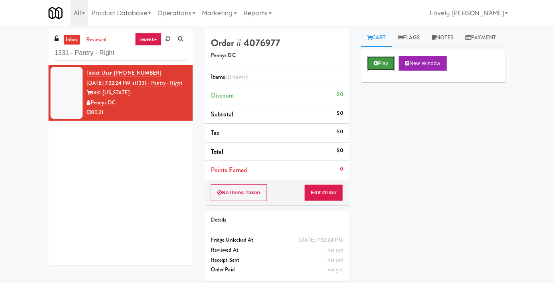
click at [378, 66] on icon at bounding box center [376, 63] width 4 height 5
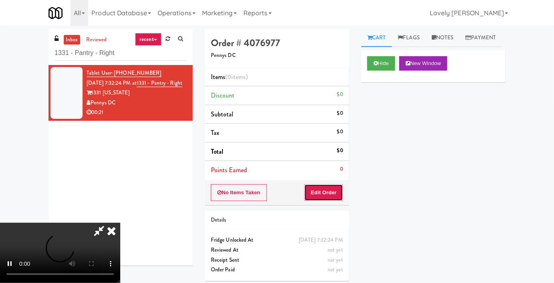
click at [319, 189] on button "Edit Order" at bounding box center [324, 192] width 39 height 17
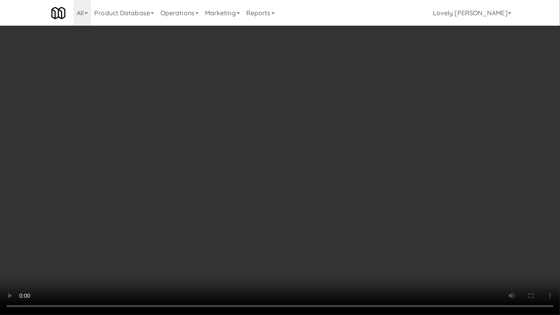
click at [405, 214] on video at bounding box center [280, 157] width 560 height 315
click at [401, 217] on video at bounding box center [280, 157] width 560 height 315
click at [400, 222] on video at bounding box center [280, 157] width 560 height 315
click at [396, 227] on video at bounding box center [280, 157] width 560 height 315
click at [290, 185] on video at bounding box center [280, 157] width 560 height 315
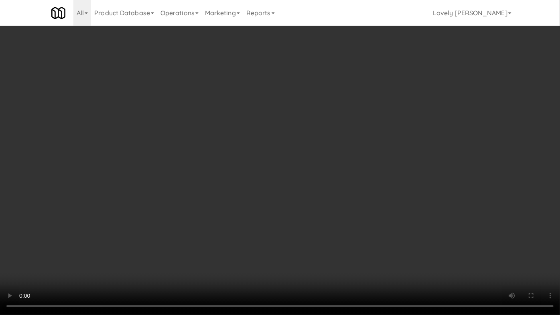
click at [290, 185] on video at bounding box center [280, 157] width 560 height 315
drag, startPoint x: 290, startPoint y: 185, endPoint x: 289, endPoint y: 191, distance: 6.4
click at [290, 191] on video at bounding box center [280, 157] width 560 height 315
click at [290, 195] on video at bounding box center [280, 157] width 560 height 315
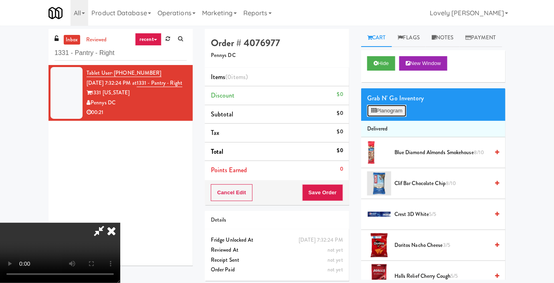
click at [391, 117] on button "Planogram" at bounding box center [387, 111] width 39 height 12
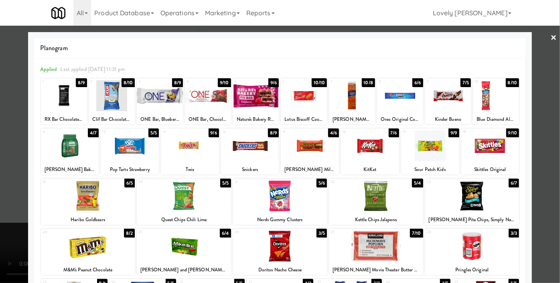
drag, startPoint x: 286, startPoint y: 189, endPoint x: 233, endPoint y: 190, distance: 53.4
click at [286, 188] on div at bounding box center [280, 196] width 94 height 31
click at [0, 128] on div at bounding box center [280, 141] width 560 height 283
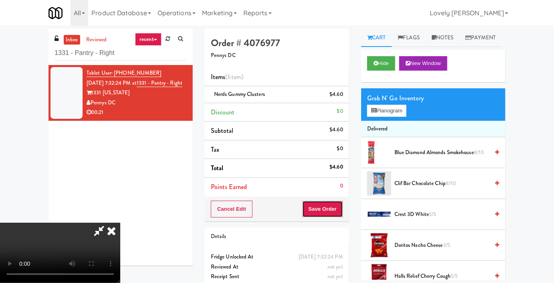
click at [337, 212] on button "Save Order" at bounding box center [323, 209] width 41 height 17
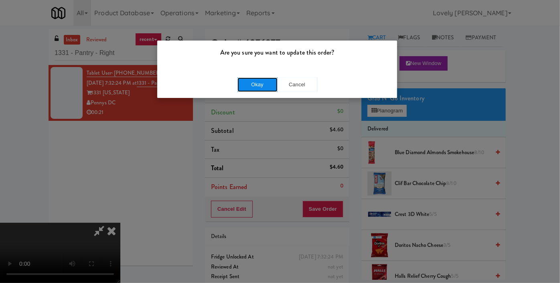
click at [261, 80] on button "Okay" at bounding box center [258, 84] width 40 height 14
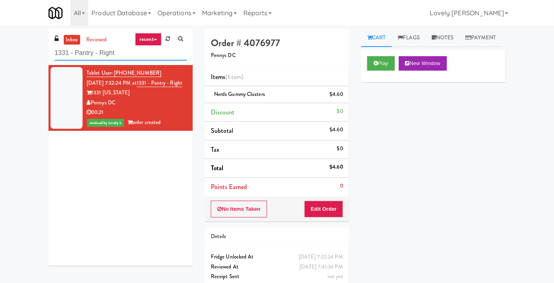
click at [104, 50] on input "1331 - Pantry - Right" at bounding box center [121, 53] width 132 height 15
paste input "The Legacy at Centennial Gym Refrigerated"
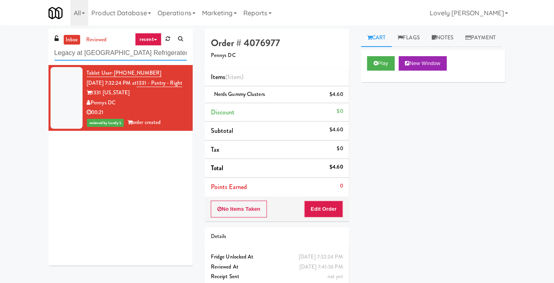
type input "The Legacy at Centennial Gym Refrigerated Right"
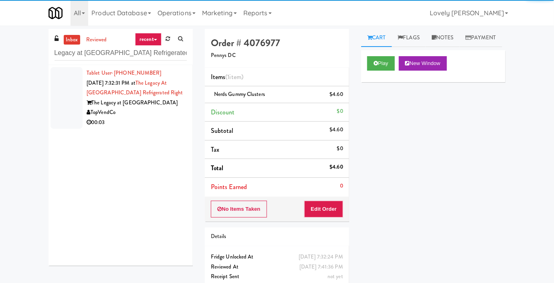
click at [139, 120] on div "00:03" at bounding box center [137, 123] width 100 height 10
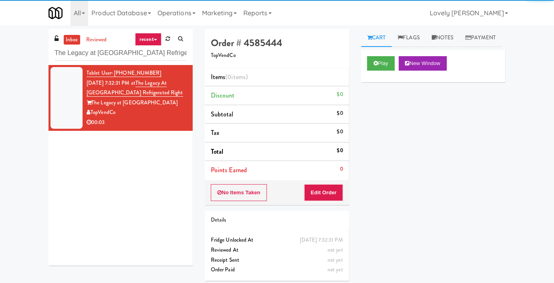
click at [370, 82] on div "Play New Window" at bounding box center [433, 66] width 144 height 32
click at [373, 71] on button "Play" at bounding box center [382, 63] width 28 height 14
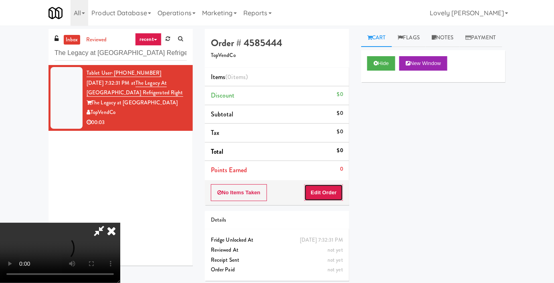
click at [319, 186] on button "Edit Order" at bounding box center [324, 192] width 39 height 17
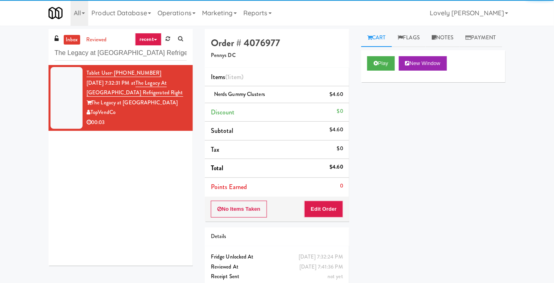
click at [165, 124] on div "00:03" at bounding box center [137, 123] width 100 height 10
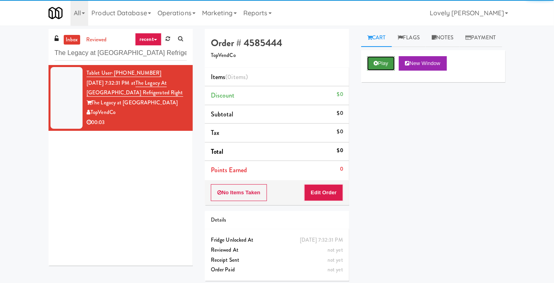
click at [378, 71] on button "Play" at bounding box center [382, 63] width 28 height 14
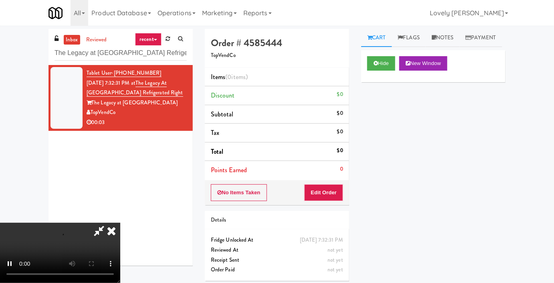
click at [308, 200] on div "No Items Taken Edit Order" at bounding box center [277, 192] width 144 height 25
click at [309, 193] on button "Edit Order" at bounding box center [324, 192] width 39 height 17
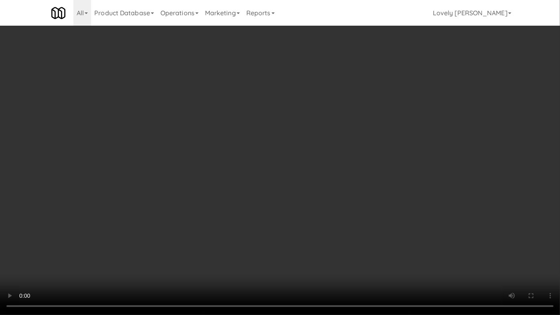
click at [393, 238] on video at bounding box center [280, 157] width 560 height 315
click at [376, 227] on video at bounding box center [280, 157] width 560 height 315
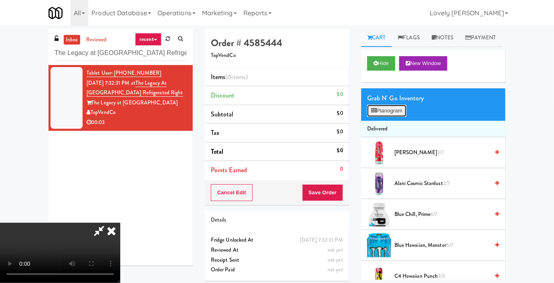
click at [374, 113] on icon at bounding box center [374, 110] width 5 height 5
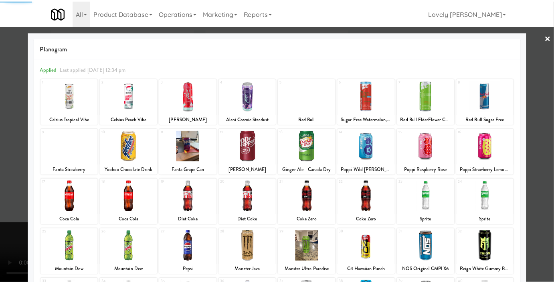
scroll to position [111, 0]
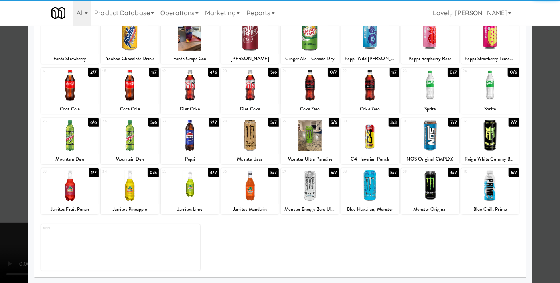
click at [73, 184] on div at bounding box center [70, 185] width 58 height 31
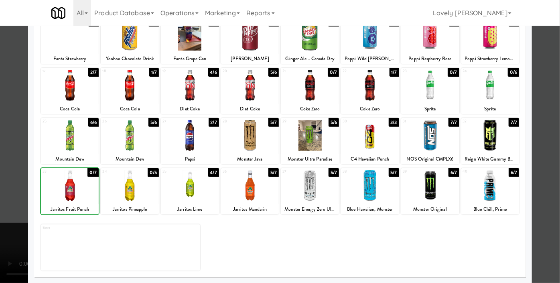
click at [0, 150] on div at bounding box center [280, 141] width 560 height 283
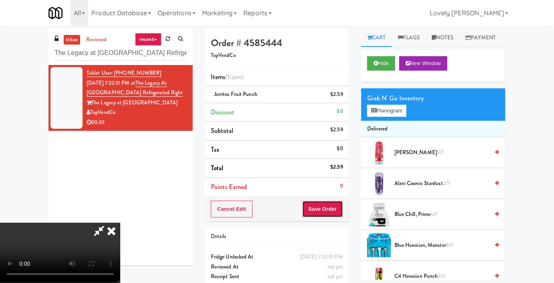
click at [336, 211] on button "Save Order" at bounding box center [323, 209] width 41 height 17
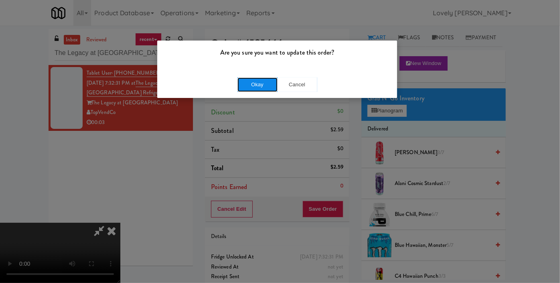
click at [251, 81] on button "Okay" at bounding box center [258, 84] width 40 height 14
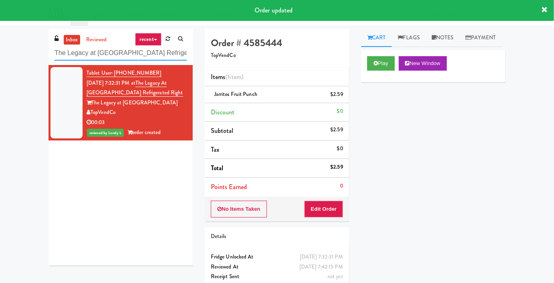
click at [104, 58] on input "The Legacy at Centennial Gym Refrigerated Right" at bounding box center [121, 53] width 132 height 15
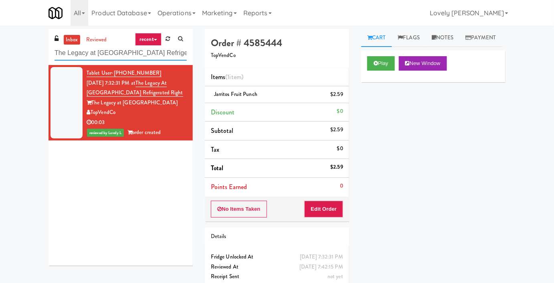
paste input "Anton - Cooler"
type input "Anton - Cooler"
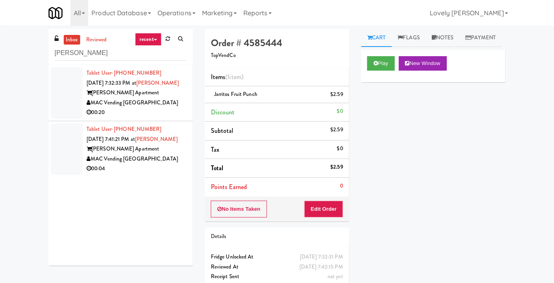
click at [166, 118] on div "00:20" at bounding box center [137, 113] width 100 height 10
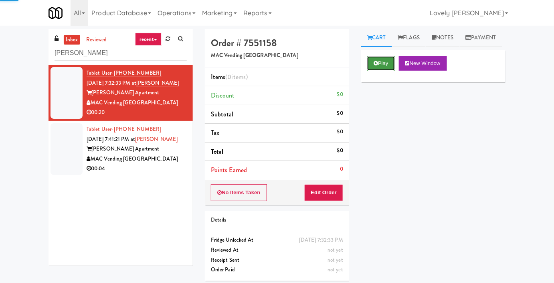
click at [382, 71] on button "Play" at bounding box center [382, 63] width 28 height 14
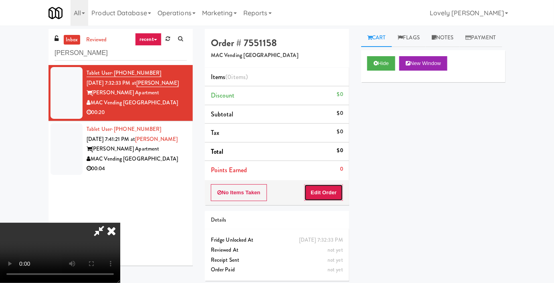
click at [341, 191] on button "Edit Order" at bounding box center [324, 192] width 39 height 17
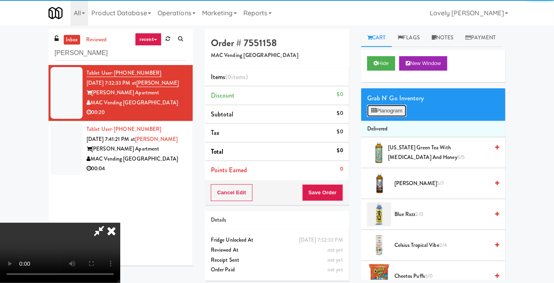
click at [384, 117] on button "Planogram" at bounding box center [387, 111] width 39 height 12
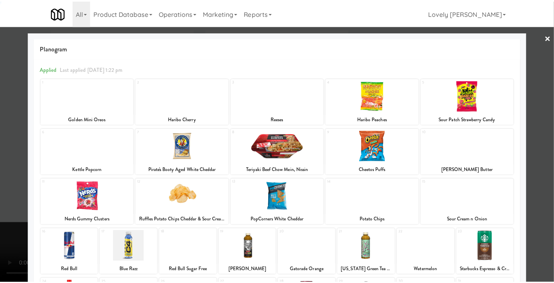
scroll to position [109, 0]
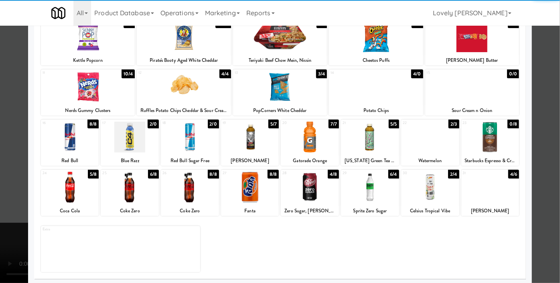
click at [186, 195] on div at bounding box center [190, 187] width 58 height 31
click at [308, 199] on div at bounding box center [310, 187] width 58 height 31
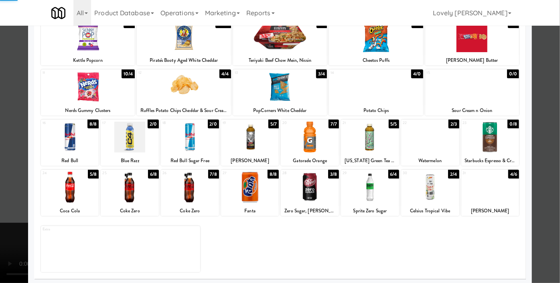
click at [0, 162] on div at bounding box center [280, 141] width 560 height 283
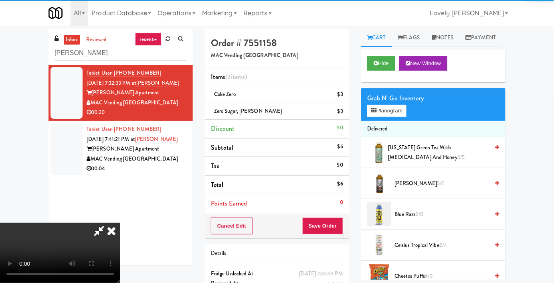
click at [120, 223] on video at bounding box center [60, 253] width 120 height 60
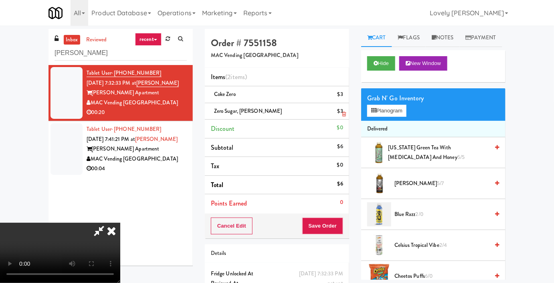
drag, startPoint x: 317, startPoint y: 30, endPoint x: 256, endPoint y: 104, distance: 96.3
click at [120, 223] on icon at bounding box center [112, 231] width 18 height 16
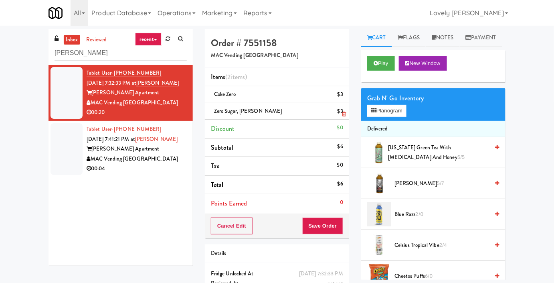
click at [225, 109] on span "Zero Sugar, Dr Pepper" at bounding box center [248, 111] width 68 height 8
copy span "Zero Sugar, Dr Pepper"
click at [309, 216] on div "Cancel Edit Save Order" at bounding box center [277, 225] width 144 height 25
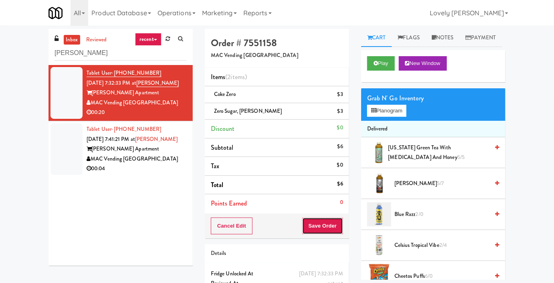
click at [309, 220] on button "Save Order" at bounding box center [323, 225] width 41 height 17
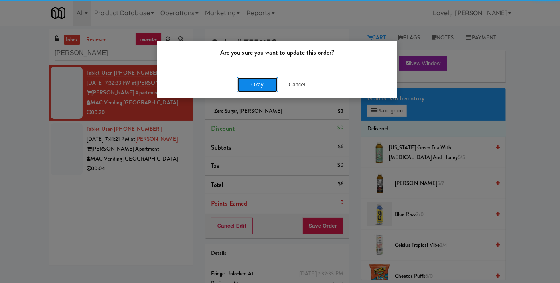
click at [252, 83] on button "Okay" at bounding box center [258, 84] width 40 height 14
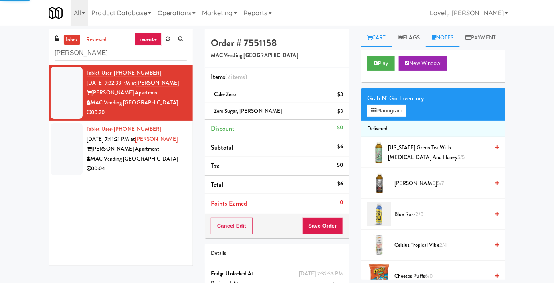
click at [439, 46] on link "Notes" at bounding box center [443, 38] width 34 height 18
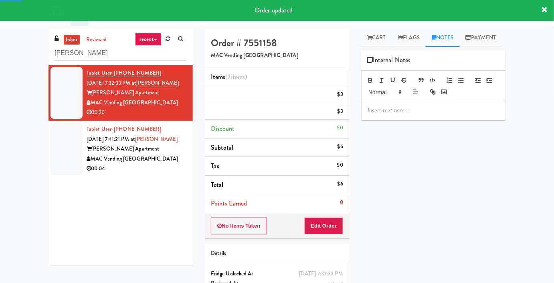
click at [404, 115] on p at bounding box center [434, 110] width 132 height 9
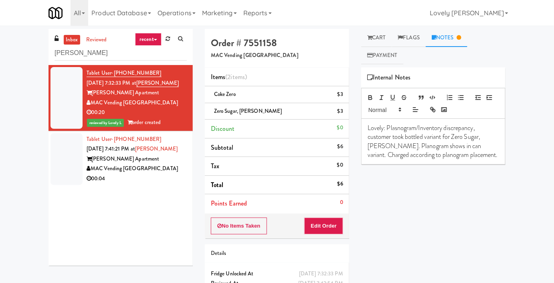
click at [397, 129] on p "Lovely: Plasnogram/Inventory discrepancy, customer took bottled variant for Zer…" at bounding box center [434, 142] width 132 height 36
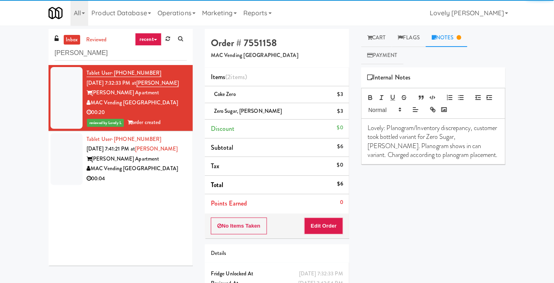
click at [151, 184] on div "00:04" at bounding box center [137, 179] width 100 height 10
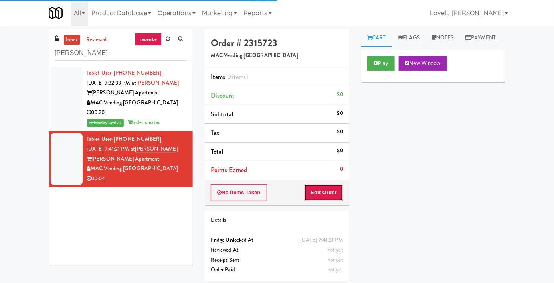
click at [319, 196] on button "Edit Order" at bounding box center [324, 192] width 39 height 17
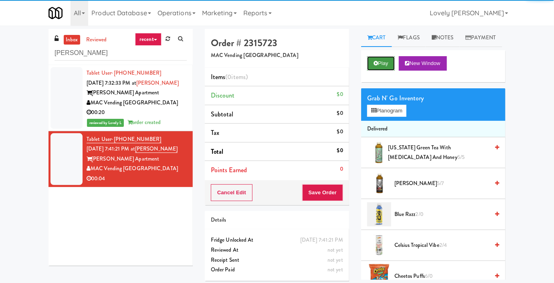
click at [382, 71] on button "Play" at bounding box center [382, 63] width 28 height 14
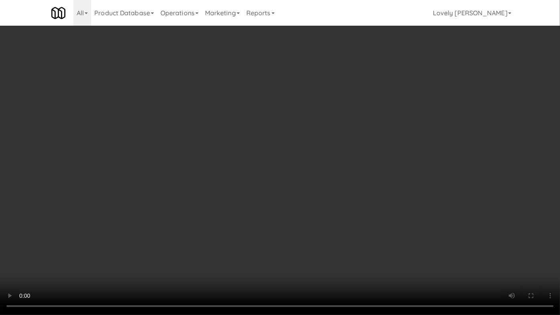
click at [200, 250] on video at bounding box center [280, 157] width 560 height 315
click at [204, 250] on video at bounding box center [280, 157] width 560 height 315
click at [211, 223] on video at bounding box center [280, 157] width 560 height 315
click at [211, 234] on video at bounding box center [280, 157] width 560 height 315
click at [211, 237] on video at bounding box center [280, 157] width 560 height 315
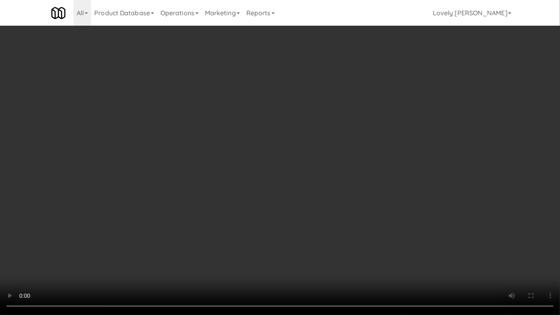
click at [212, 238] on video at bounding box center [280, 157] width 560 height 315
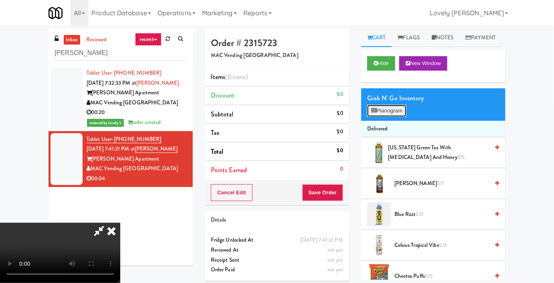
click at [380, 117] on button "Planogram" at bounding box center [387, 111] width 39 height 12
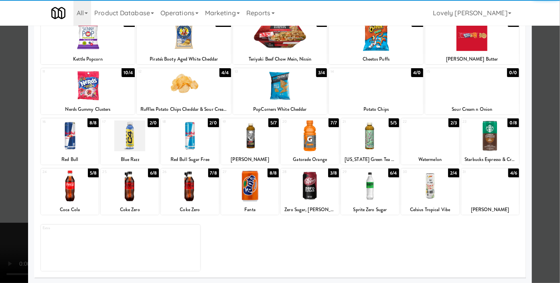
scroll to position [111, 0]
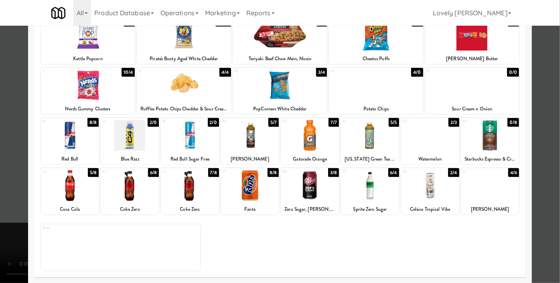
click at [322, 189] on div at bounding box center [310, 185] width 58 height 31
click at [0, 175] on div at bounding box center [280, 141] width 560 height 283
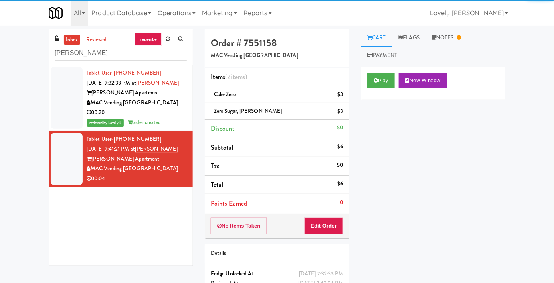
click at [161, 174] on div "MAC Vending [GEOGRAPHIC_DATA]" at bounding box center [137, 169] width 100 height 10
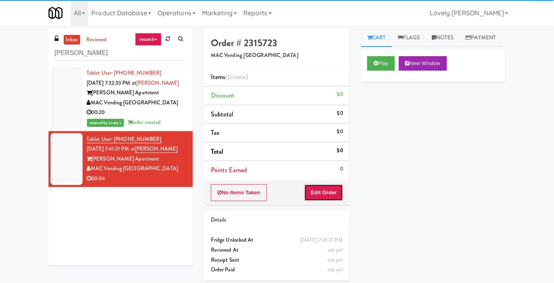
drag, startPoint x: 331, startPoint y: 194, endPoint x: 346, endPoint y: 167, distance: 30.5
click at [331, 194] on button "Edit Order" at bounding box center [324, 192] width 39 height 17
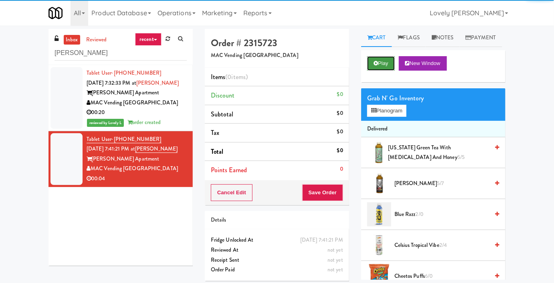
click at [376, 66] on icon at bounding box center [376, 63] width 4 height 5
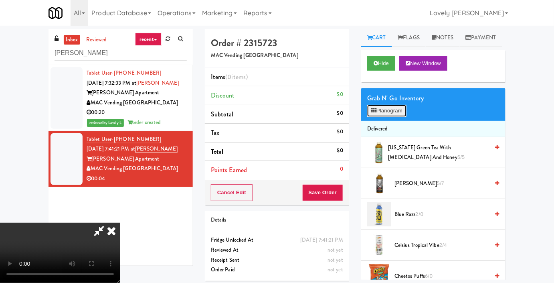
click at [374, 113] on icon at bounding box center [374, 110] width 5 height 5
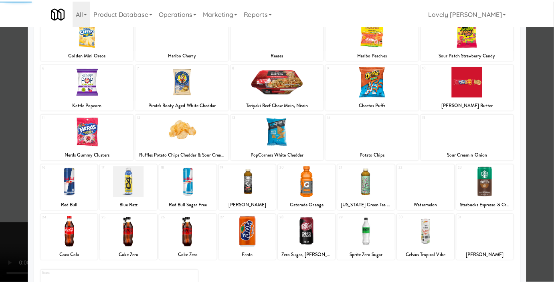
scroll to position [109, 0]
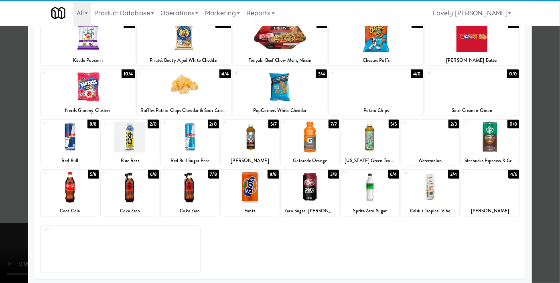
click at [307, 191] on div at bounding box center [310, 187] width 58 height 31
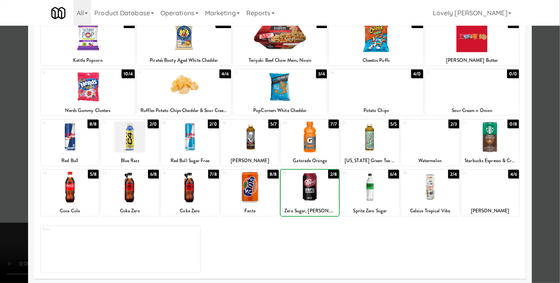
click at [0, 117] on div at bounding box center [280, 141] width 560 height 283
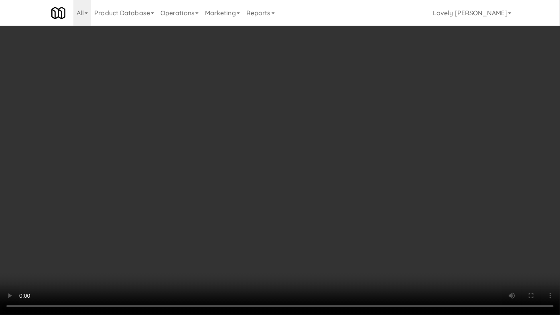
click at [240, 252] on video at bounding box center [280, 157] width 560 height 315
click at [310, 241] on video at bounding box center [280, 157] width 560 height 315
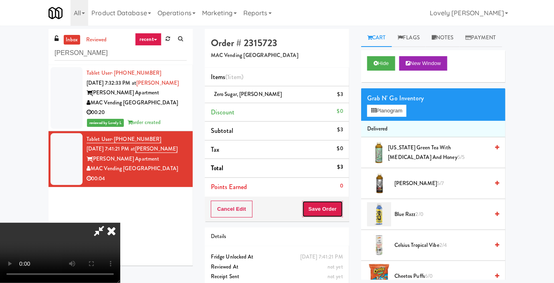
click at [338, 210] on button "Save Order" at bounding box center [323, 209] width 41 height 17
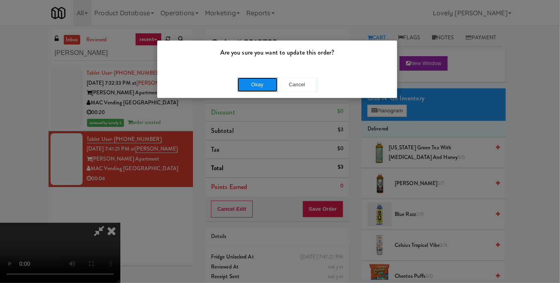
click at [260, 84] on button "Okay" at bounding box center [258, 84] width 40 height 14
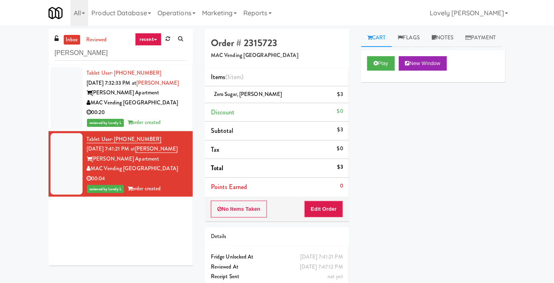
click at [156, 108] on div "MAC Vending [GEOGRAPHIC_DATA]" at bounding box center [137, 103] width 100 height 10
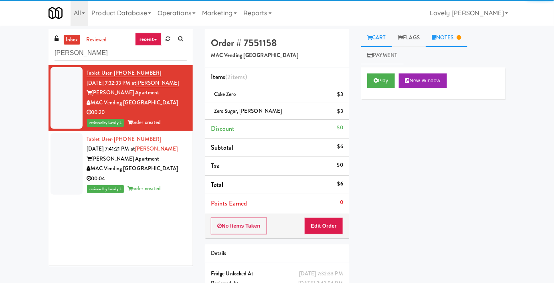
click at [448, 39] on link "Notes" at bounding box center [447, 38] width 42 height 18
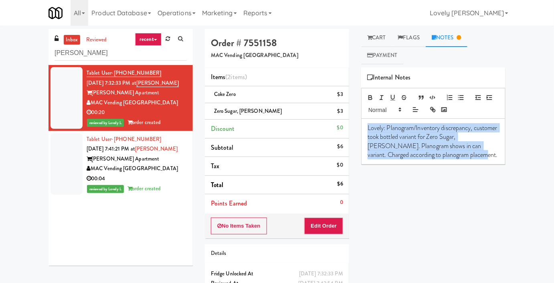
drag, startPoint x: 462, startPoint y: 157, endPoint x: 360, endPoint y: 128, distance: 105.9
click at [360, 128] on div "Cart Flags Notes Payment Play New Window Primary Flag Clear Flag if unable to d…" at bounding box center [433, 154] width 156 height 251
copy p "Lovely: Planogram/Inventory discrepancy, customer took bottled variant for Zero…"
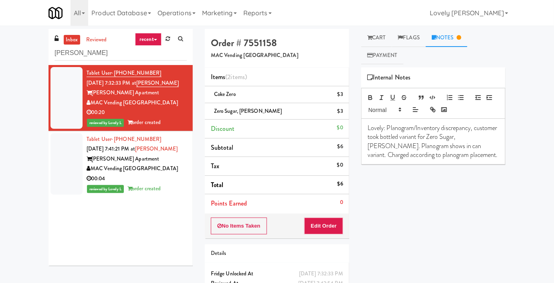
click at [156, 174] on div "MAC Vending [GEOGRAPHIC_DATA]" at bounding box center [137, 169] width 100 height 10
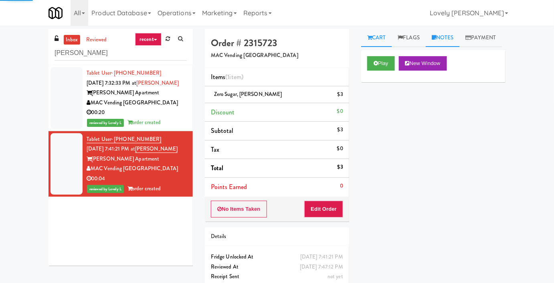
click at [446, 32] on link "Notes" at bounding box center [443, 38] width 34 height 18
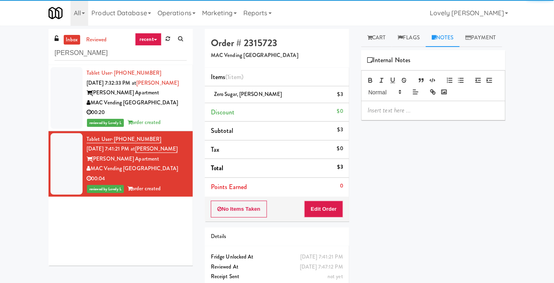
click at [421, 120] on div at bounding box center [434, 110] width 144 height 18
